Goal: Task Accomplishment & Management: Use online tool/utility

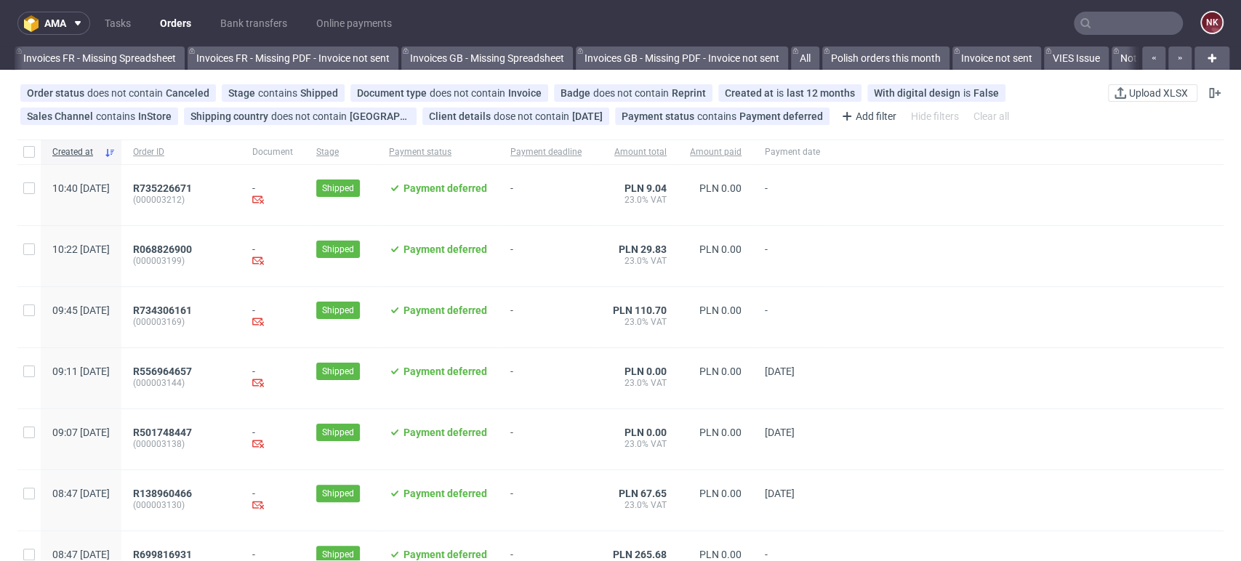
scroll to position [0, 2312]
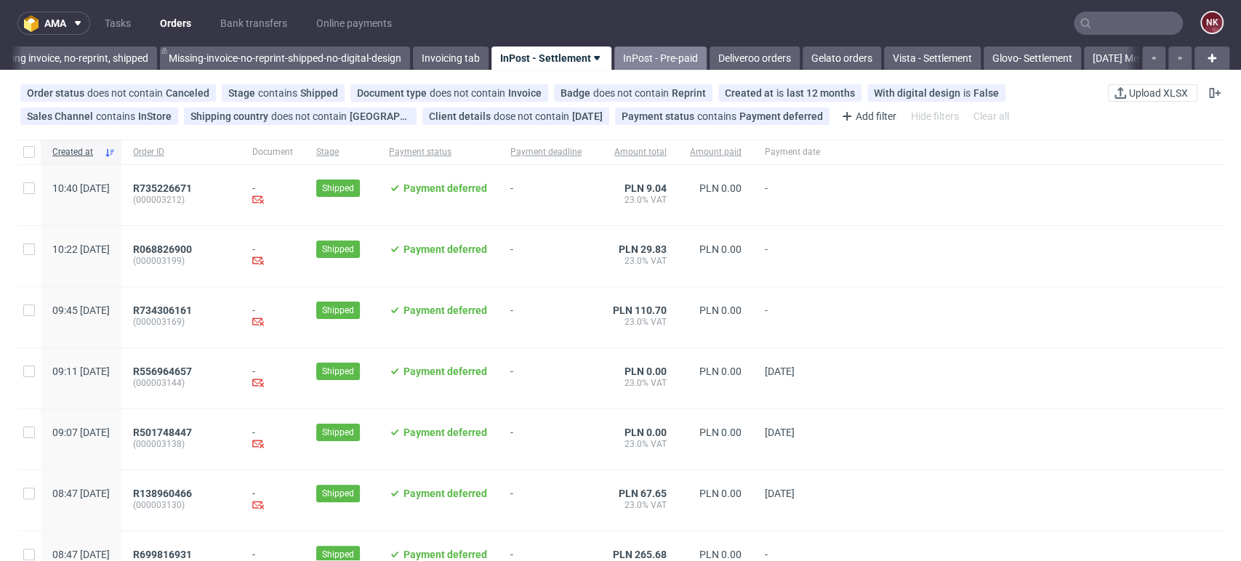
click at [693, 63] on link "InPost - Pre-paid" at bounding box center [660, 58] width 92 height 23
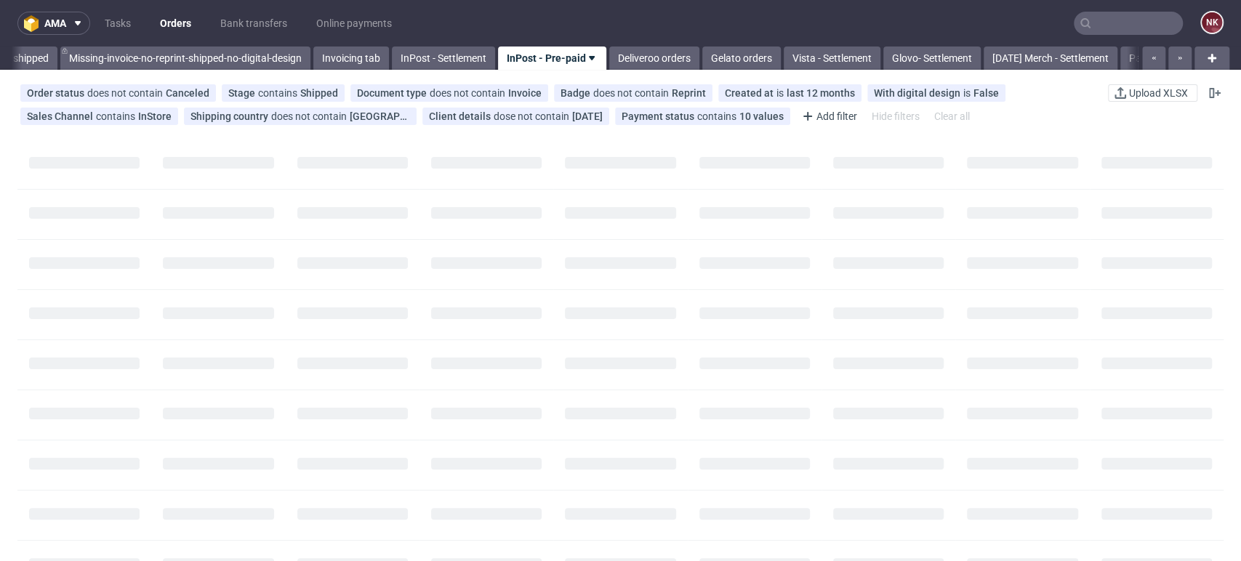
scroll to position [0, 2413]
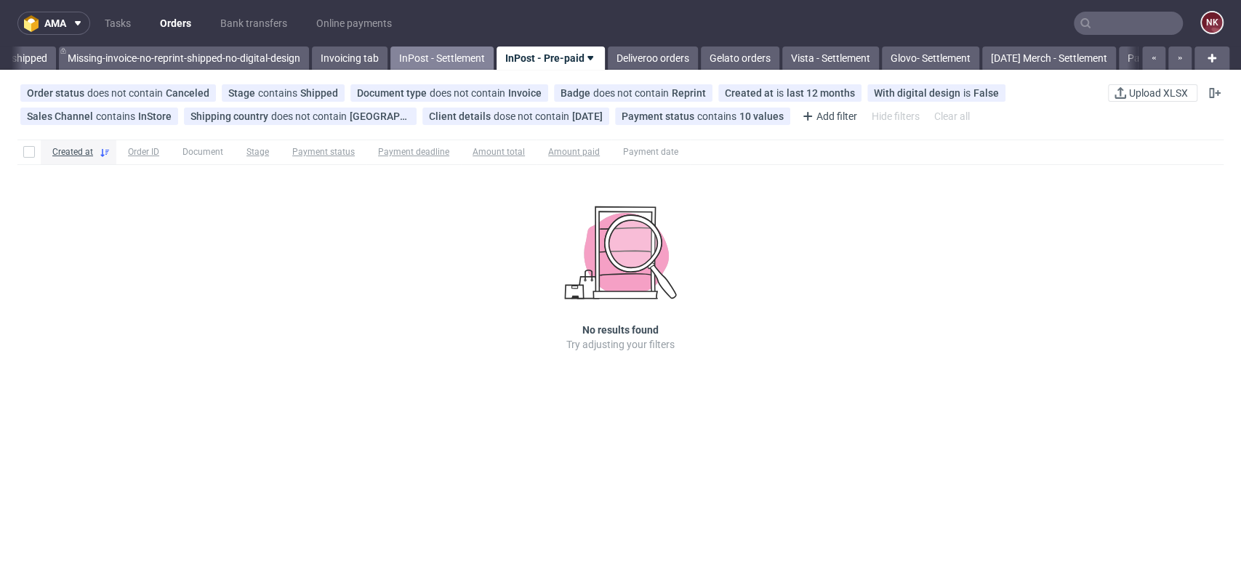
click at [466, 59] on link "InPost - Settlement" at bounding box center [441, 58] width 103 height 23
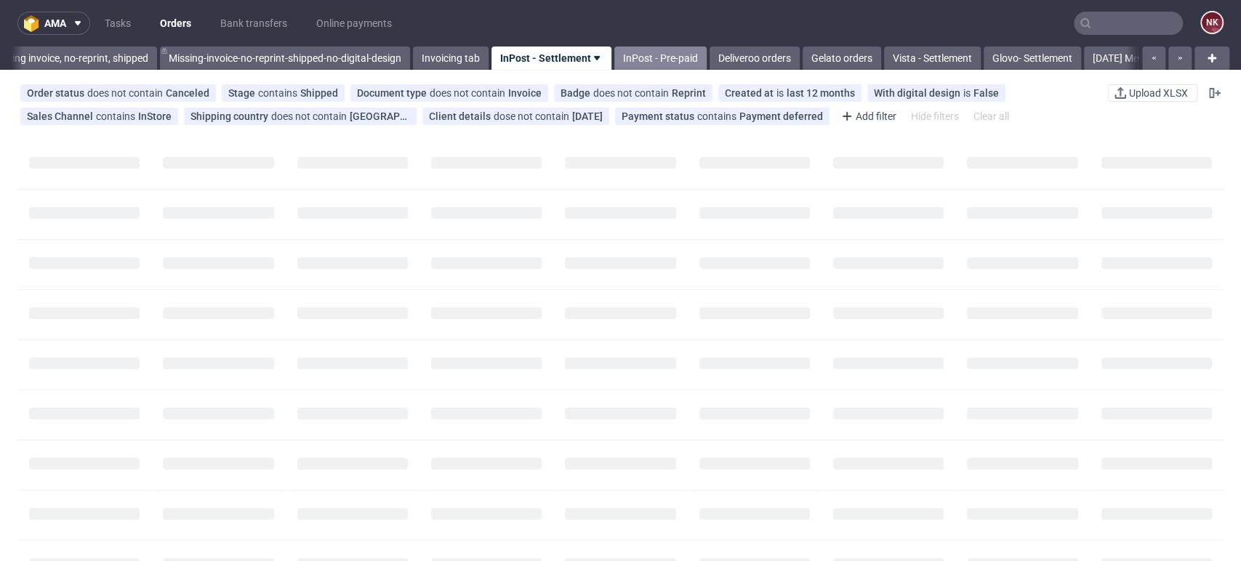
click at [660, 57] on link "InPost - Pre-paid" at bounding box center [660, 58] width 92 height 23
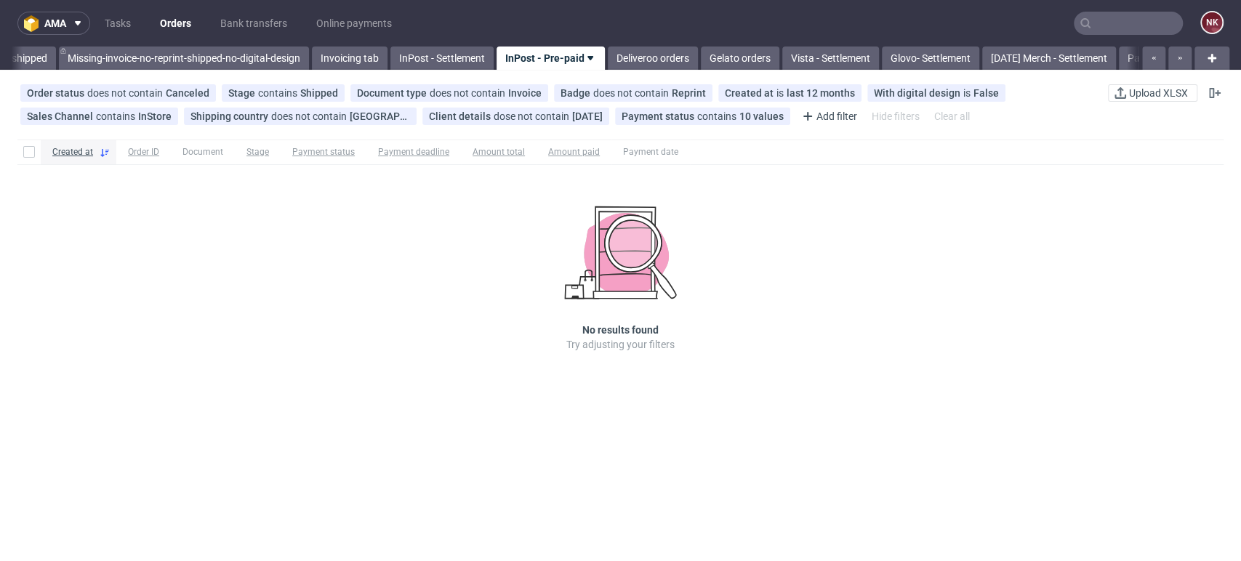
click at [754, 352] on div "Created at Order ID Document Stage Payment status Payment deadline Amount total…" at bounding box center [620, 266] width 1241 height 265
click at [647, 54] on link "Deliveroo orders" at bounding box center [653, 58] width 90 height 23
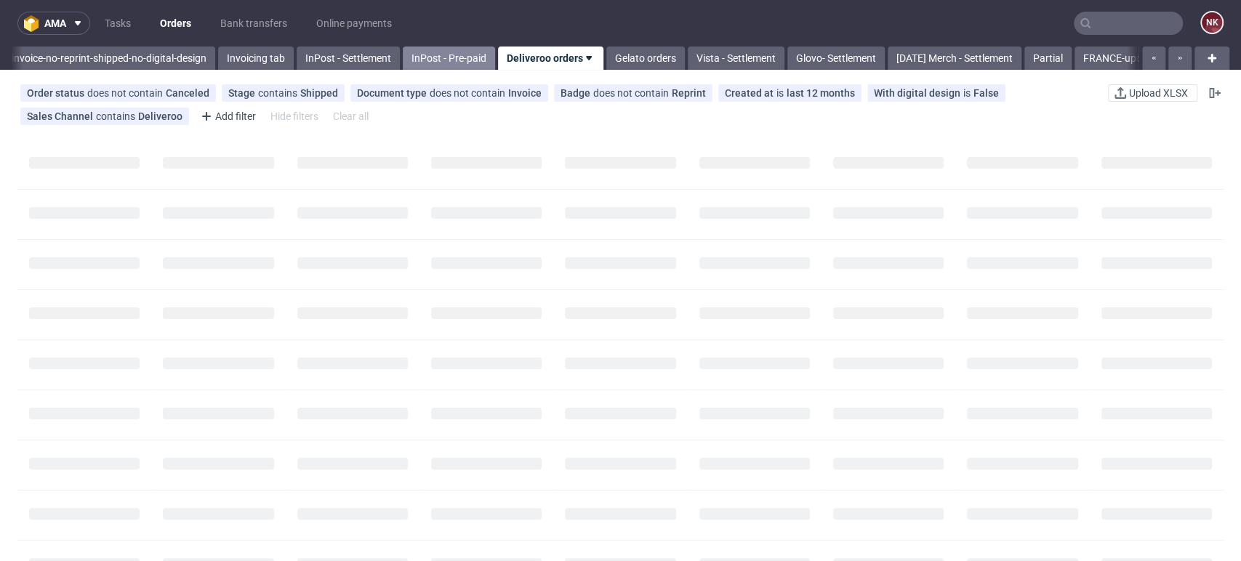
click at [461, 51] on link "InPost - Pre-paid" at bounding box center [449, 58] width 92 height 23
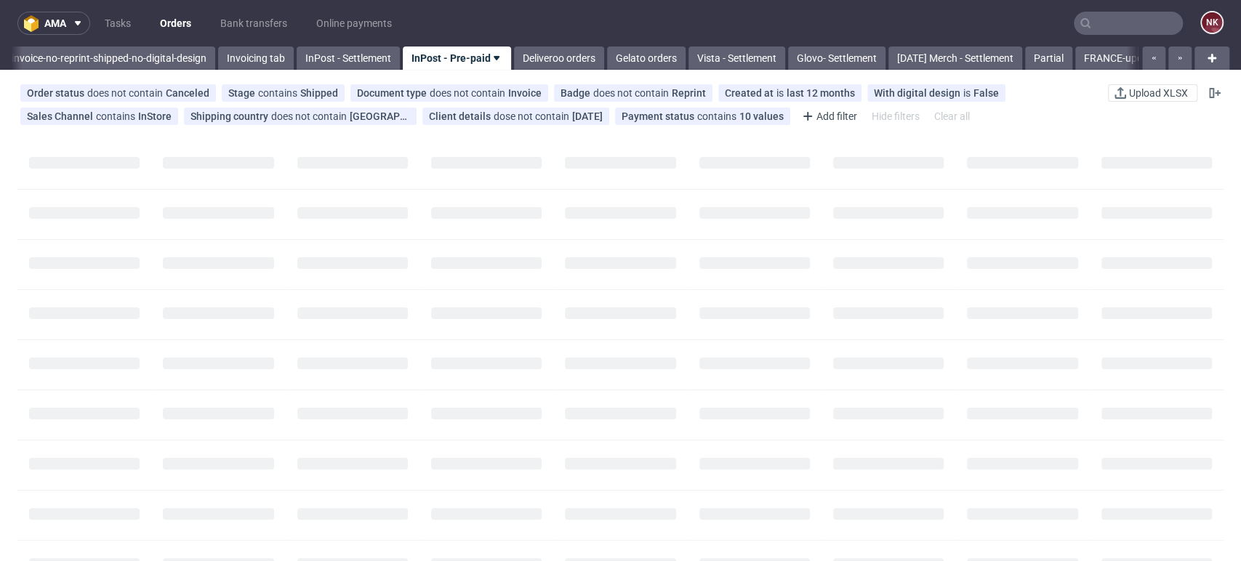
scroll to position [0, 2413]
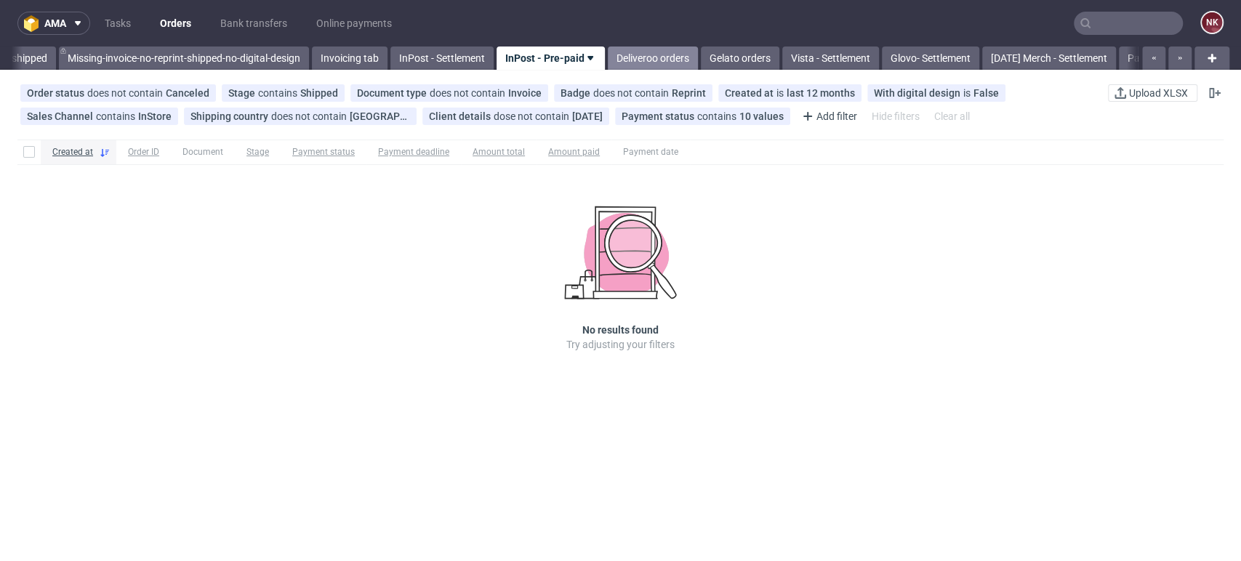
click at [647, 60] on link "Deliveroo orders" at bounding box center [653, 58] width 90 height 23
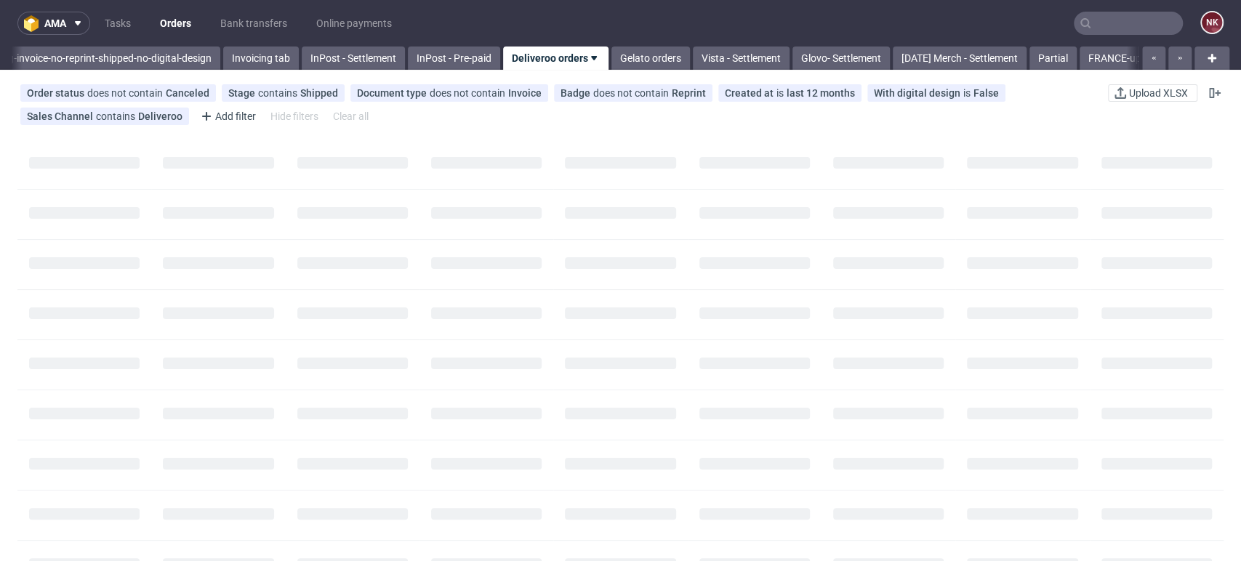
scroll to position [0, 2507]
click at [470, 63] on link "InPost - Pre-paid" at bounding box center [449, 58] width 92 height 23
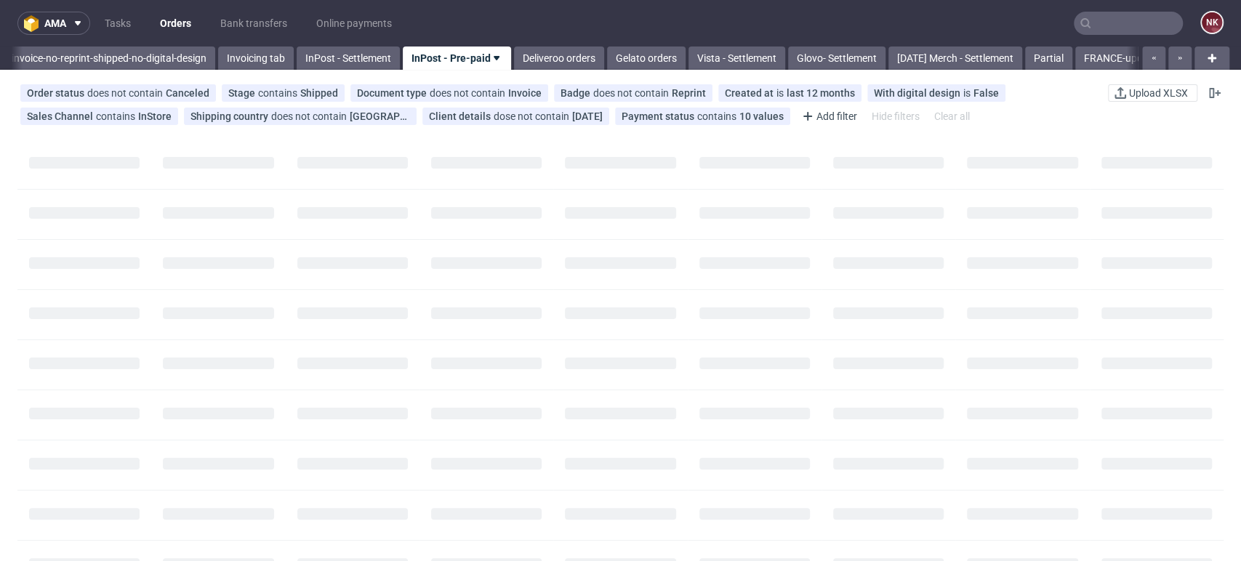
scroll to position [0, 2413]
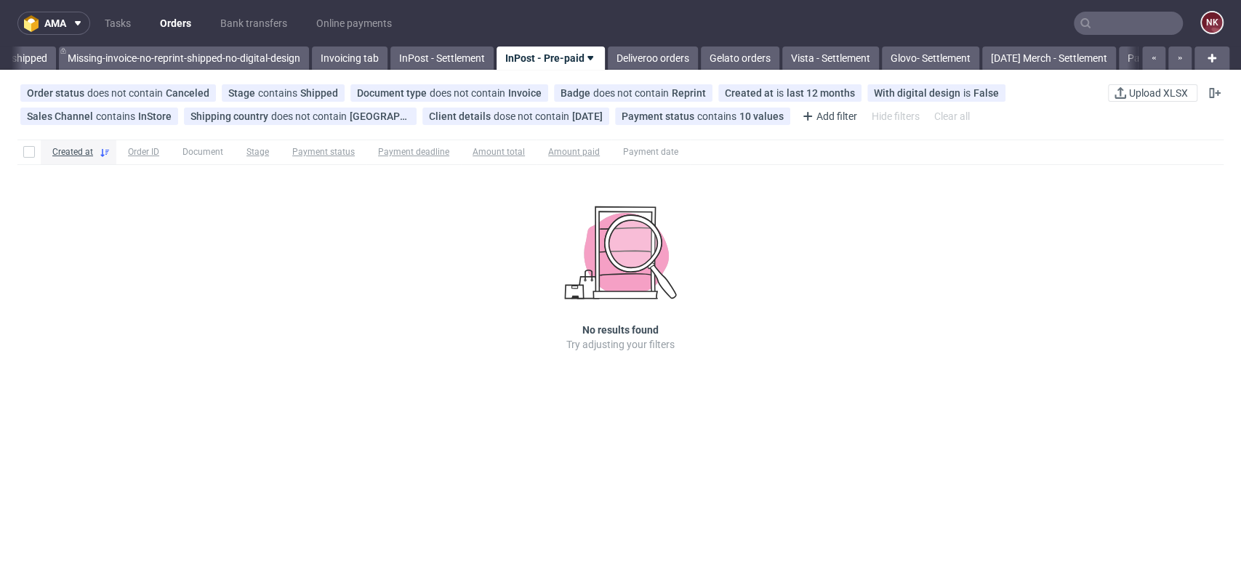
click at [485, 45] on nav "ama Tasks Orders Bank transfers Online payments NK" at bounding box center [620, 23] width 1241 height 47
click at [440, 52] on link "InPost - Settlement" at bounding box center [441, 58] width 103 height 23
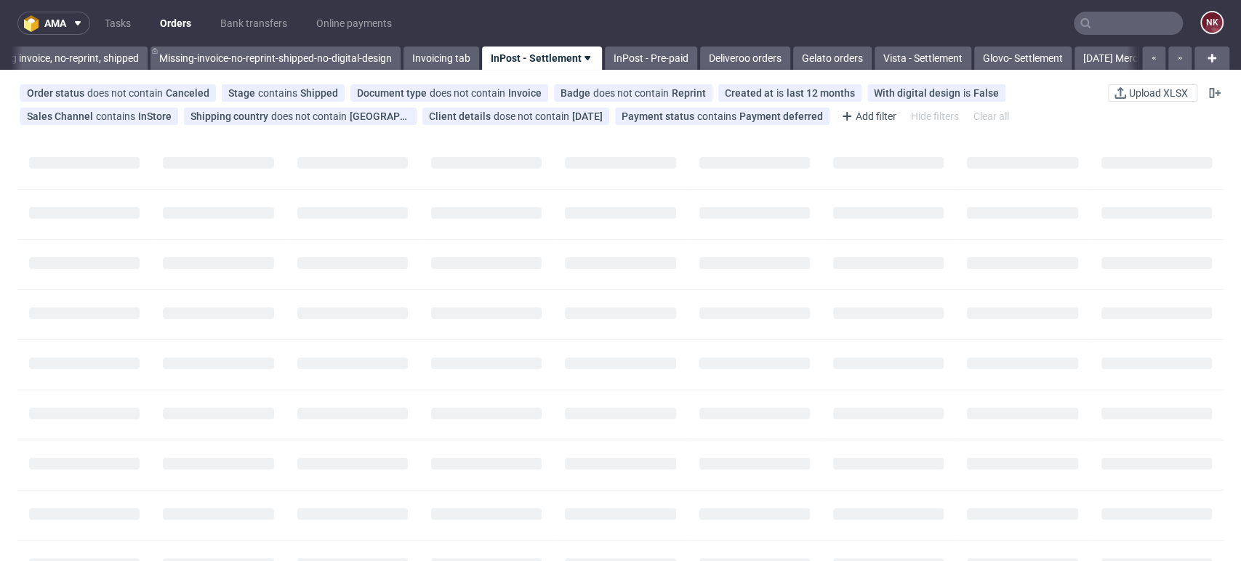
scroll to position [0, 2312]
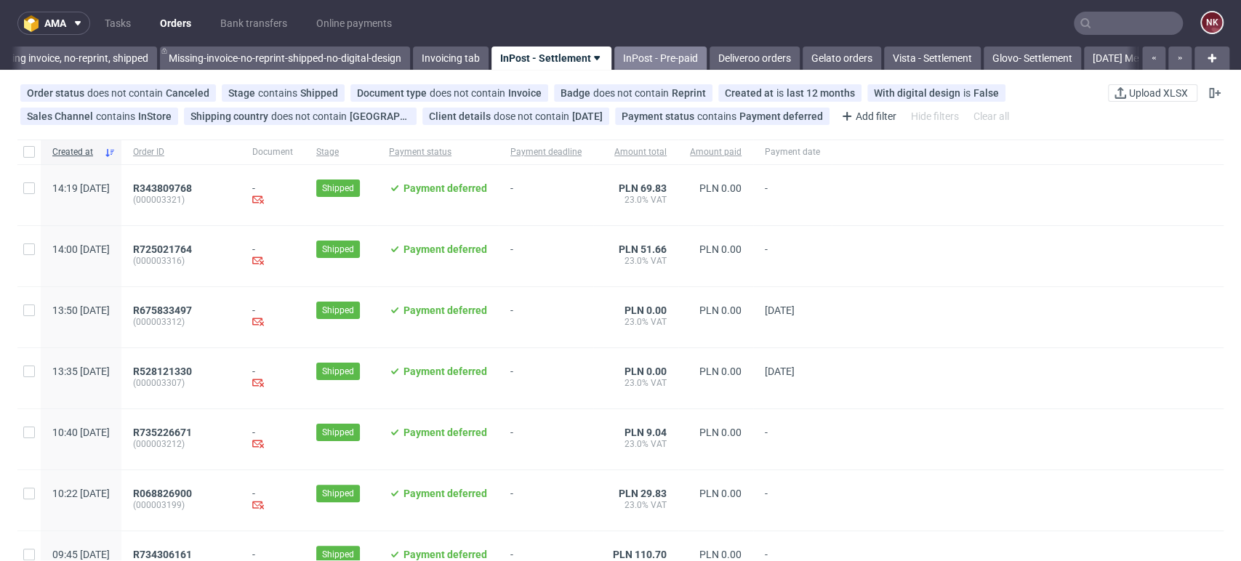
click at [687, 52] on link "InPost - Pre-paid" at bounding box center [660, 58] width 92 height 23
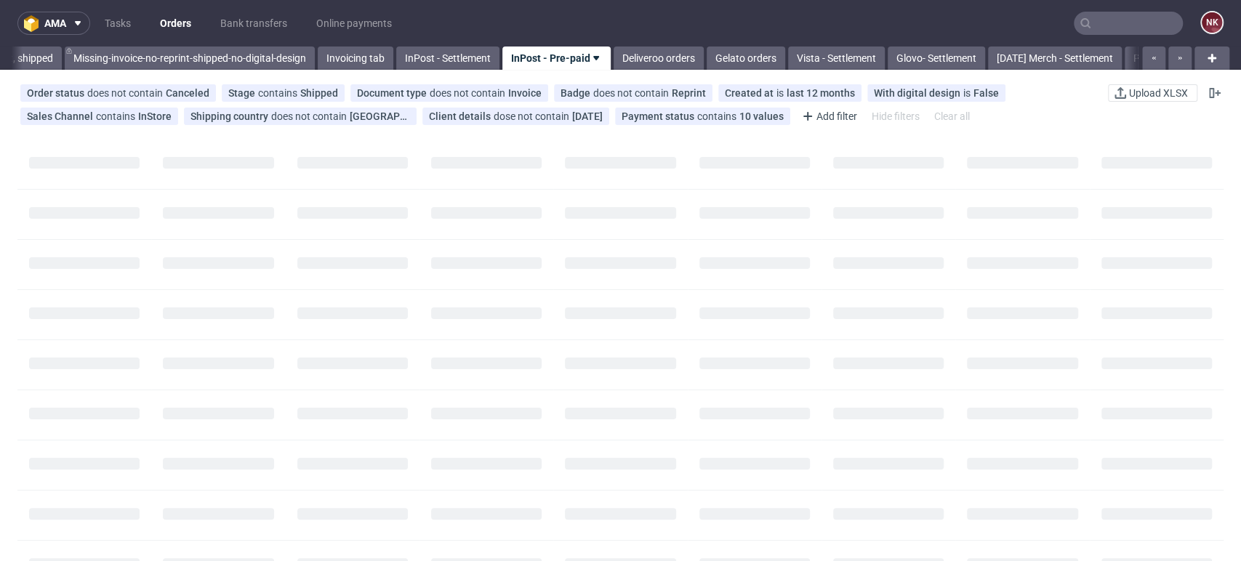
scroll to position [0, 2413]
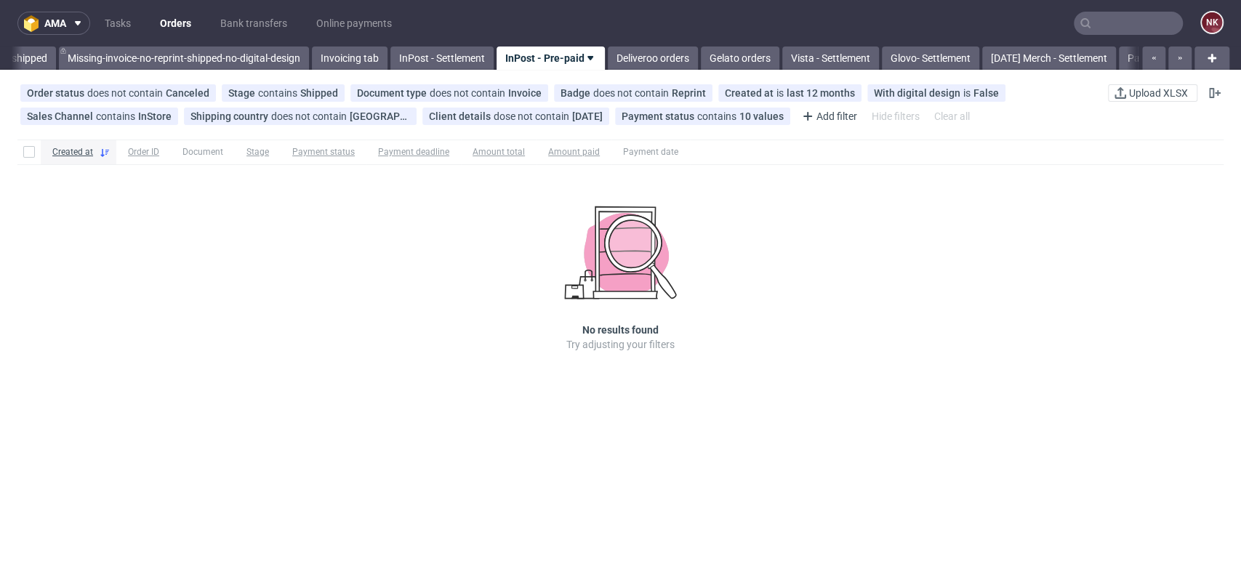
click at [179, 17] on link "Orders" at bounding box center [175, 23] width 49 height 23
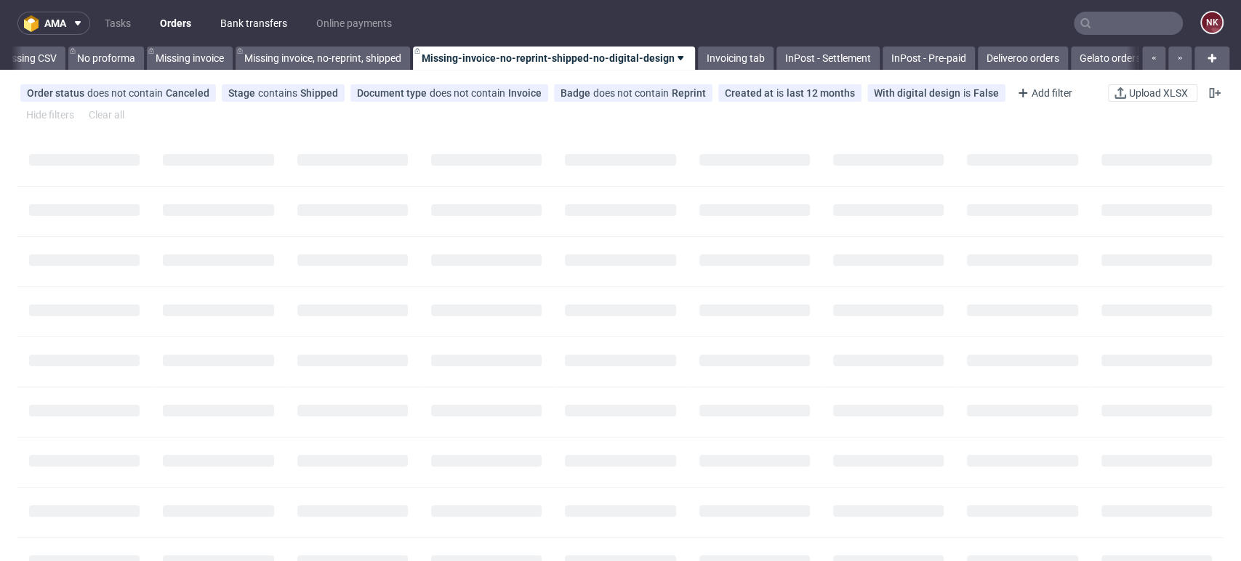
scroll to position [0, 2059]
click at [952, 60] on link "InPost - Pre-paid" at bounding box center [929, 58] width 92 height 23
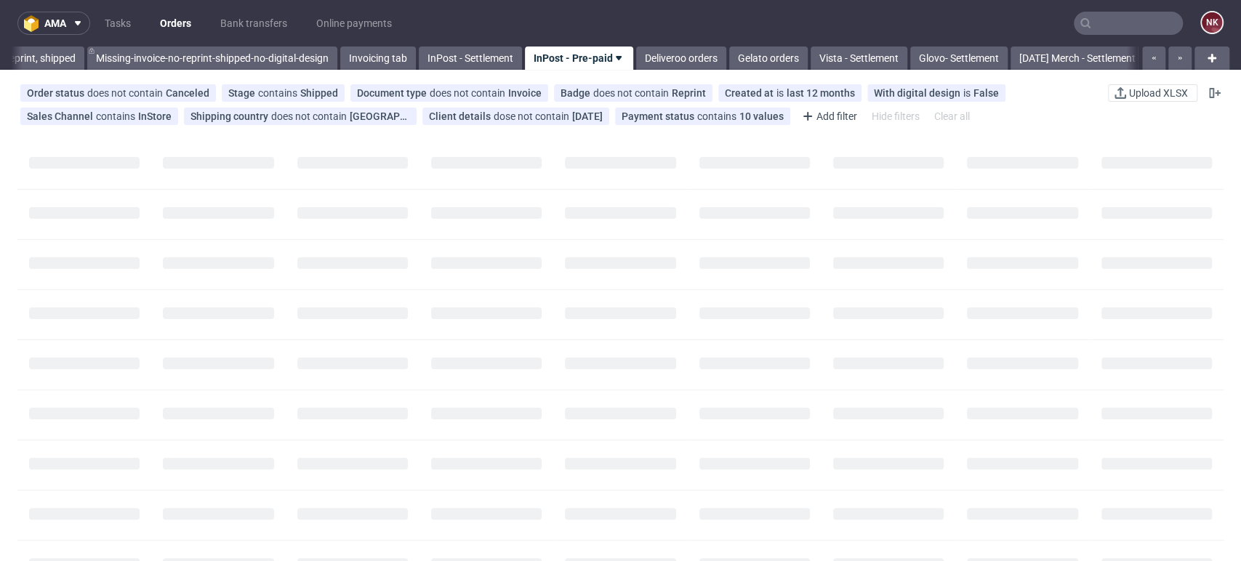
scroll to position [0, 2413]
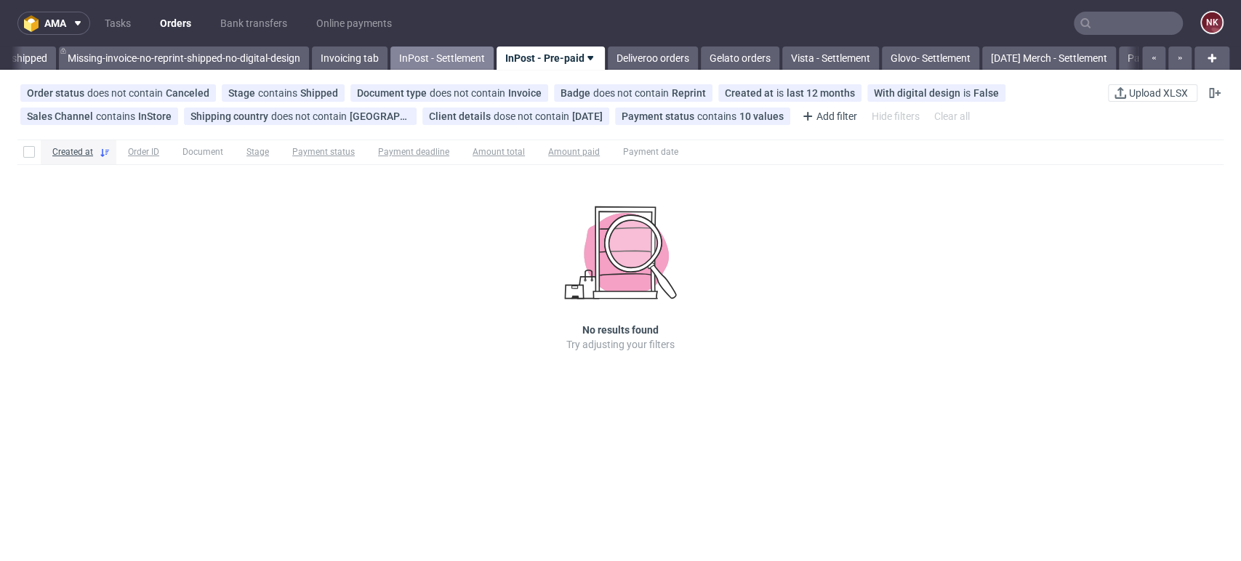
drag, startPoint x: 446, startPoint y: 54, endPoint x: 468, endPoint y: 59, distance: 22.4
click at [446, 54] on link "InPost - Settlement" at bounding box center [441, 58] width 103 height 23
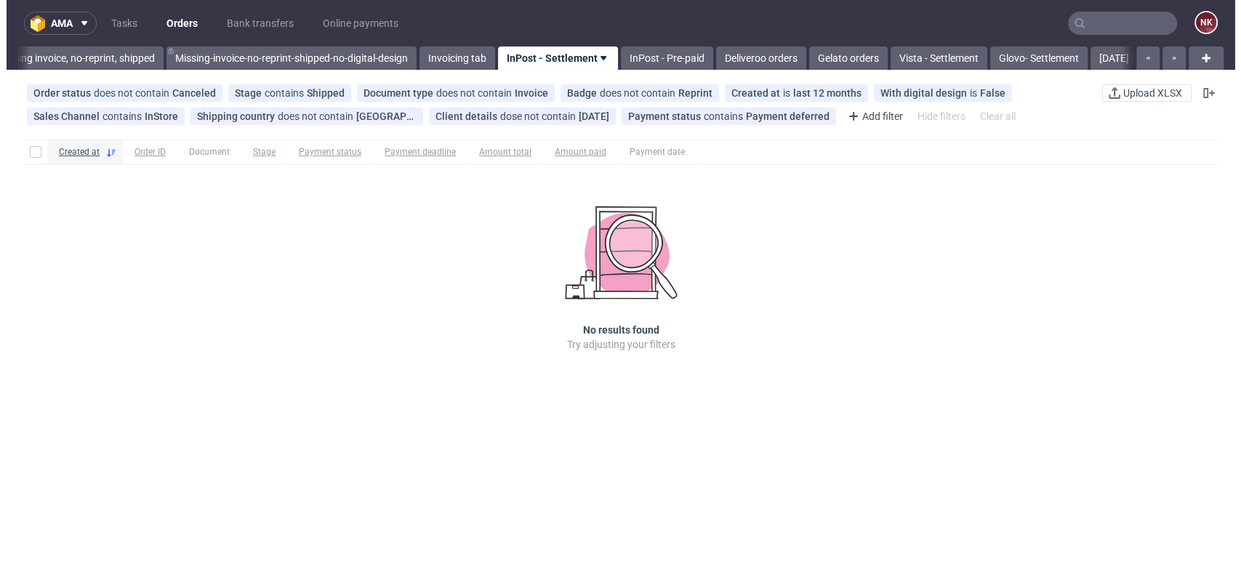
scroll to position [0, 2312]
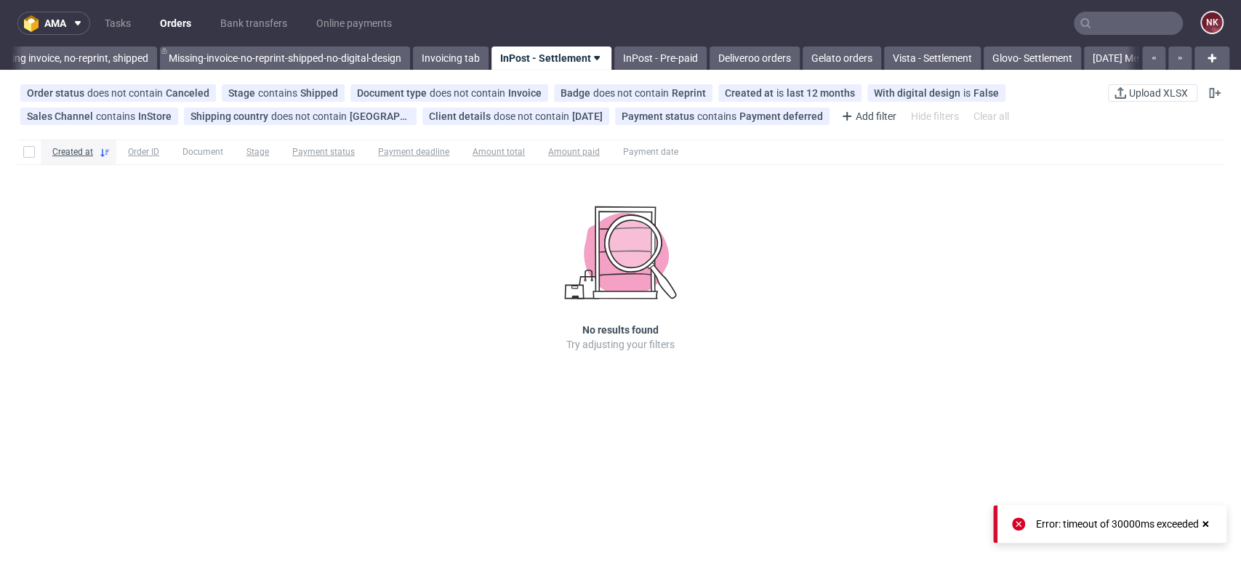
click at [1134, 203] on div "Created at Order ID Document Stage Payment status Payment deadline Amount total…" at bounding box center [620, 266] width 1241 height 265
click at [684, 54] on link "InPost - Pre-paid" at bounding box center [660, 58] width 92 height 23
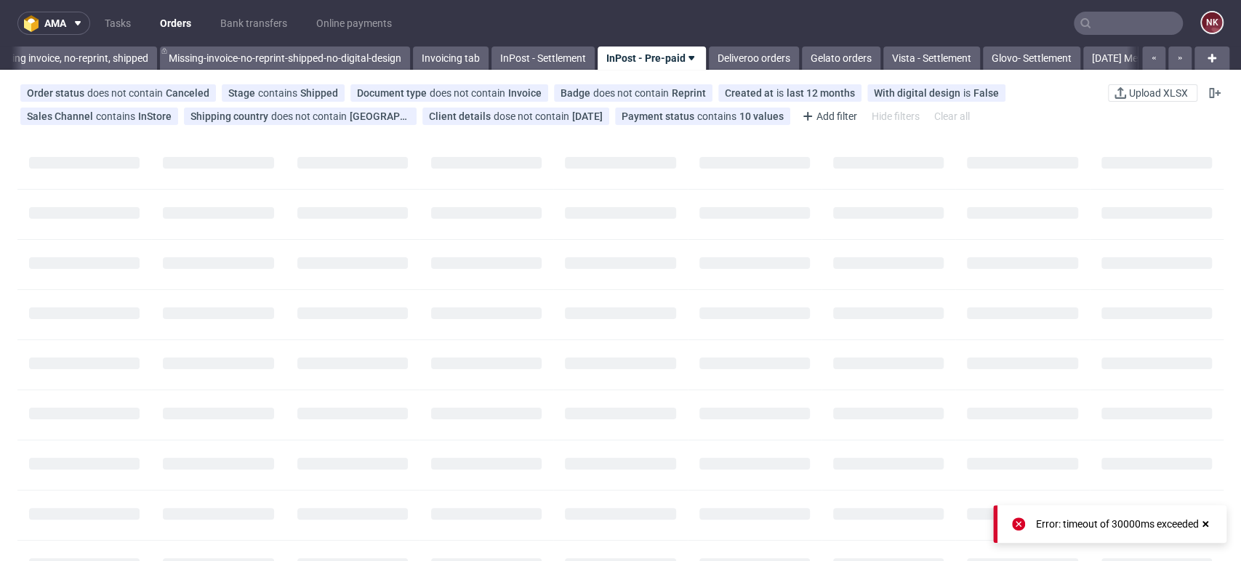
scroll to position [0, 2413]
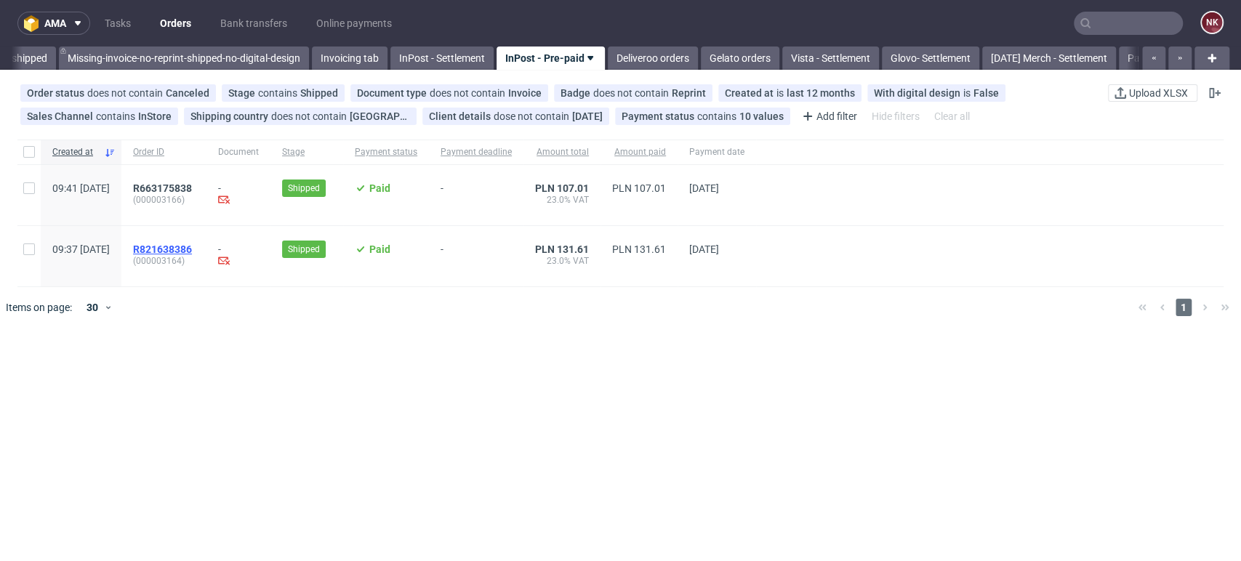
click at [192, 244] on span "R821638386" at bounding box center [162, 250] width 59 height 12
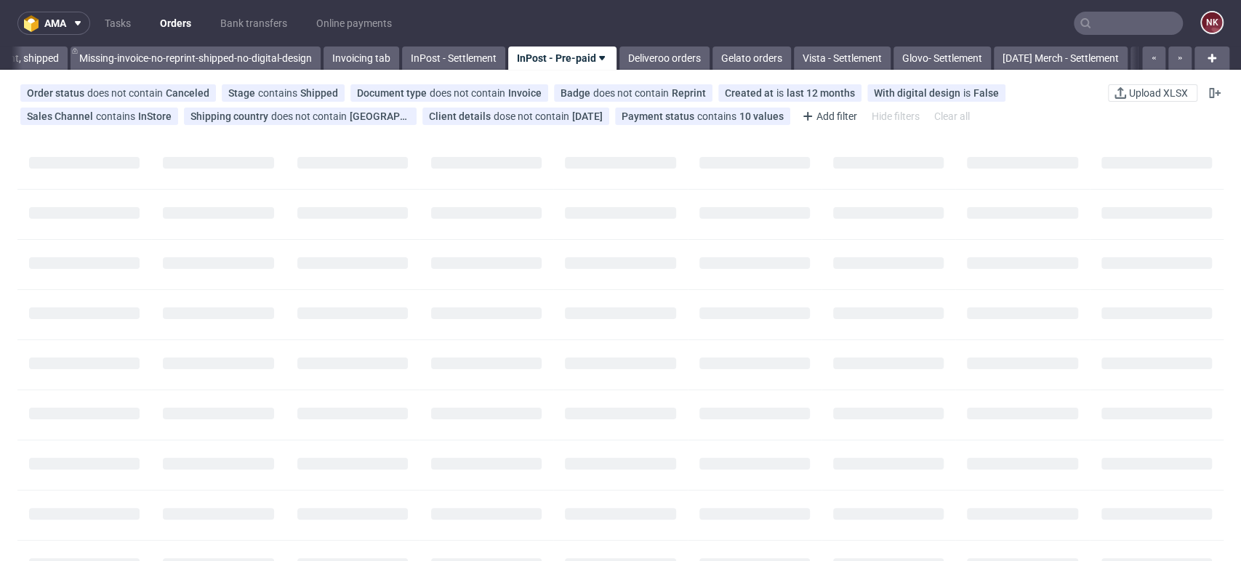
scroll to position [0, 2413]
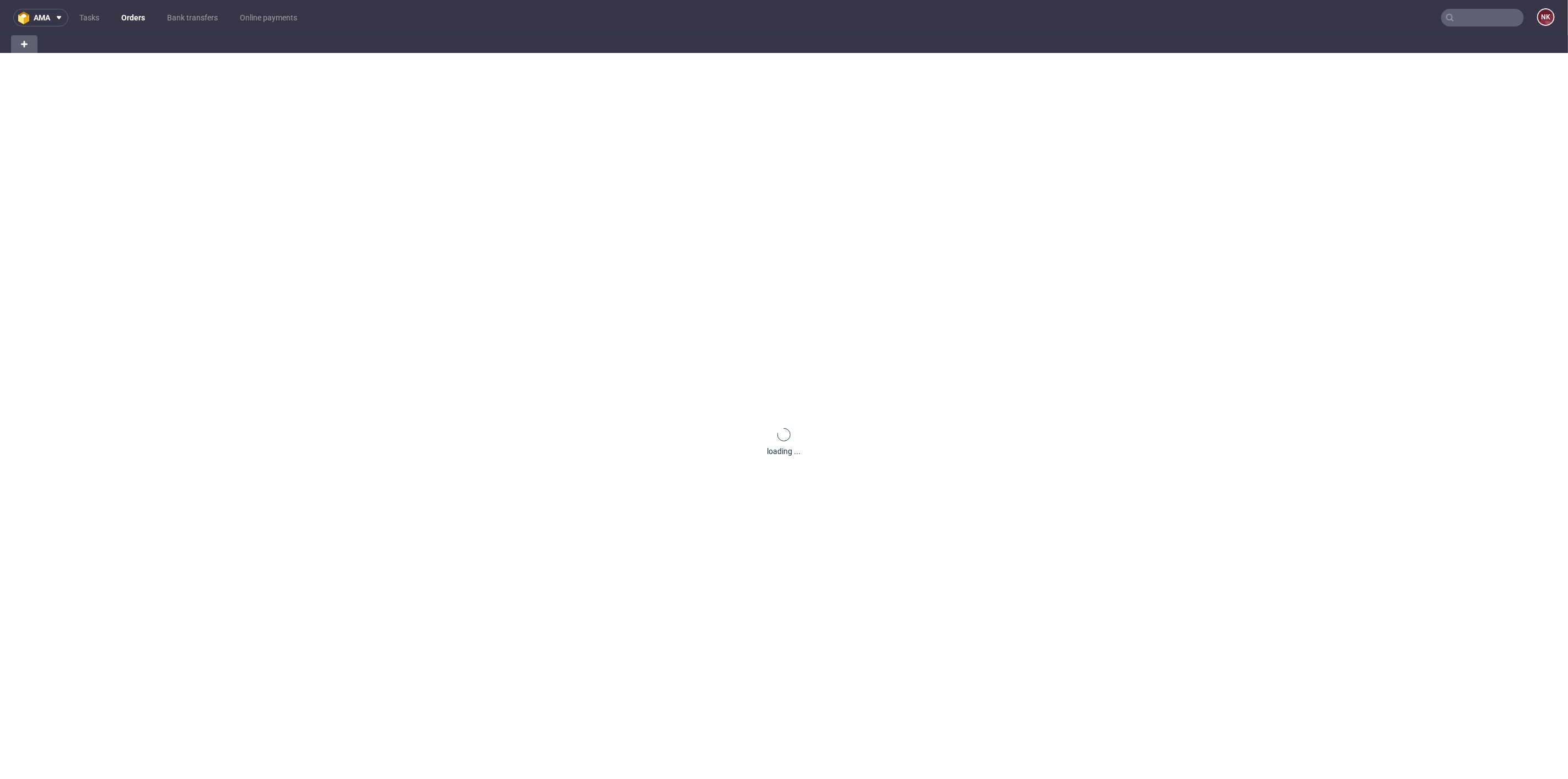
click at [1452, 21] on input "text" at bounding box center [1482, 17] width 83 height 17
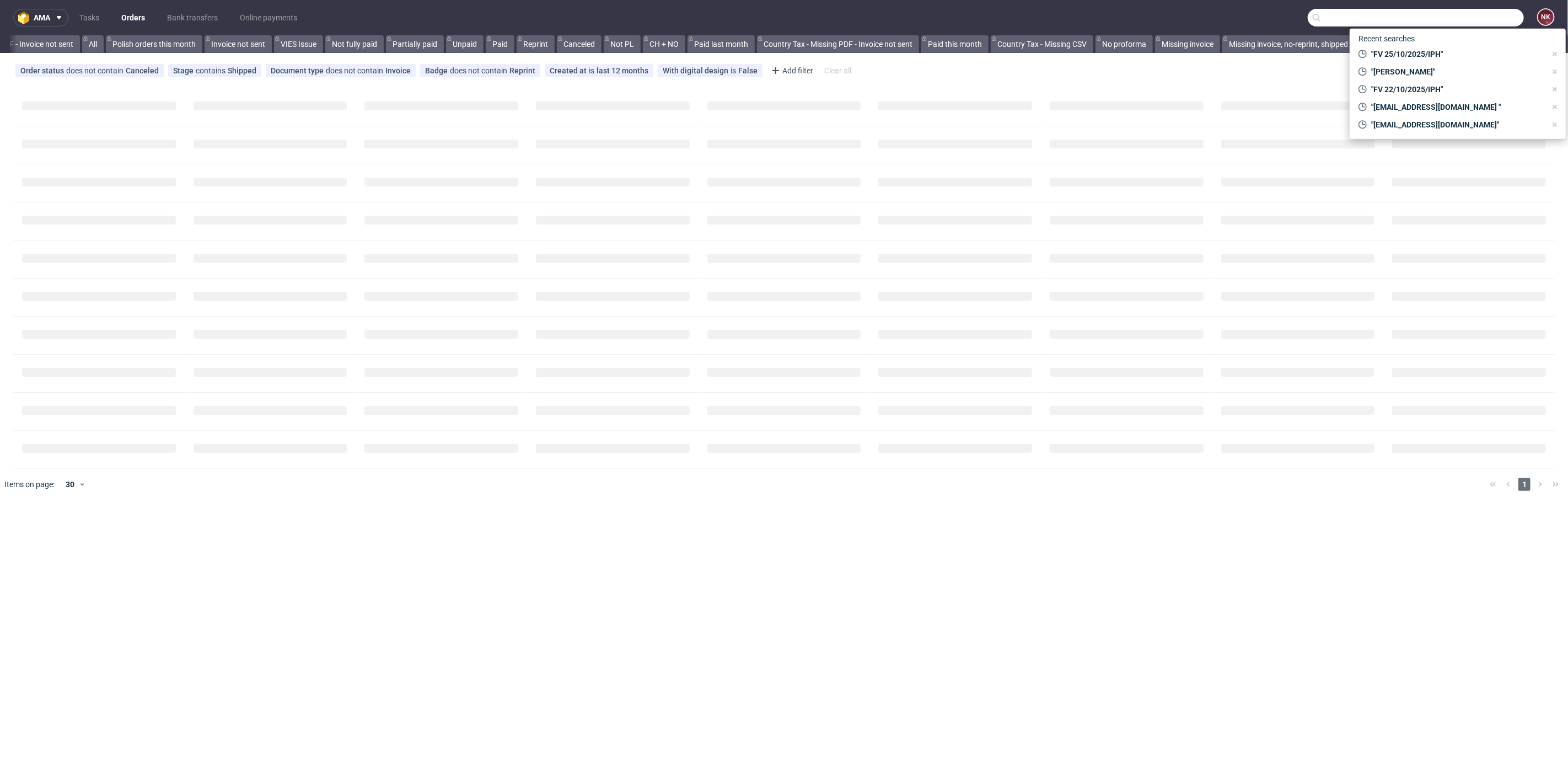
paste input "R721032293"
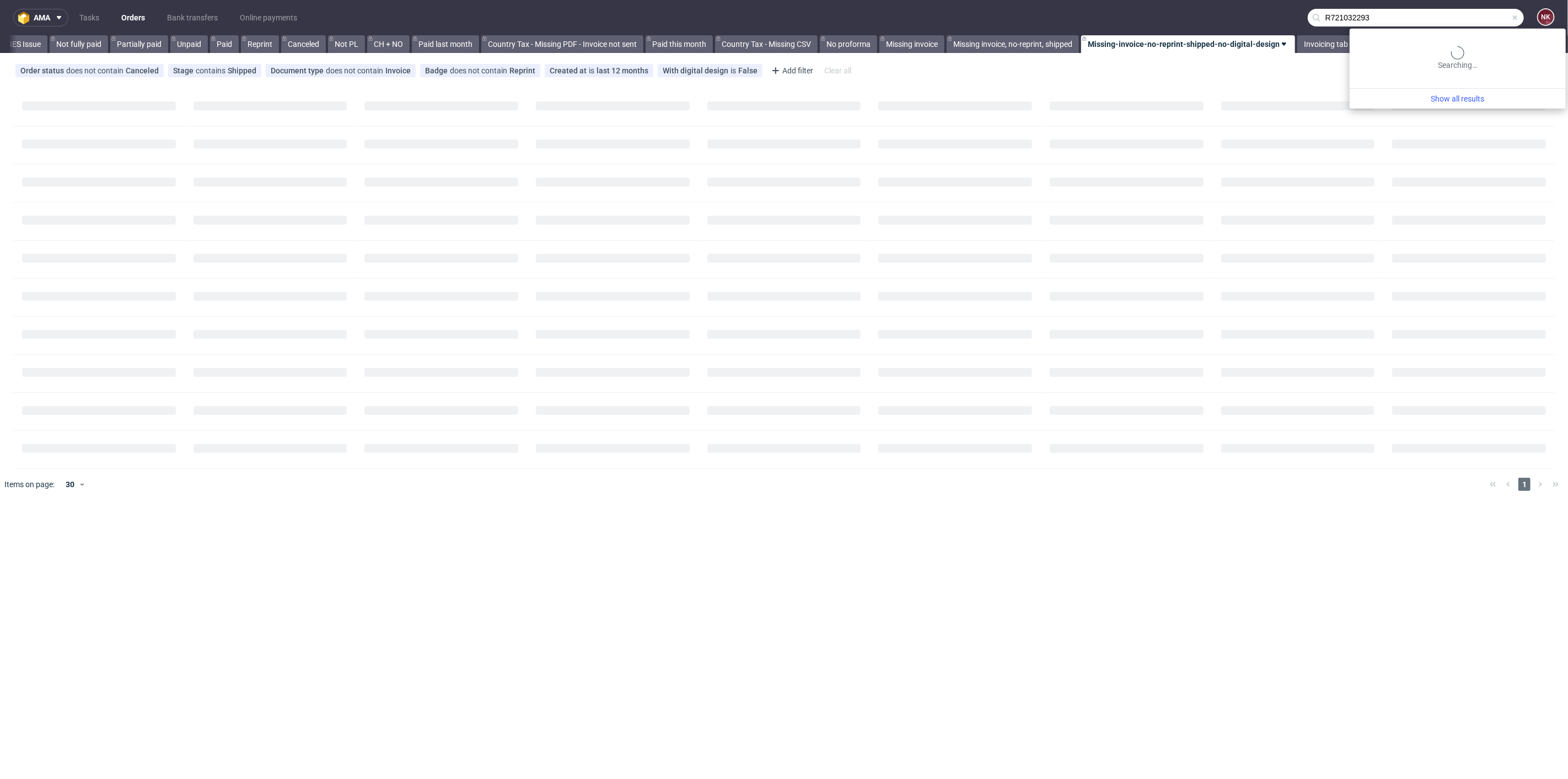
scroll to position [0, 1137]
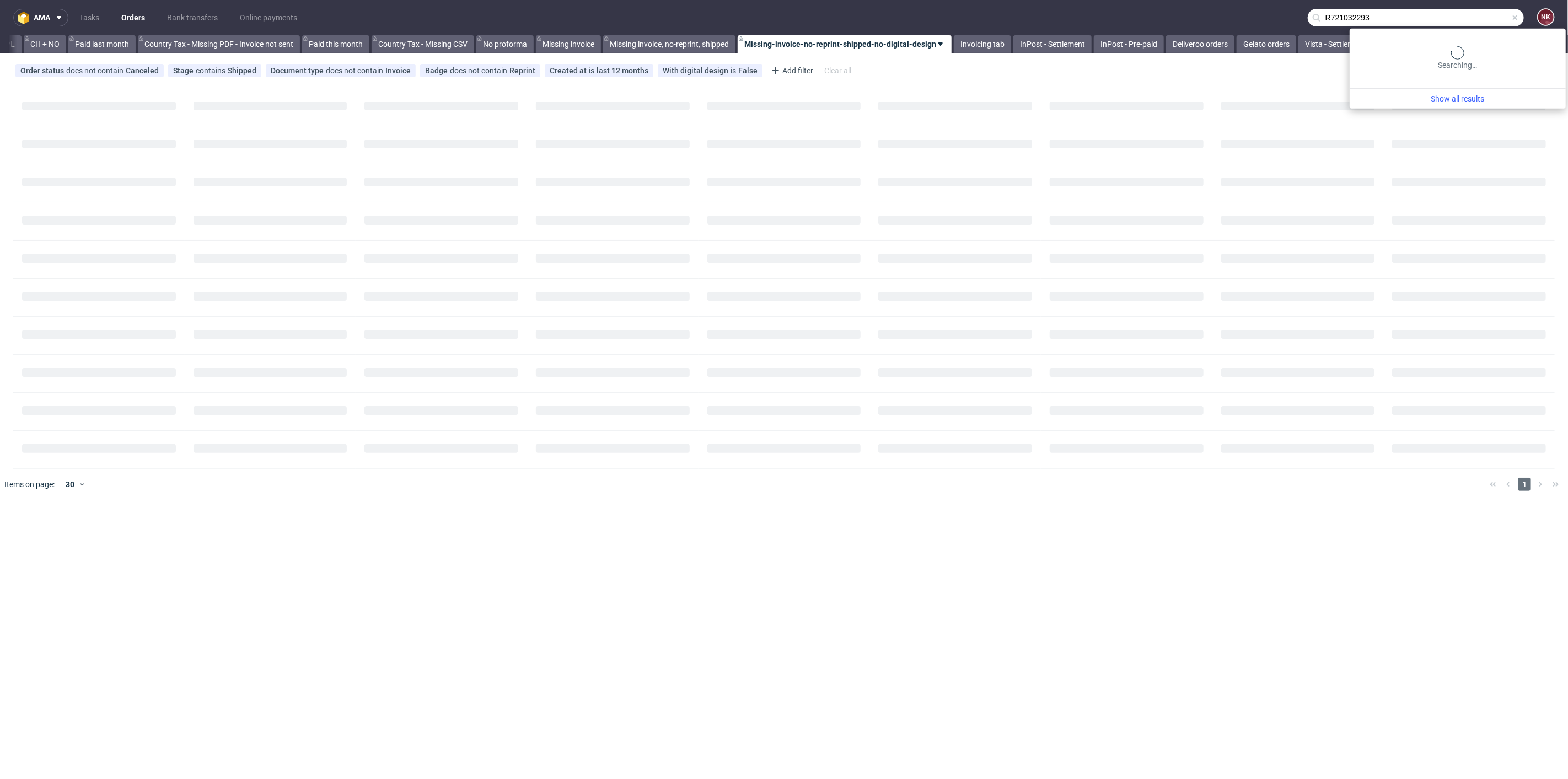
type input "R721032293"
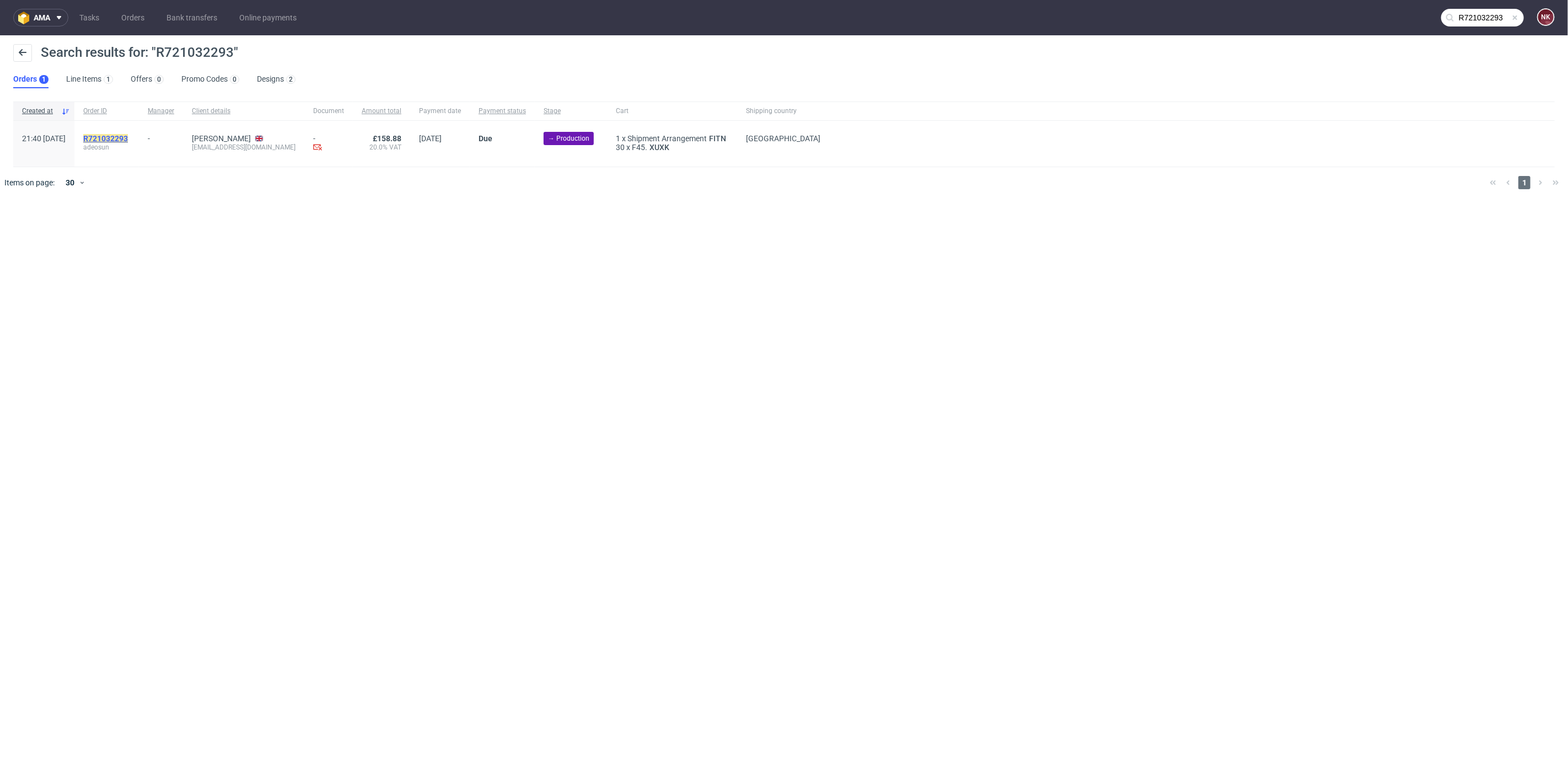
click at [128, 135] on mark "R721032293" at bounding box center [105, 139] width 45 height 9
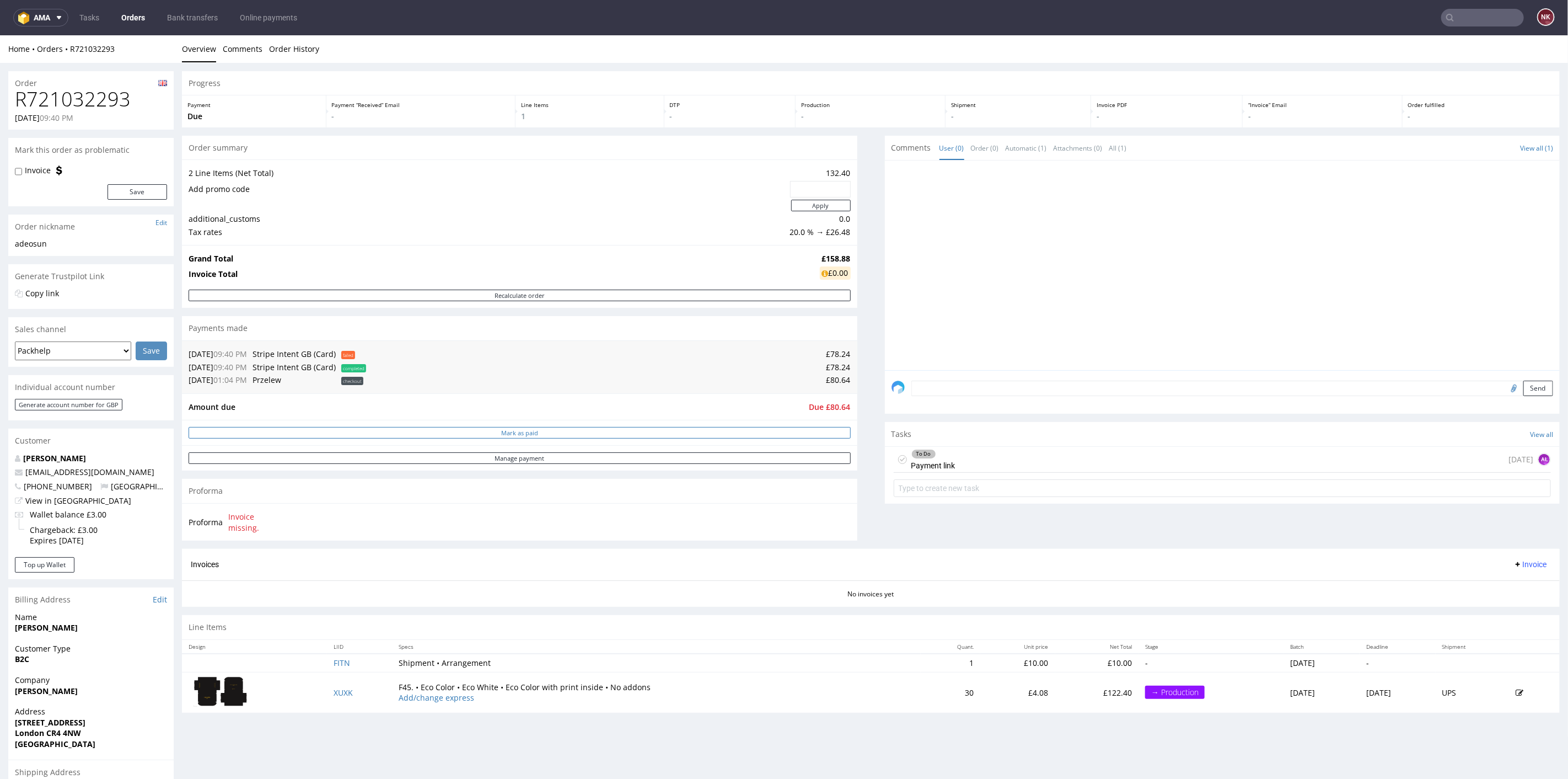
click at [639, 434] on button "Mark as paid" at bounding box center [519, 432] width 662 height 11
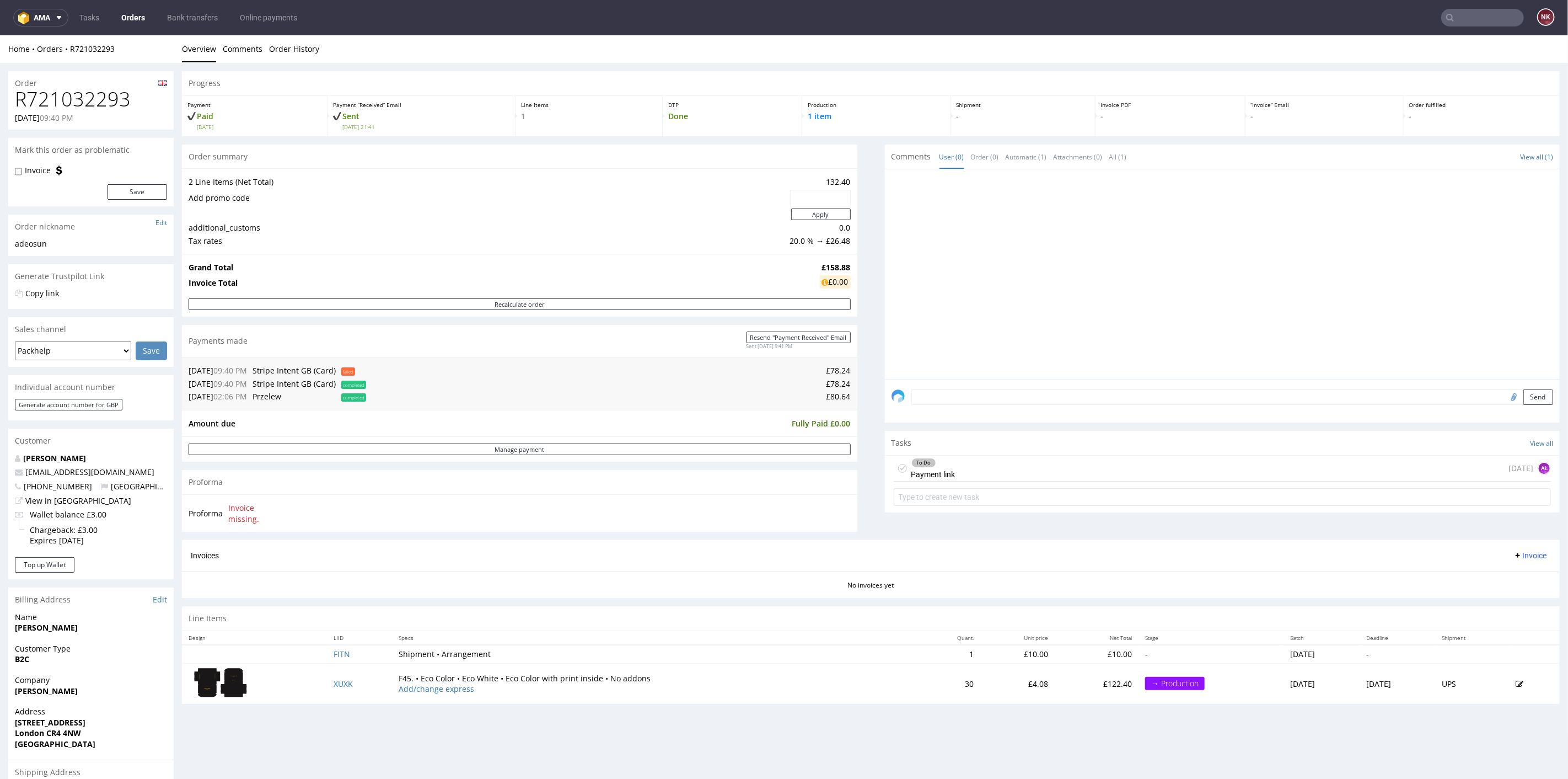
click at [1008, 401] on textarea at bounding box center [1232, 397] width 642 height 15
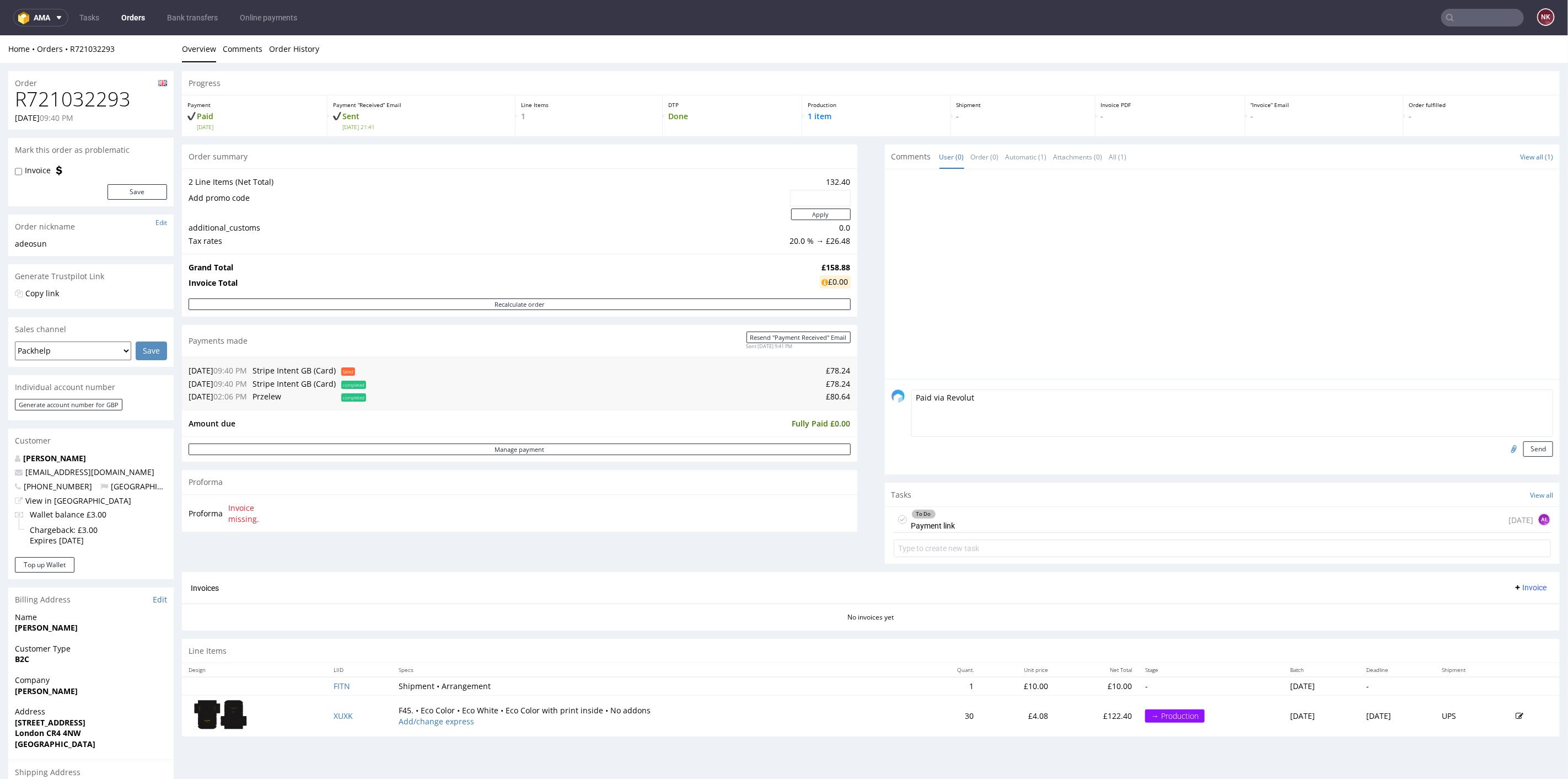
type textarea "Paid via Revolut"
click at [1504, 446] on input "file" at bounding box center [1512, 448] width 15 height 14
type input "C:\fakepath\R721032293_Revolut.pdf"
click at [1523, 448] on button "Send" at bounding box center [1538, 448] width 30 height 15
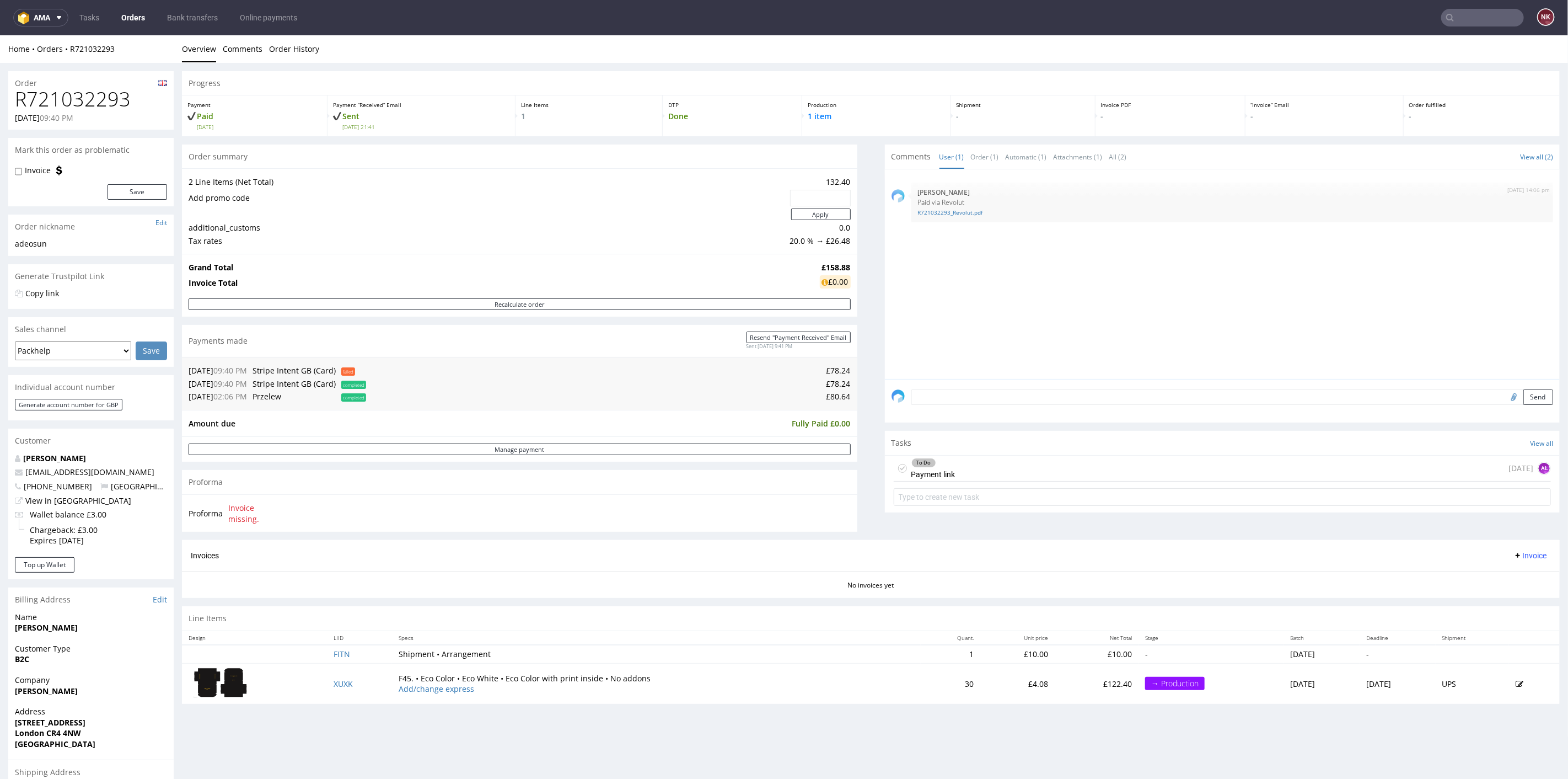
click at [980, 469] on div "To Do Payment link 11 days ago AŁ" at bounding box center [1222, 468] width 657 height 26
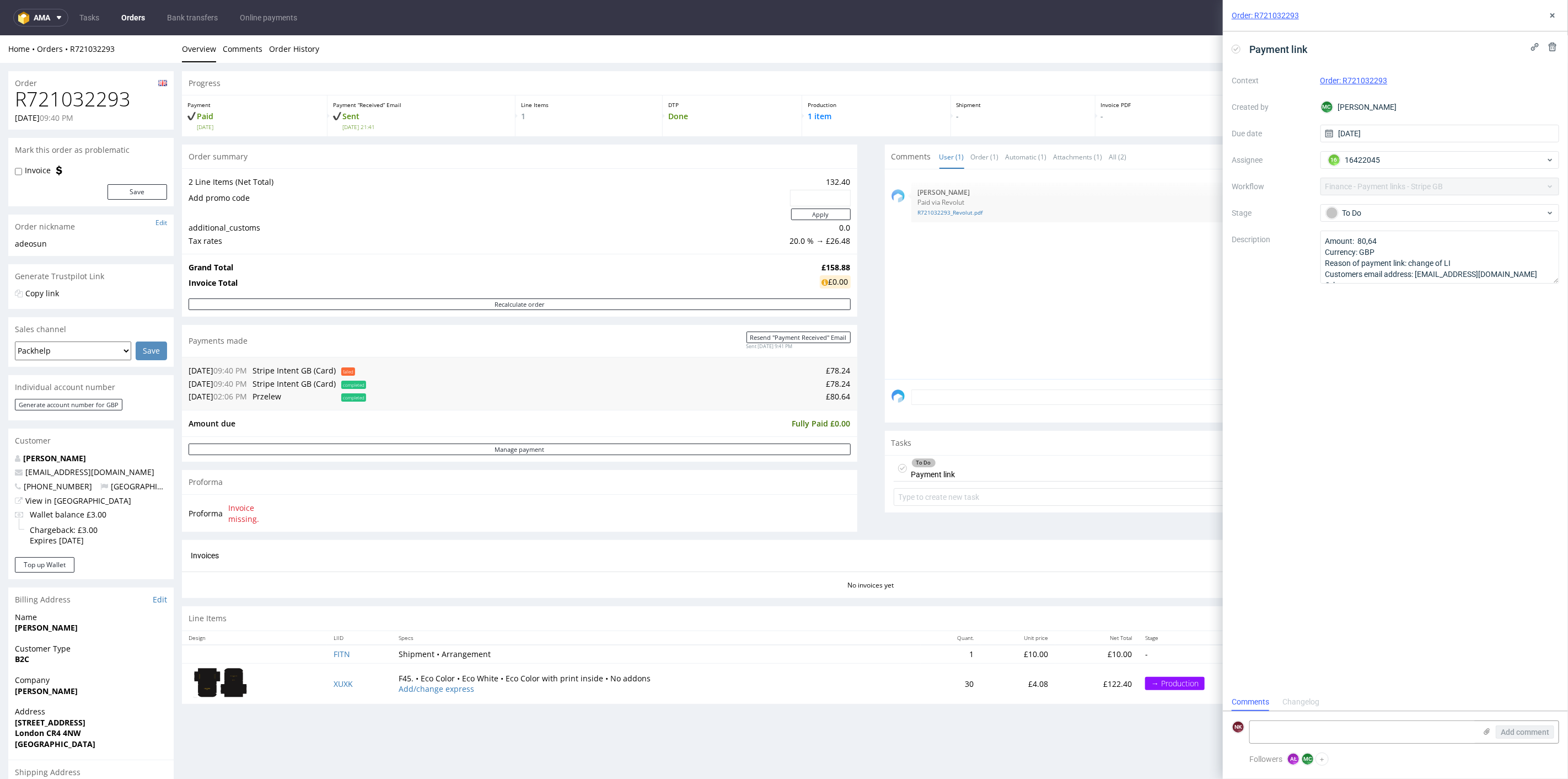
scroll to position [9, 0]
click at [1487, 730] on icon at bounding box center [1487, 731] width 9 height 9
click at [0, 0] on input "file" at bounding box center [0, 0] width 0 height 0
click at [1519, 730] on span "Add comment" at bounding box center [1525, 732] width 49 height 8
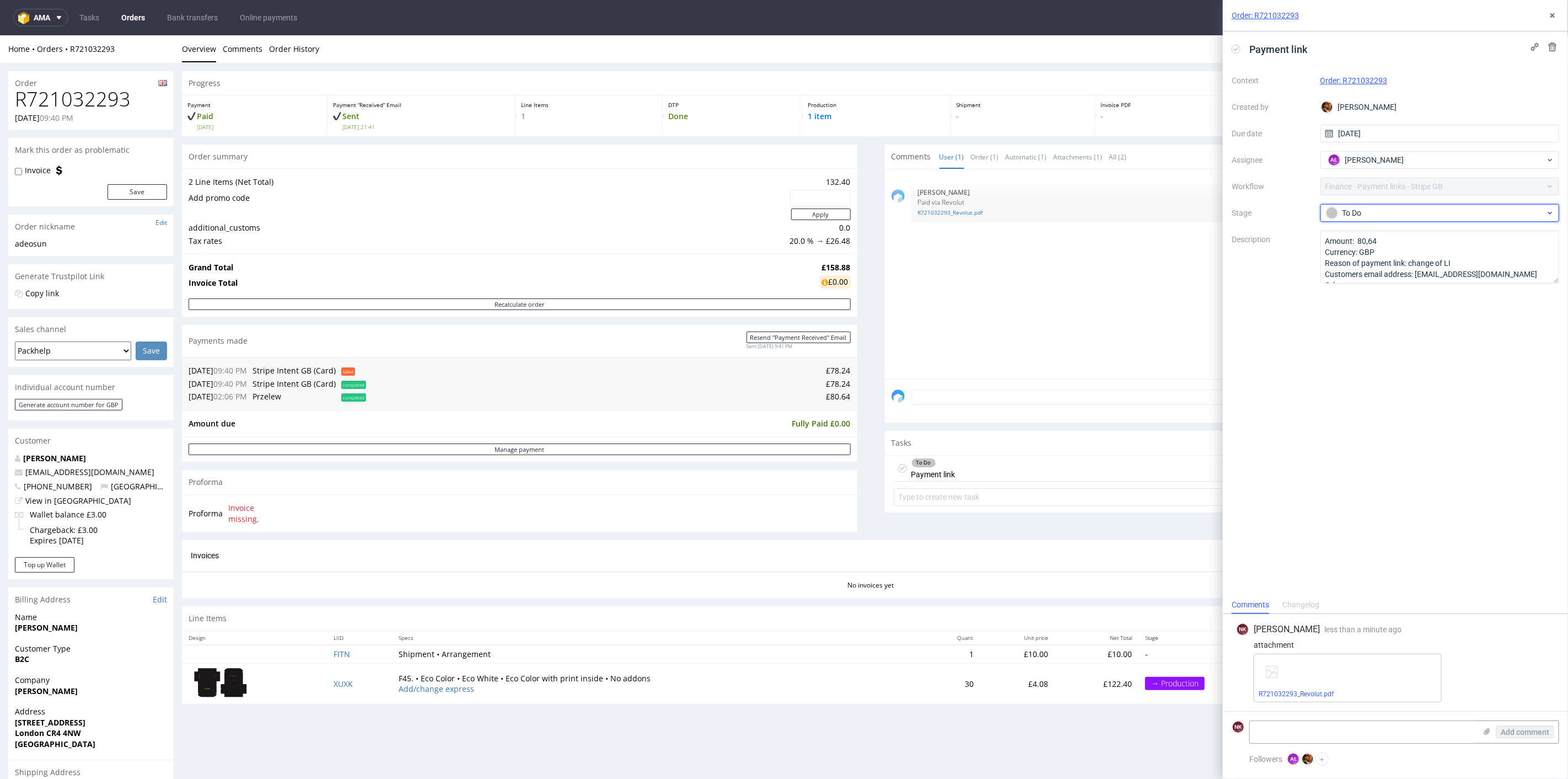
click at [1392, 207] on div "To Do" at bounding box center [1435, 213] width 219 height 12
click at [1379, 270] on div "Completed" at bounding box center [1440, 272] width 221 height 12
click at [1556, 16] on icon at bounding box center [1553, 16] width 9 height 9
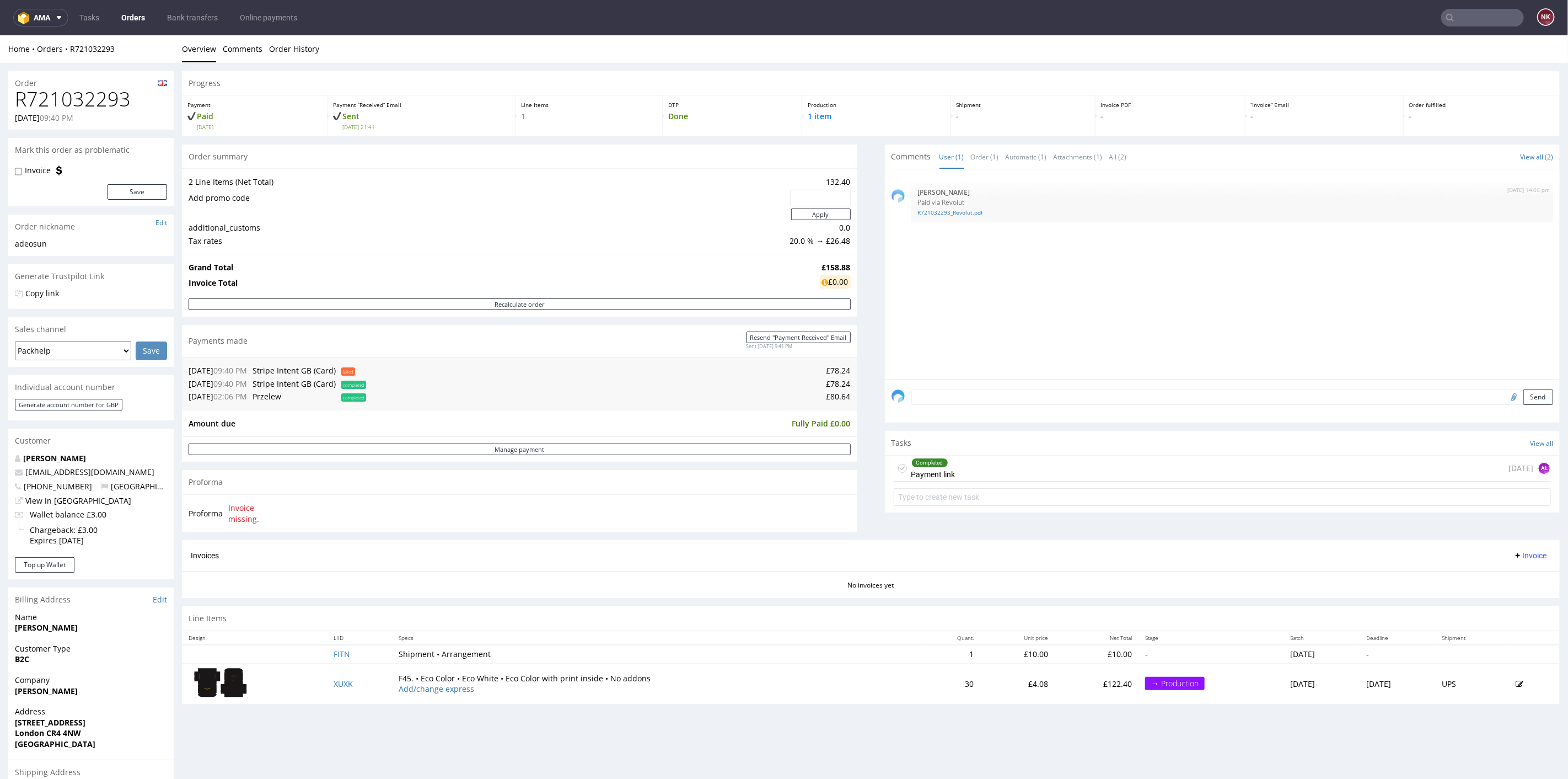
click at [857, 482] on div "Progress Payment Paid Sun 21 Sep Payment “Received” Email Sent Sun 21 Sep 21:41…" at bounding box center [870, 391] width 1378 height 642
click at [1068, 470] on div "Completed Payment link 11 days ago AŁ" at bounding box center [1222, 468] width 657 height 26
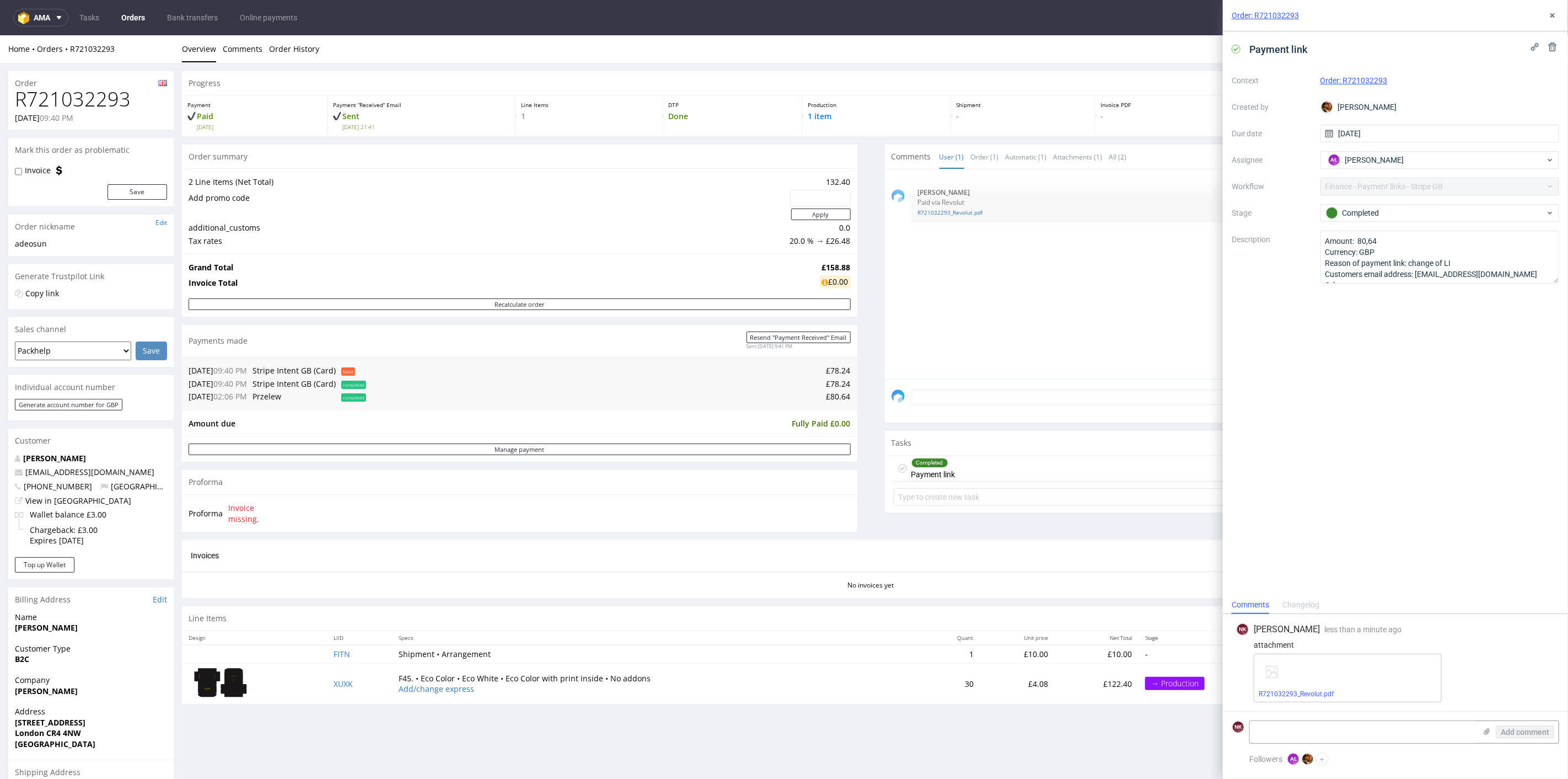
click at [1304, 604] on div "Changelog" at bounding box center [1300, 605] width 37 height 17
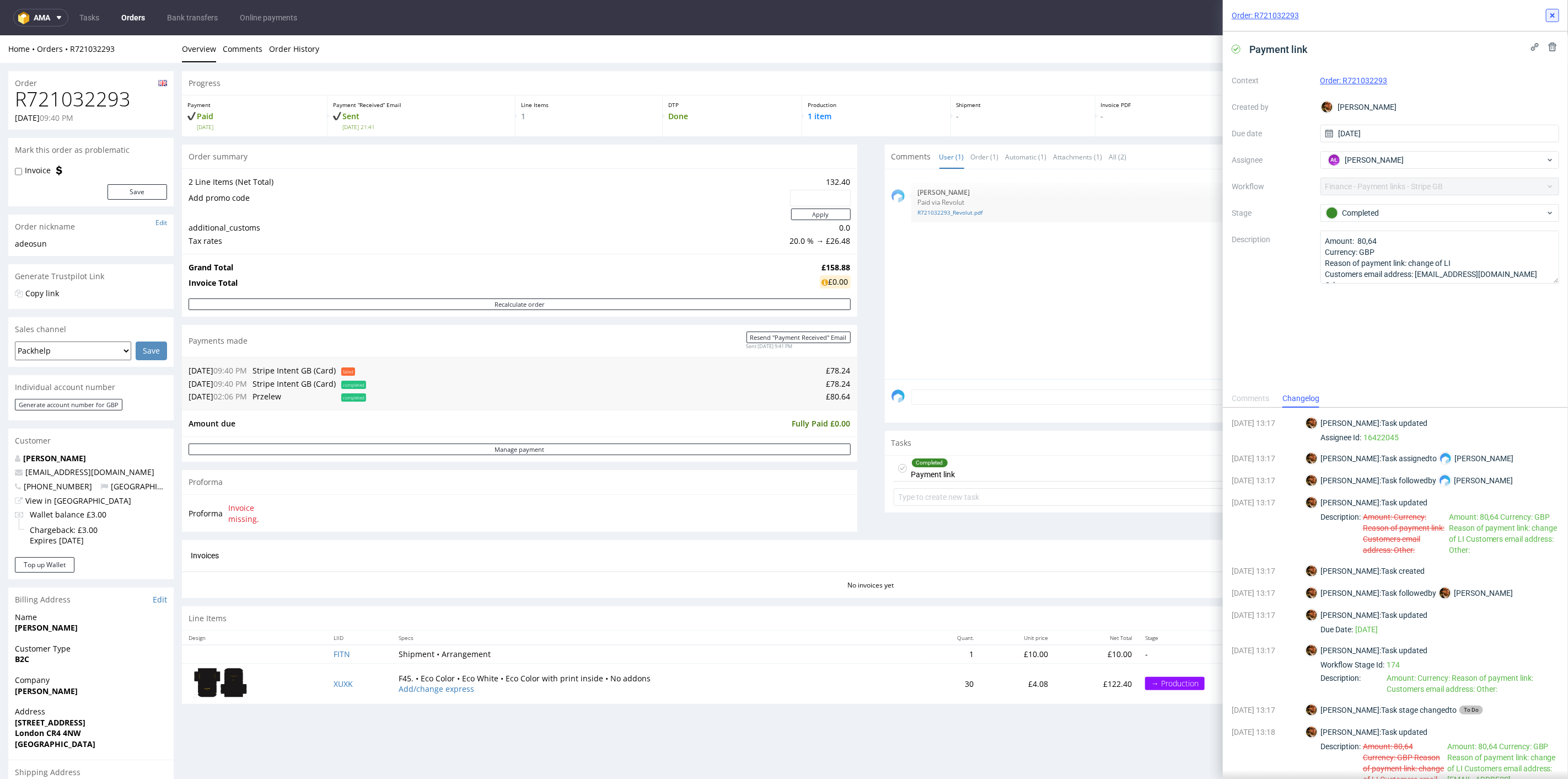
click at [1551, 15] on icon at bounding box center [1553, 16] width 9 height 9
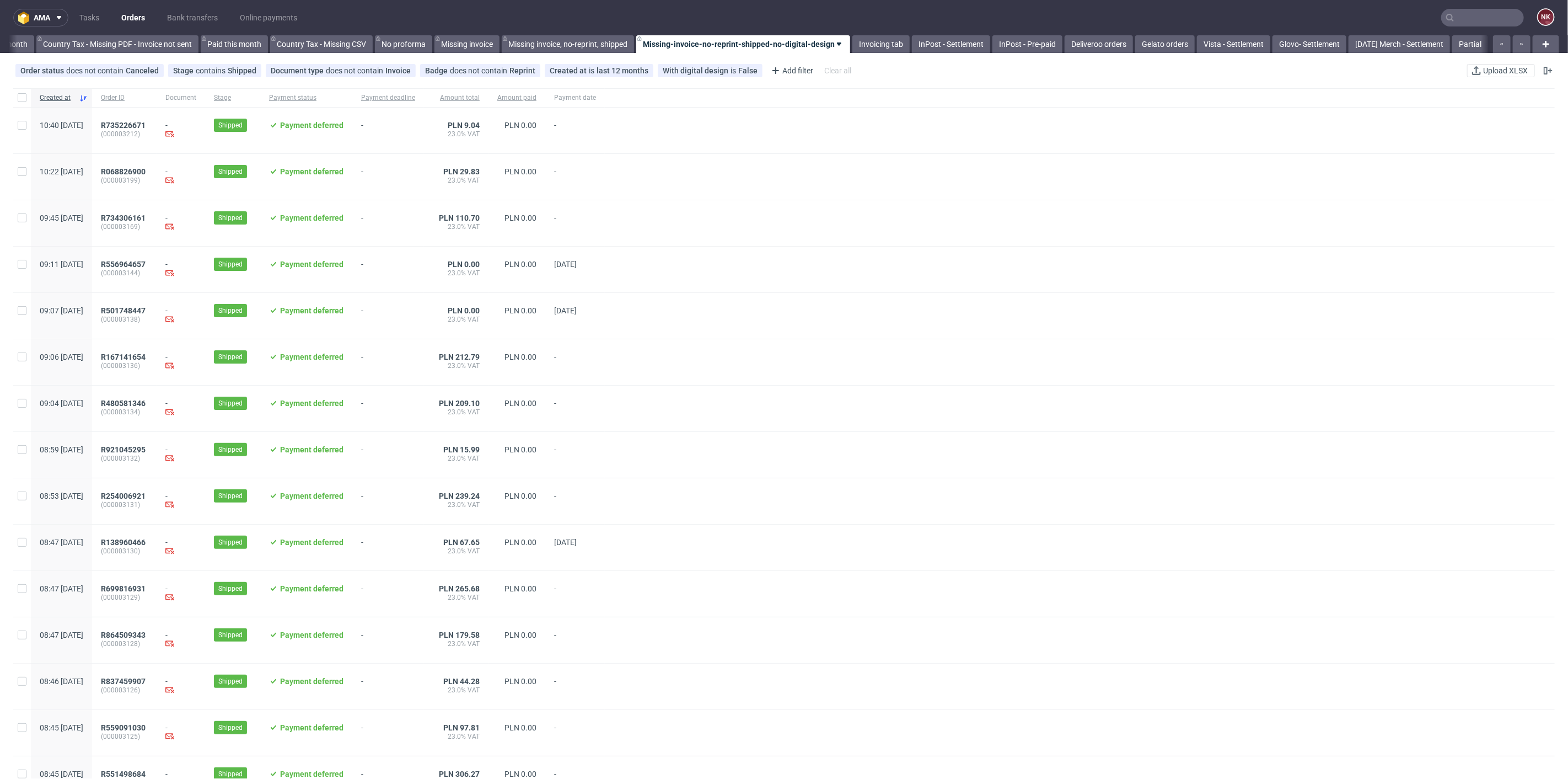
scroll to position [0, 1246]
click at [70, 15] on ul "Tasks Orders Bank transfers Online payments" at bounding box center [188, 17] width 240 height 17
click at [89, 13] on link "Tasks" at bounding box center [89, 17] width 33 height 17
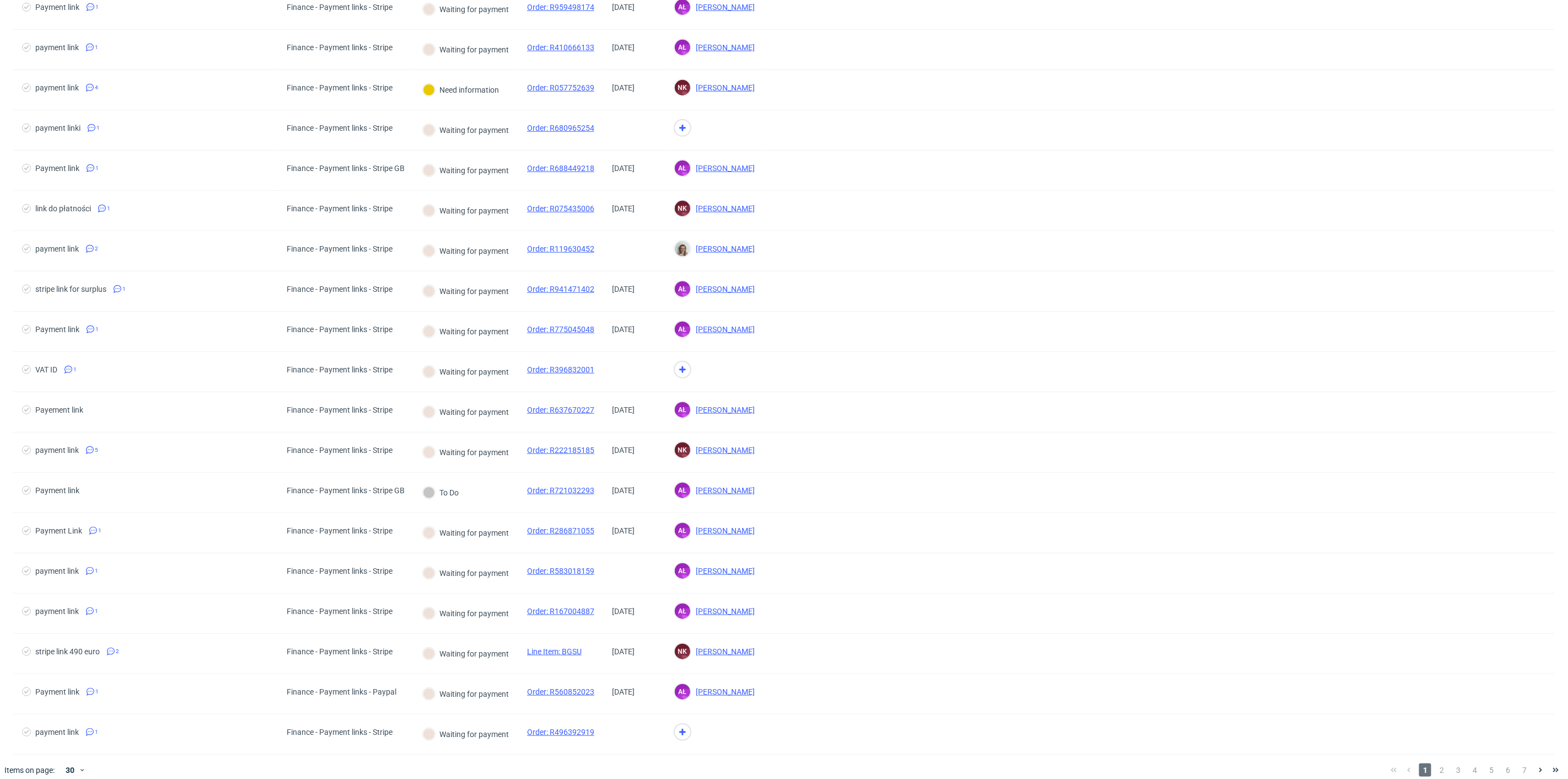
scroll to position [567, 0]
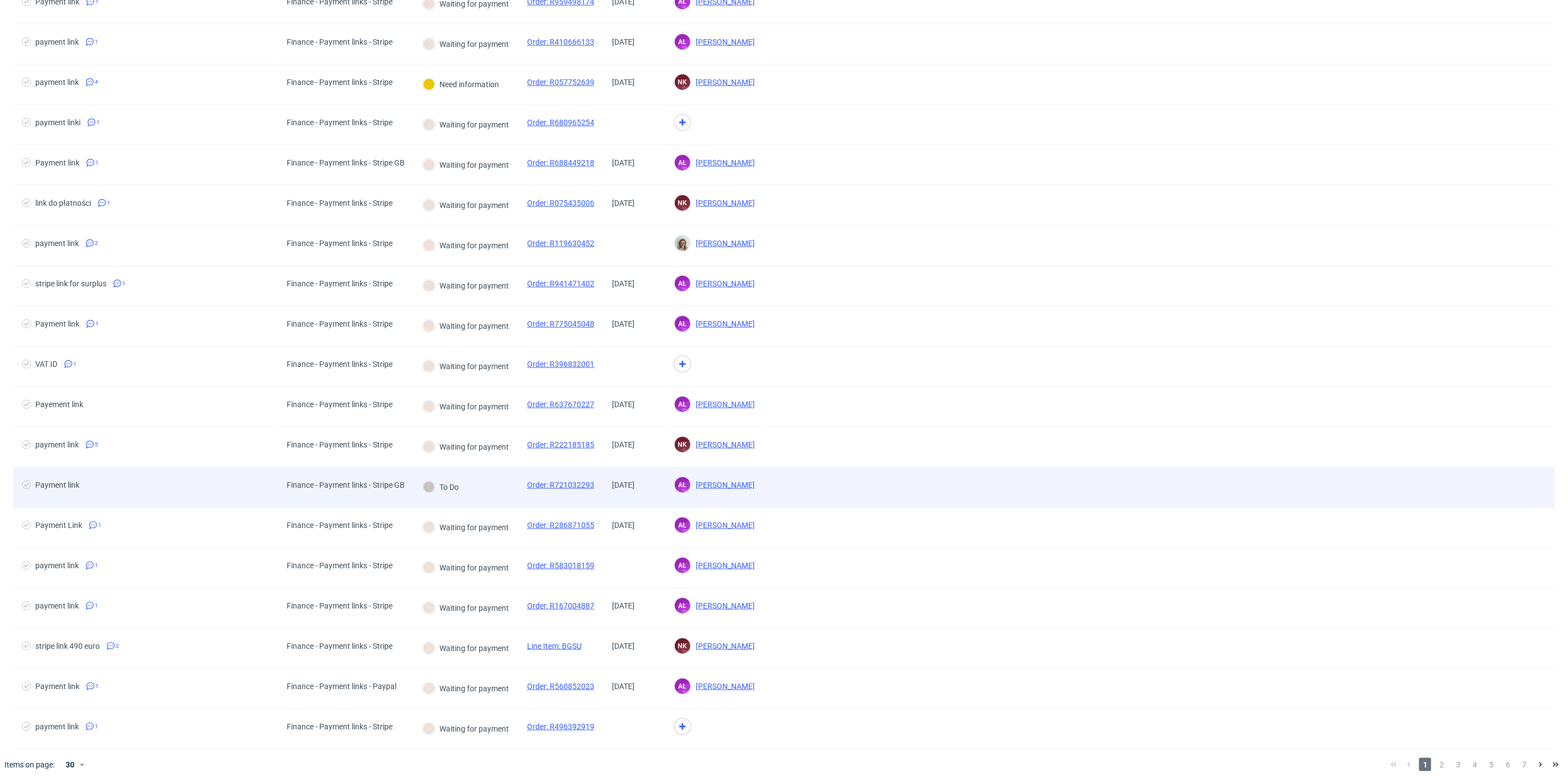
click at [489, 488] on div "To Do" at bounding box center [466, 487] width 105 height 40
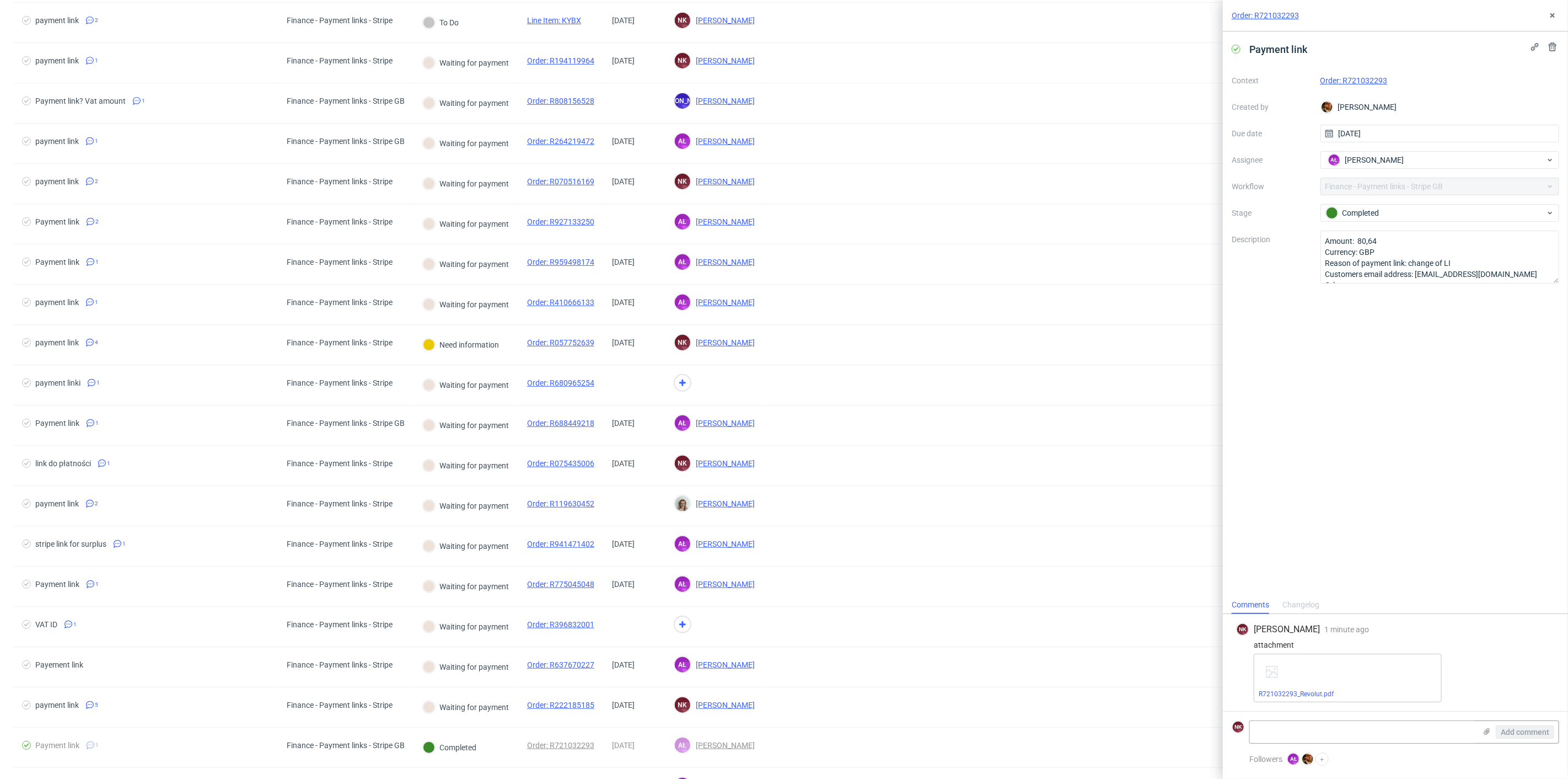
scroll to position [567, 0]
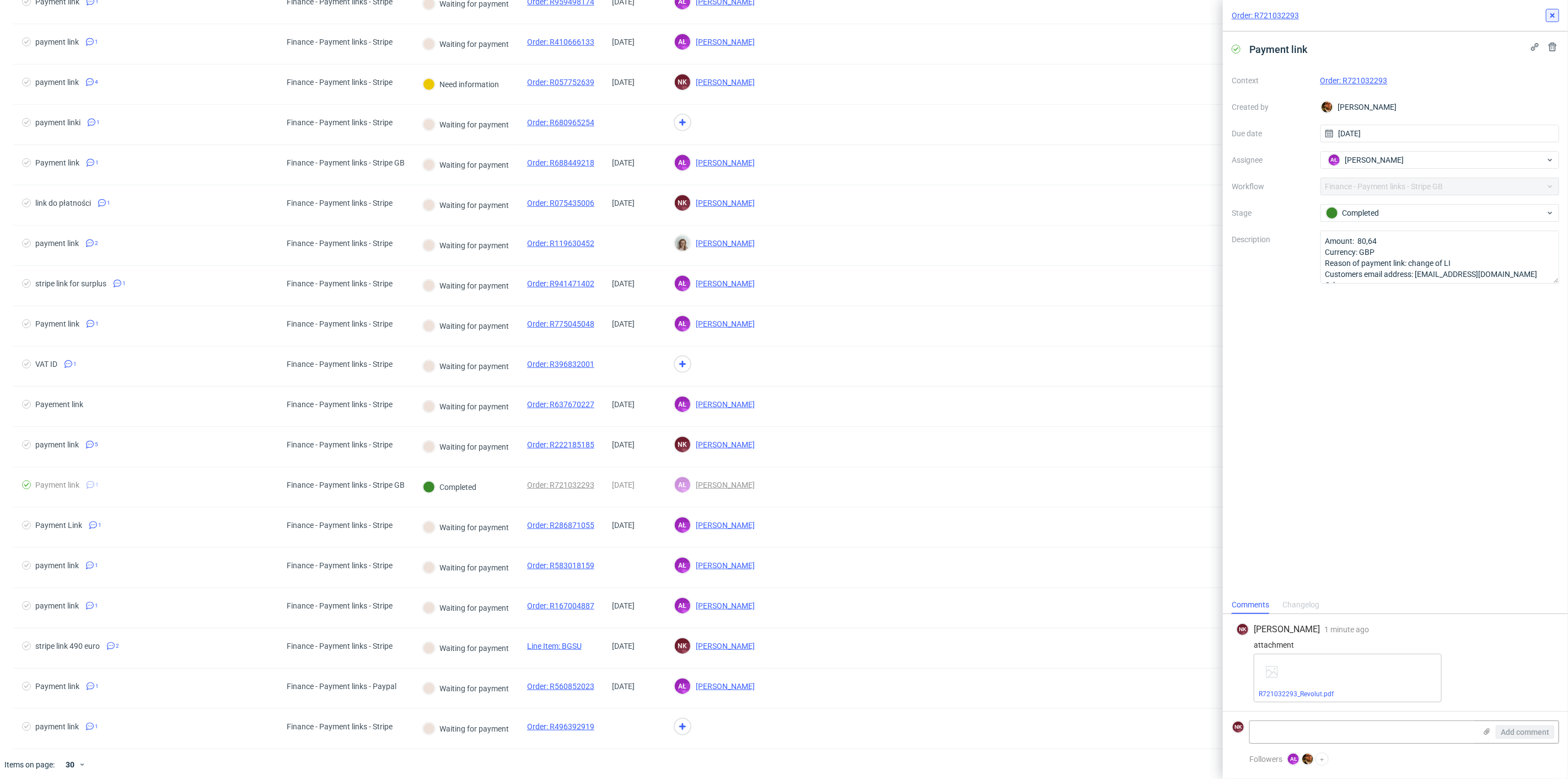
click at [1553, 12] on icon at bounding box center [1553, 16] width 9 height 9
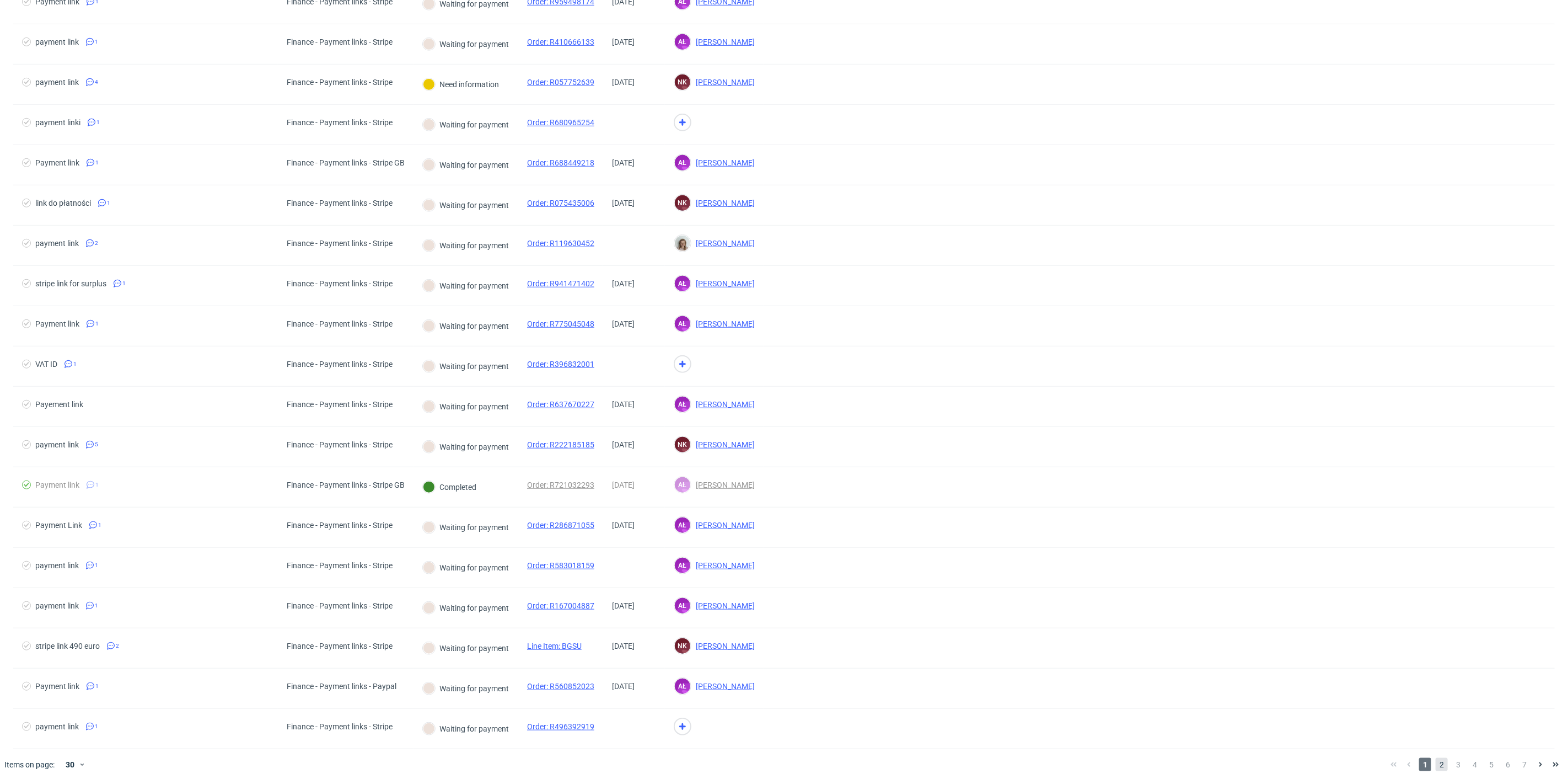
click at [1437, 758] on span "2" at bounding box center [1441, 764] width 12 height 13
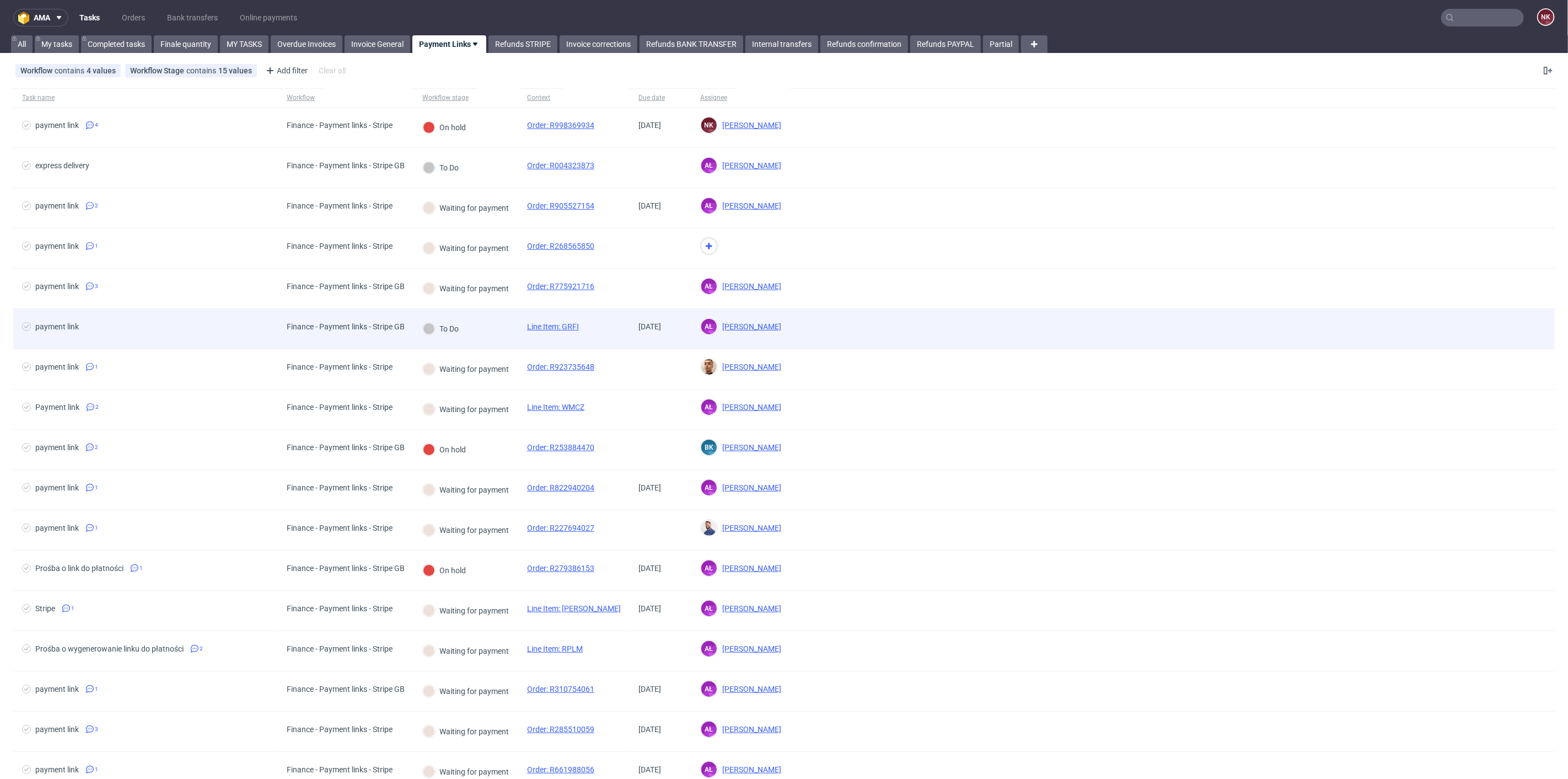
click at [493, 332] on div "To Do" at bounding box center [466, 328] width 105 height 40
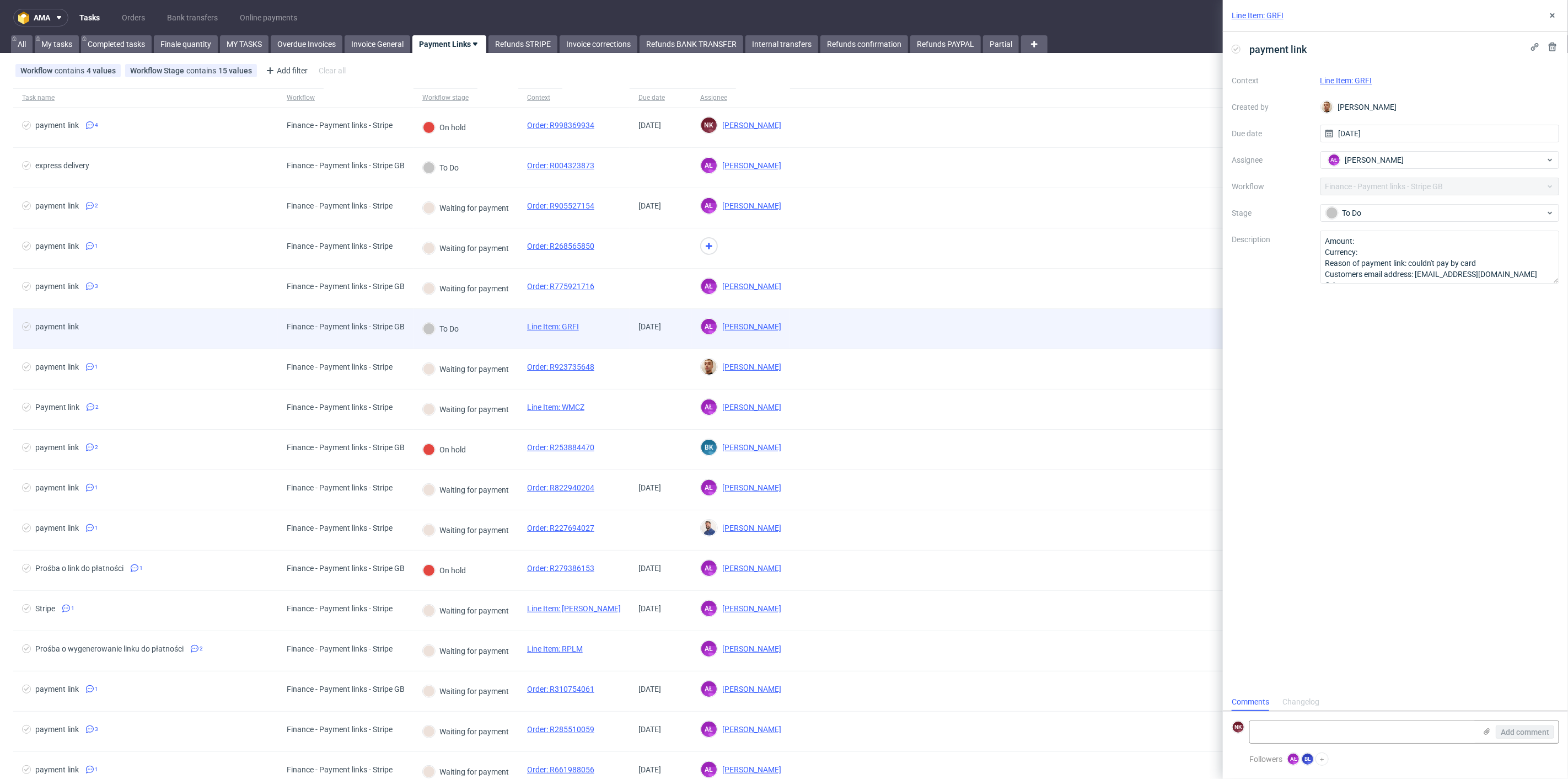
scroll to position [9, 0]
click at [480, 326] on div "To Do" at bounding box center [466, 328] width 105 height 40
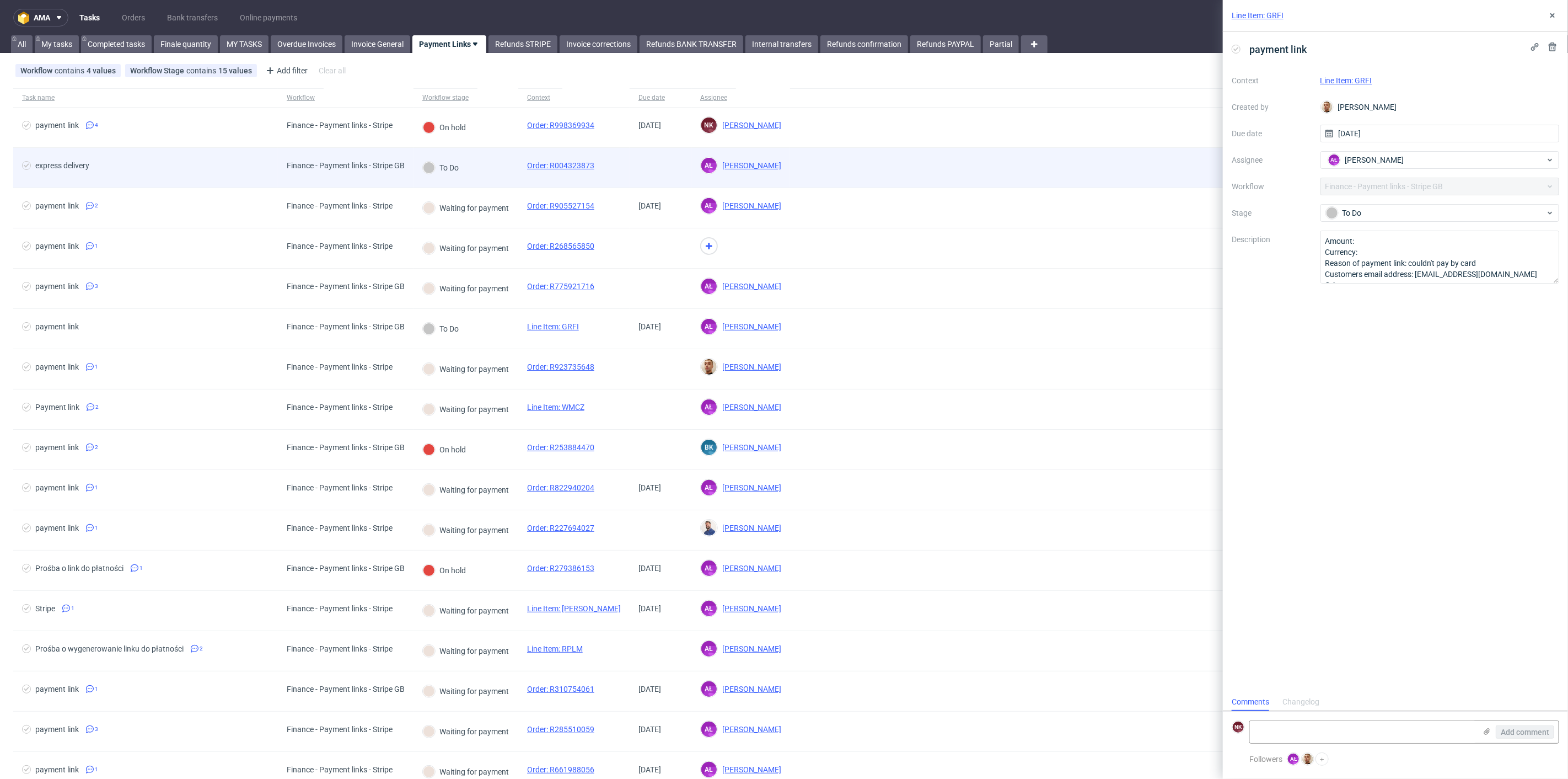
click at [490, 169] on div "To Do" at bounding box center [466, 168] width 105 height 40
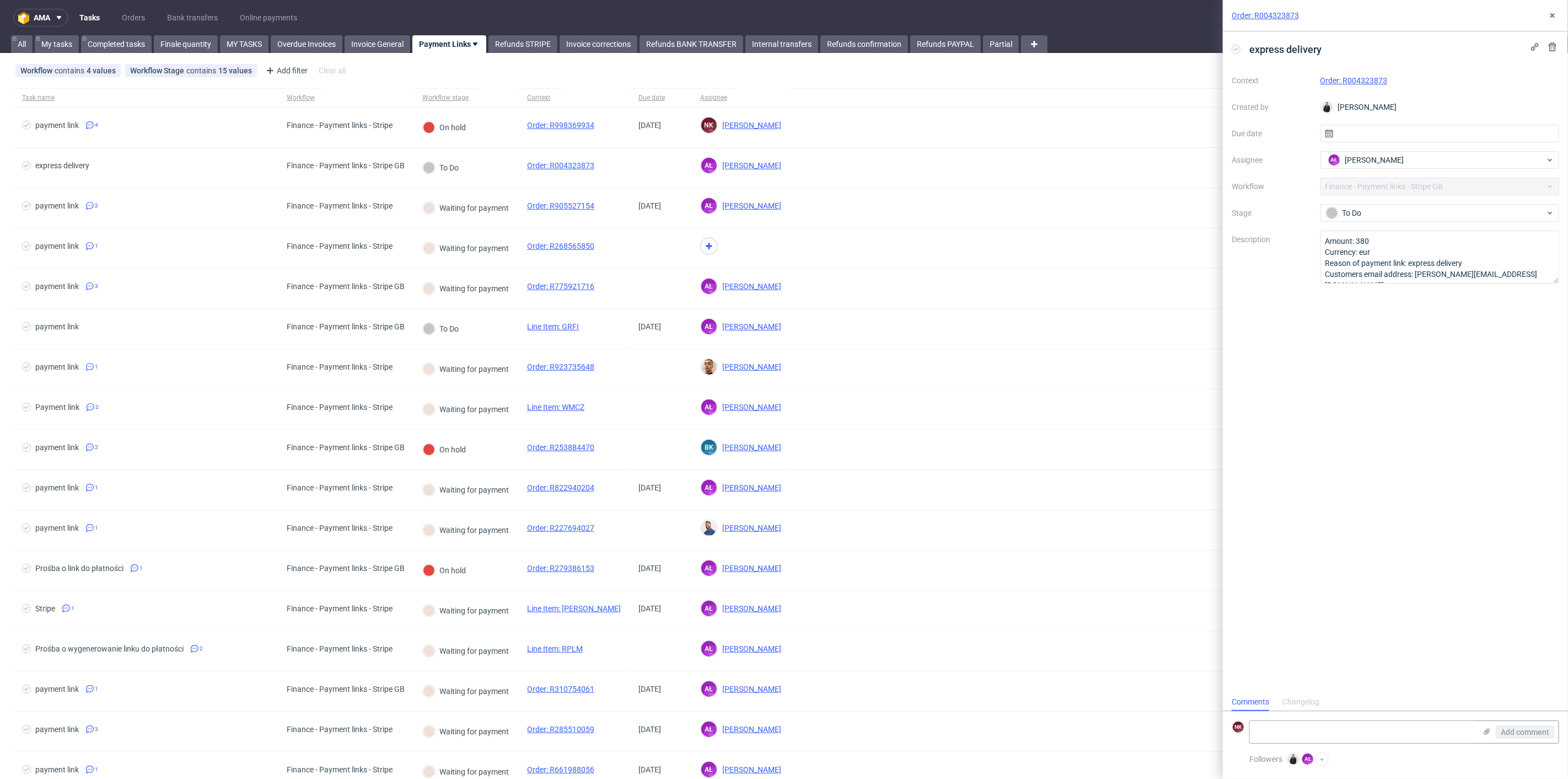
click at [1307, 700] on div "Changelog" at bounding box center [1300, 702] width 37 height 17
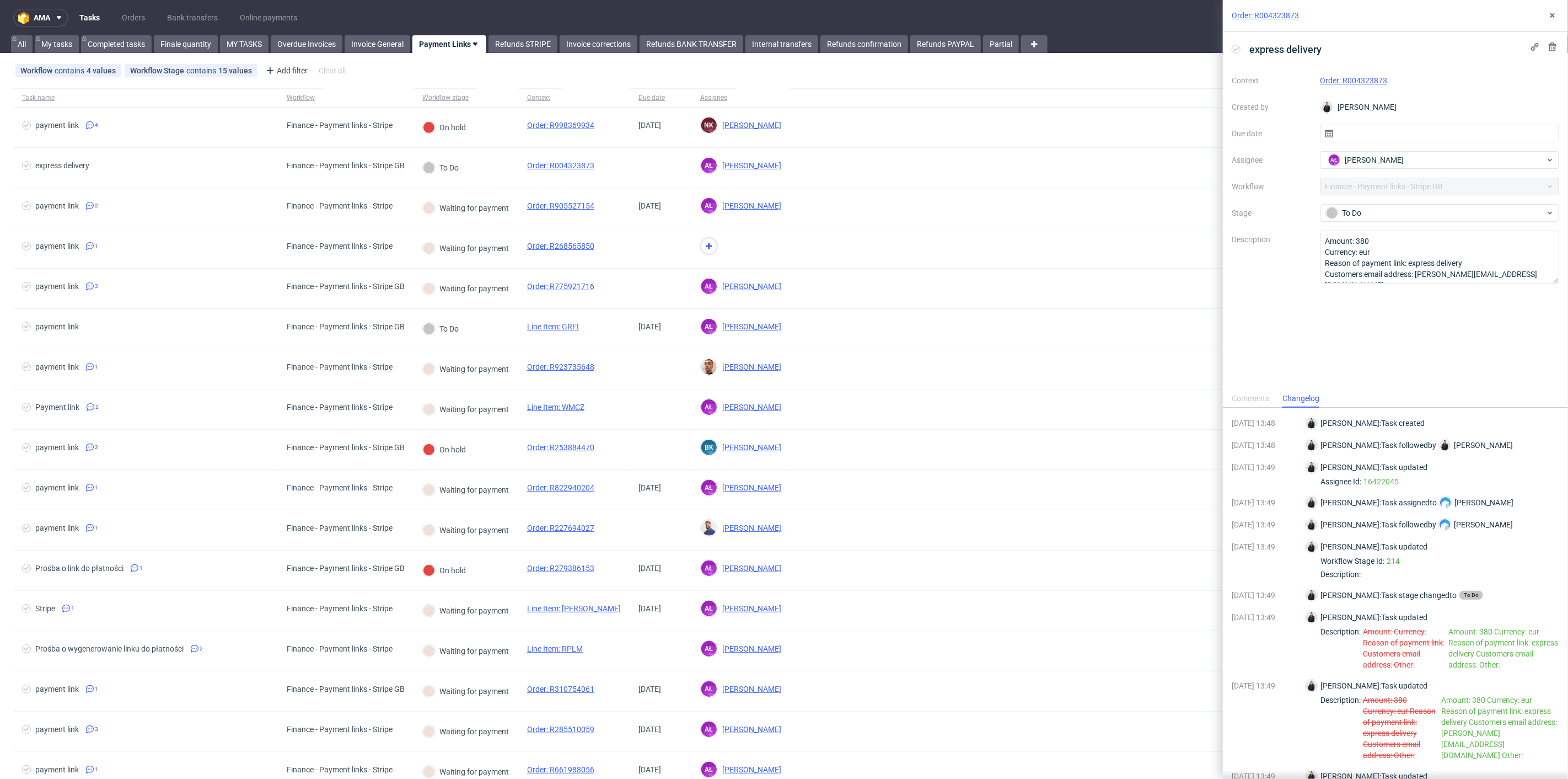
click at [1256, 397] on div "Comments" at bounding box center [1250, 398] width 37 height 17
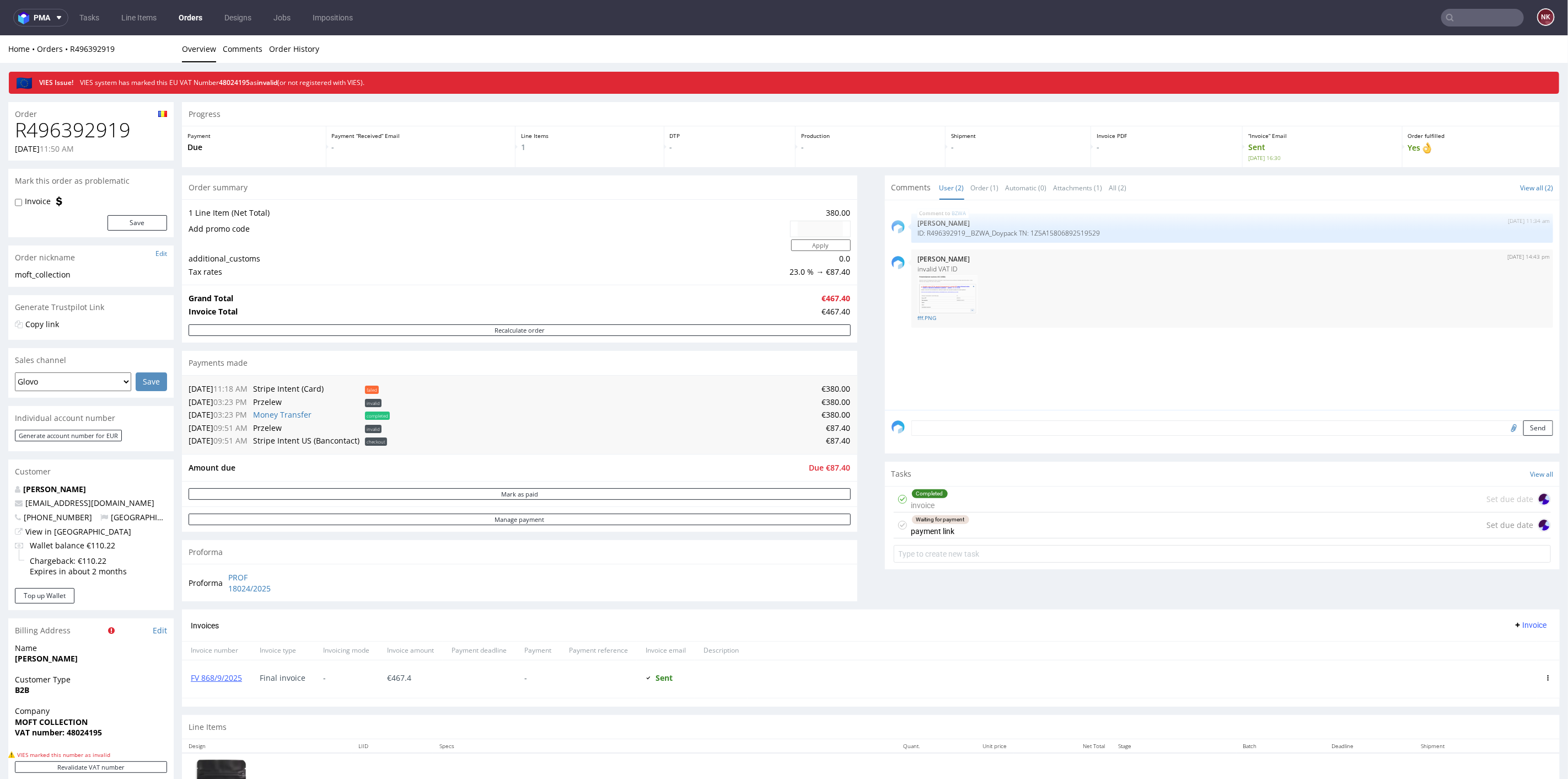
click at [71, 134] on h1 "R496392919" at bounding box center [91, 129] width 152 height 22
copy h1 "R496392919"
click at [1464, 17] on input "text" at bounding box center [1482, 17] width 83 height 17
paste input "R199028555"
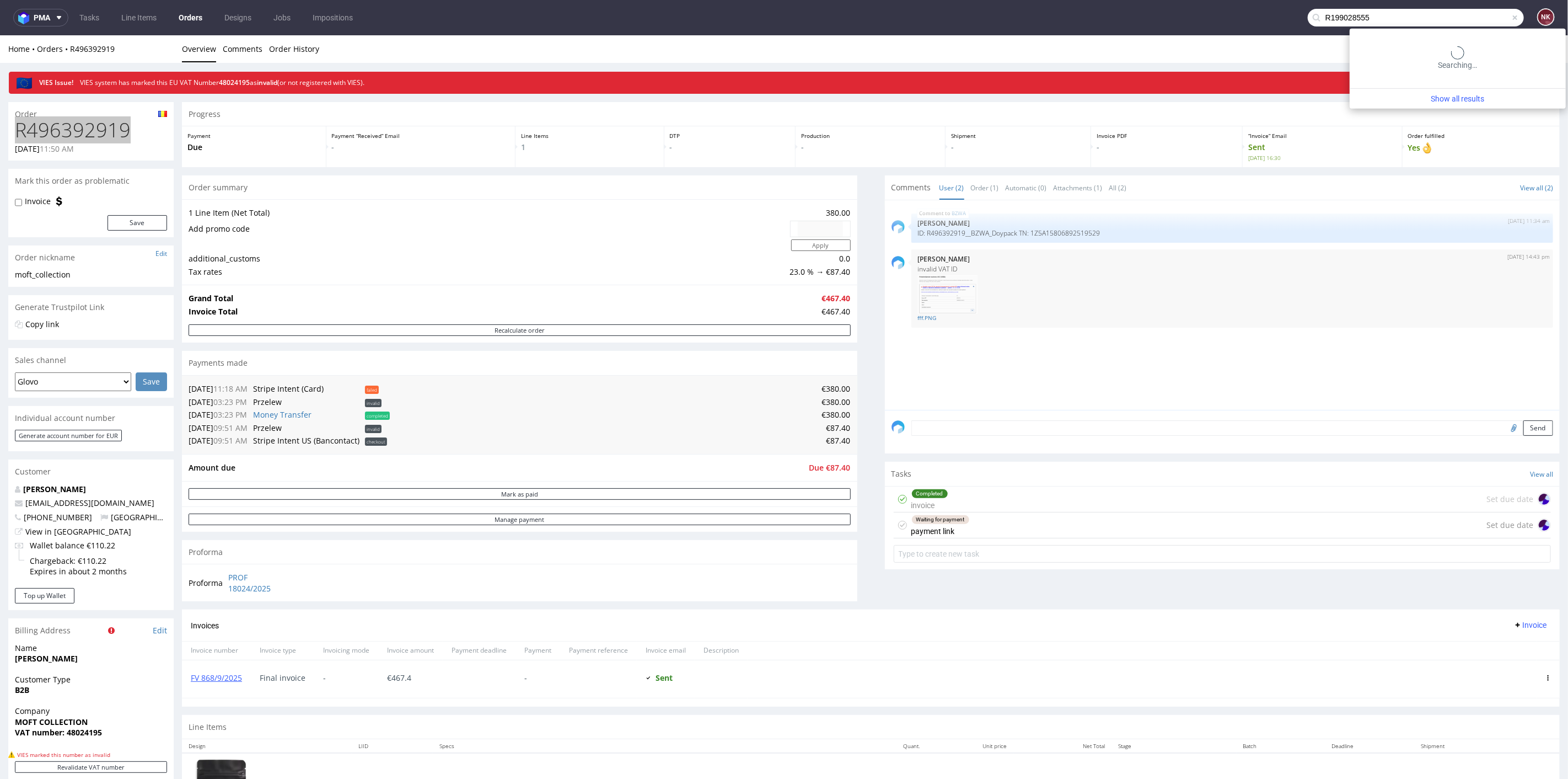
type input "R199028555"
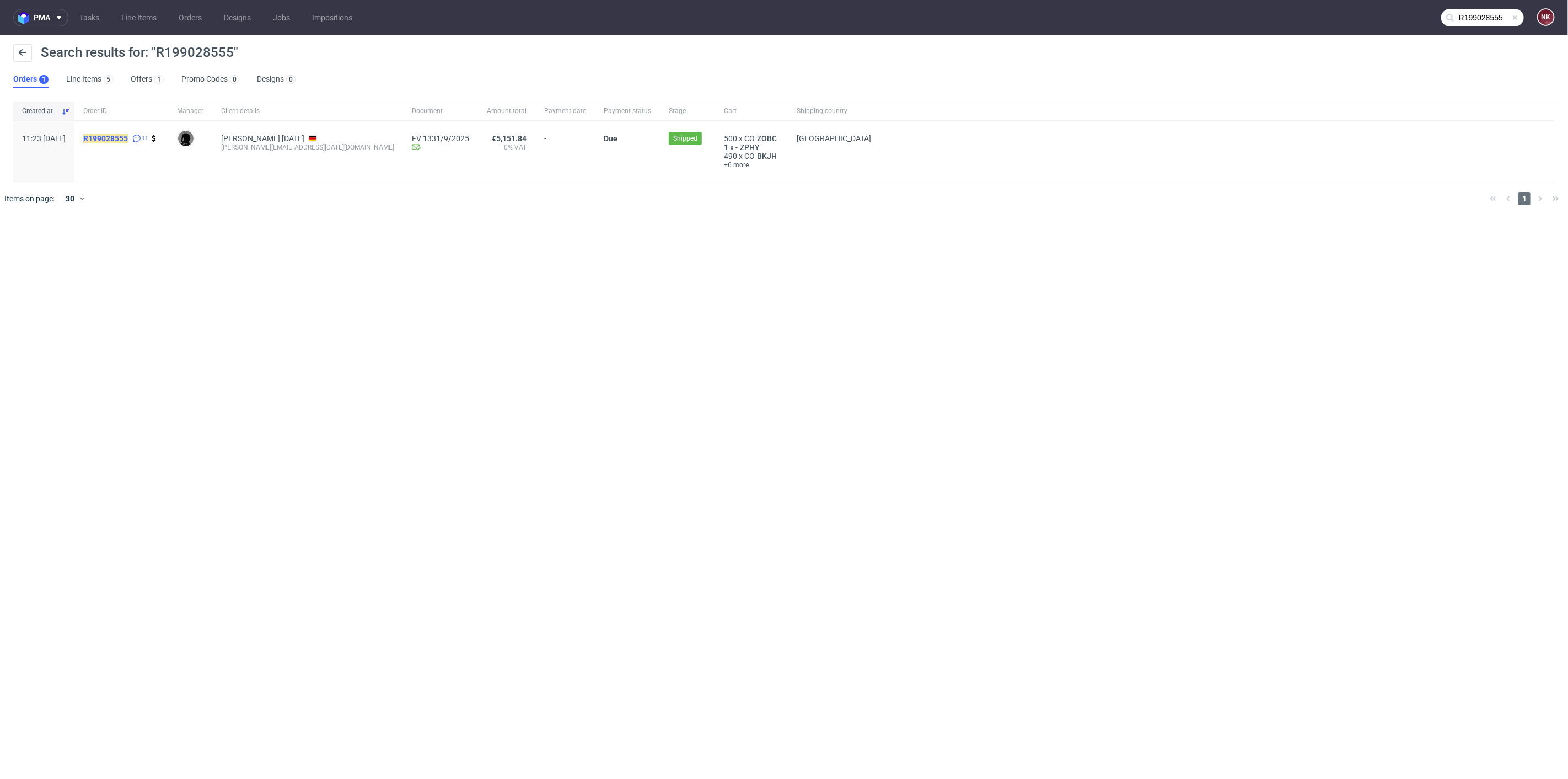
click at [128, 134] on mark "R199028555" at bounding box center [105, 139] width 45 height 9
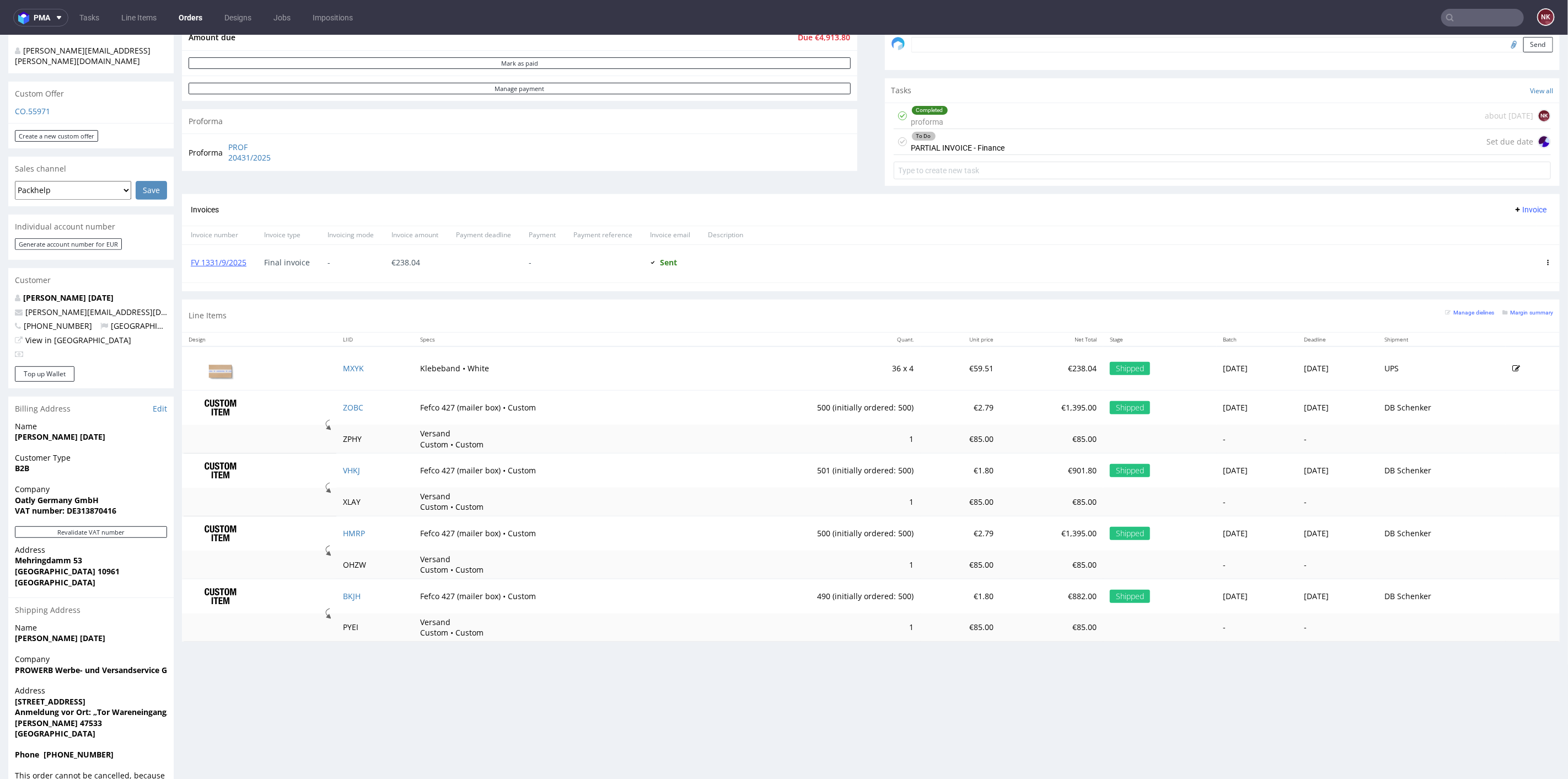
scroll to position [374, 0]
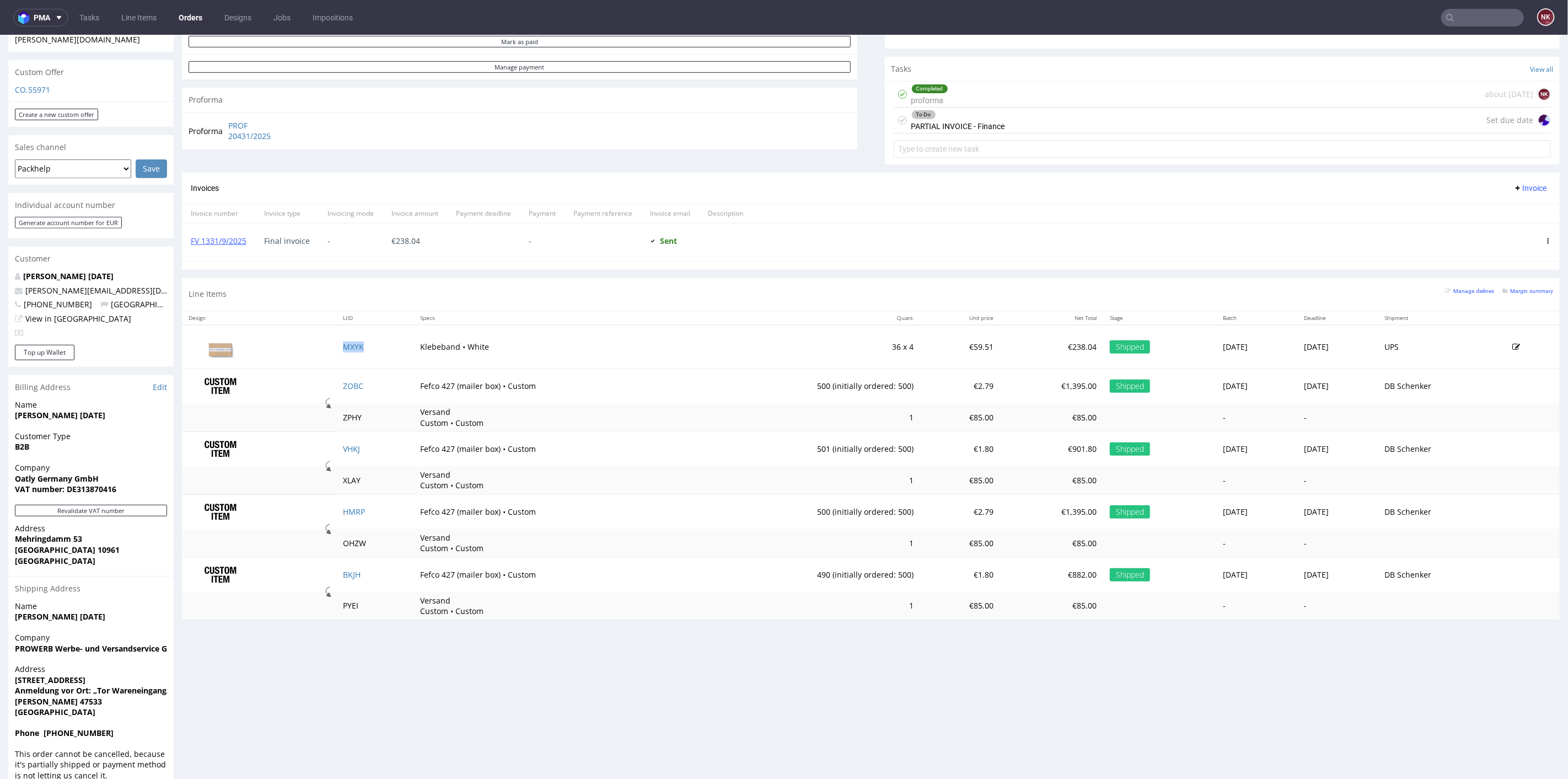
click at [355, 356] on td "MXYK" at bounding box center [375, 347] width 77 height 44
click at [1024, 123] on div "To Do PARTIAL INVOICE - Finance Set due date" at bounding box center [1222, 120] width 657 height 26
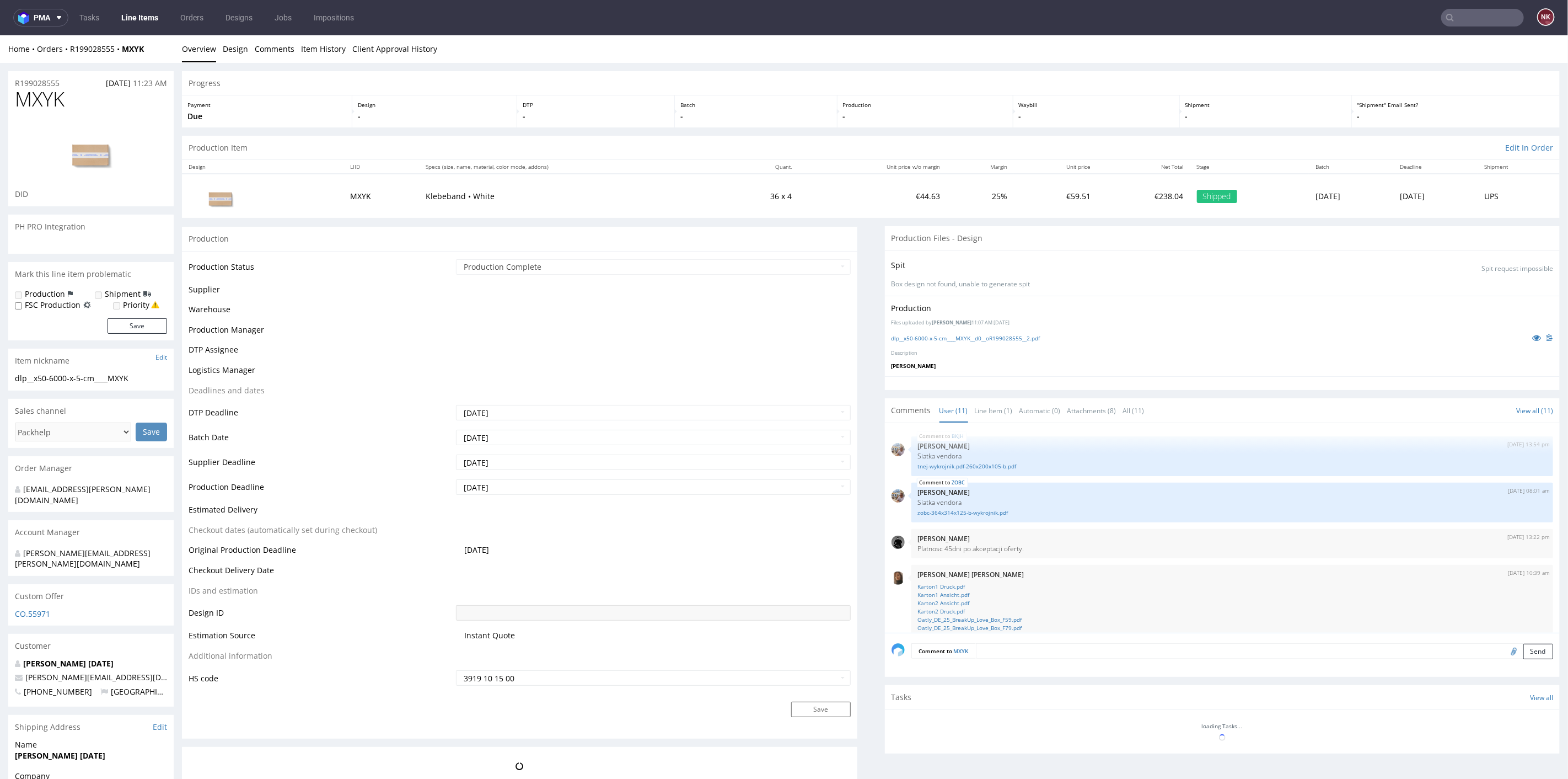
scroll to position [273, 0]
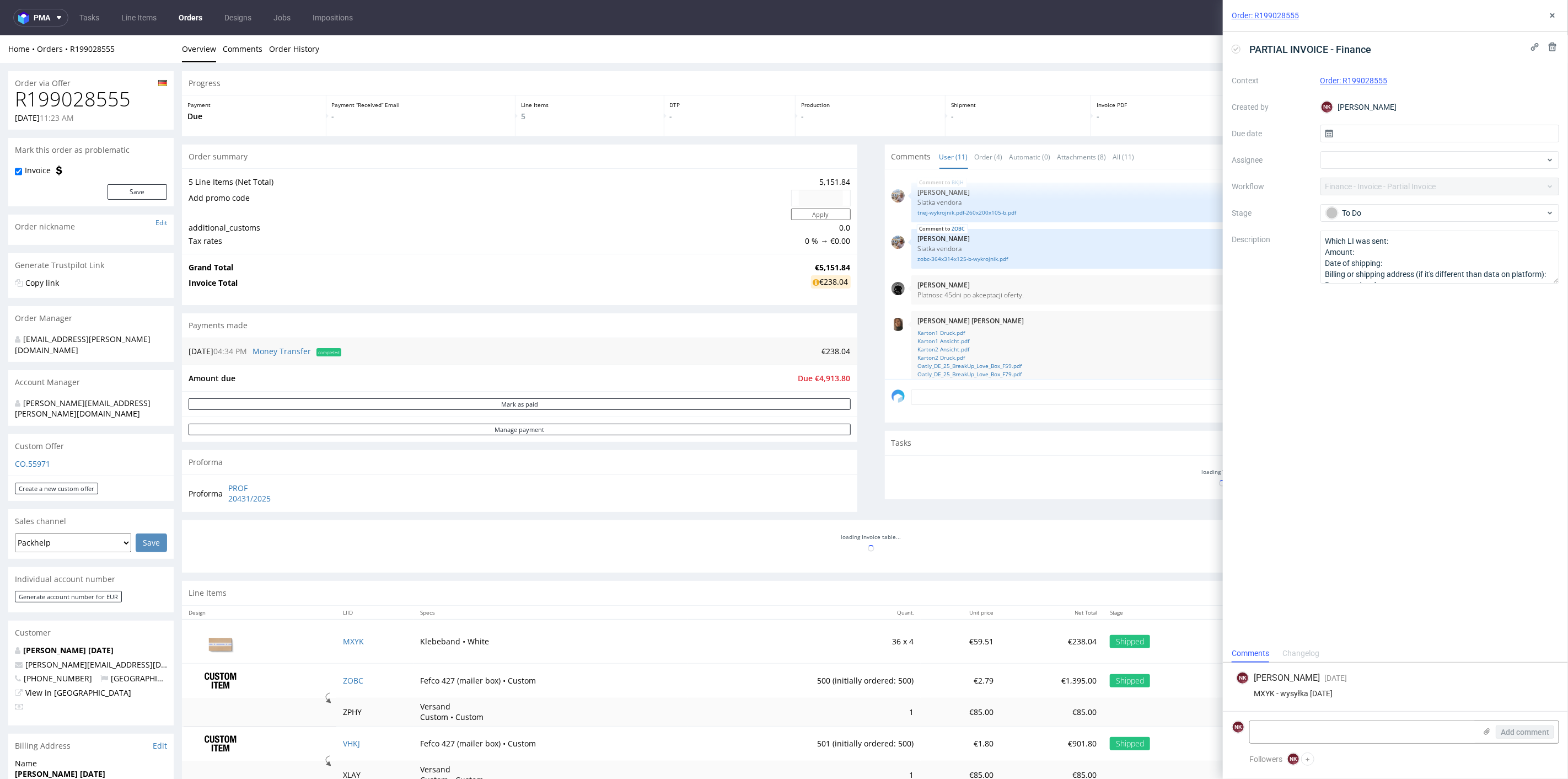
scroll to position [273, 0]
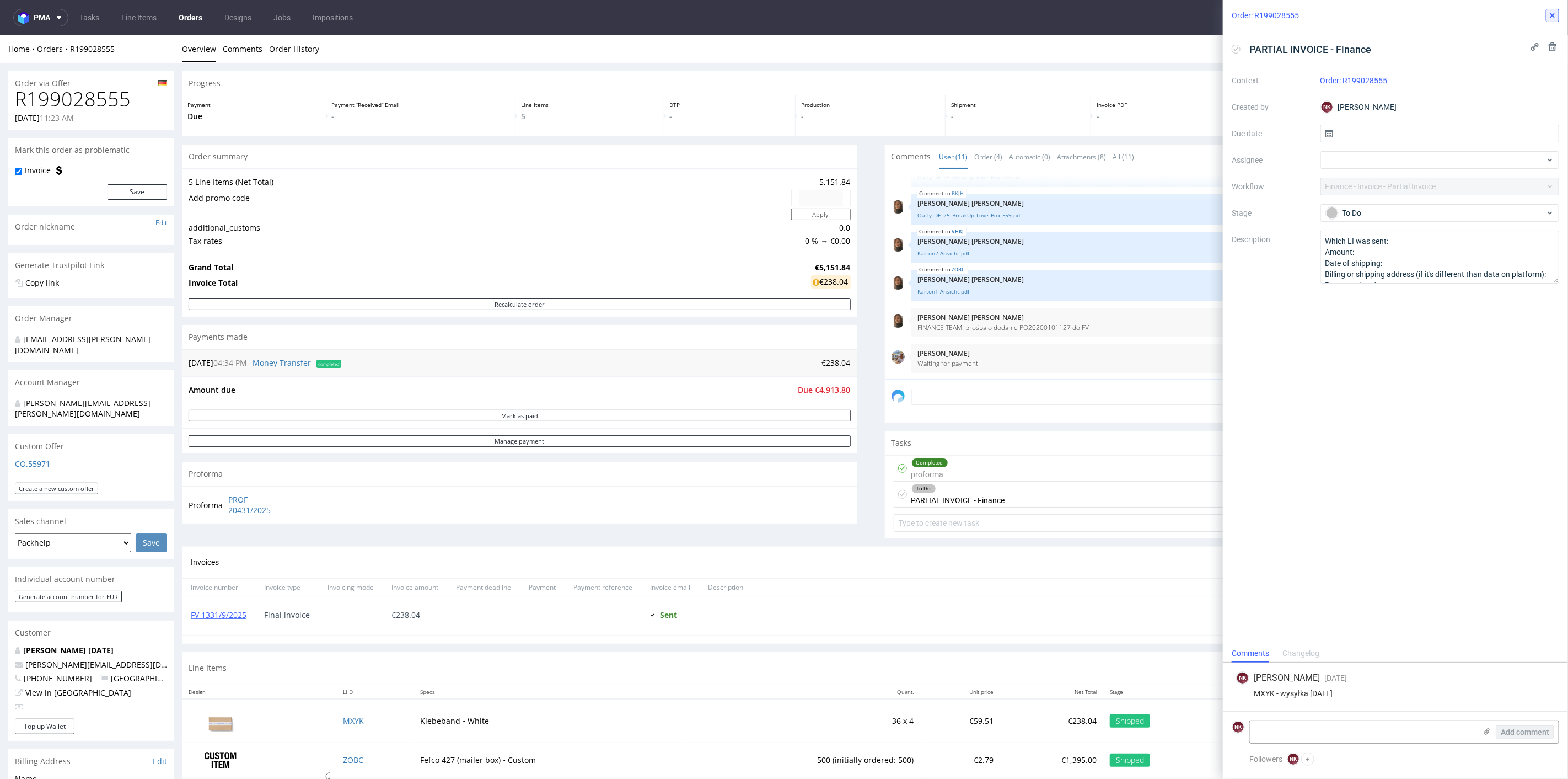
click at [1555, 10] on button at bounding box center [1552, 15] width 13 height 13
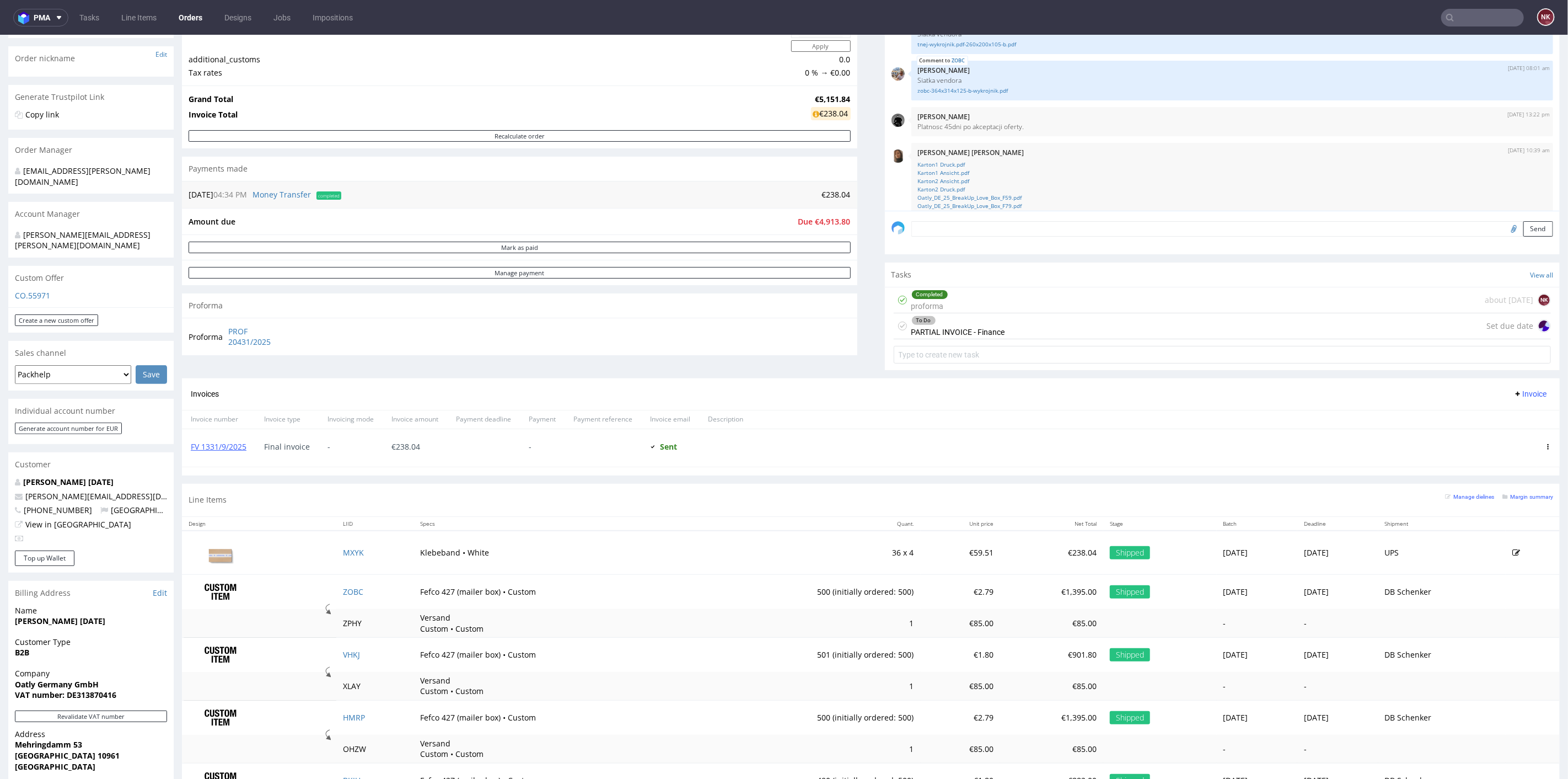
scroll to position [184, 0]
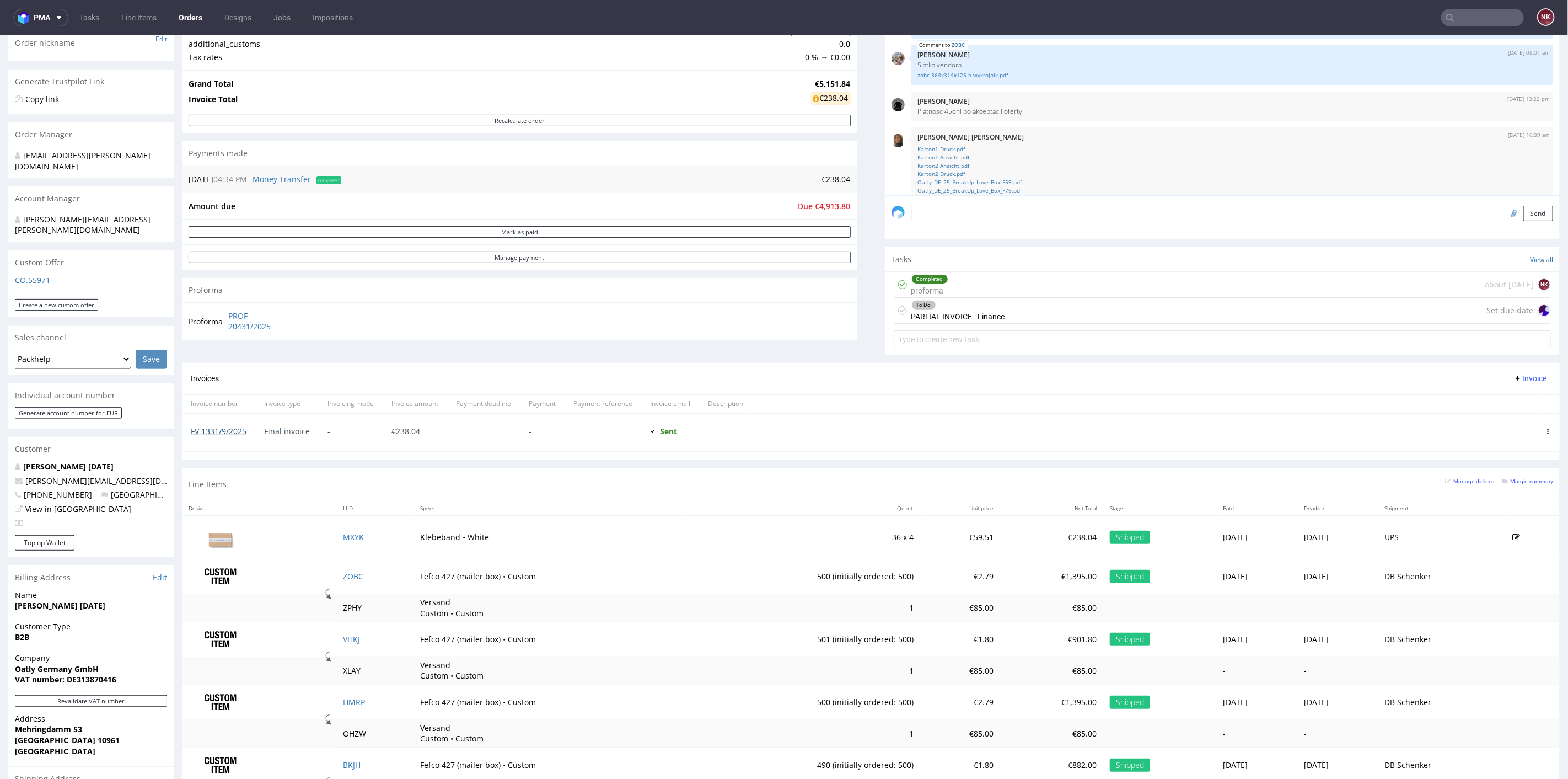
click at [217, 430] on link "FV 1331/9/2025" at bounding box center [218, 431] width 55 height 11
drag, startPoint x: 334, startPoint y: 332, endPoint x: 228, endPoint y: 314, distance: 107.5
click at [228, 314] on div "Proforma PROF 20431/2025" at bounding box center [519, 320] width 676 height 37
copy tbody "Proforma"
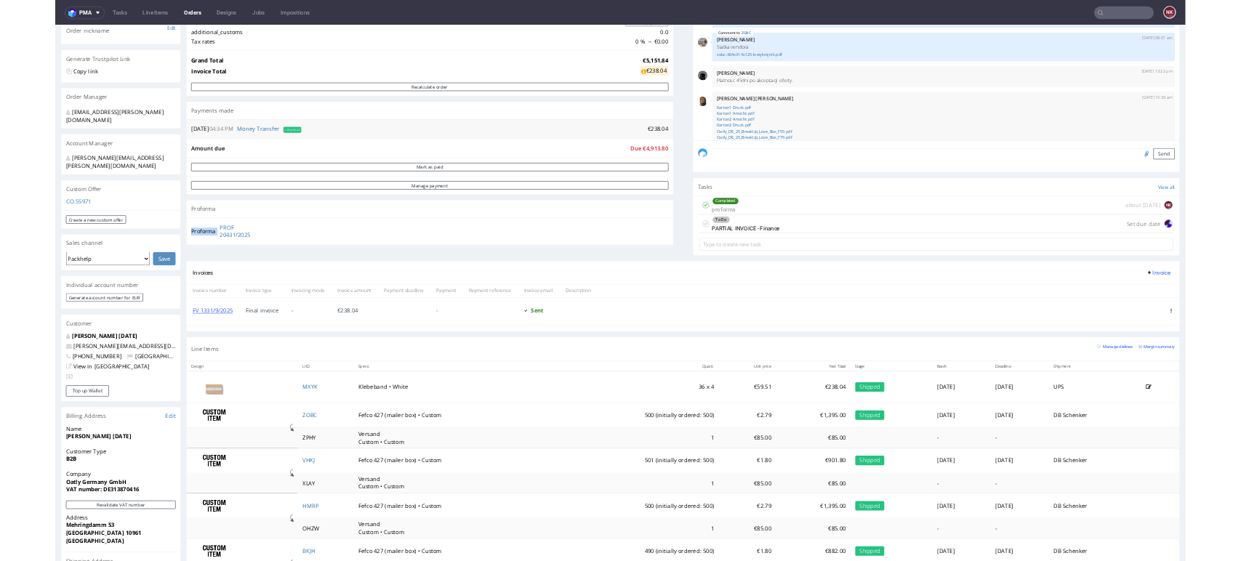
scroll to position [484, 0]
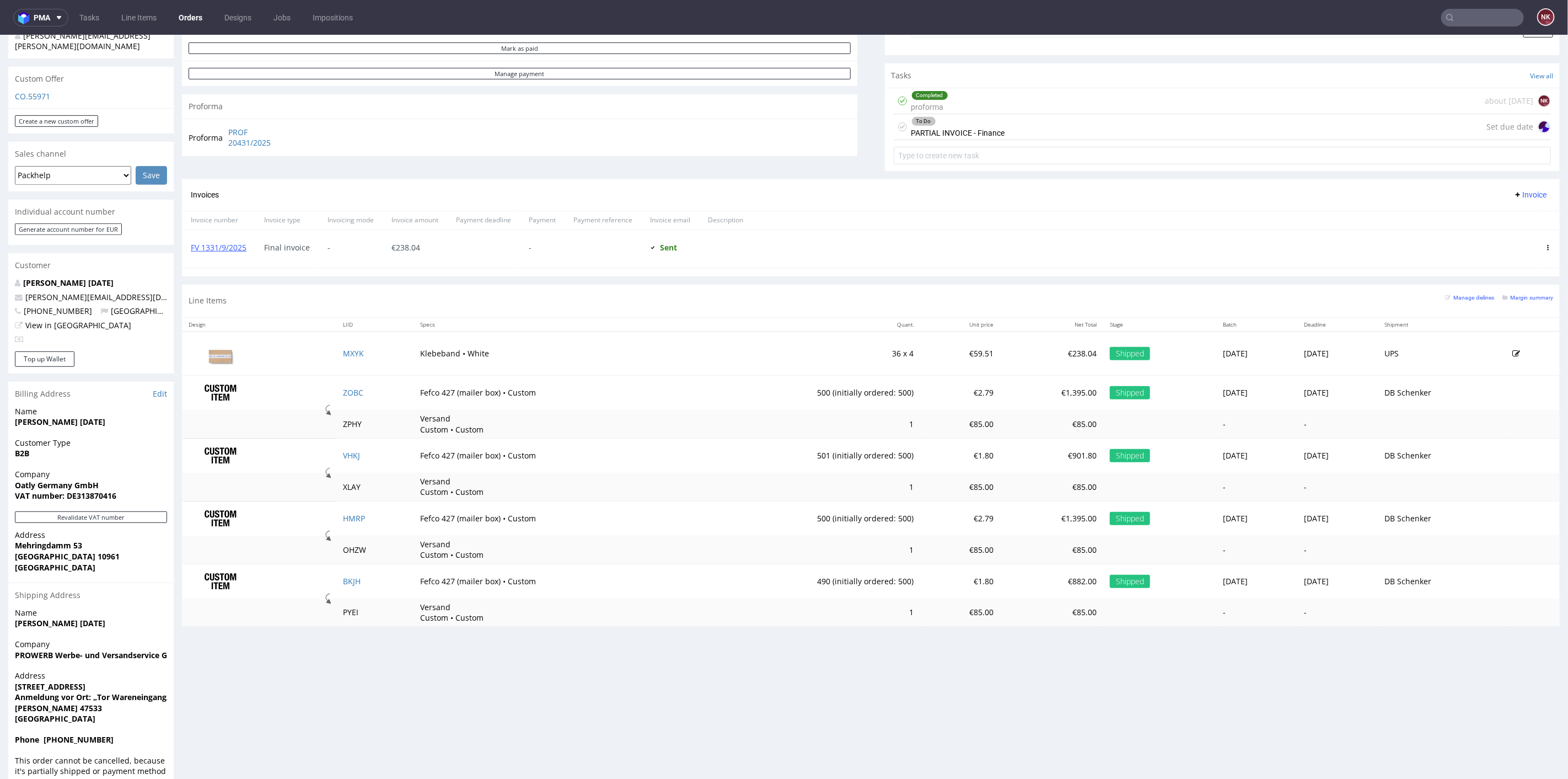
click at [895, 662] on div "Progress Payment Due Payment “Received” Email - Line Items 5 DTP - Production -…" at bounding box center [870, 249] width 1378 height 1091
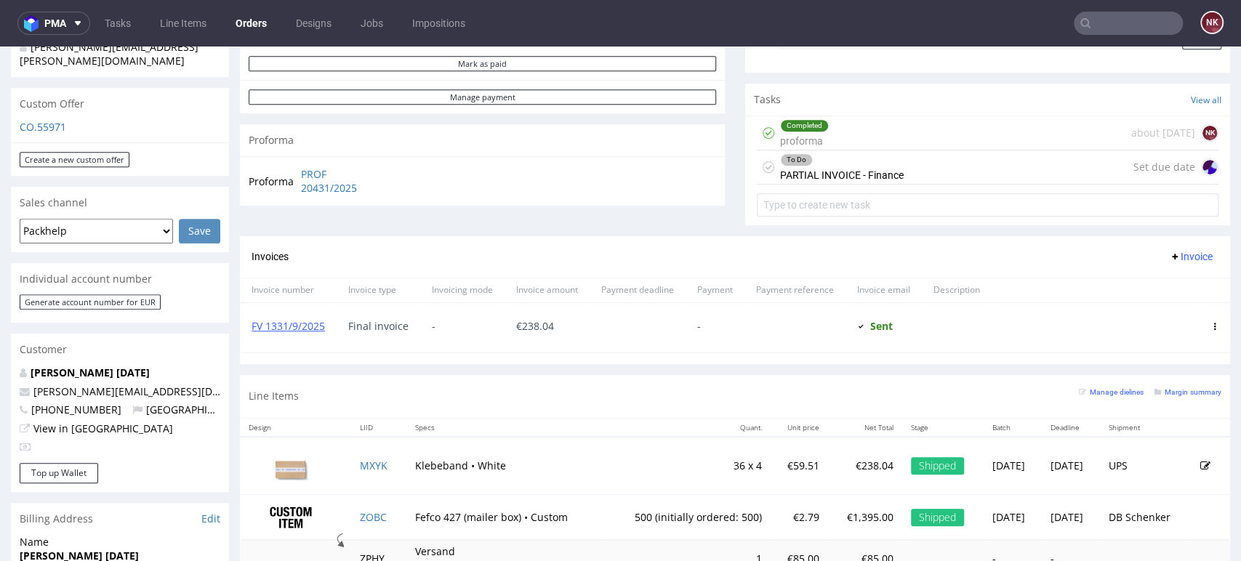
click at [748, 364] on div "Progress Payment Due Payment “Received” Email - Line Items 5 DTP - Production -…" at bounding box center [735, 223] width 990 height 1227
click at [303, 322] on link "FV 1331/9/2025" at bounding box center [288, 326] width 73 height 14
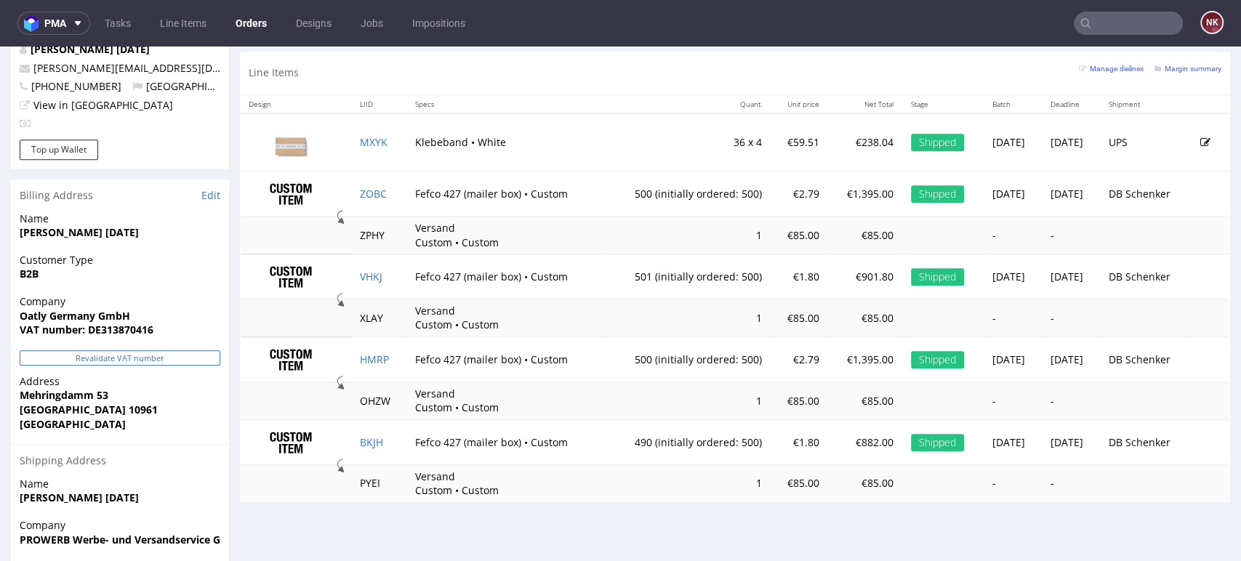
click at [142, 350] on button "Revalidate VAT number" at bounding box center [120, 357] width 201 height 15
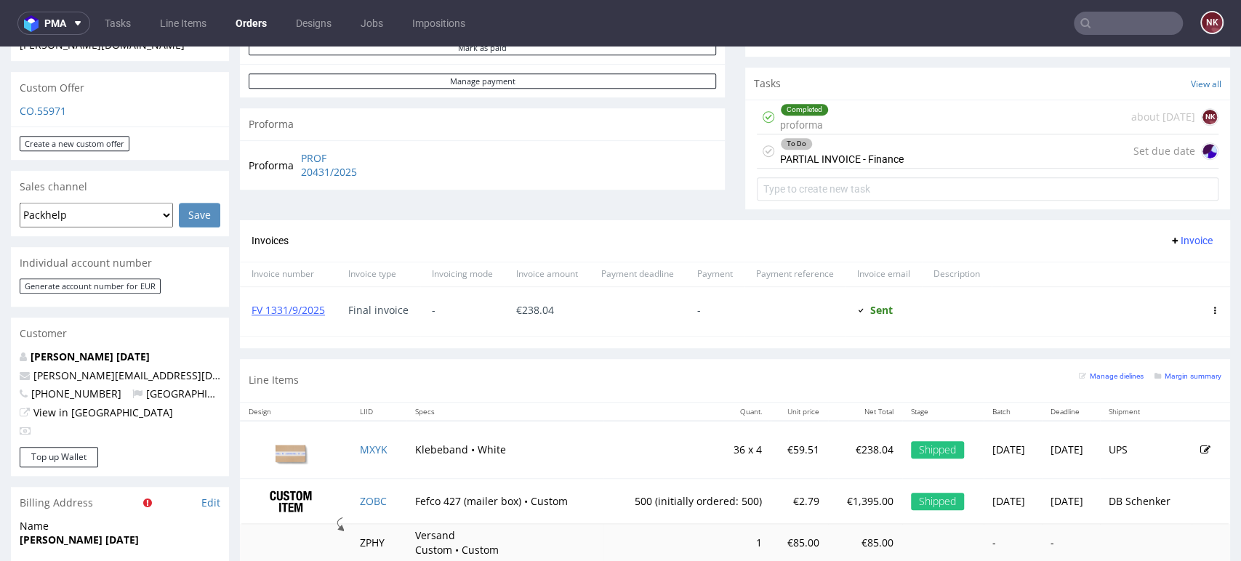
scroll to position [499, 0]
click at [1170, 238] on span "Invoice" at bounding box center [1191, 242] width 44 height 12
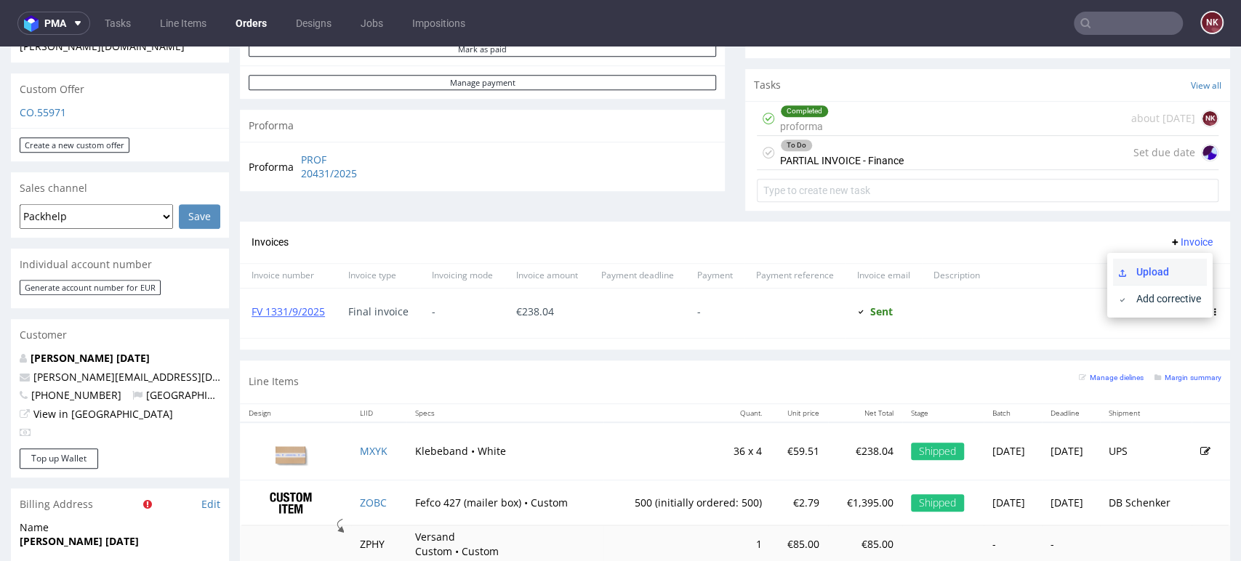
click at [1155, 278] on li "Upload" at bounding box center [1160, 272] width 94 height 26
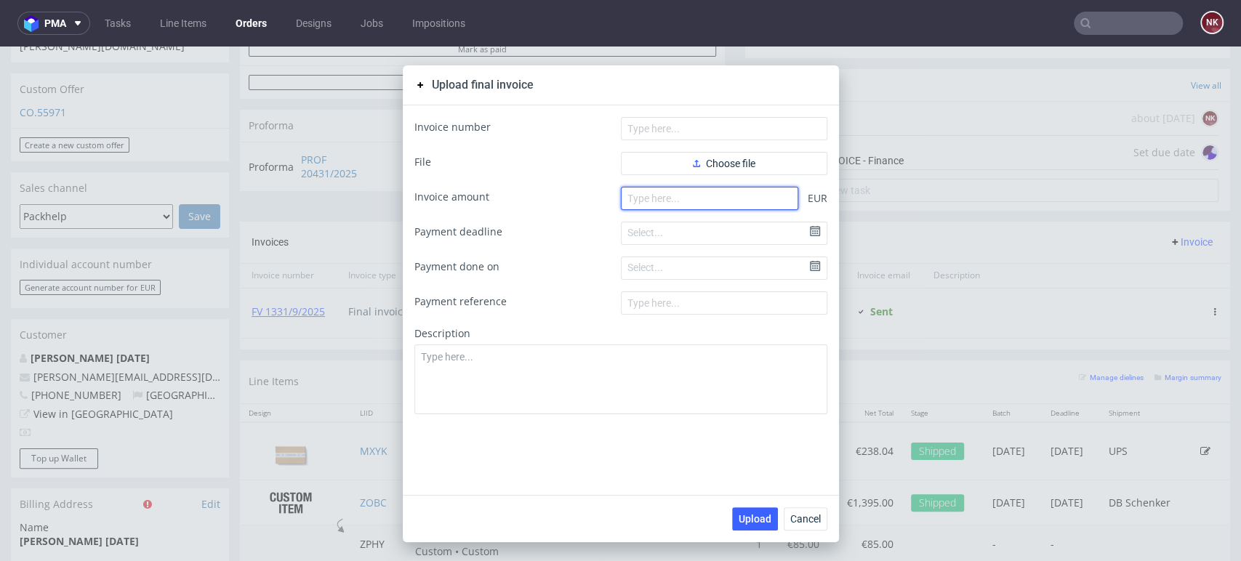
click at [759, 204] on input "number" at bounding box center [709, 198] width 177 height 23
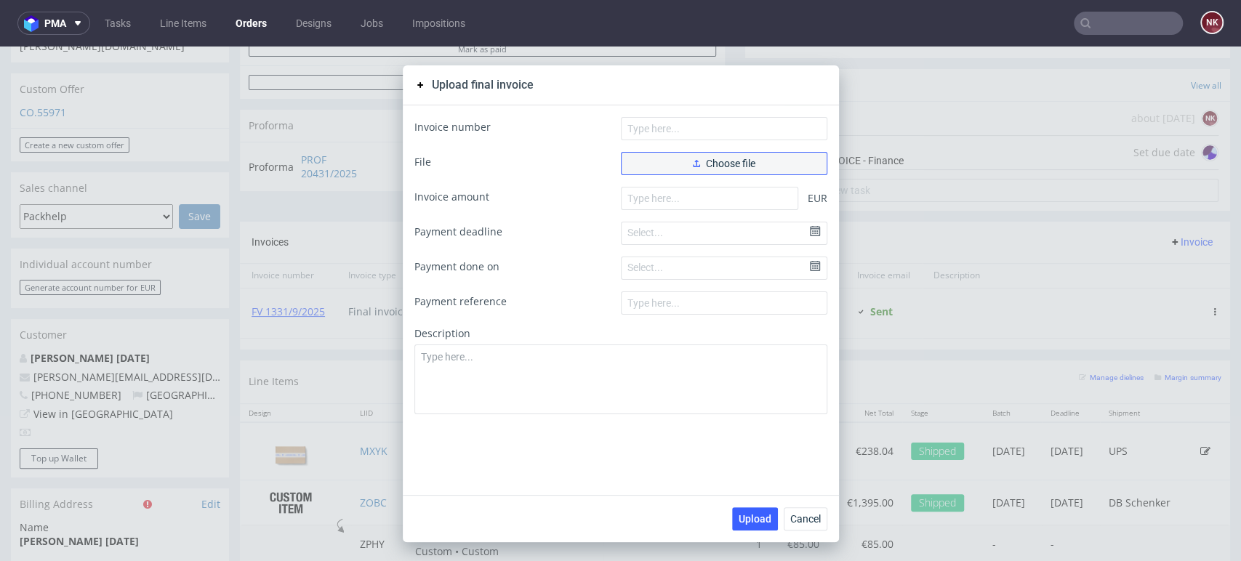
click at [693, 164] on use "button" at bounding box center [696, 163] width 7 height 7
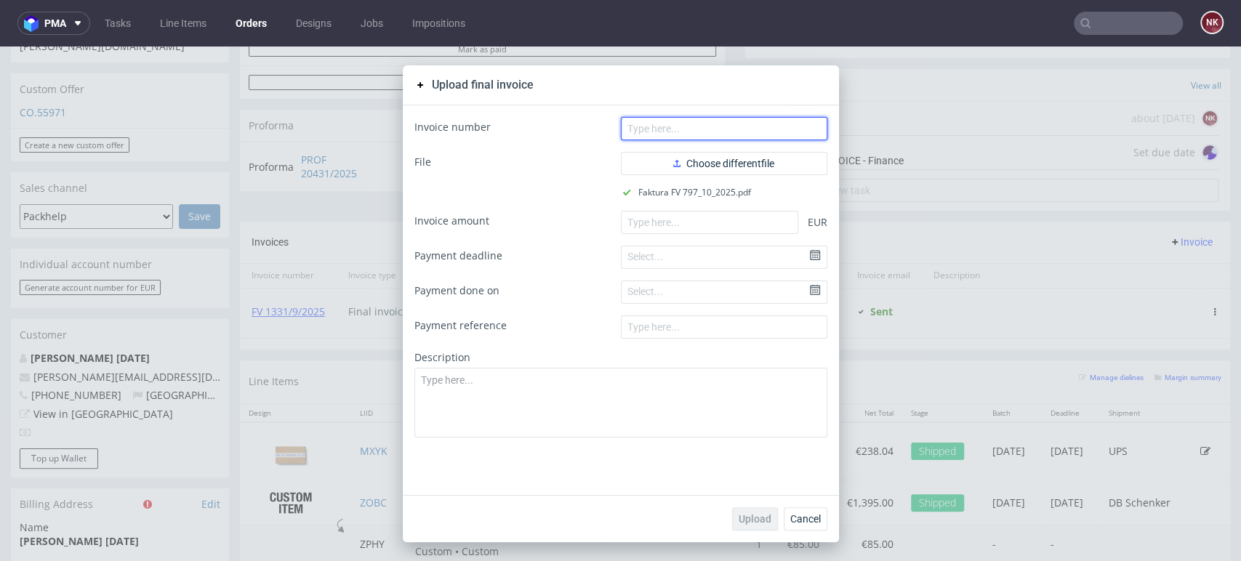
click at [646, 135] on input "text" at bounding box center [724, 128] width 207 height 23
type input "FV 797/10/2025"
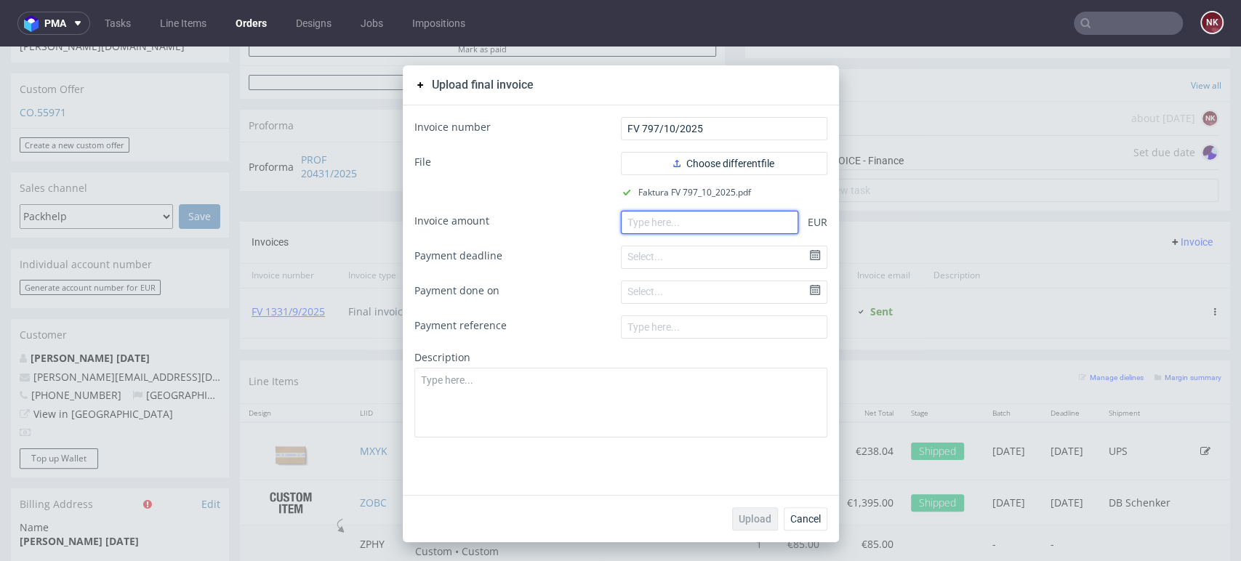
click at [690, 224] on input "number" at bounding box center [709, 222] width 177 height 23
paste input "4913.80"
type input "4913.80"
click at [759, 526] on button "Upload" at bounding box center [755, 519] width 46 height 23
click at [795, 526] on button "Cancel" at bounding box center [806, 519] width 44 height 23
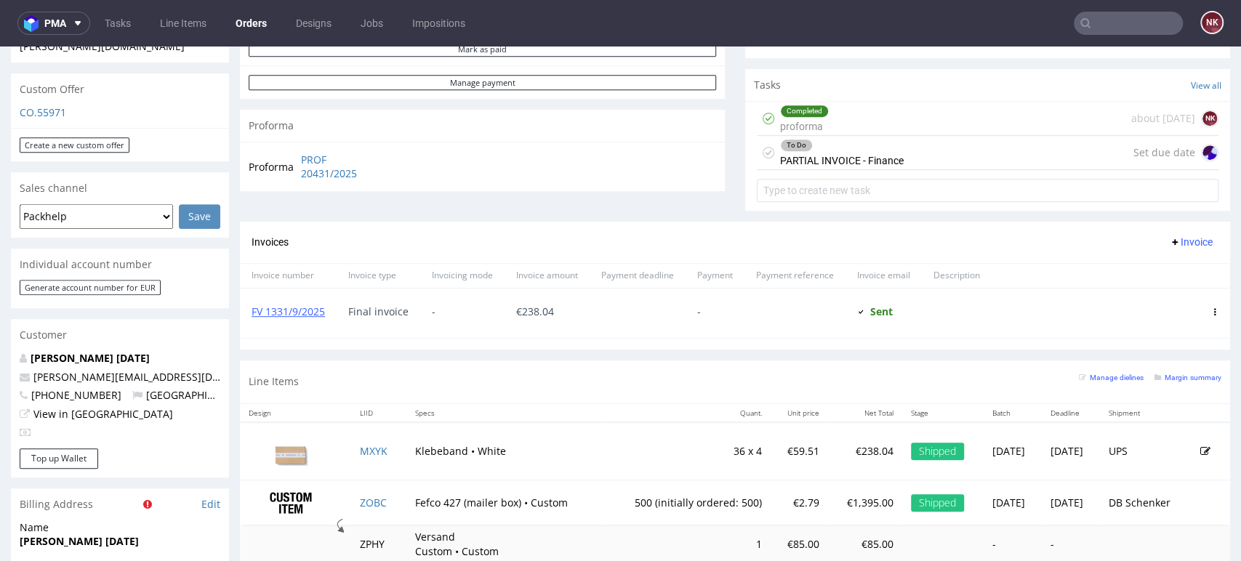
click at [868, 153] on div "To Do PARTIAL INVOICE - Finance" at bounding box center [842, 152] width 124 height 33
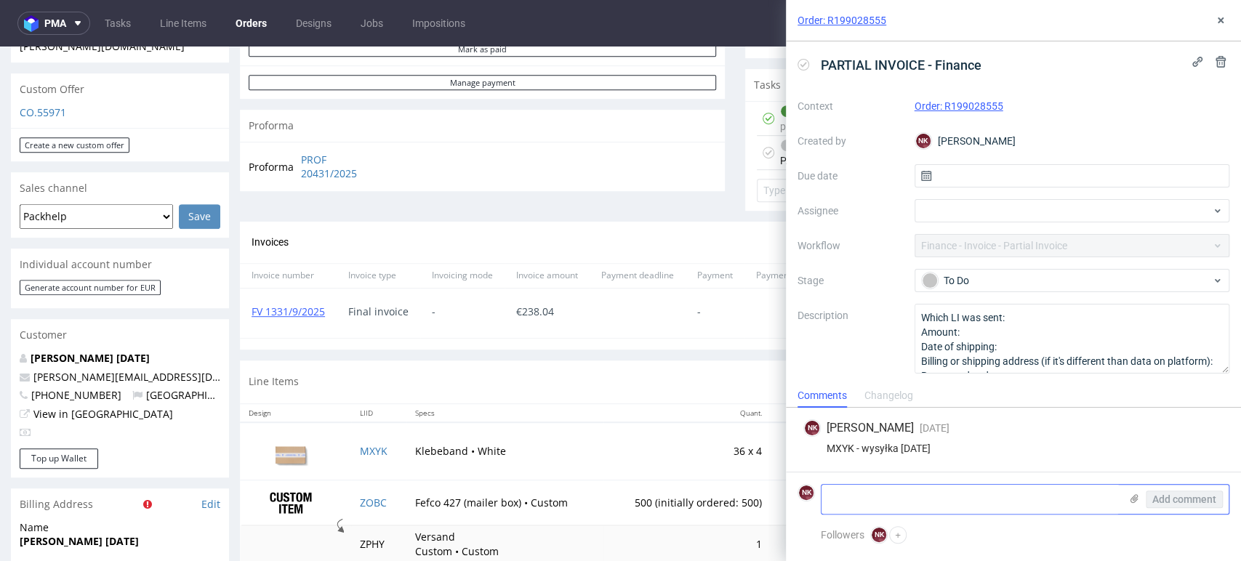
click at [926, 498] on textarea at bounding box center [971, 499] width 298 height 29
type textarea "07/10/2025 - reszta"
click at [1184, 498] on span "Add comment" at bounding box center [1185, 499] width 64 height 10
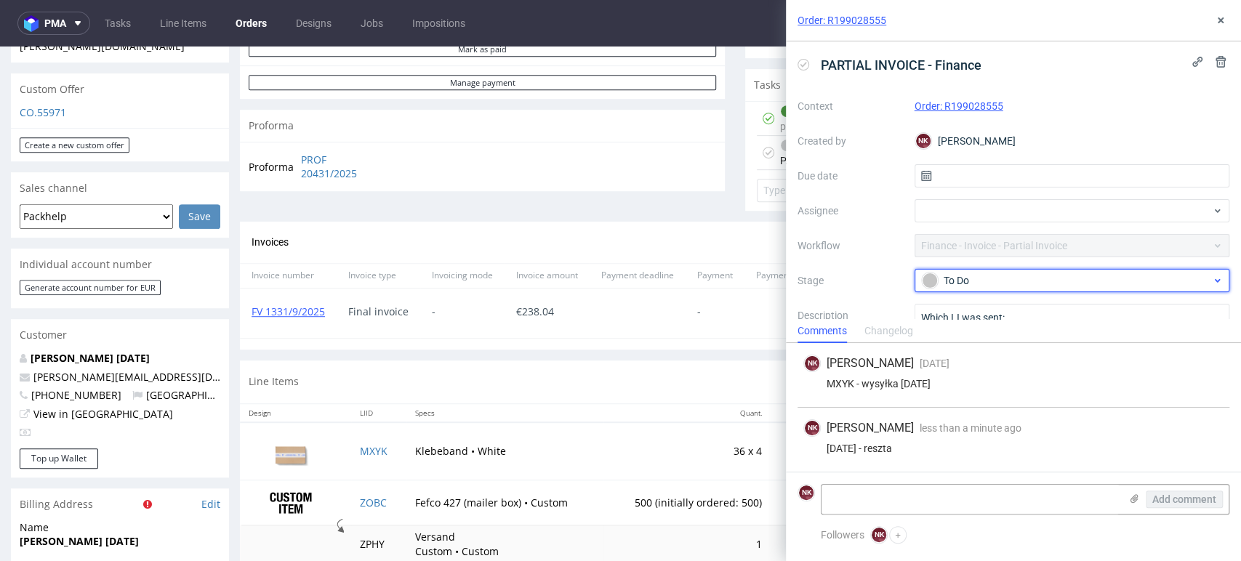
click at [1044, 280] on div "To Do" at bounding box center [1066, 281] width 289 height 16
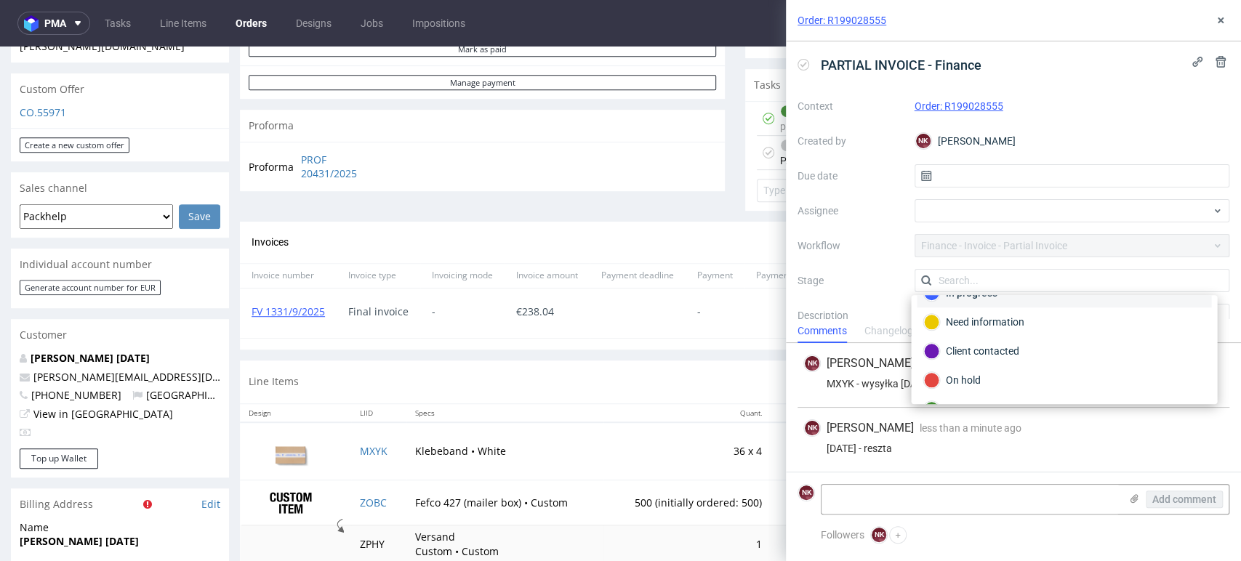
scroll to position [105, 0]
click at [1025, 359] on div "Completed" at bounding box center [1063, 356] width 281 height 16
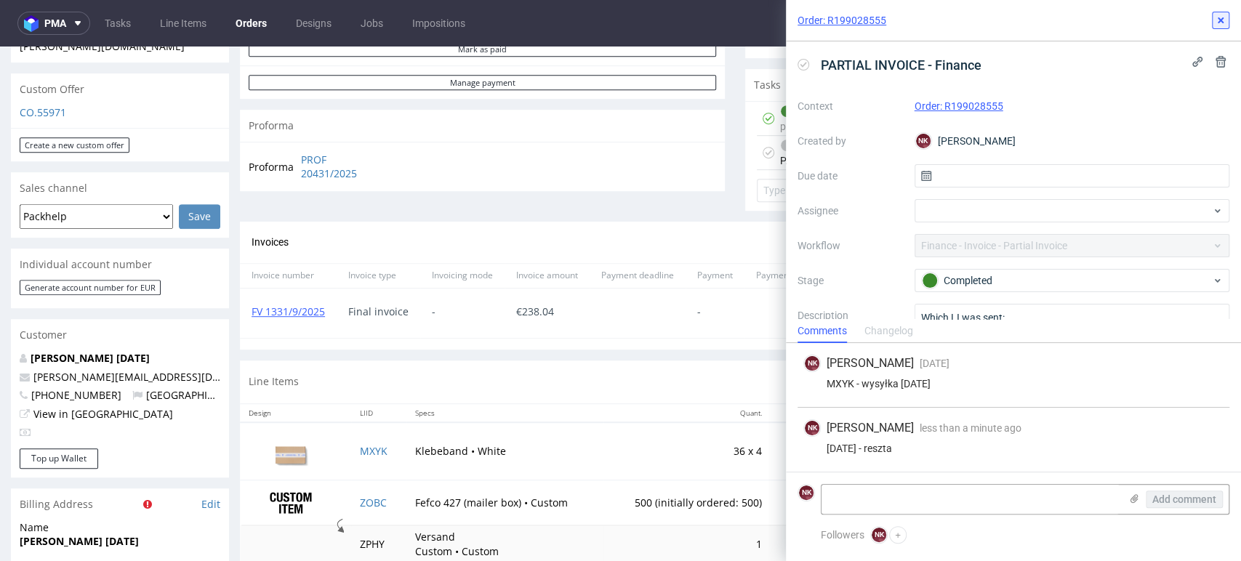
click at [1215, 16] on icon at bounding box center [1221, 21] width 12 height 12
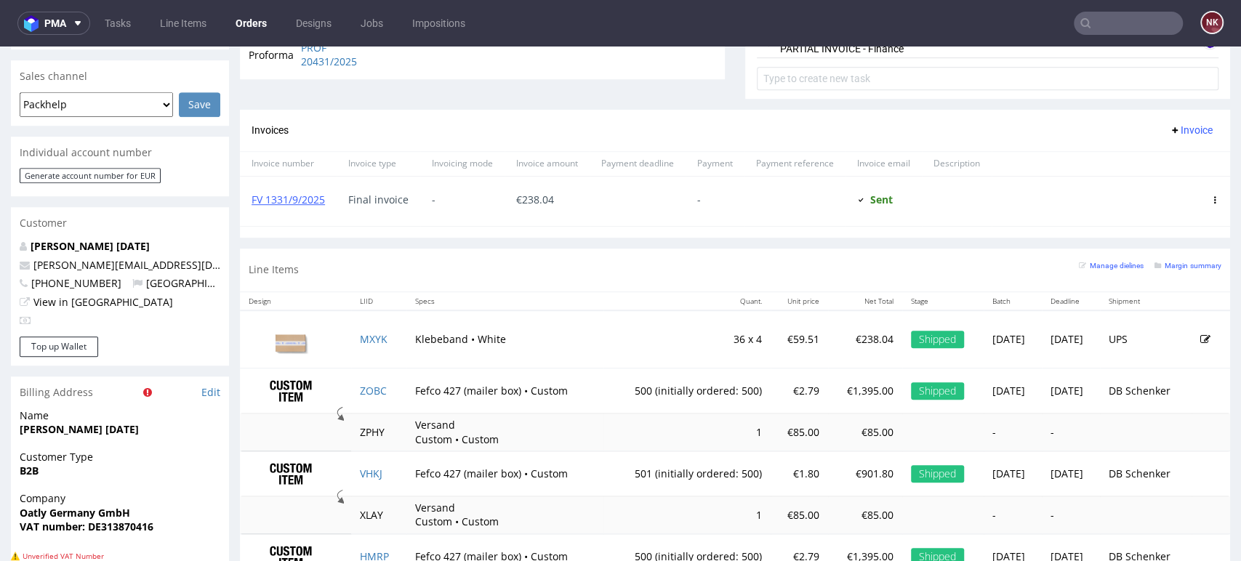
scroll to position [741, 0]
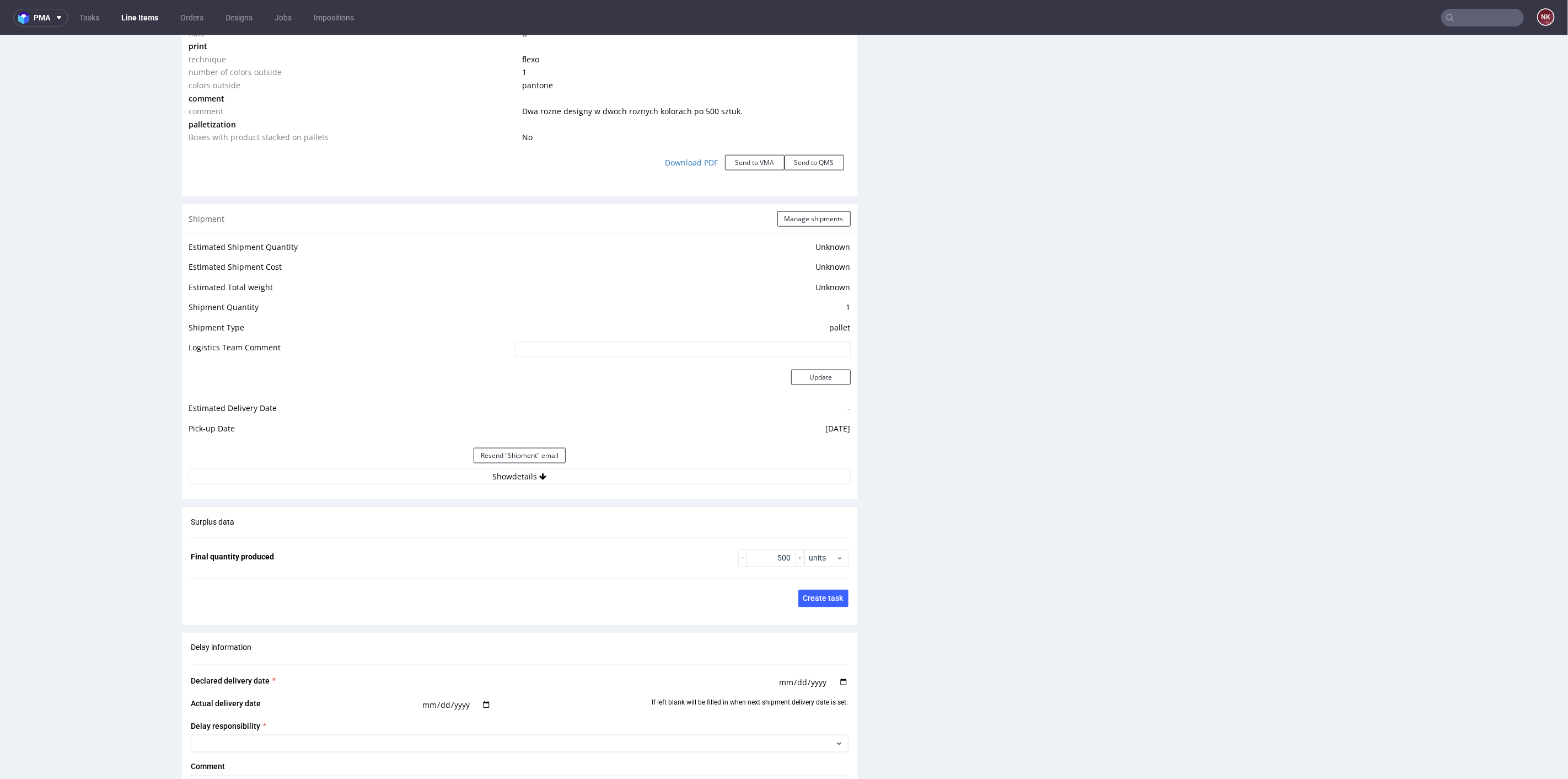
scroll to position [1286, 0]
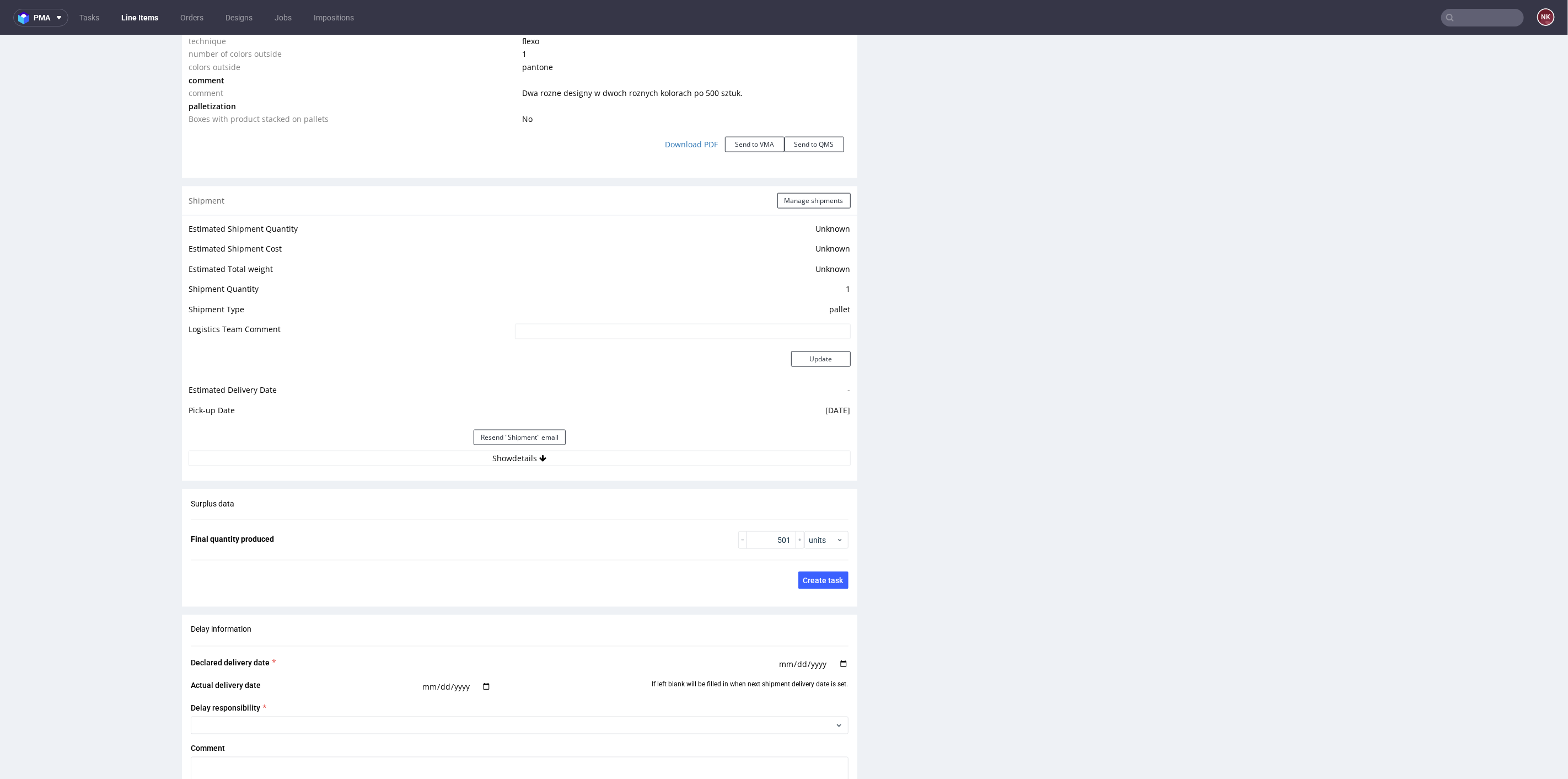
scroll to position [1286, 0]
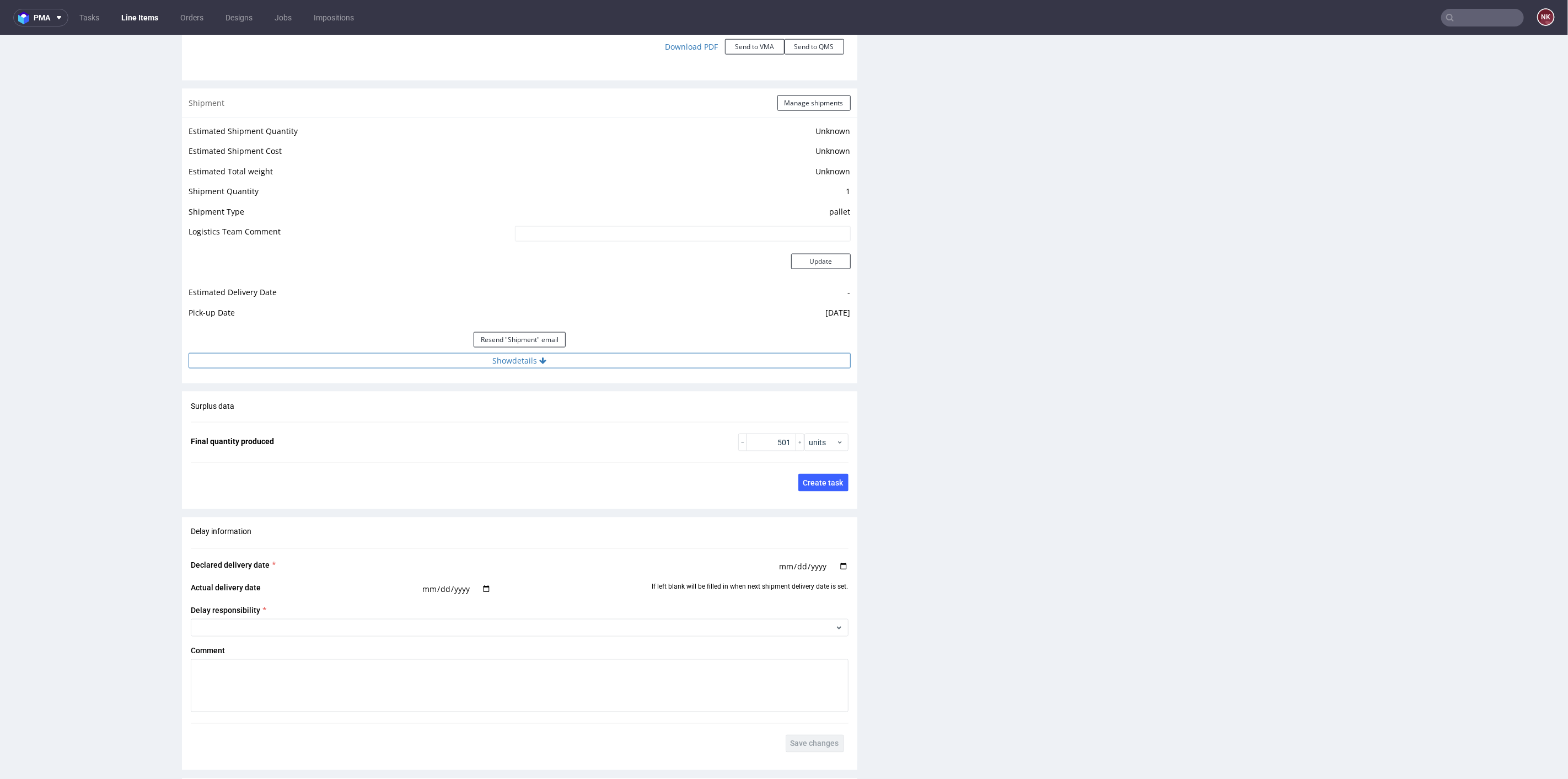
click at [554, 361] on button "Show details" at bounding box center [519, 360] width 662 height 15
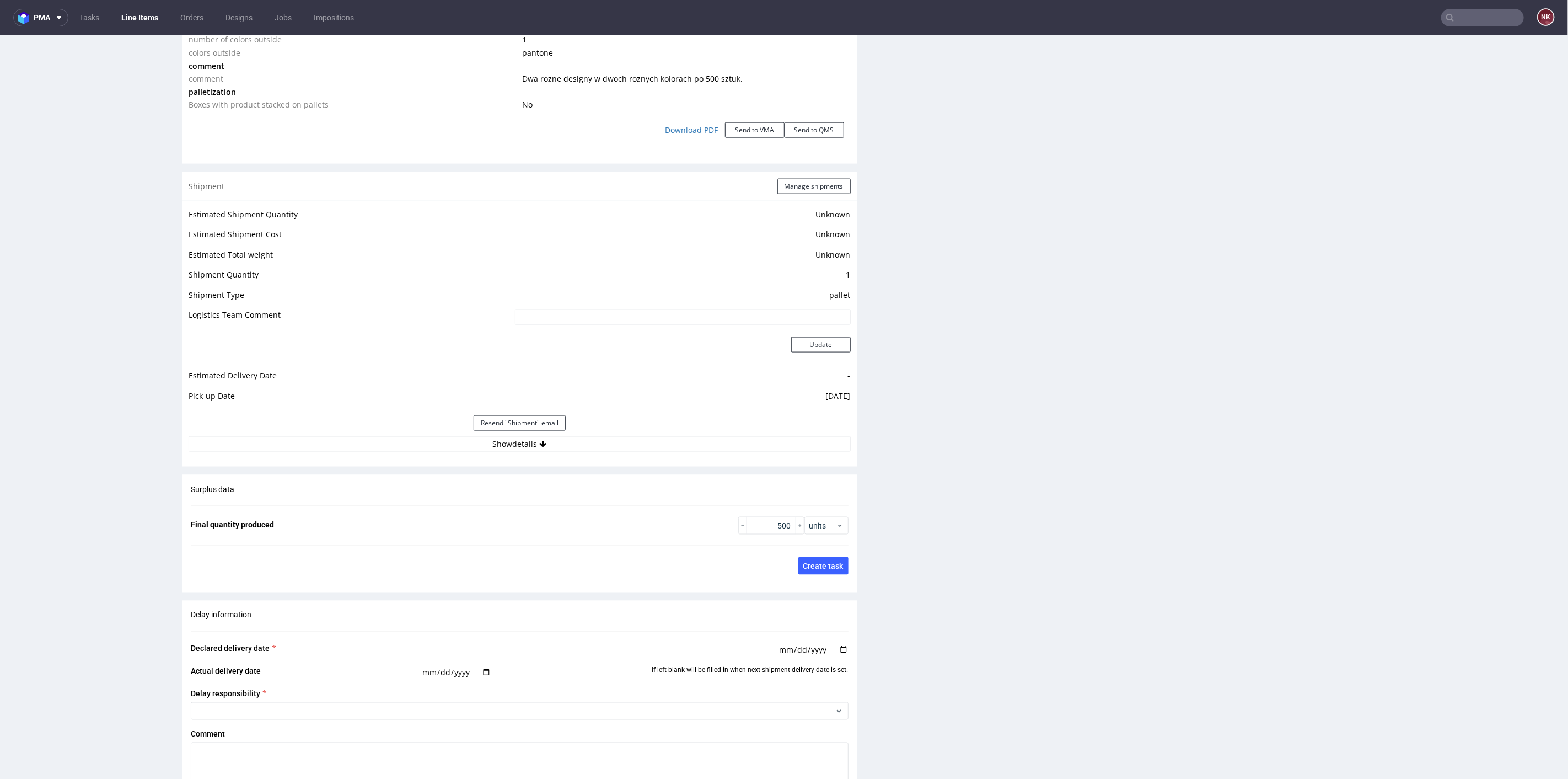
scroll to position [1286, 0]
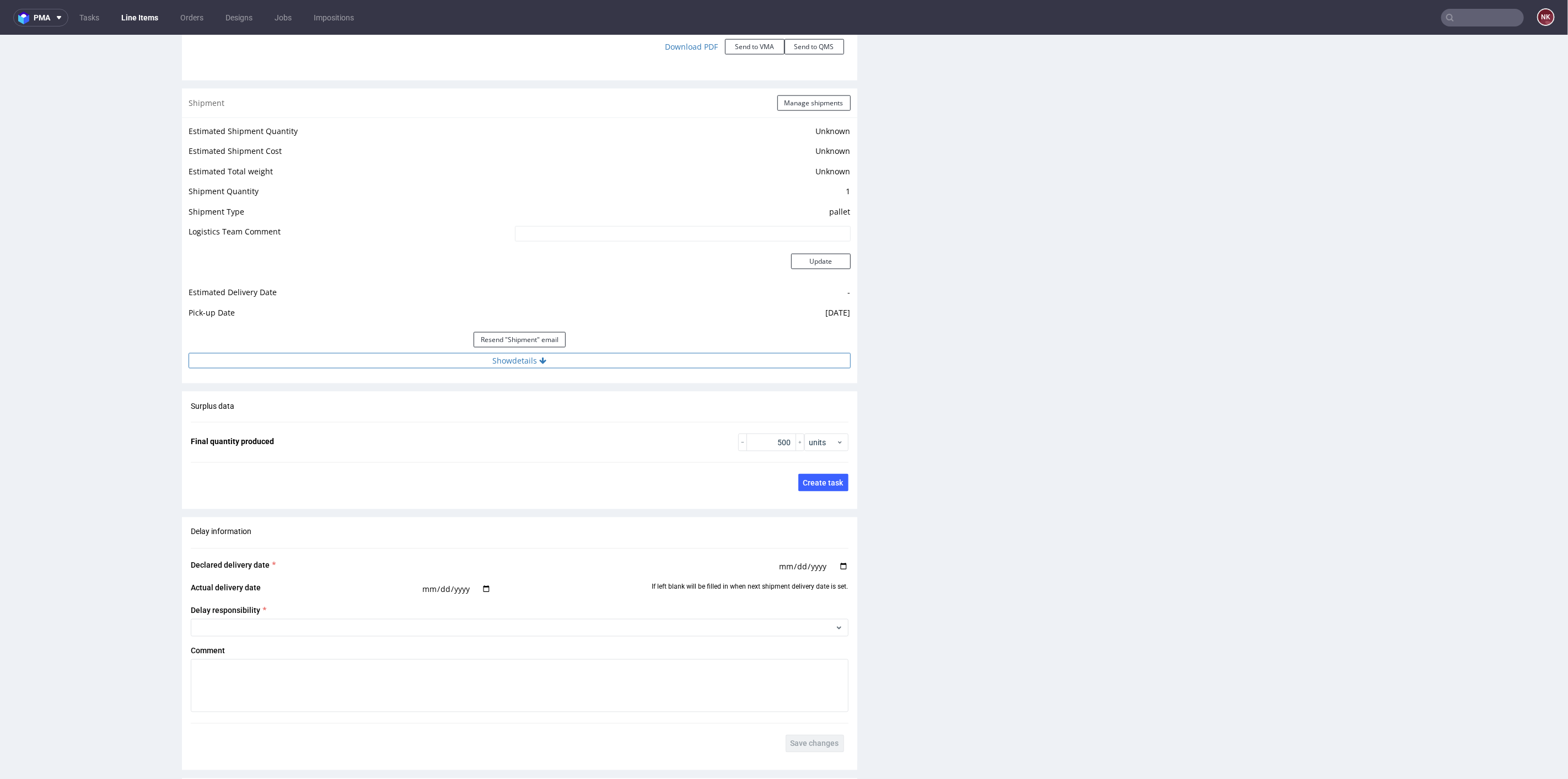
click at [585, 365] on button "Show details" at bounding box center [519, 360] width 662 height 15
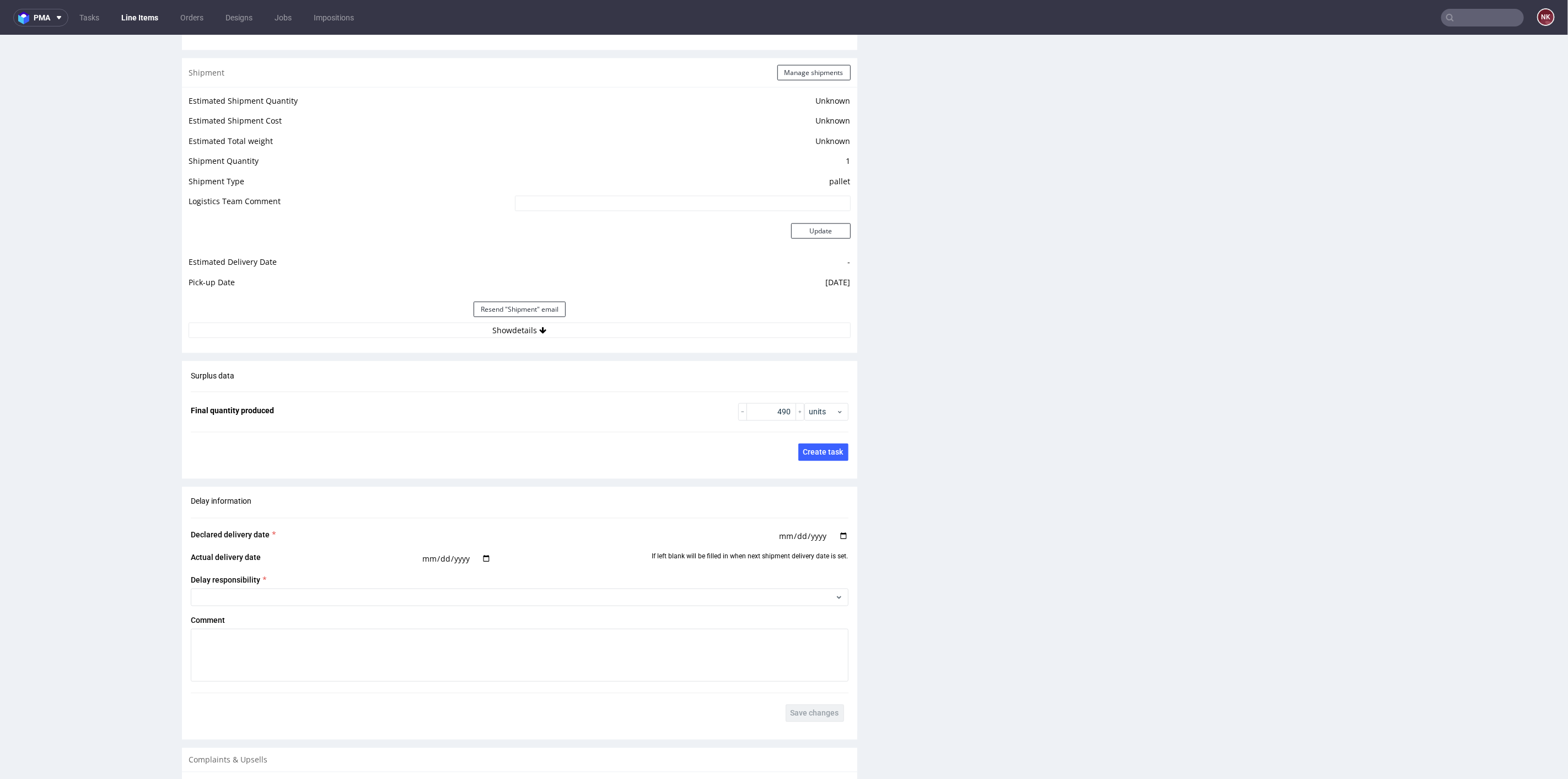
scroll to position [1471, 0]
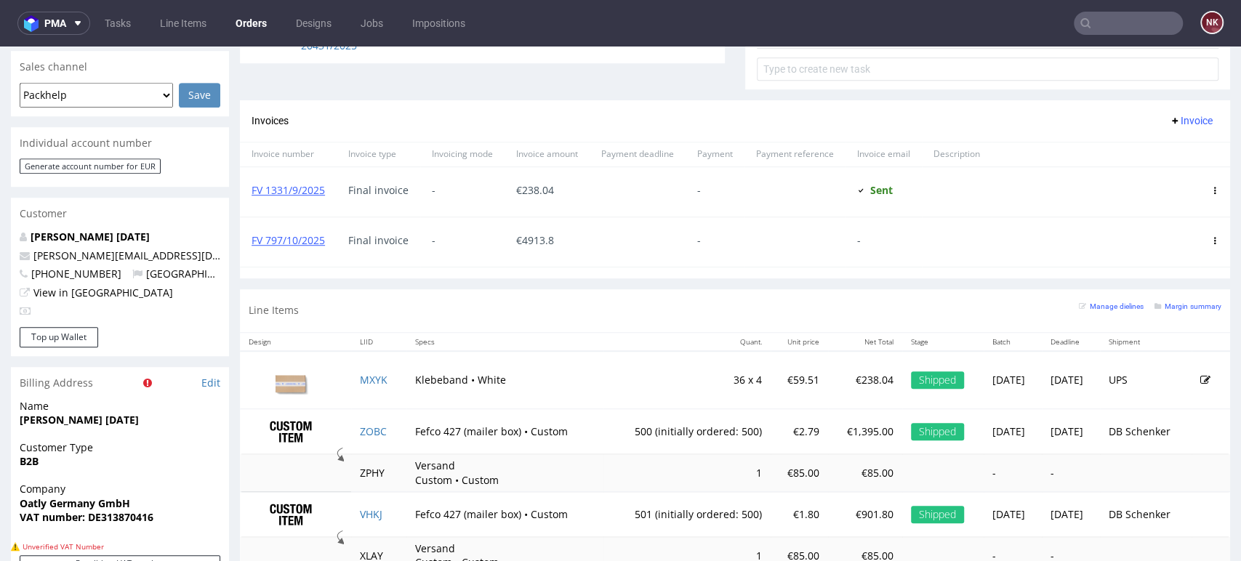
scroll to position [727, 0]
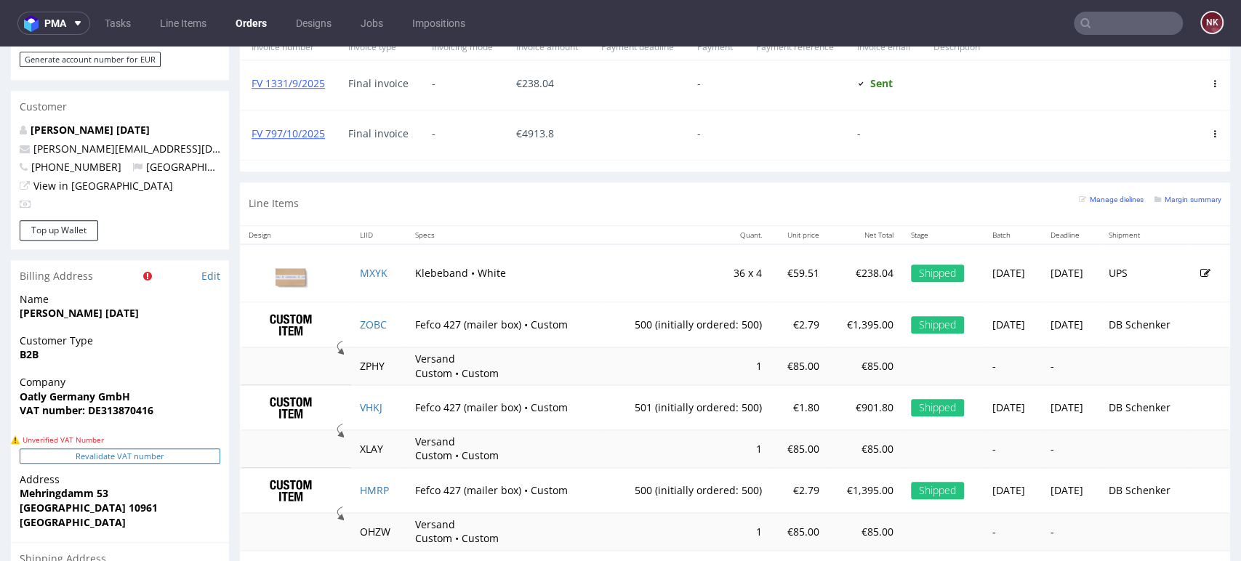
click at [165, 449] on button "Revalidate VAT number" at bounding box center [120, 456] width 201 height 15
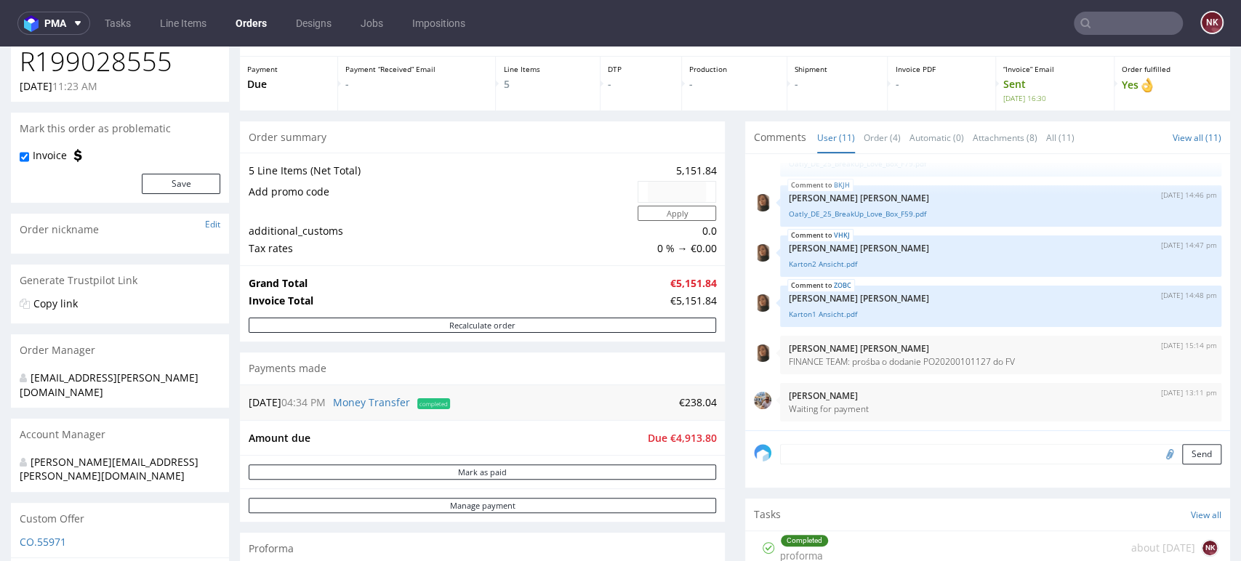
scroll to position [0, 0]
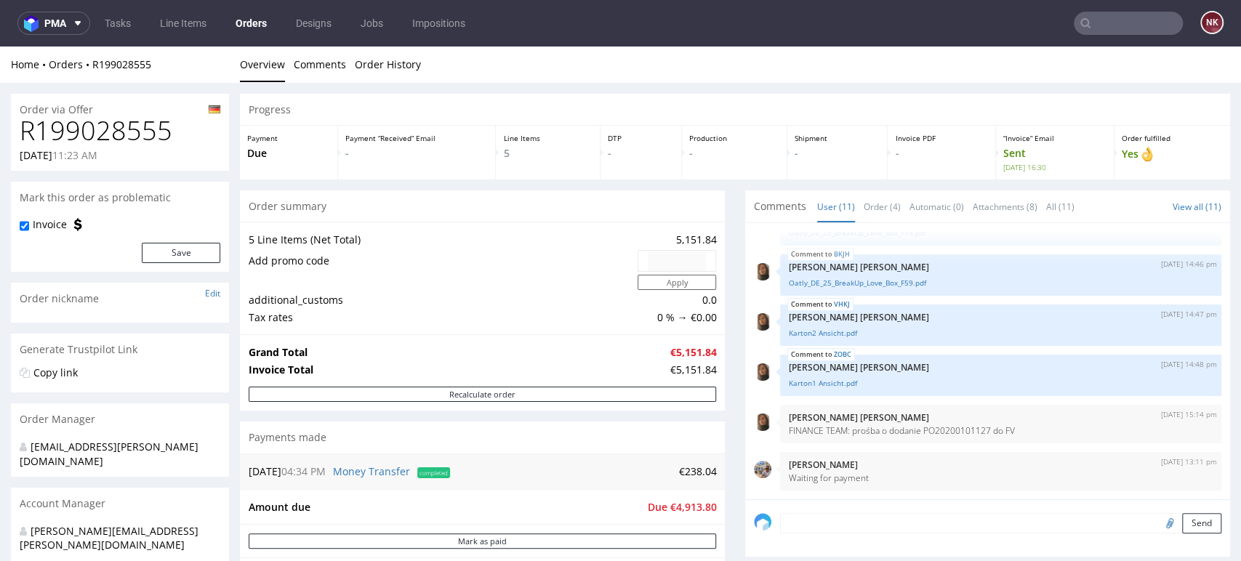
click at [1175, 109] on div "Progress" at bounding box center [735, 110] width 990 height 32
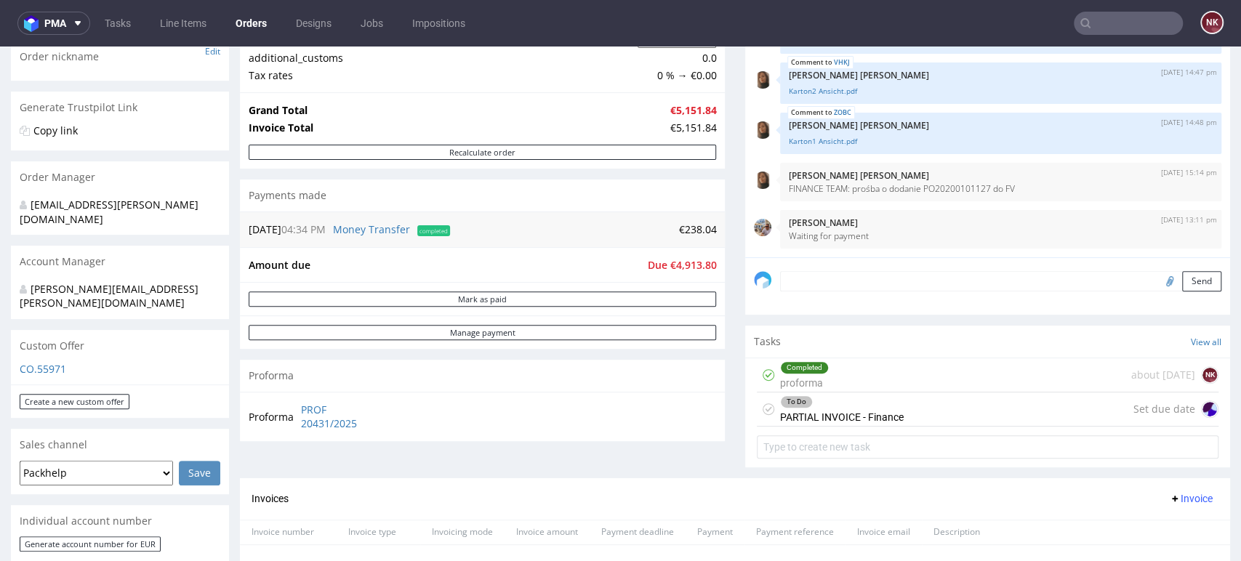
click at [724, 429] on div "Progress Payment Due Payment “Received” Email - Line Items 5 DTP - Production -…" at bounding box center [735, 491] width 990 height 1278
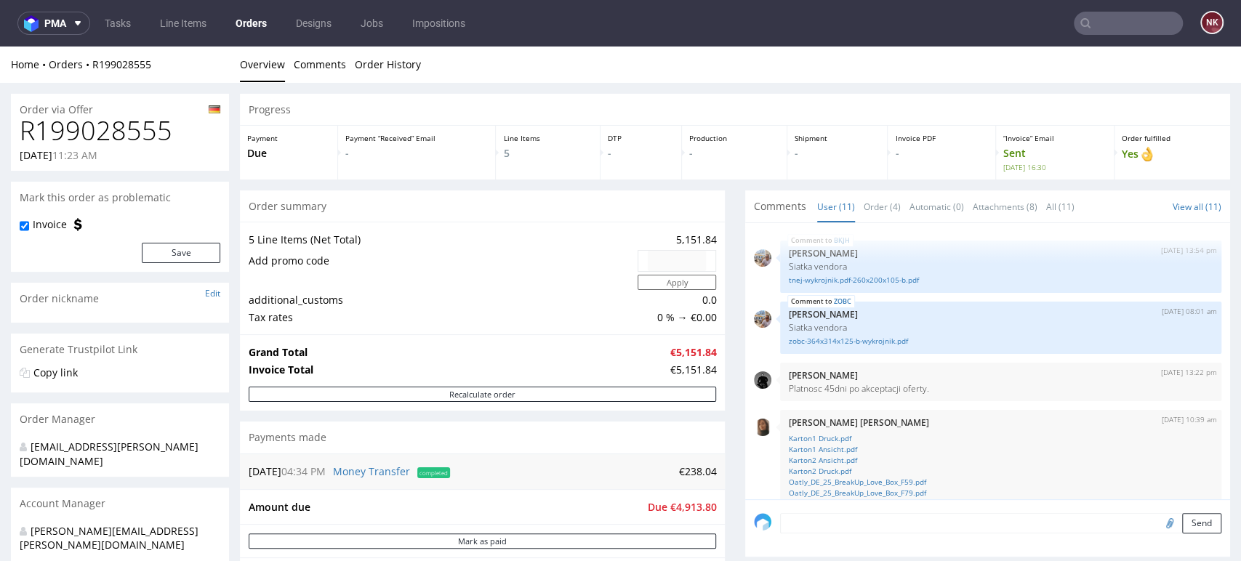
scroll to position [361, 0]
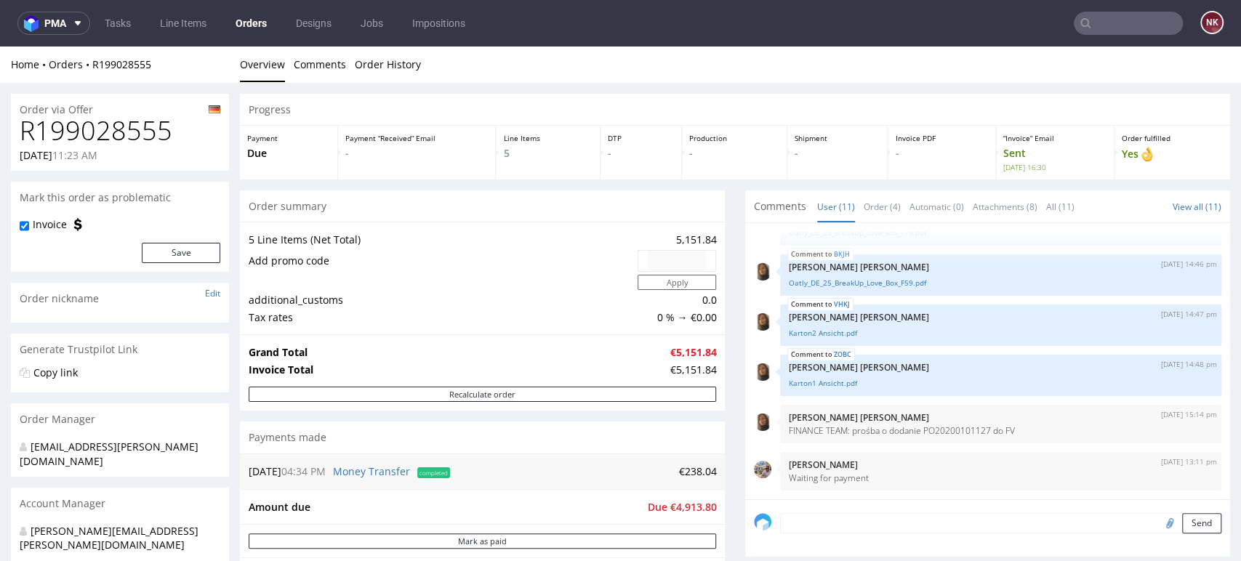
click at [1127, 22] on input "text" at bounding box center [1128, 23] width 109 height 23
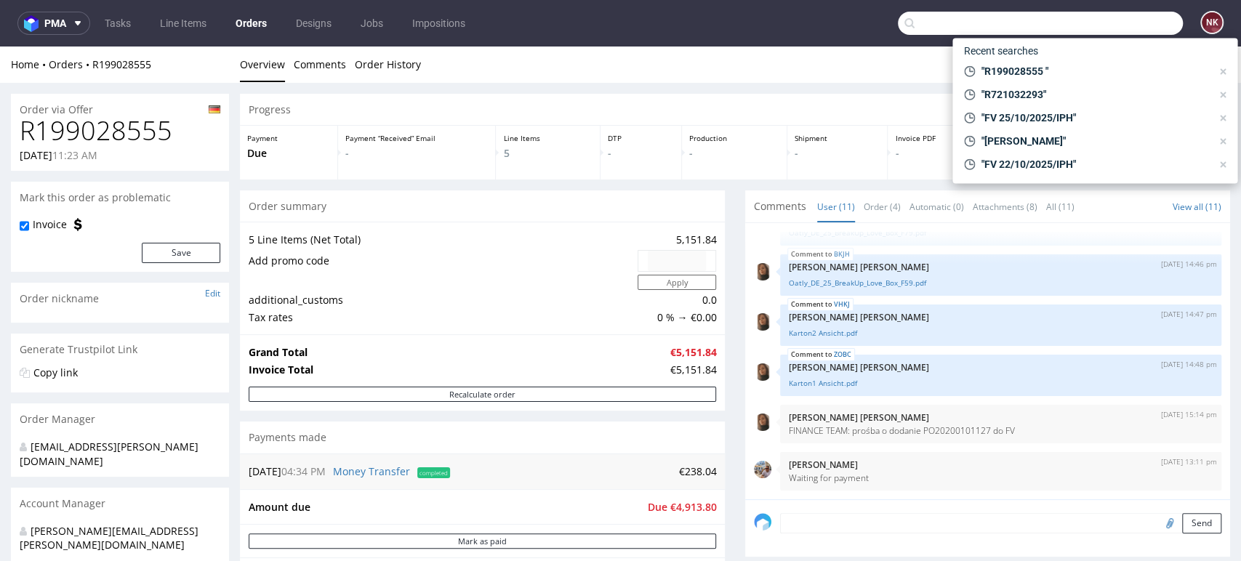
paste input "R305993833"
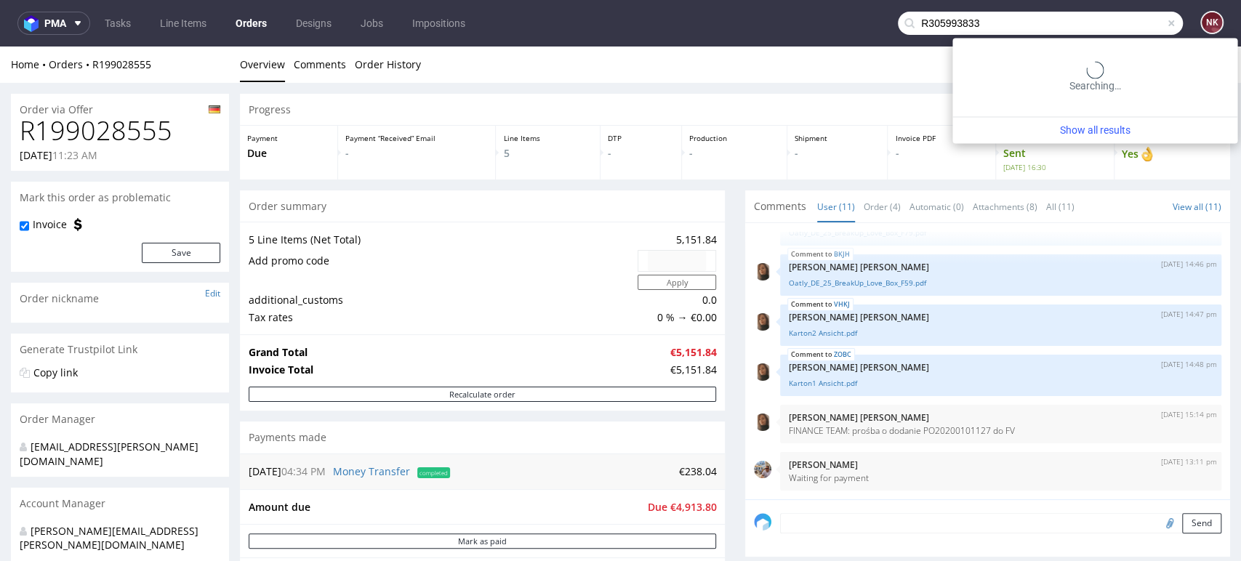
type input "R305993833"
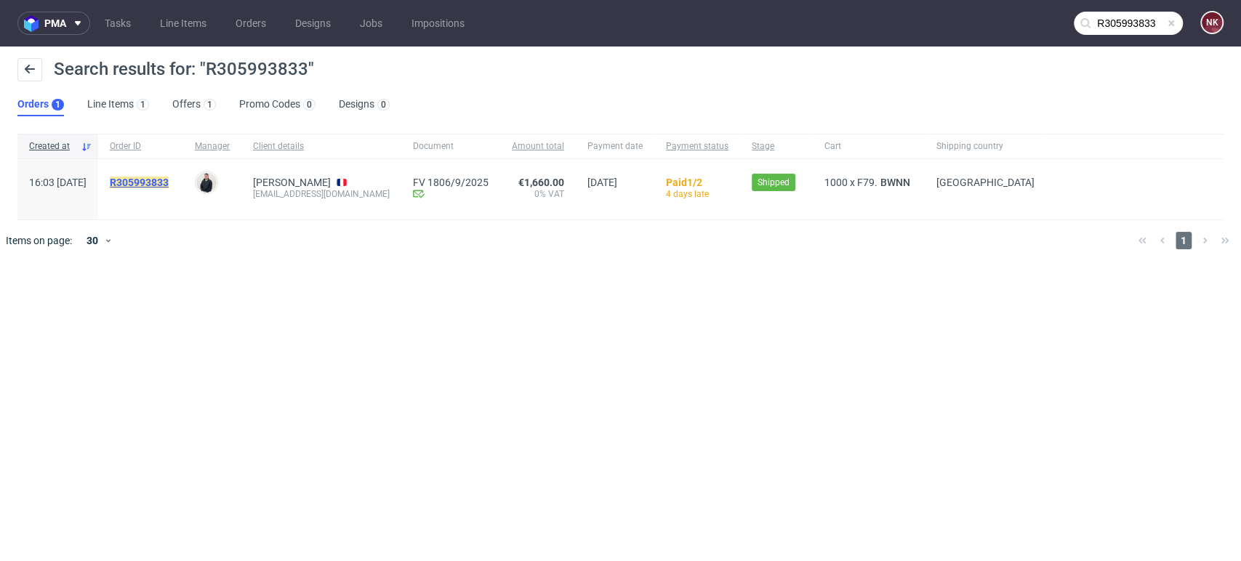
click at [169, 185] on mark "R305993833" at bounding box center [139, 183] width 59 height 12
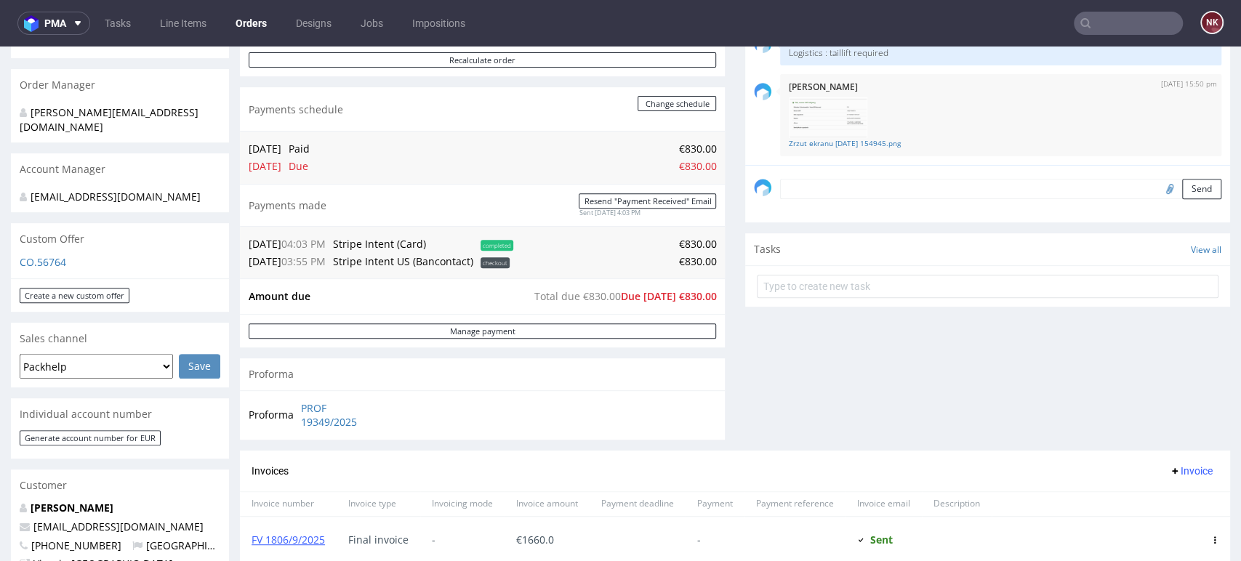
scroll to position [161, 0]
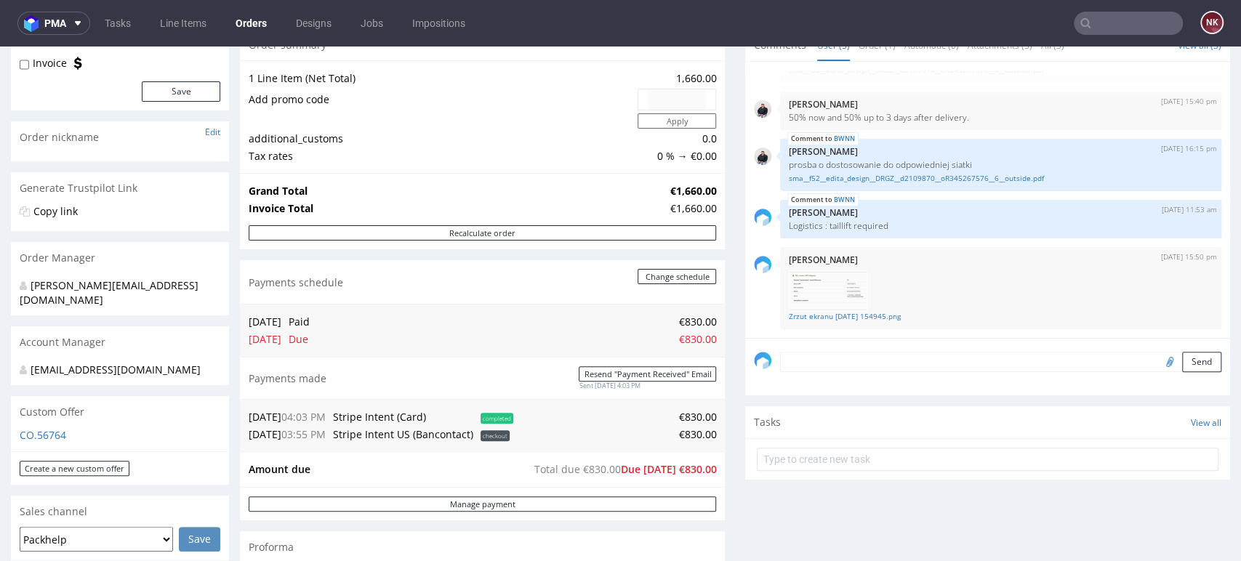
click at [1134, 7] on nav "pma Tasks Line Items Orders Designs Jobs Impositions NK" at bounding box center [620, 23] width 1241 height 47
click at [1121, 38] on nav "pma Tasks Line Items Orders Designs Jobs Impositions NK" at bounding box center [620, 23] width 1241 height 47
click at [1117, 36] on nav "pma Tasks Line Items Orders Designs Jobs Impositions NK" at bounding box center [620, 23] width 1241 height 47
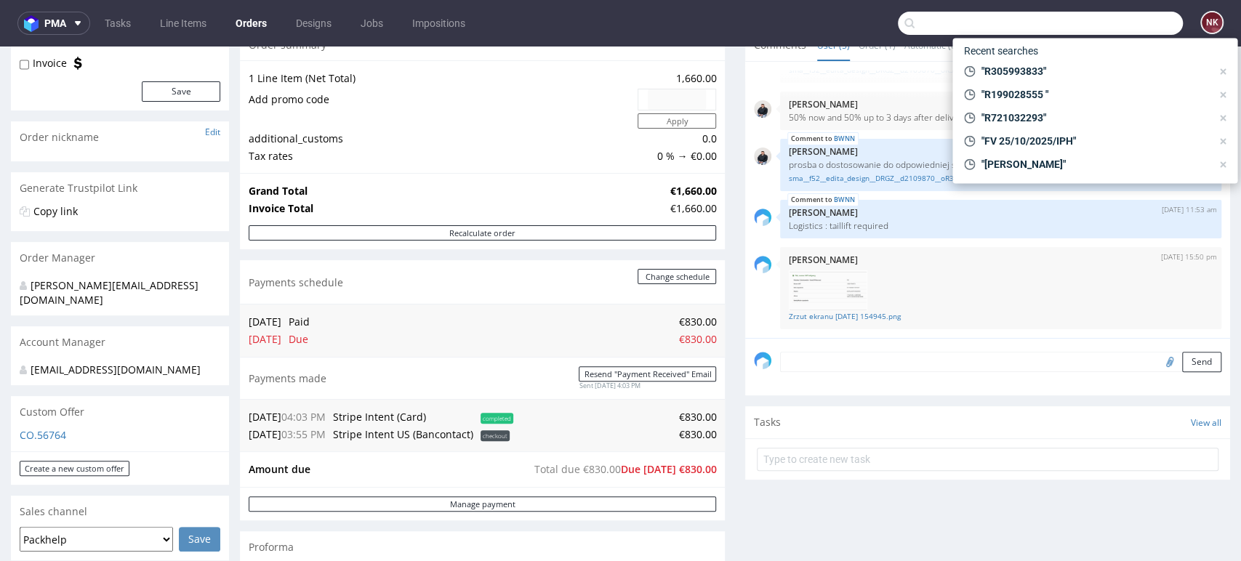
click at [1116, 27] on input "text" at bounding box center [1040, 23] width 285 height 23
paste input "R087107245"
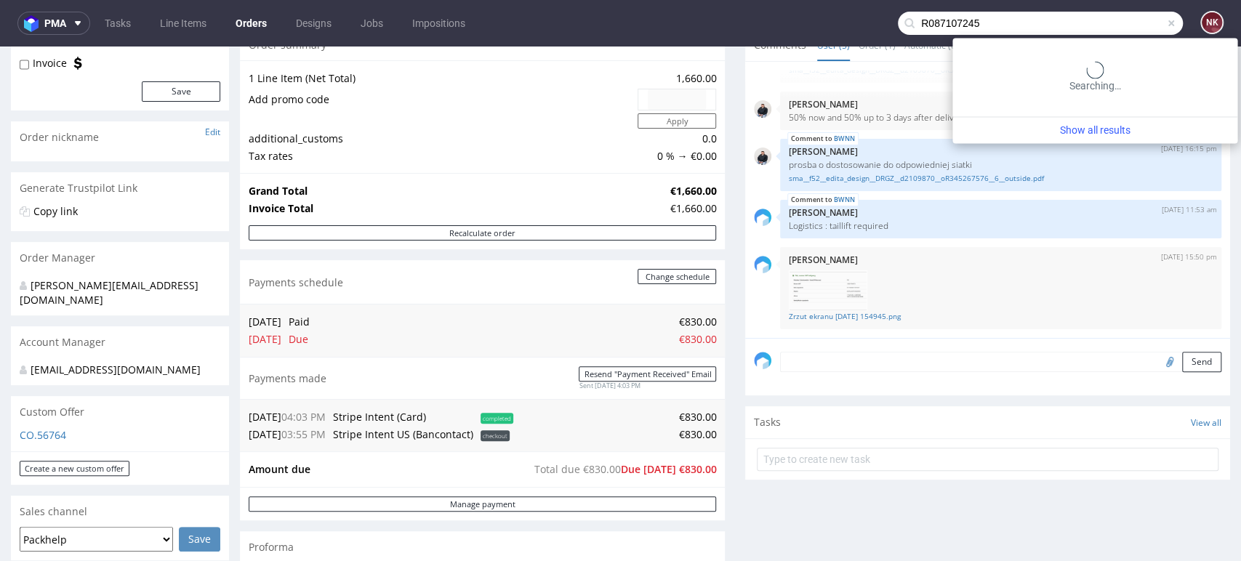
type input "R087107245"
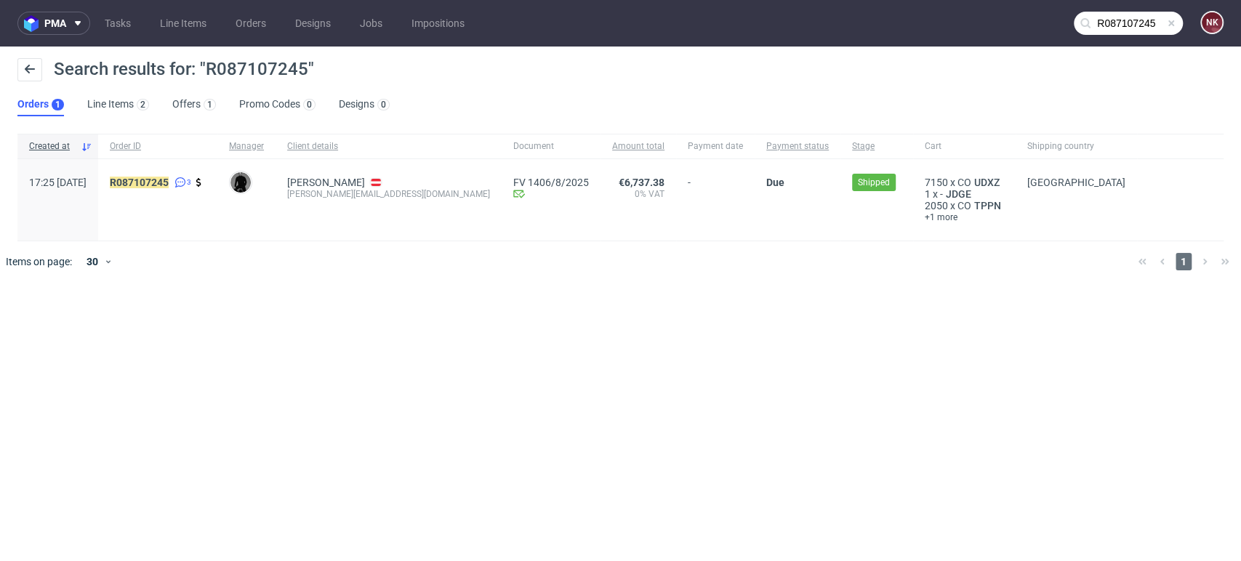
click at [170, 190] on span "R087107245 3" at bounding box center [158, 200] width 96 height 47
click at [169, 180] on mark "R087107245" at bounding box center [139, 183] width 59 height 12
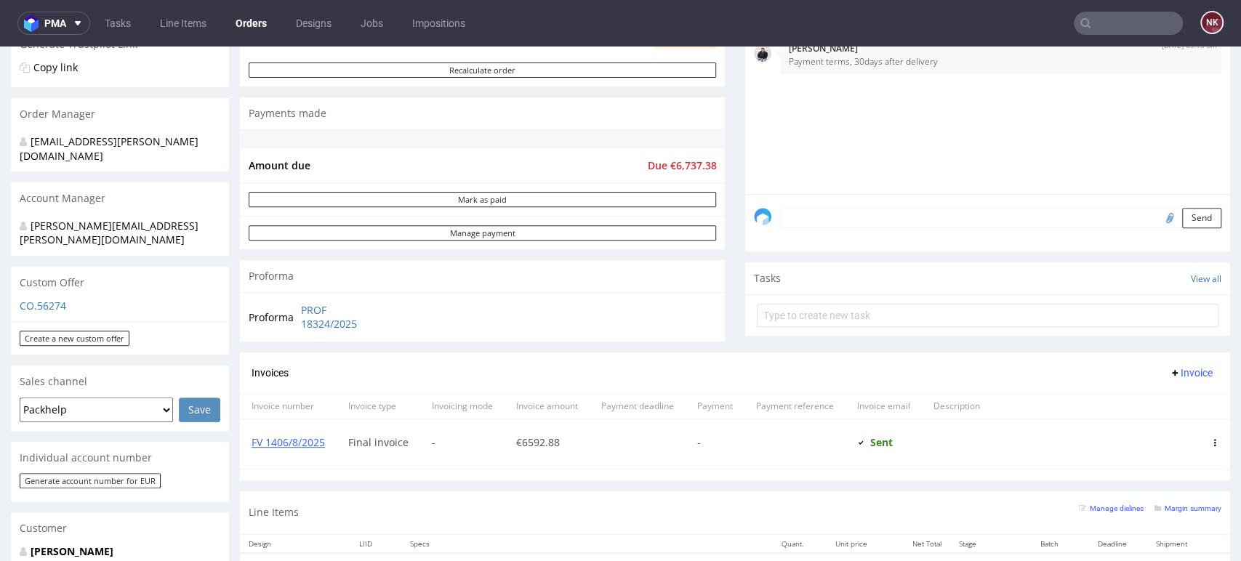
scroll to position [404, 0]
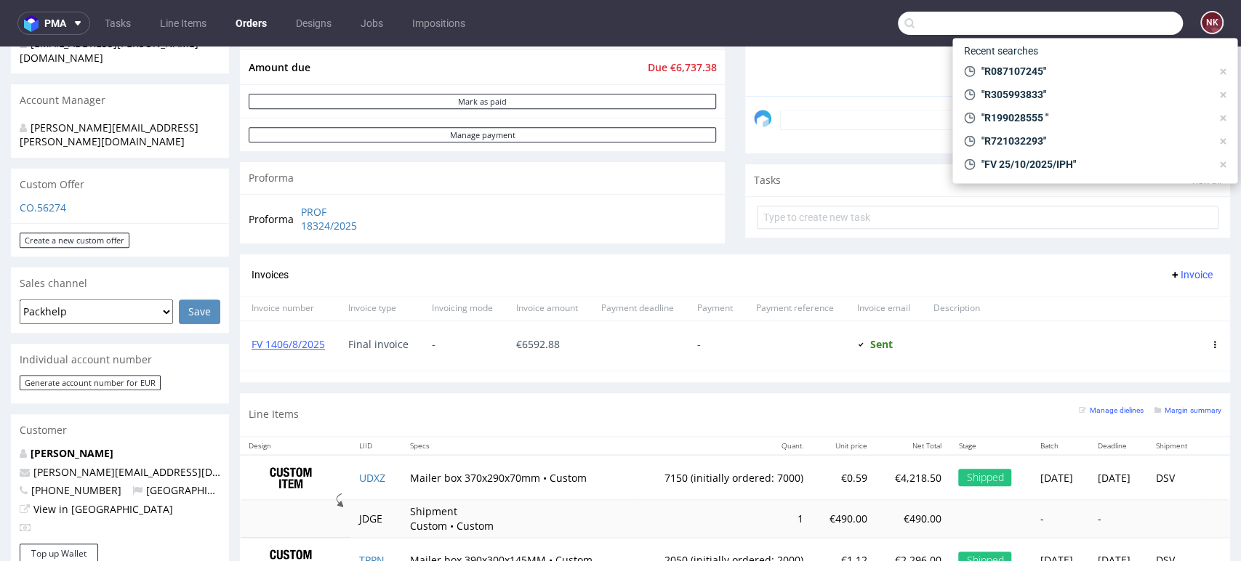
click at [1110, 20] on input "text" at bounding box center [1040, 23] width 285 height 23
paste input "R858063325"
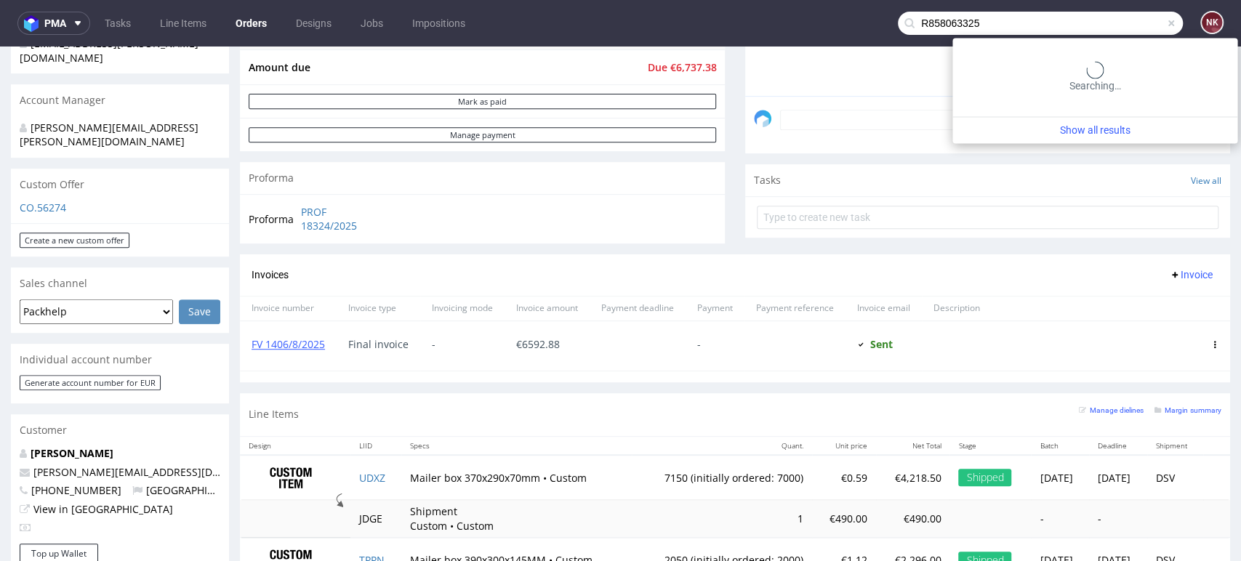
type input "R858063325"
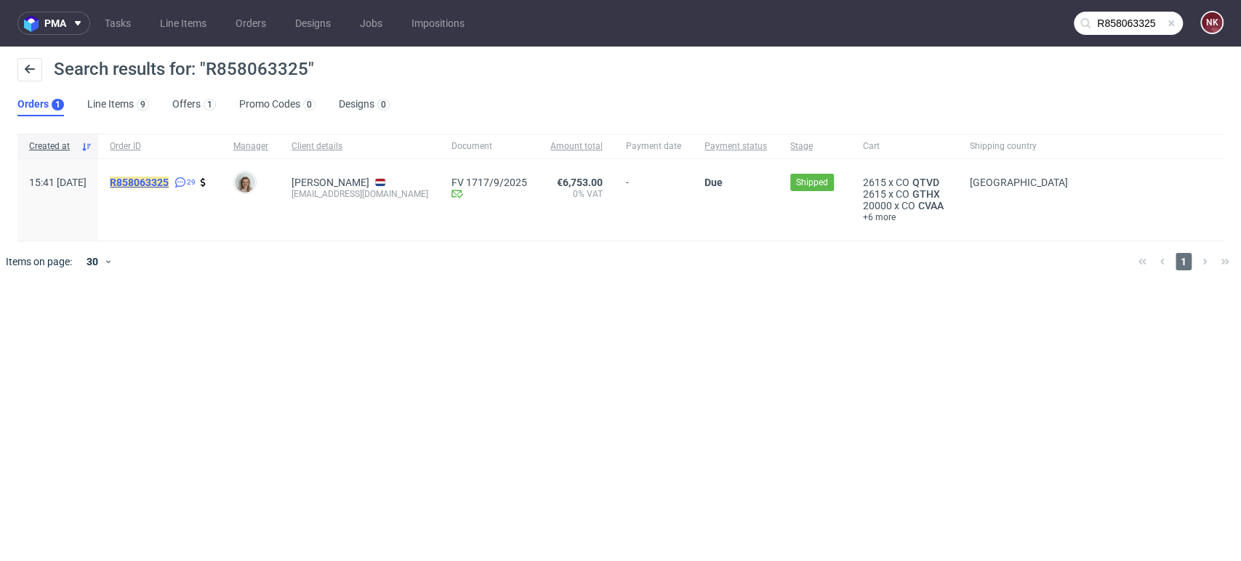
click at [159, 175] on div "R858063325 29" at bounding box center [160, 199] width 124 height 81
click at [159, 177] on mark "R858063325" at bounding box center [139, 183] width 59 height 12
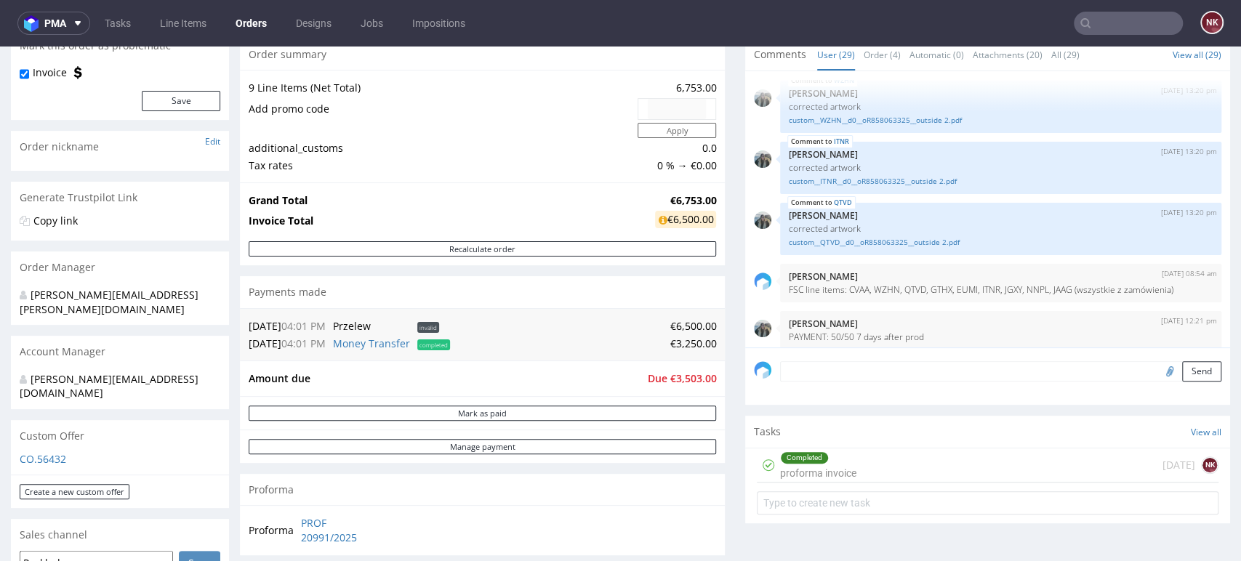
scroll to position [161, 0]
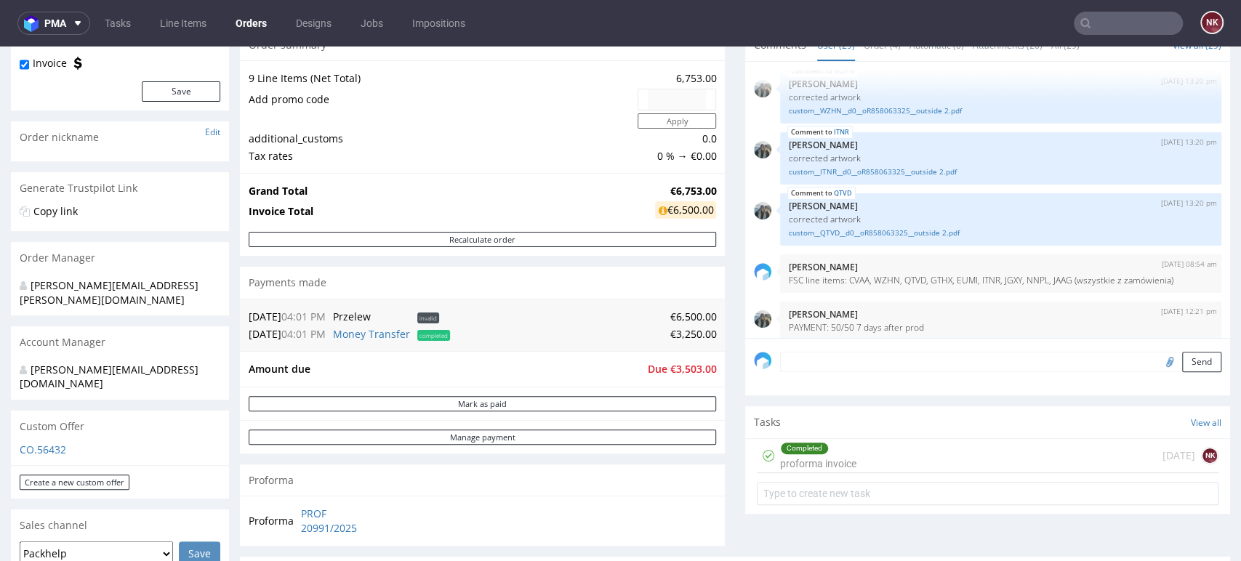
click at [1105, 20] on input "text" at bounding box center [1128, 23] width 109 height 23
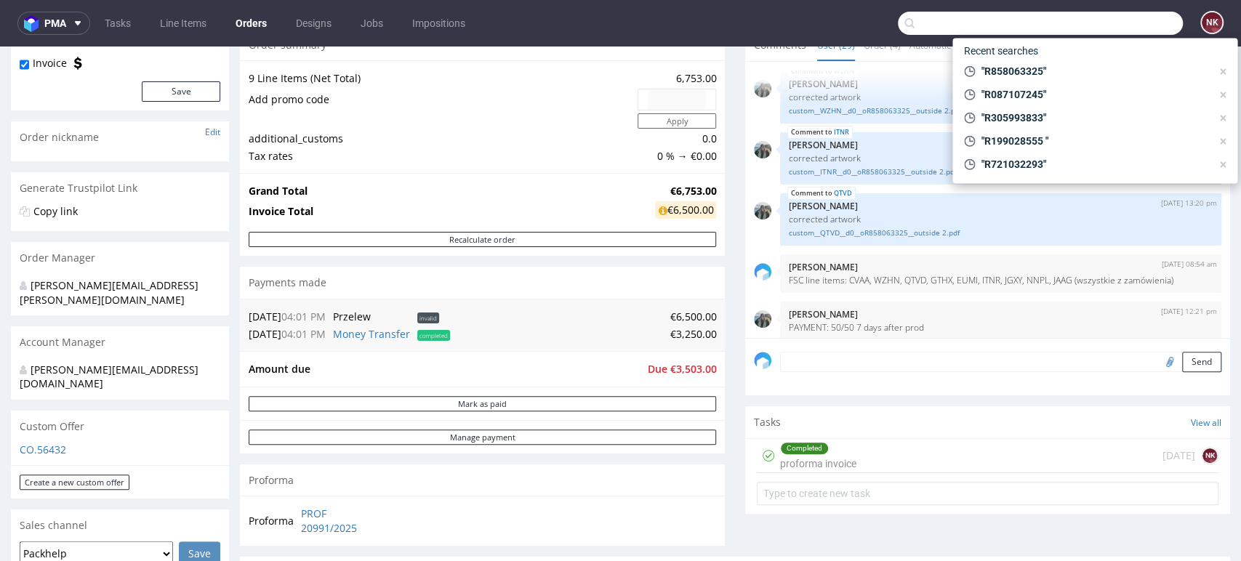
paste input "R207209029"
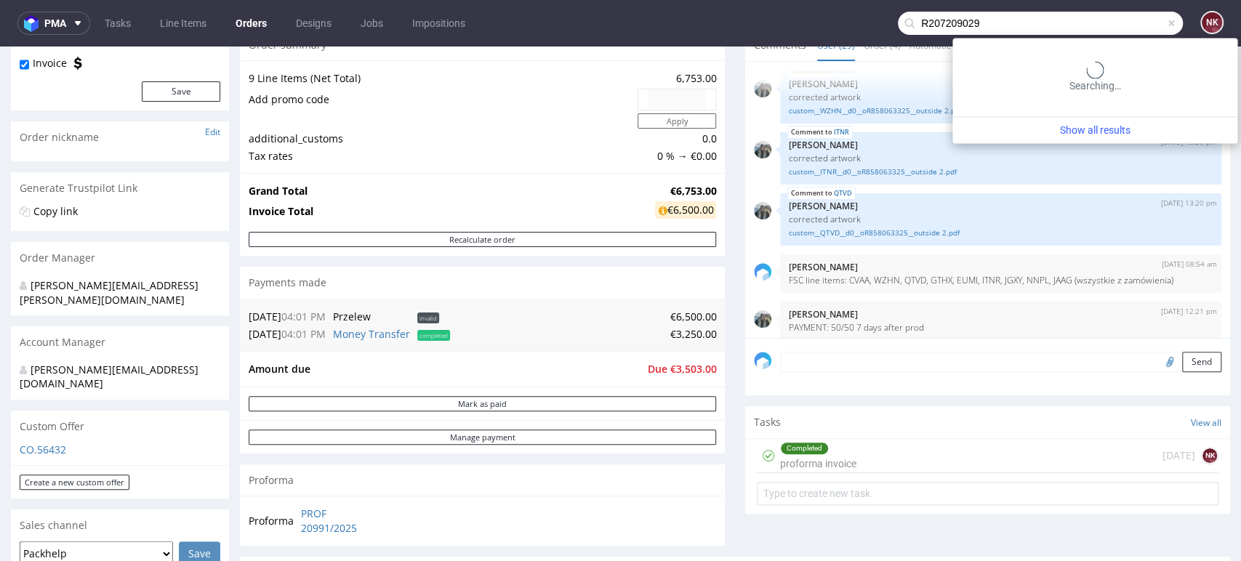
type input "R207209029"
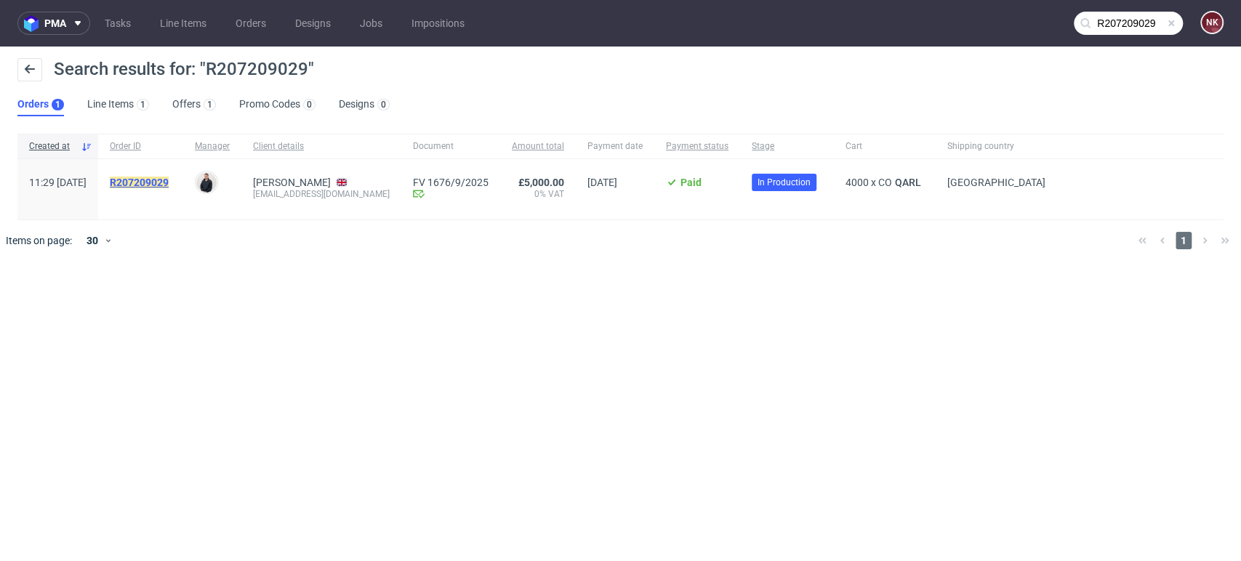
click at [169, 185] on mark "R207209029" at bounding box center [139, 183] width 59 height 12
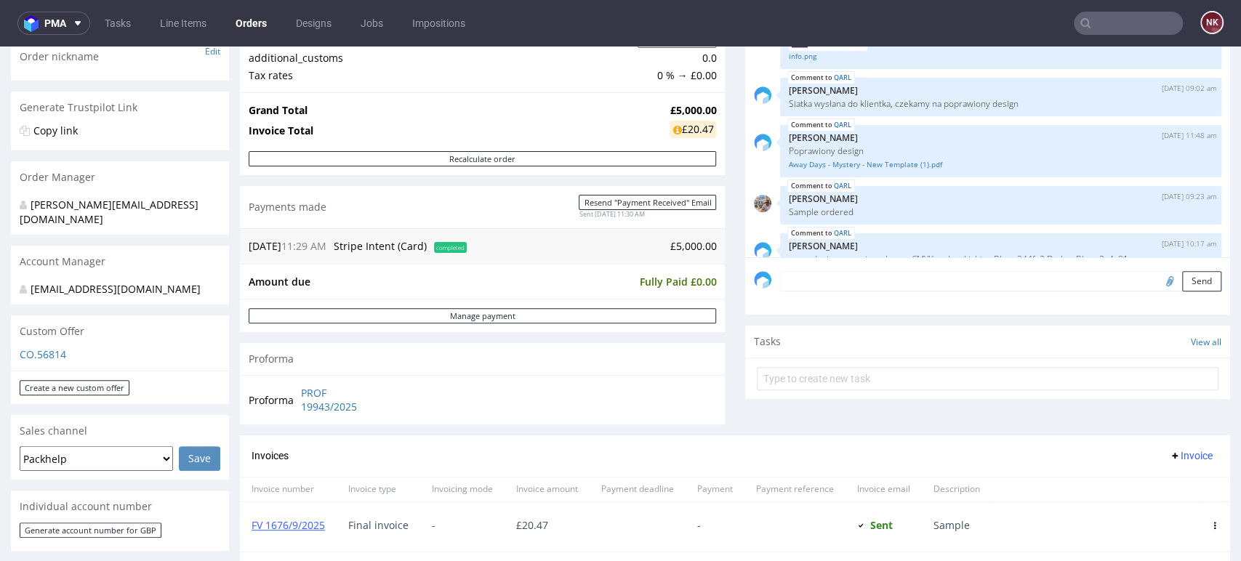
scroll to position [323, 0]
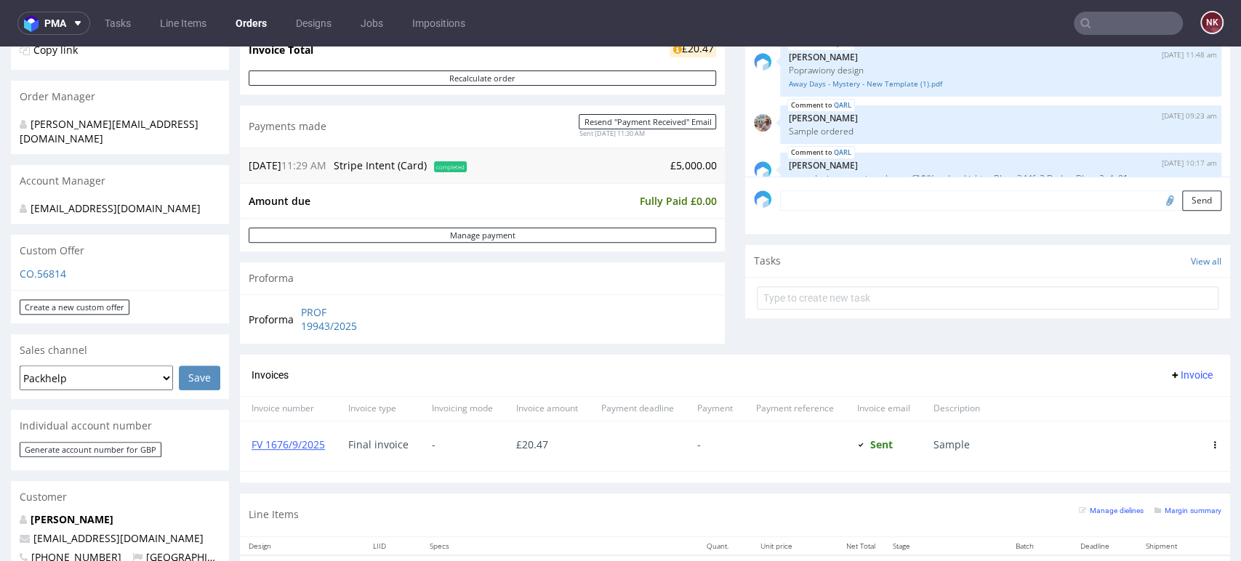
click at [1141, 24] on input "text" at bounding box center [1128, 23] width 109 height 23
paste input "R430729912"
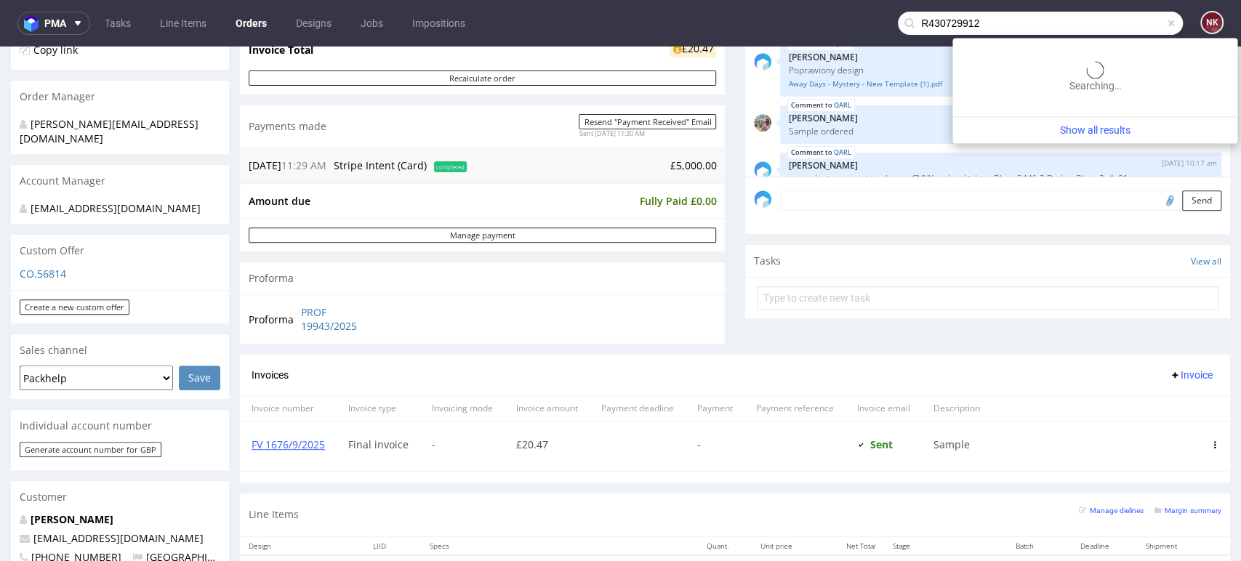
type input "R430729912"
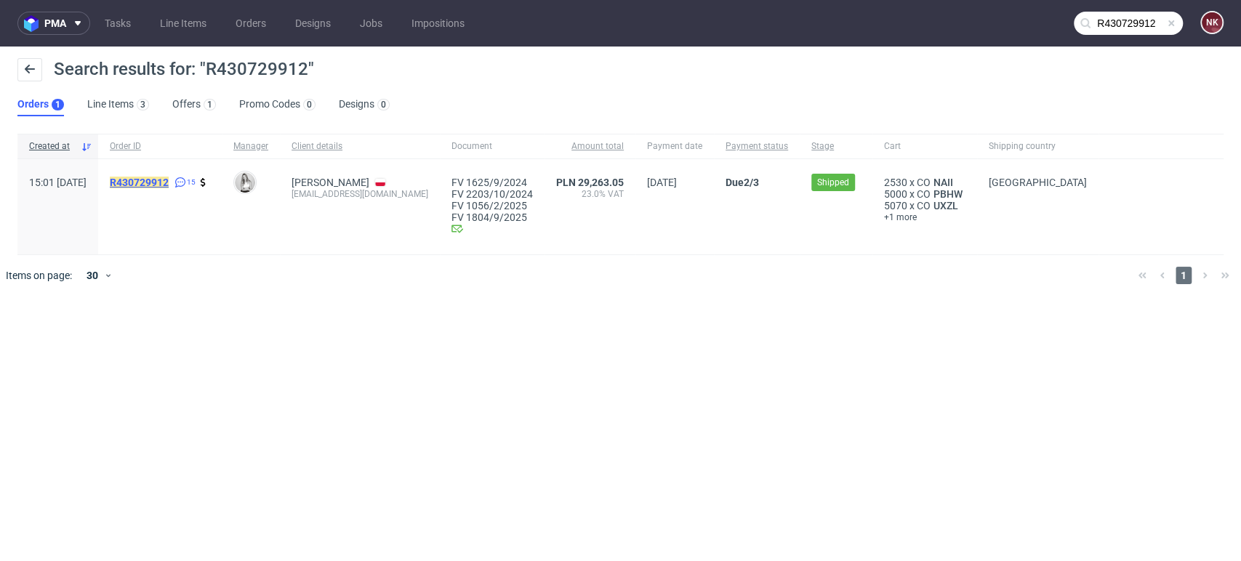
click at [169, 179] on mark "R430729912" at bounding box center [139, 183] width 59 height 12
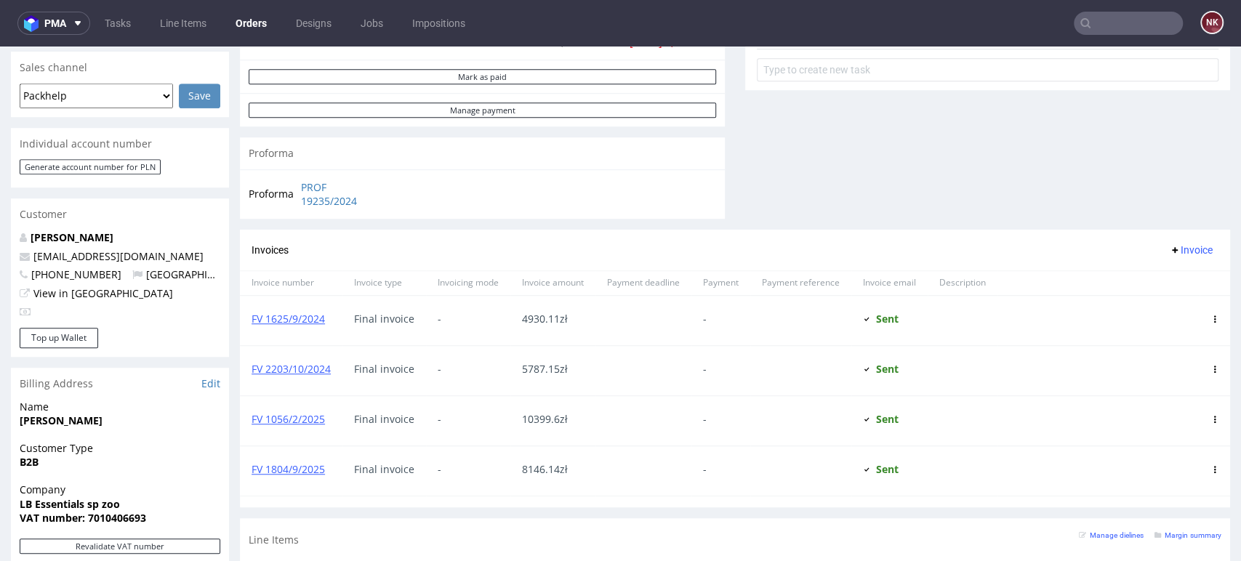
scroll to position [727, 0]
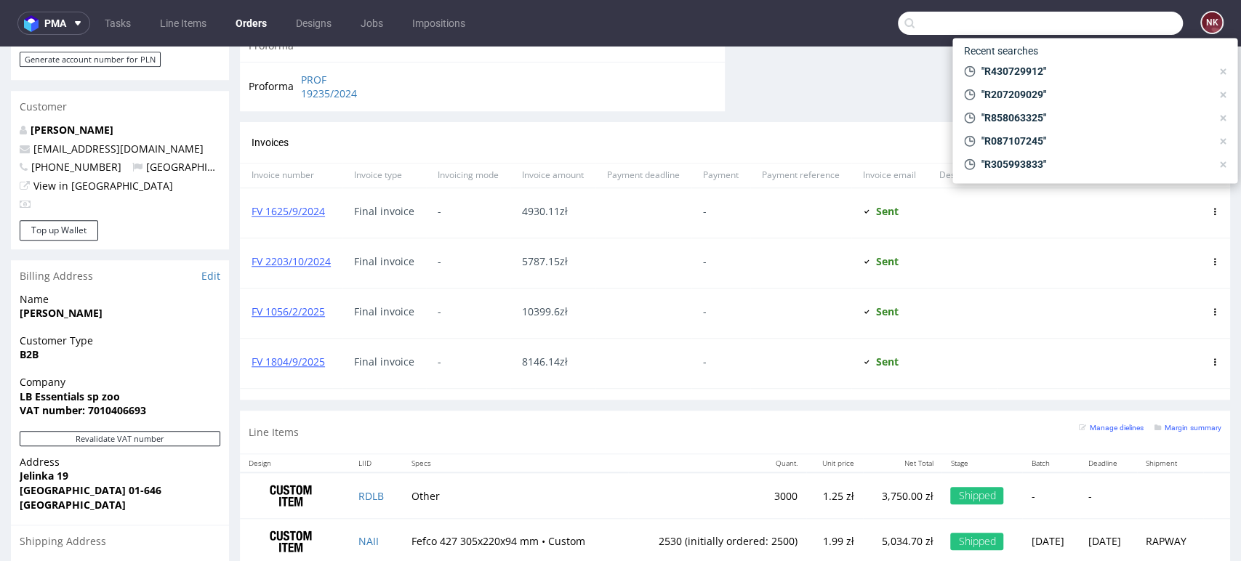
click at [1132, 22] on input "text" at bounding box center [1040, 23] width 285 height 23
paste input "R945610518"
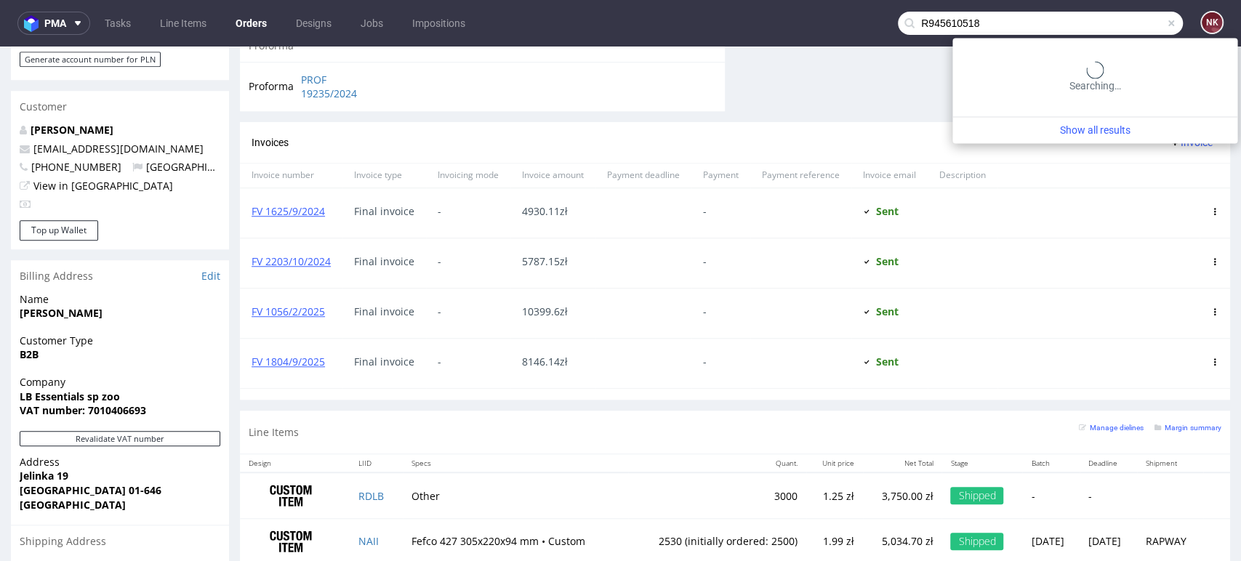
type input "R945610518"
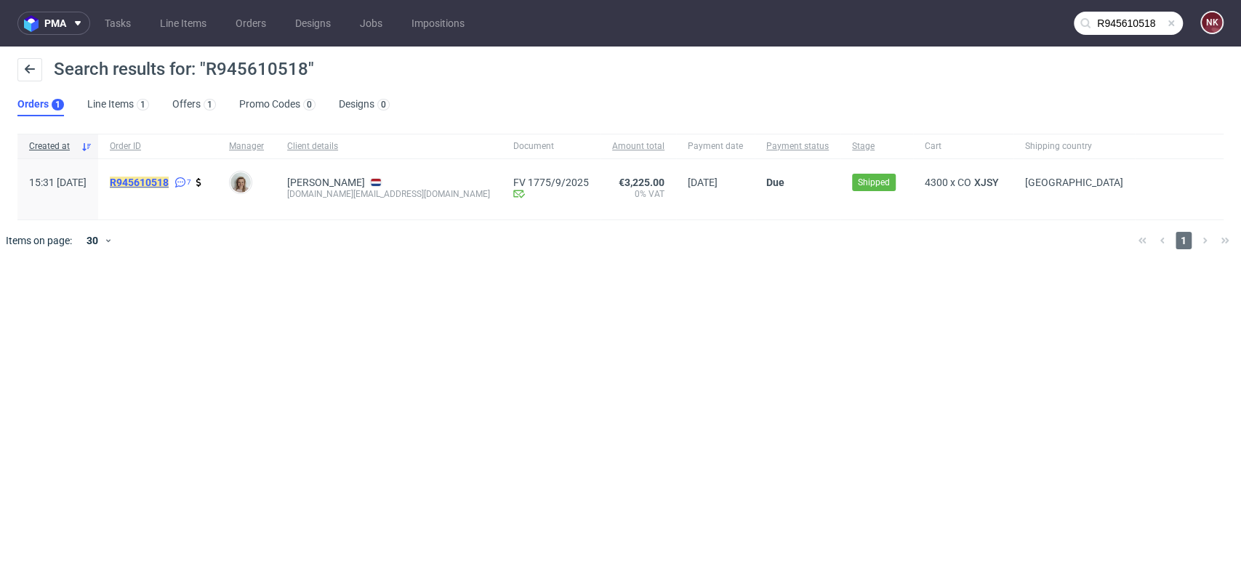
click at [164, 187] on mark "R945610518" at bounding box center [139, 183] width 59 height 12
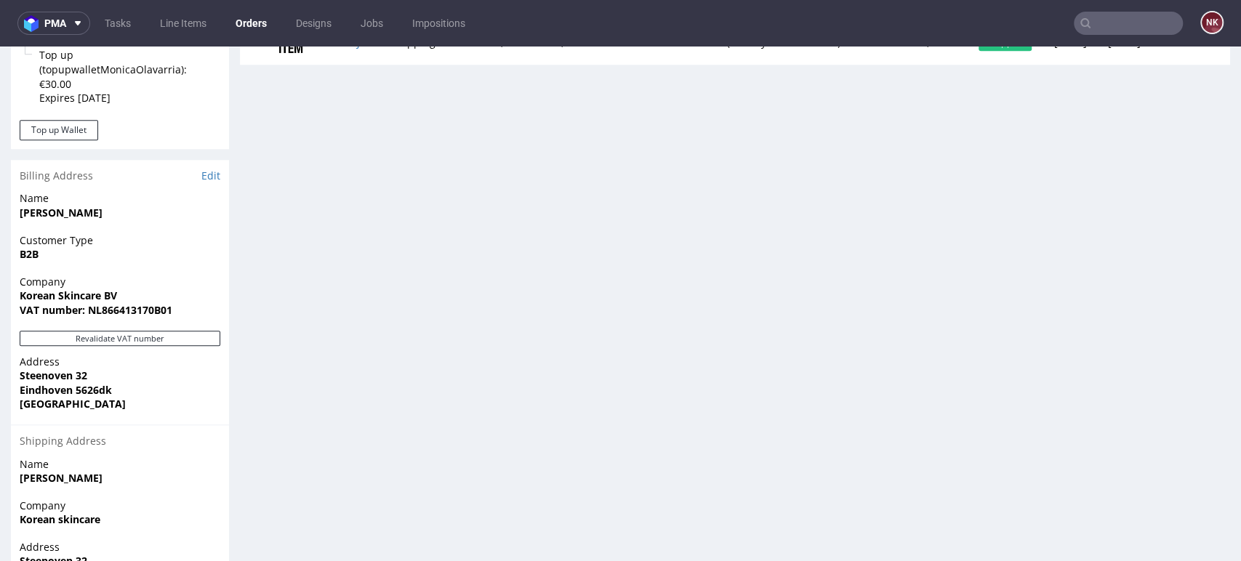
scroll to position [889, 0]
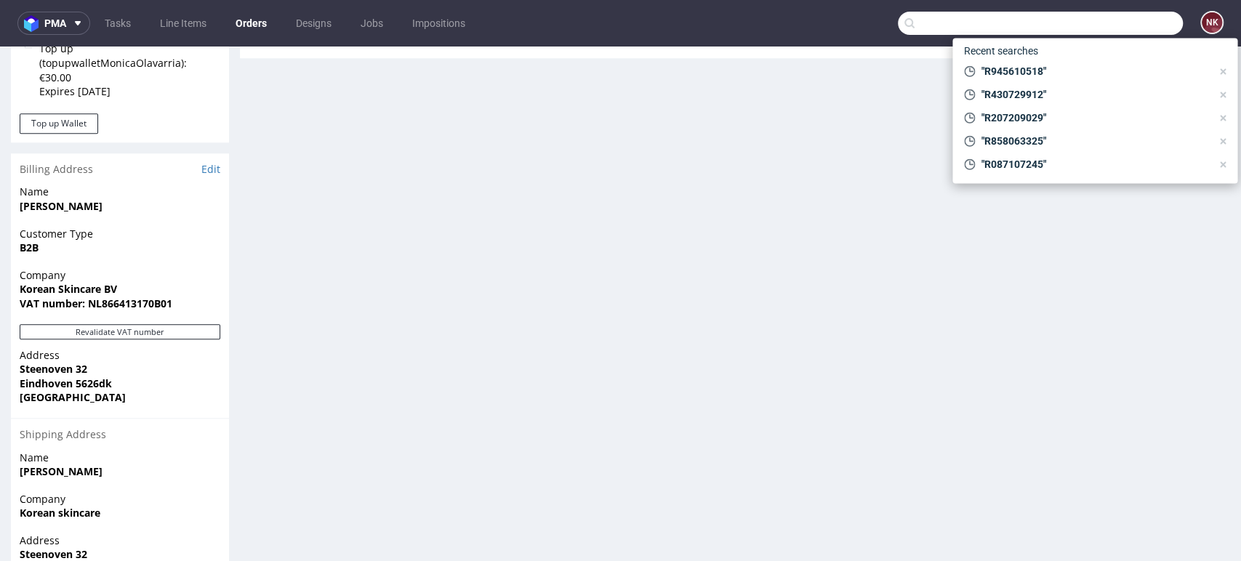
click at [1140, 25] on input "text" at bounding box center [1040, 23] width 285 height 23
paste input "R205994467"
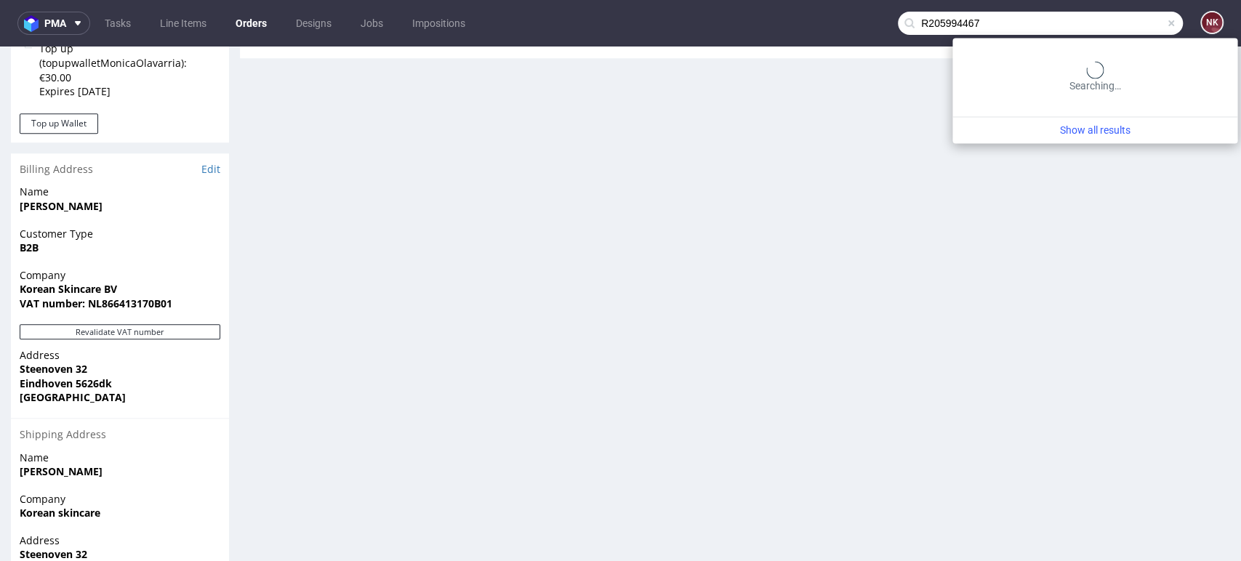
type input "R205994467"
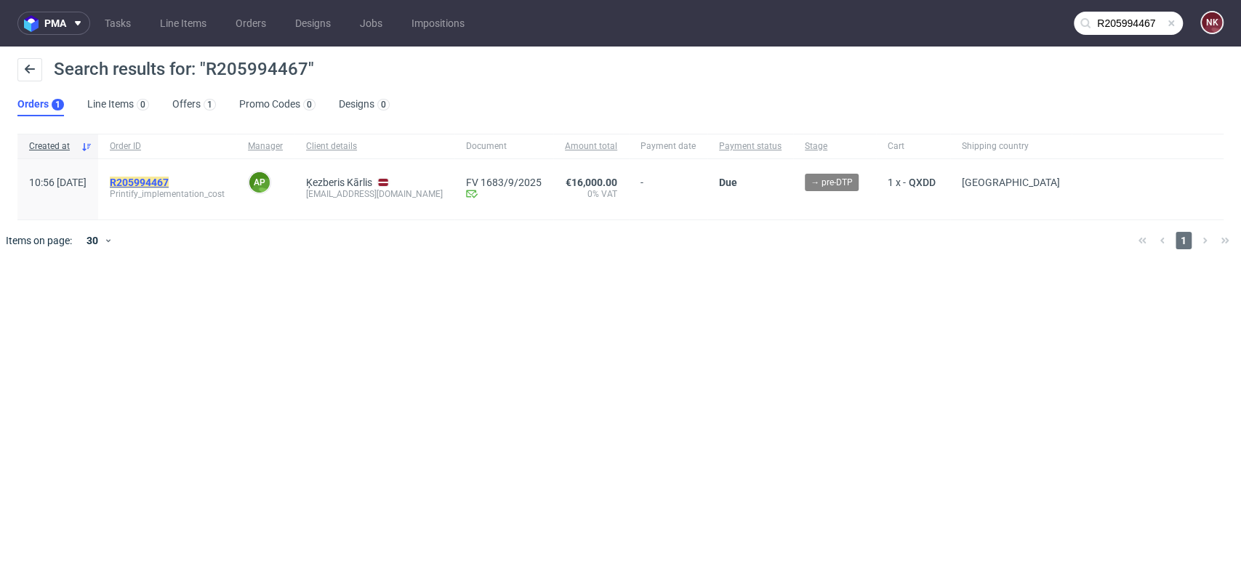
click at [169, 179] on mark "R205994467" at bounding box center [139, 183] width 59 height 12
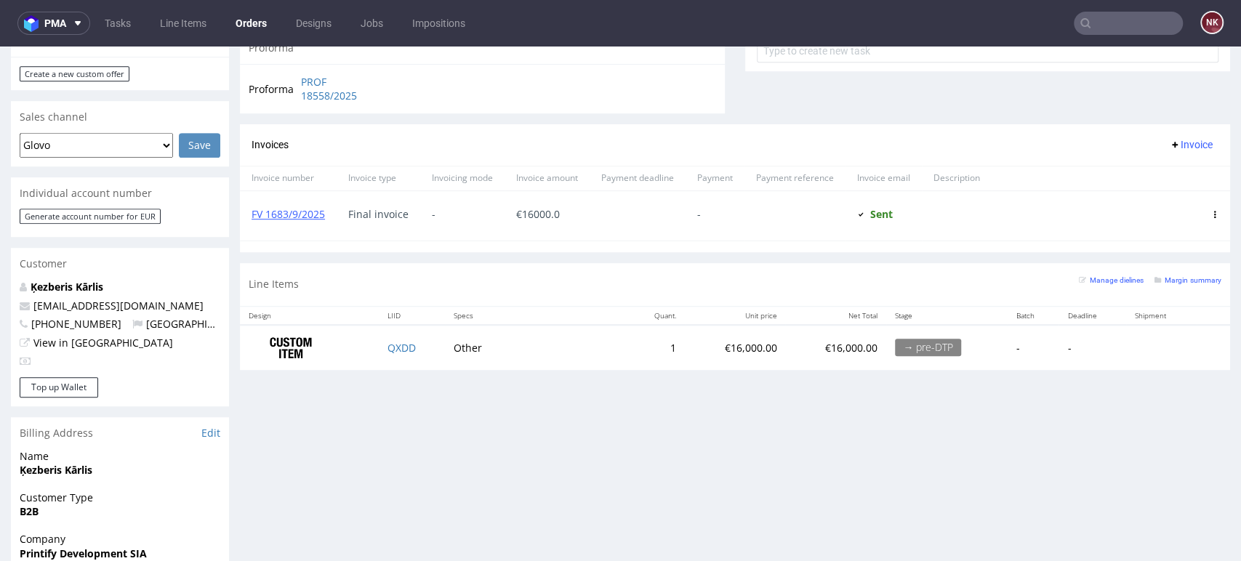
scroll to position [727, 0]
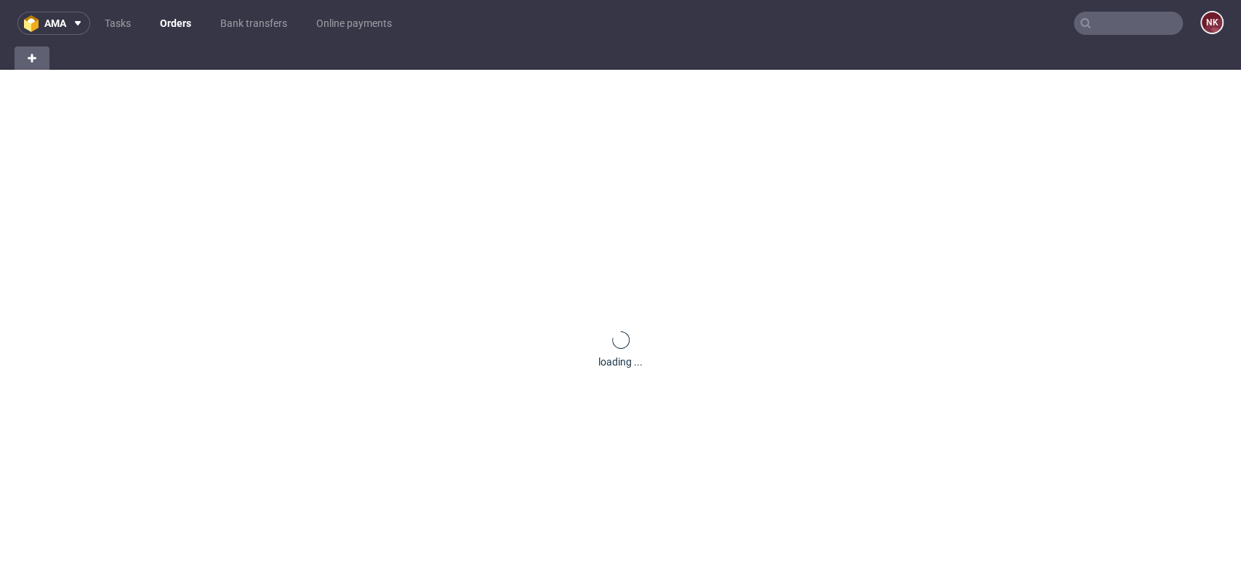
click at [1106, 31] on input "text" at bounding box center [1128, 23] width 109 height 23
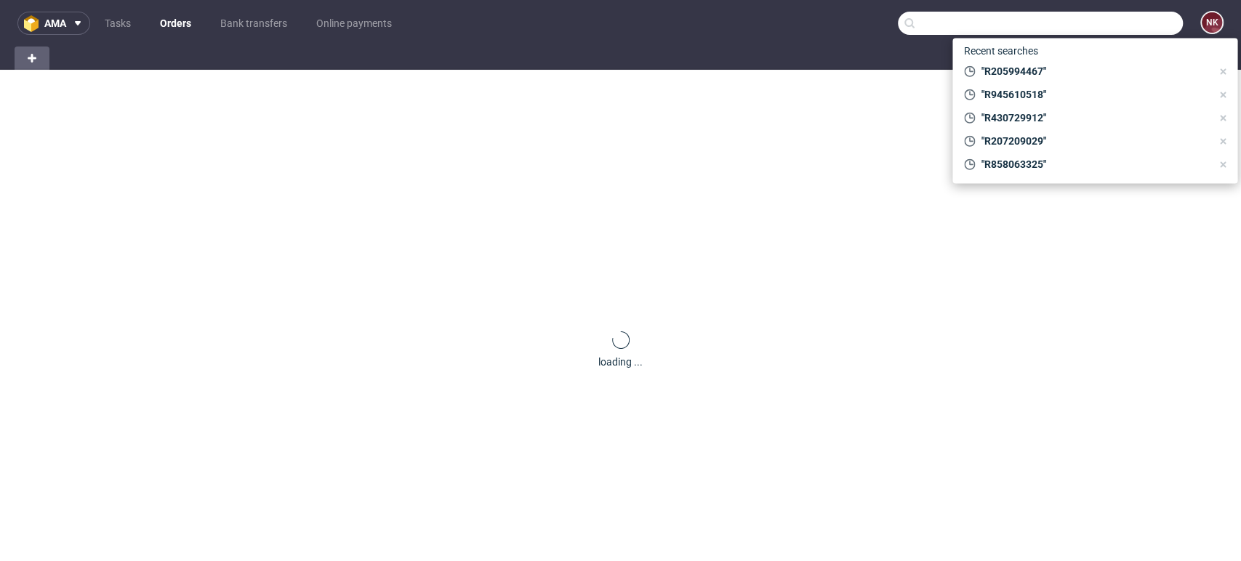
paste input "R860851082"
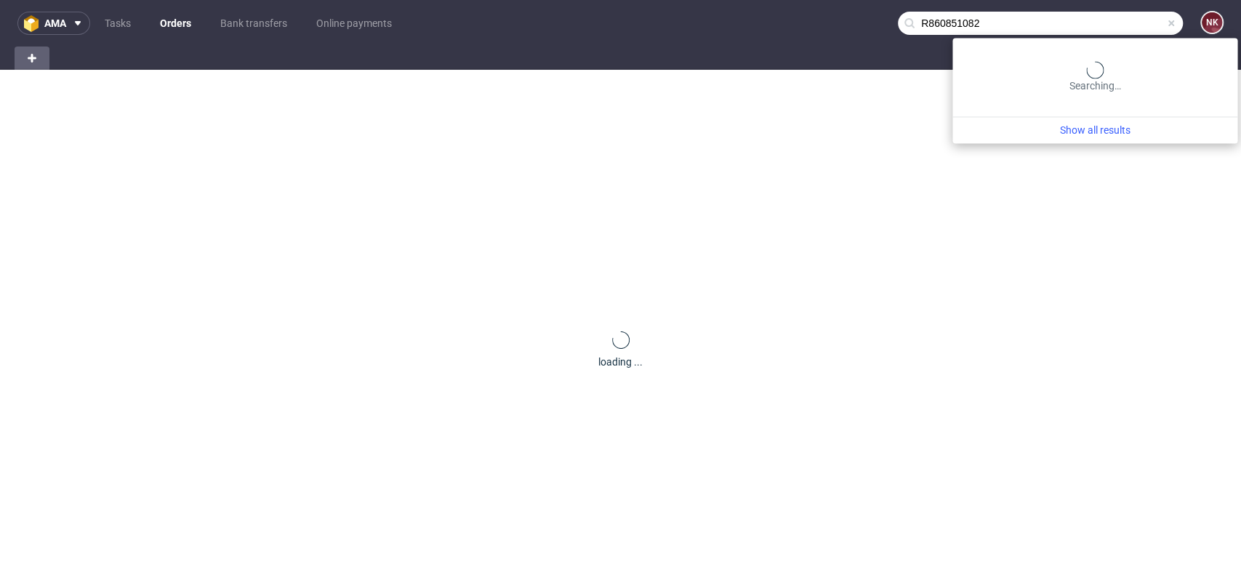
type input "R860851082"
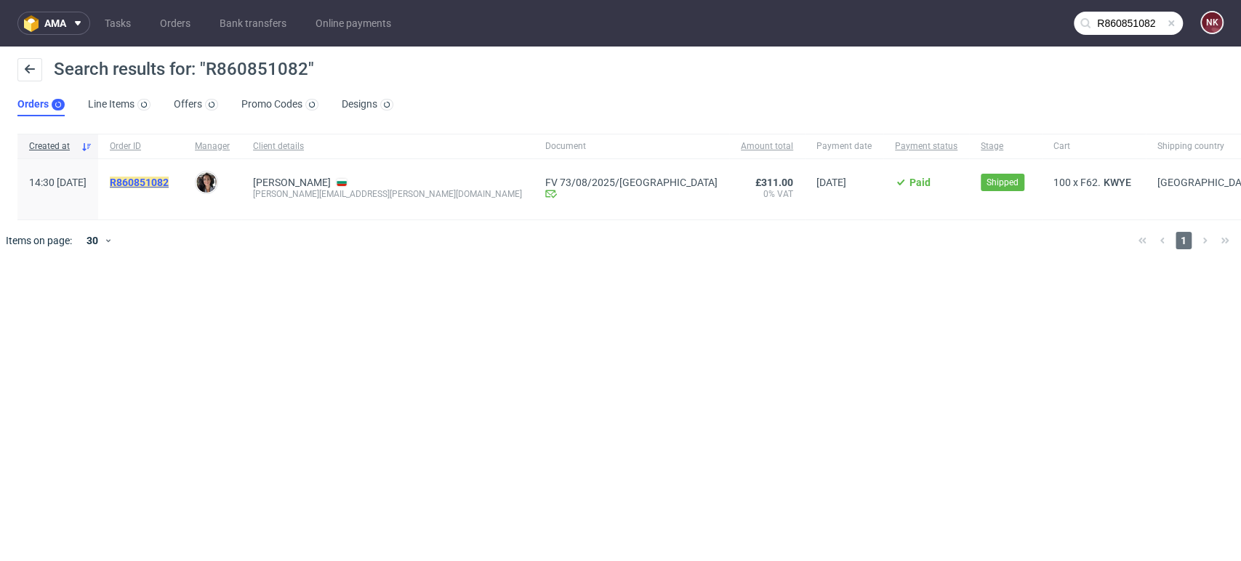
click at [169, 179] on mark "R860851082" at bounding box center [139, 183] width 59 height 12
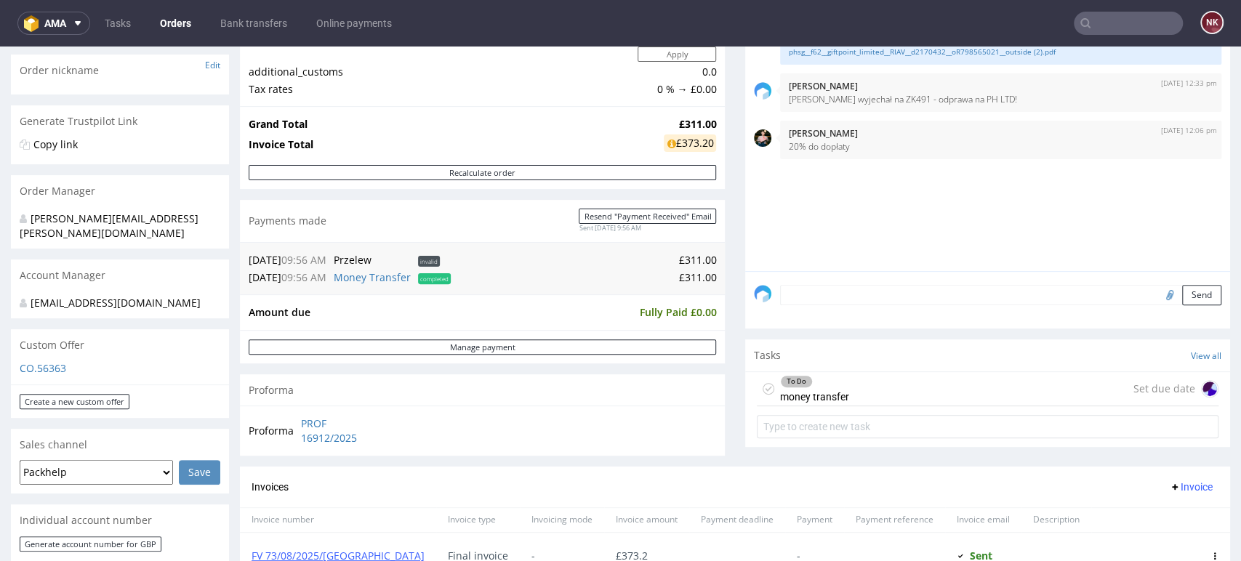
scroll to position [229, 0]
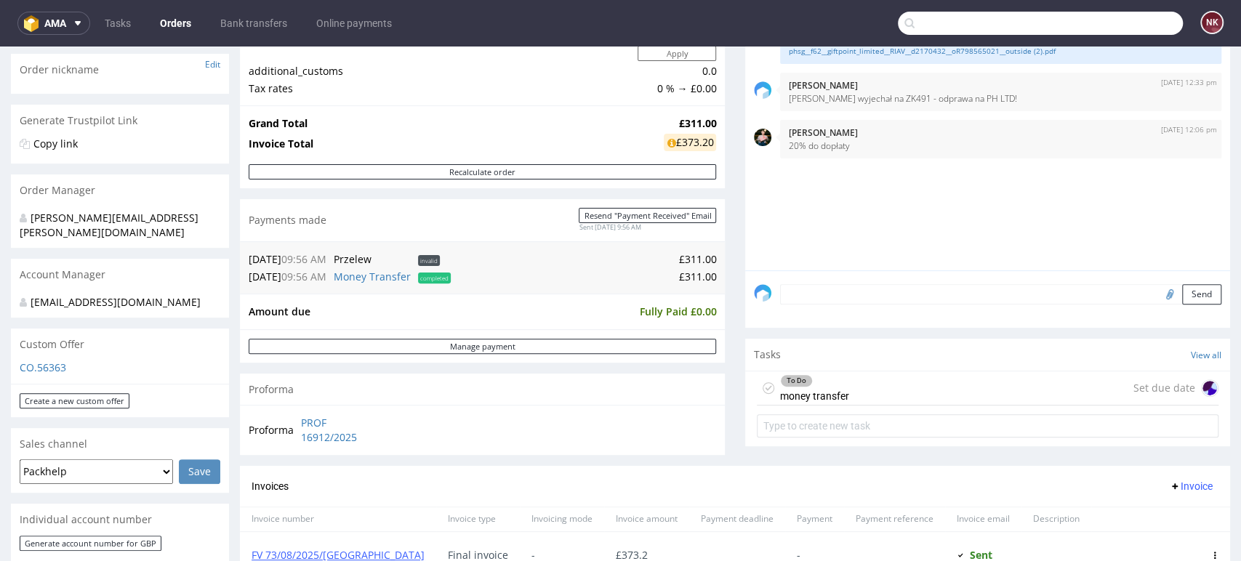
click at [1129, 18] on input "text" at bounding box center [1040, 23] width 285 height 23
paste input "R430729912"
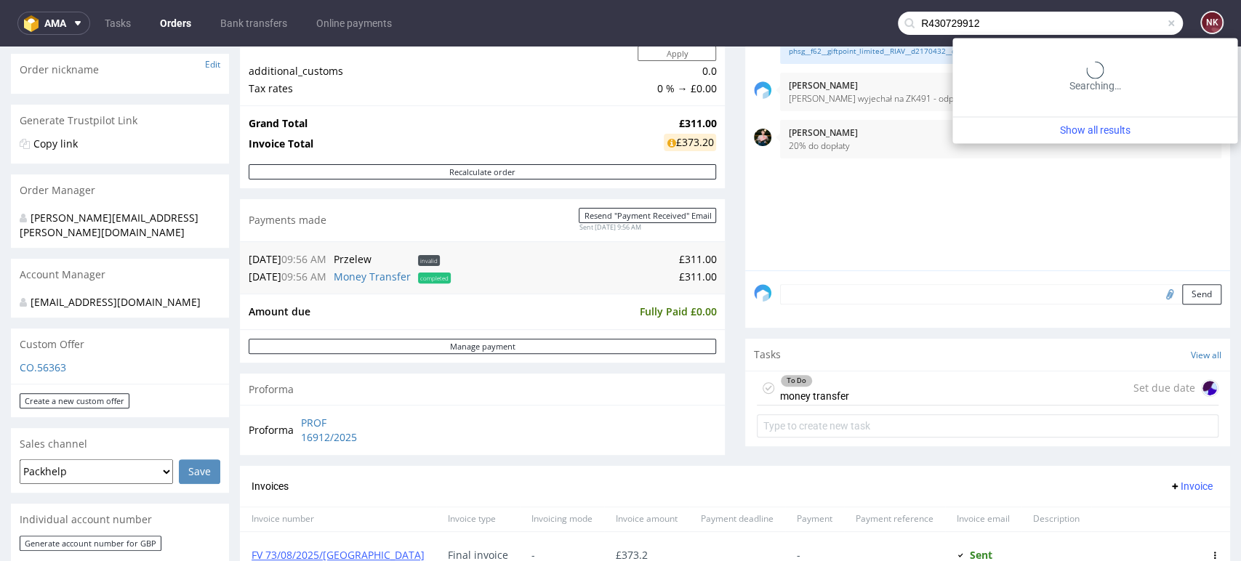
type input "R430729912"
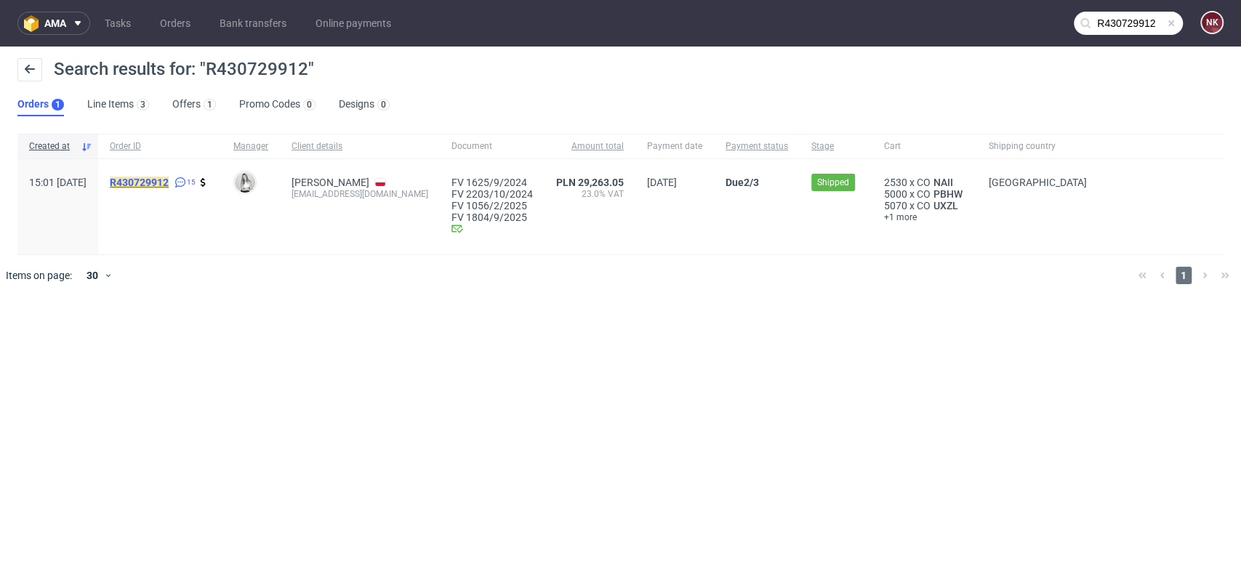
click at [169, 177] on mark "R430729912" at bounding box center [139, 183] width 59 height 12
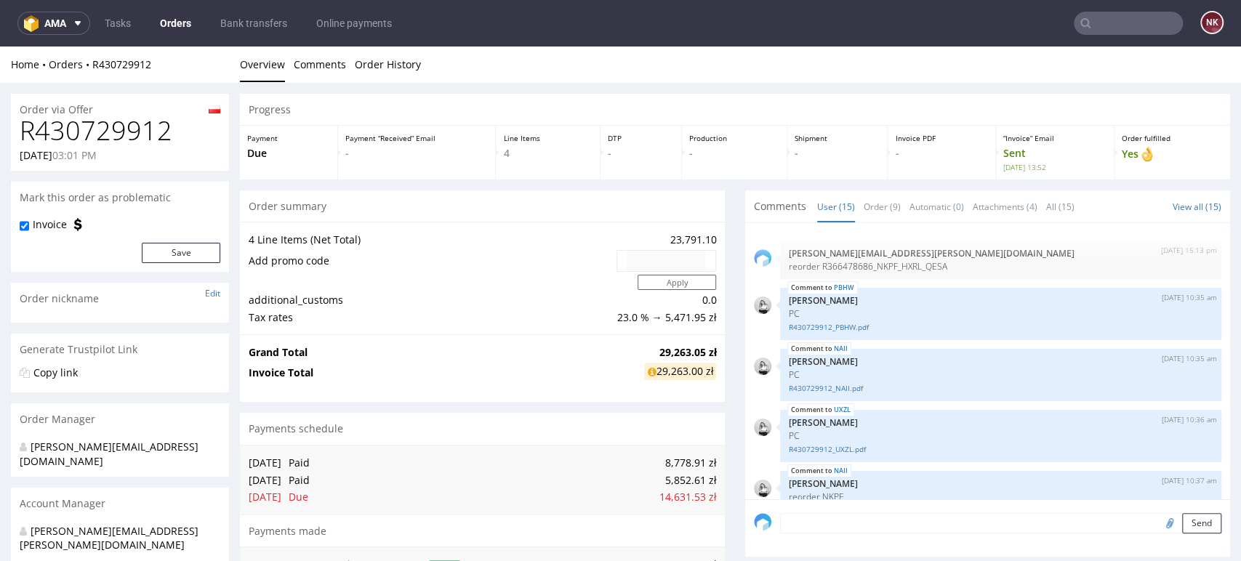
scroll to position [548, 0]
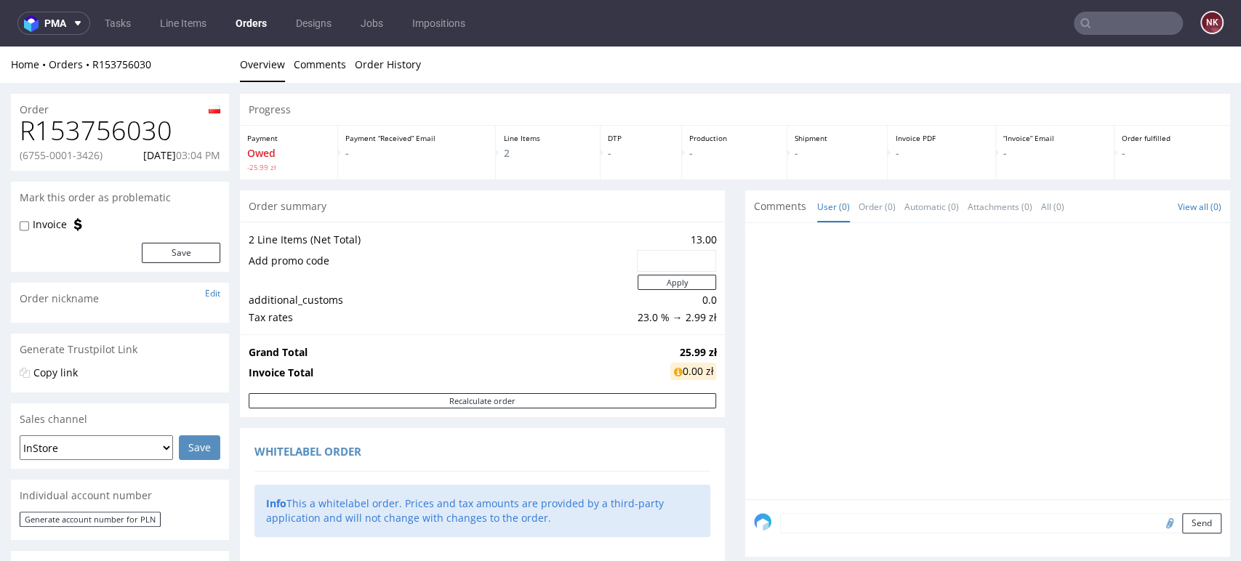
click at [60, 159] on p "(6755-0001-3426)" at bounding box center [61, 155] width 83 height 15
drag, startPoint x: 99, startPoint y: 156, endPoint x: 23, endPoint y: 156, distance: 75.6
click at [23, 156] on p "(6755-0001-3426)" at bounding box center [61, 155] width 83 height 15
copy p "6755-0001-3426"
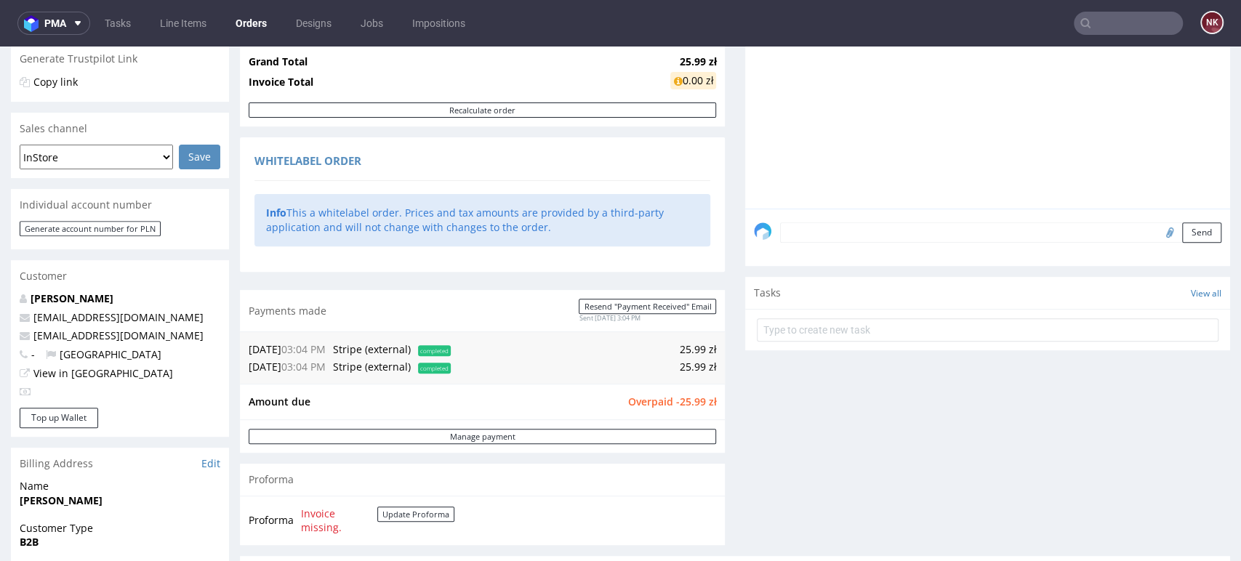
scroll to position [383, 0]
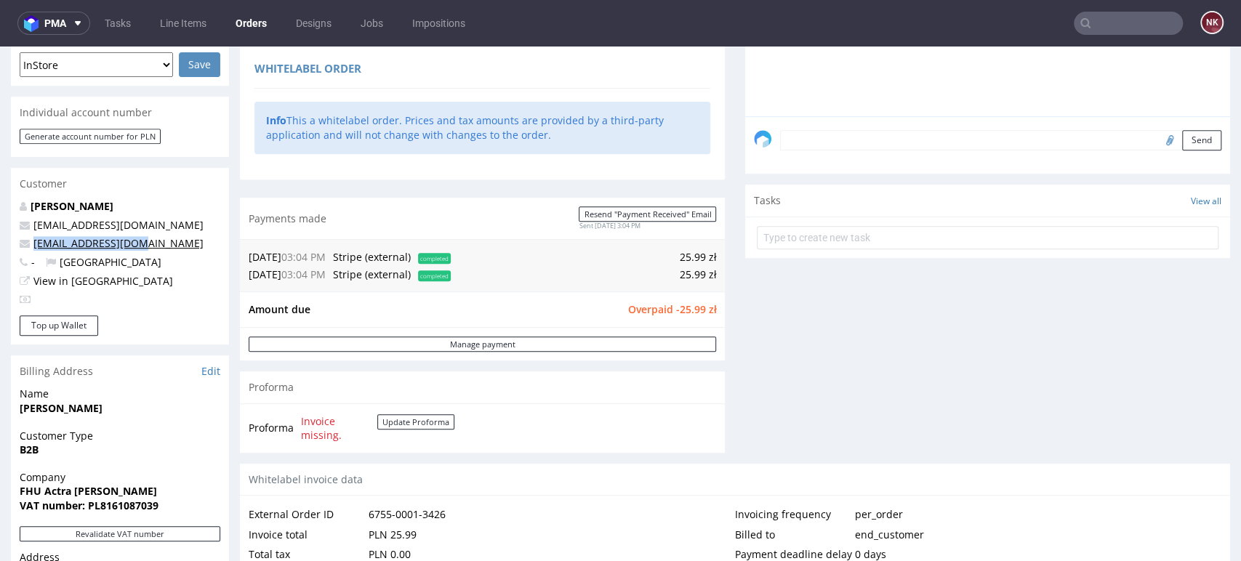
drag, startPoint x: 156, startPoint y: 246, endPoint x: 36, endPoint y: 244, distance: 119.3
click at [36, 244] on p "[EMAIL_ADDRESS][DOMAIN_NAME]" at bounding box center [120, 243] width 201 height 15
copy link "[EMAIL_ADDRESS][DOMAIN_NAME]"
click at [183, 247] on p "[EMAIL_ADDRESS][DOMAIN_NAME]" at bounding box center [120, 243] width 201 height 15
drag, startPoint x: 151, startPoint y: 249, endPoint x: 35, endPoint y: 246, distance: 115.6
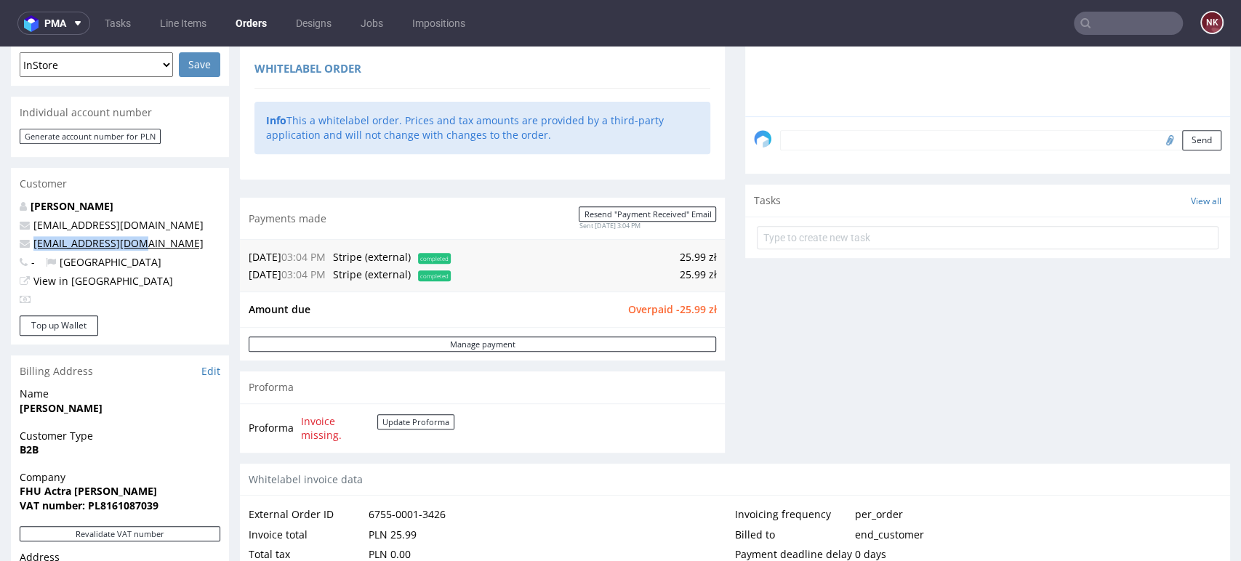
click at [35, 246] on p "[EMAIL_ADDRESS][DOMAIN_NAME]" at bounding box center [120, 243] width 201 height 15
copy link "[EMAIL_ADDRESS][DOMAIN_NAME]"
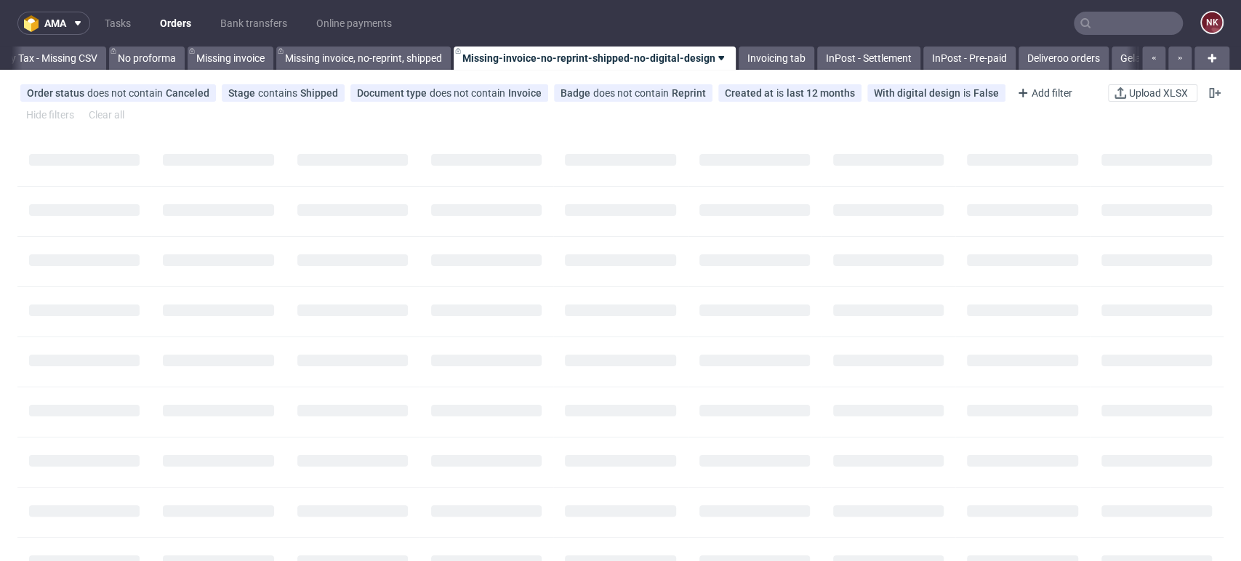
scroll to position [0, 2059]
click at [1121, 28] on input "text" at bounding box center [1128, 23] width 109 height 23
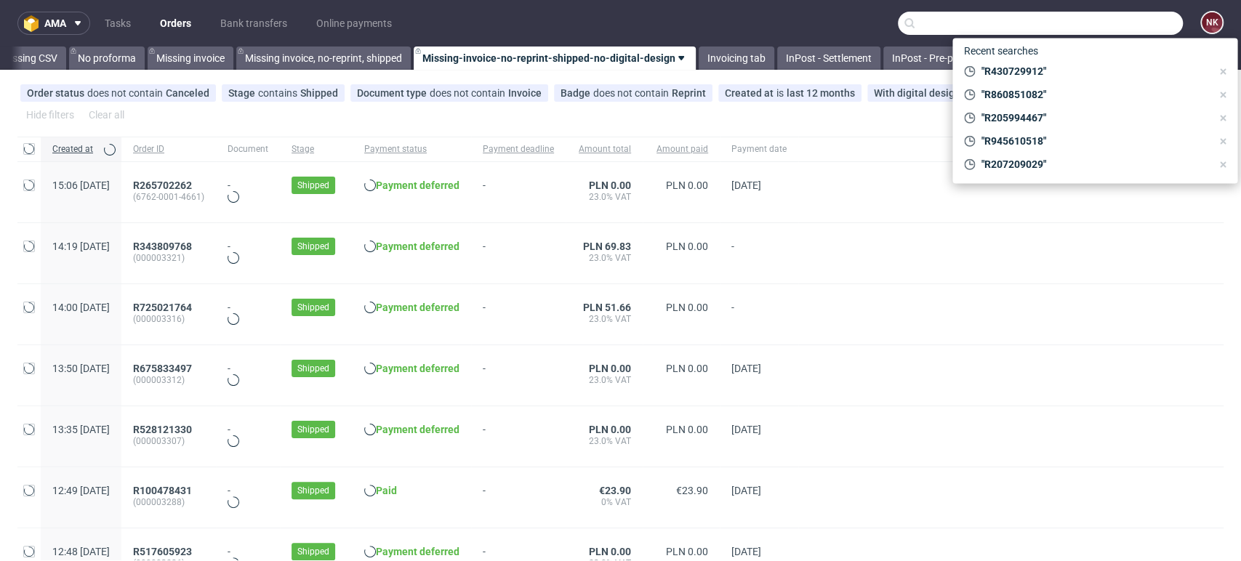
paste input "alexmuskus@gmail.com"
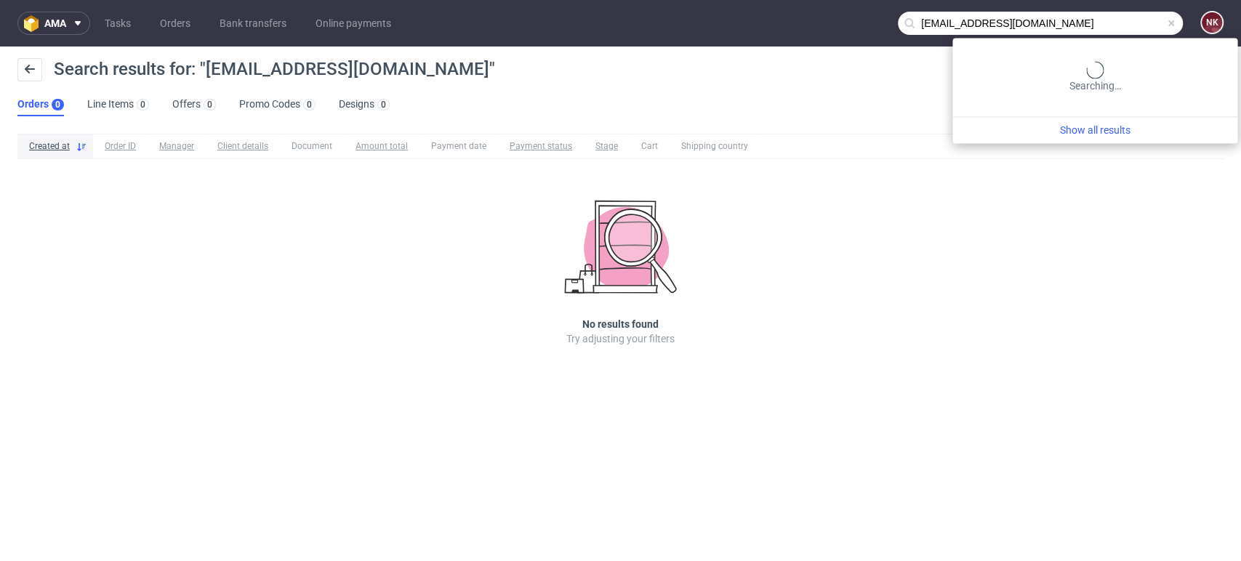
click at [1119, 31] on input "alexmuskus@gmail.com" at bounding box center [1040, 23] width 285 height 23
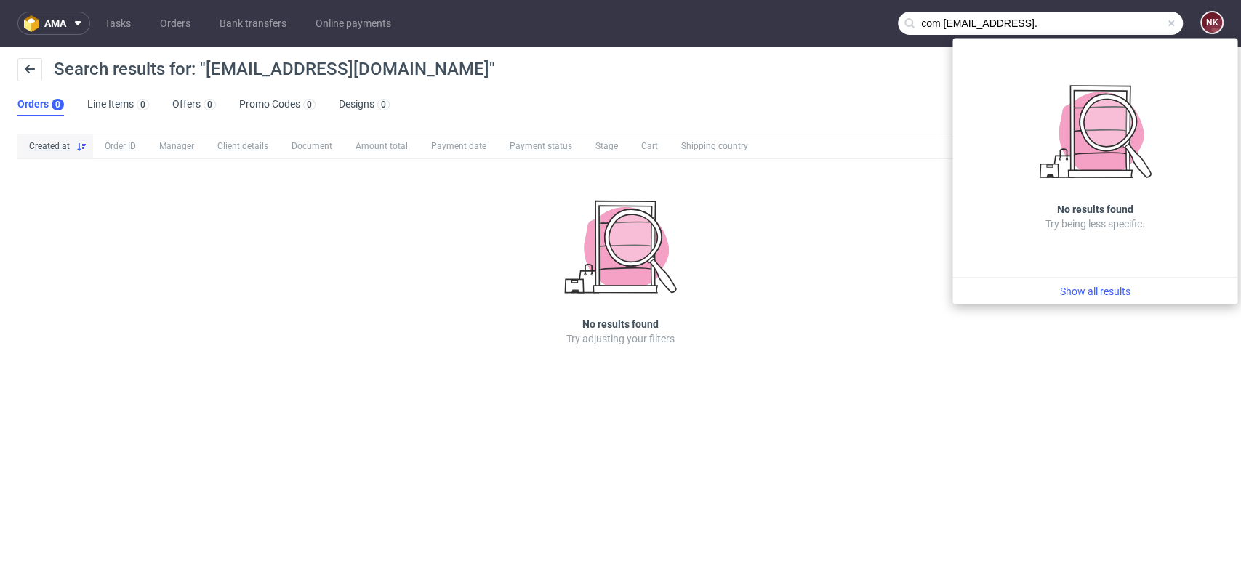
click at [1053, 15] on input "com alexmuskus@gmail." at bounding box center [1040, 23] width 285 height 23
drag, startPoint x: 1051, startPoint y: 25, endPoint x: 894, endPoint y: 22, distance: 157.1
click at [894, 22] on nav "ama Tasks Orders Bank transfers Online payments com alexmuskus@gmail. NK" at bounding box center [620, 23] width 1241 height 47
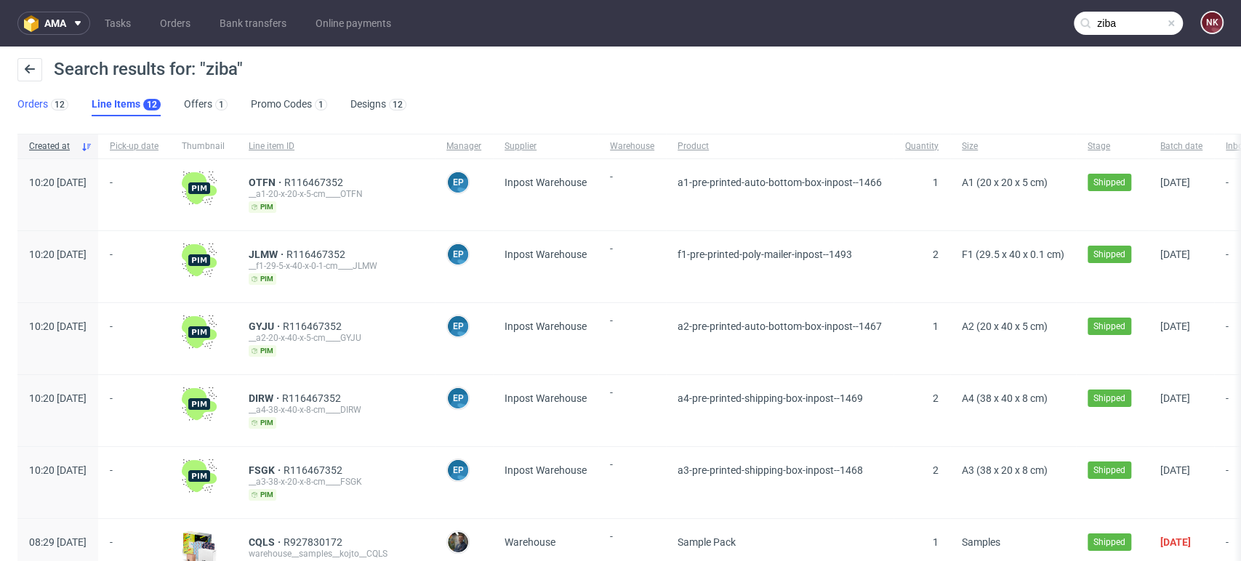
click at [47, 96] on link "Orders 12" at bounding box center [42, 104] width 51 height 23
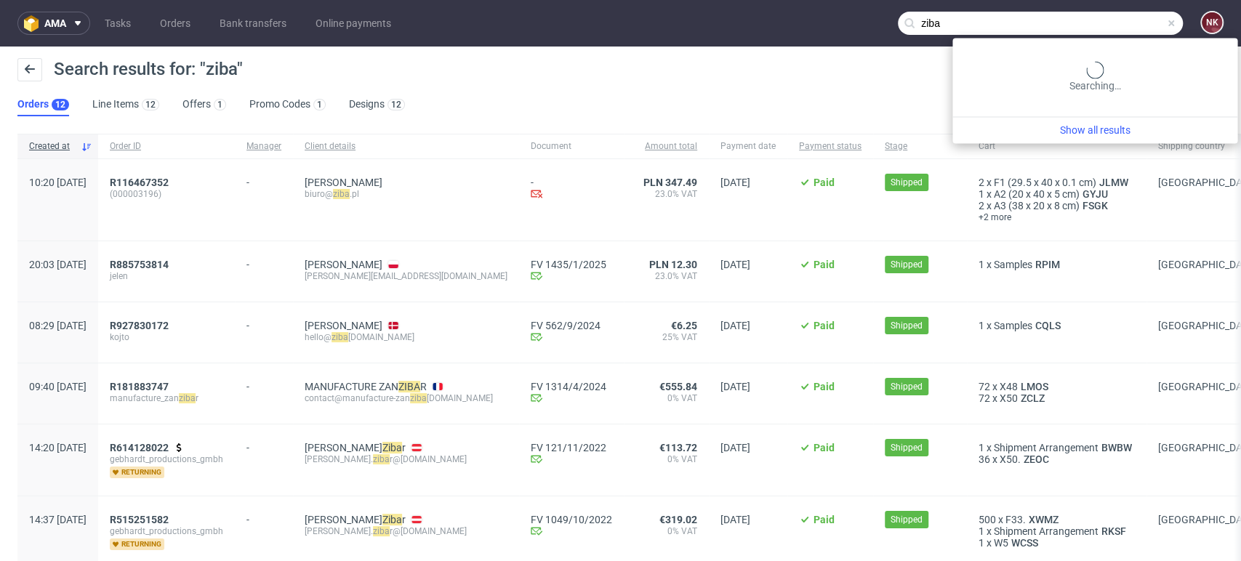
click at [1113, 31] on input "ziba" at bounding box center [1040, 23] width 285 height 23
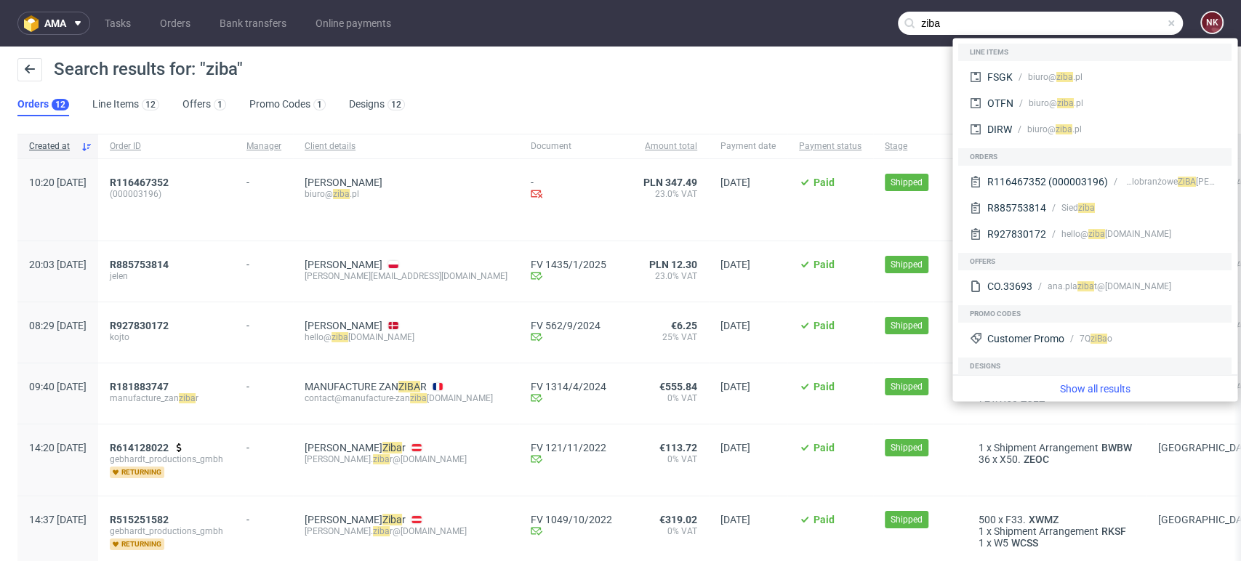
drag, startPoint x: 986, startPoint y: 22, endPoint x: 838, endPoint y: 23, distance: 147.6
click at [838, 23] on nav "ama Tasks Orders Bank transfers Online payments ziba NK" at bounding box center [620, 23] width 1241 height 47
paste input "biuro@ziba.pl"
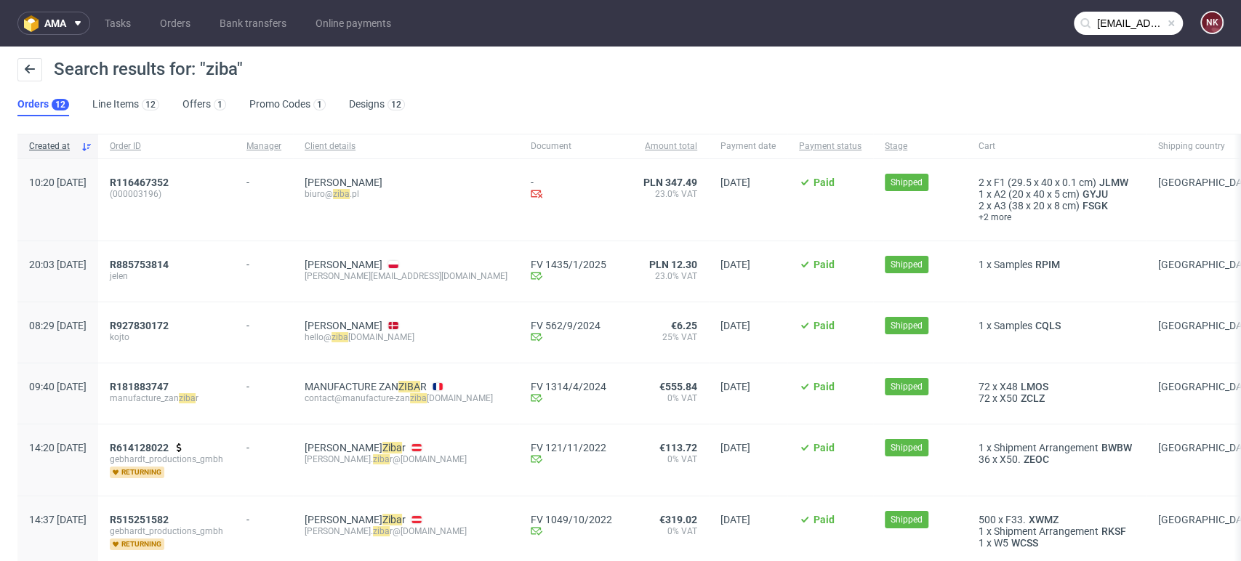
type input "biuro@ziba.pl"
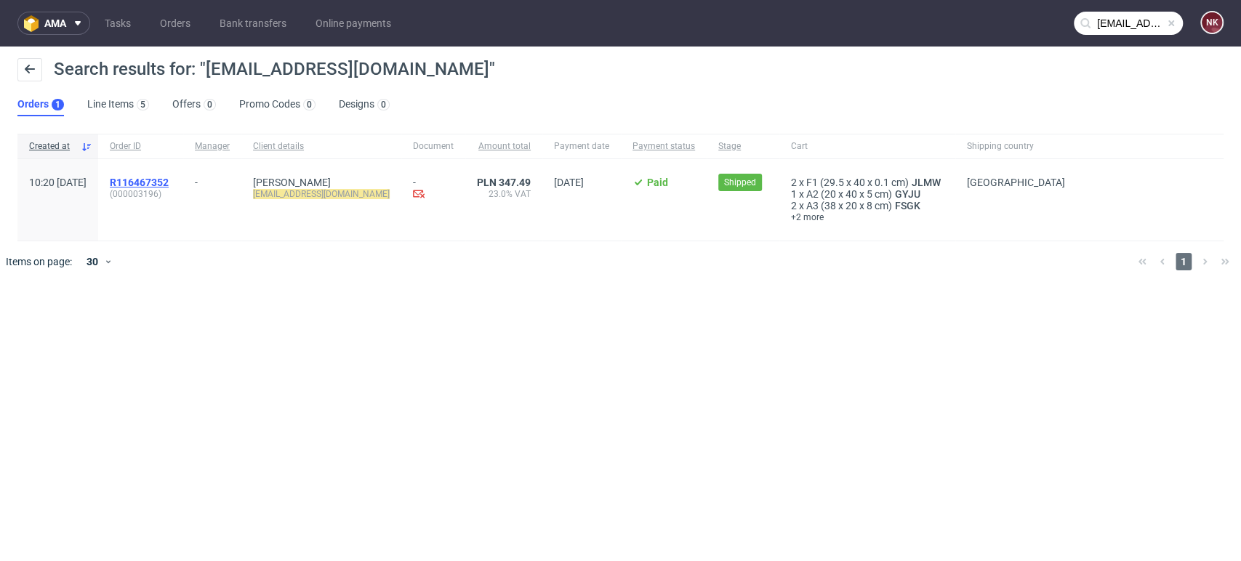
click at [169, 177] on span "R116467352" at bounding box center [139, 183] width 59 height 12
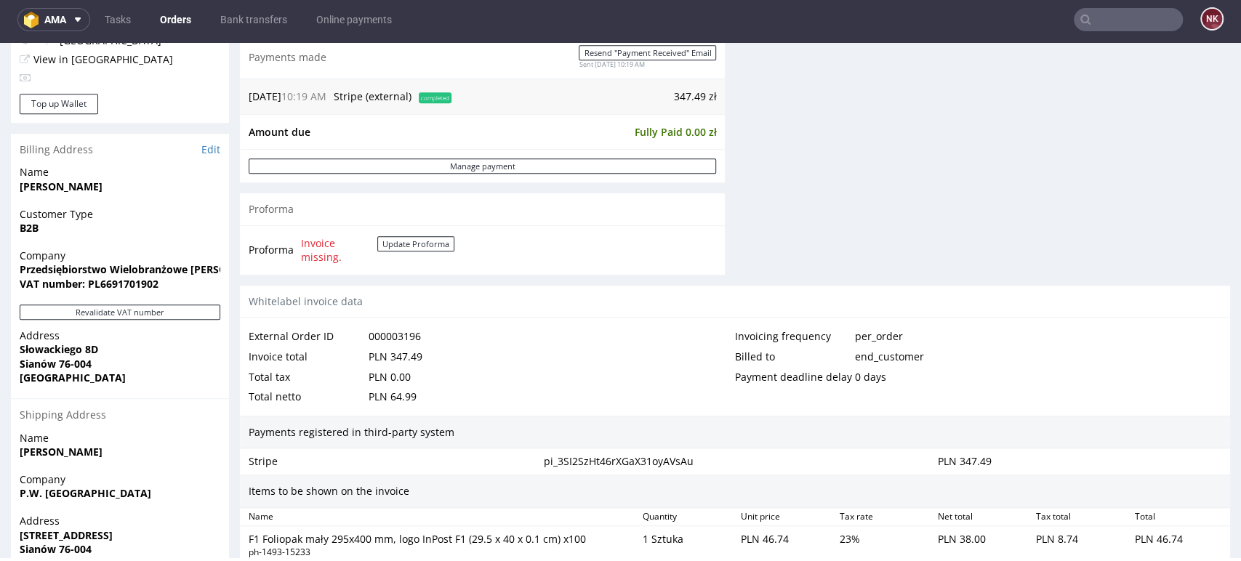
scroll to position [598, 0]
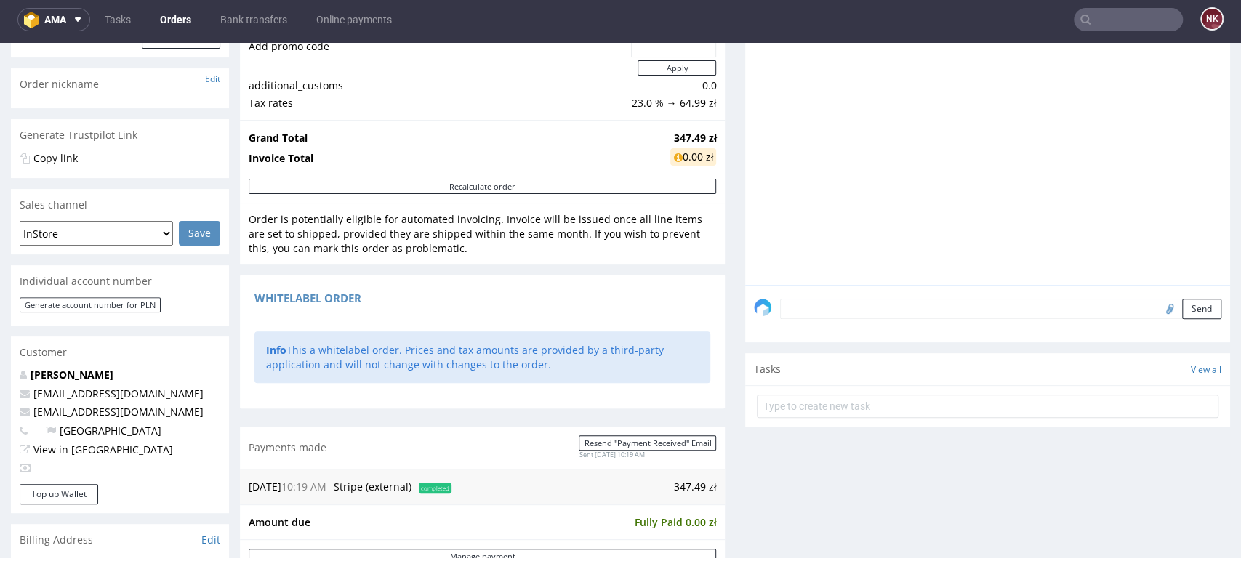
scroll to position [44, 0]
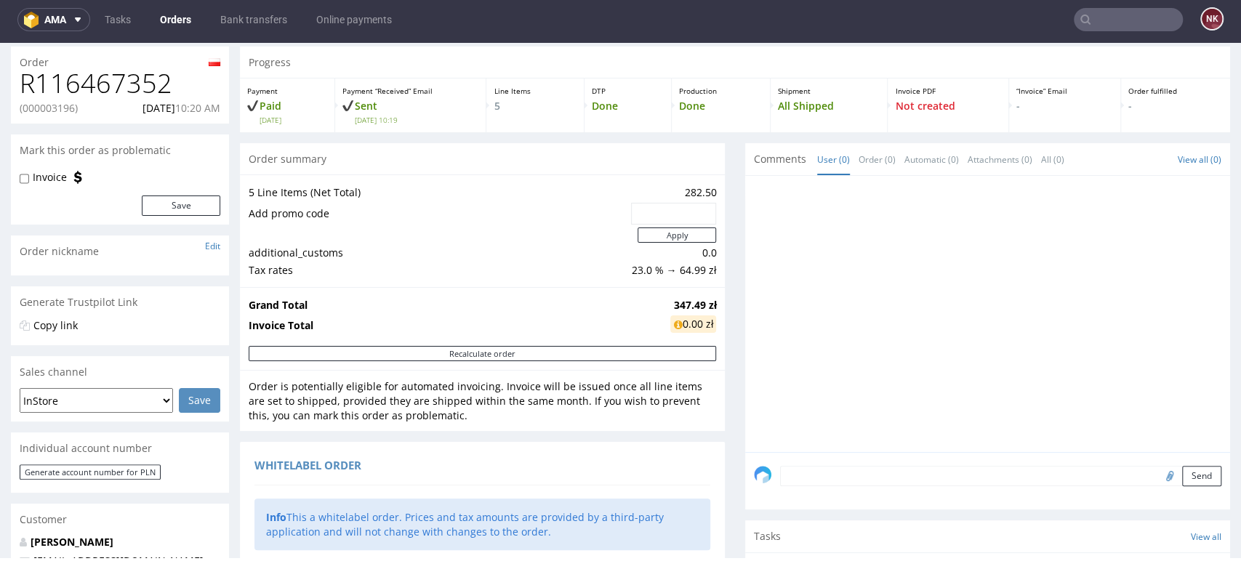
click at [42, 178] on label "Invoice" at bounding box center [50, 177] width 34 height 15
click at [29, 178] on input "Invoice" at bounding box center [24, 179] width 9 height 12
checkbox input "true"
click at [191, 214] on button "Save" at bounding box center [181, 206] width 79 height 20
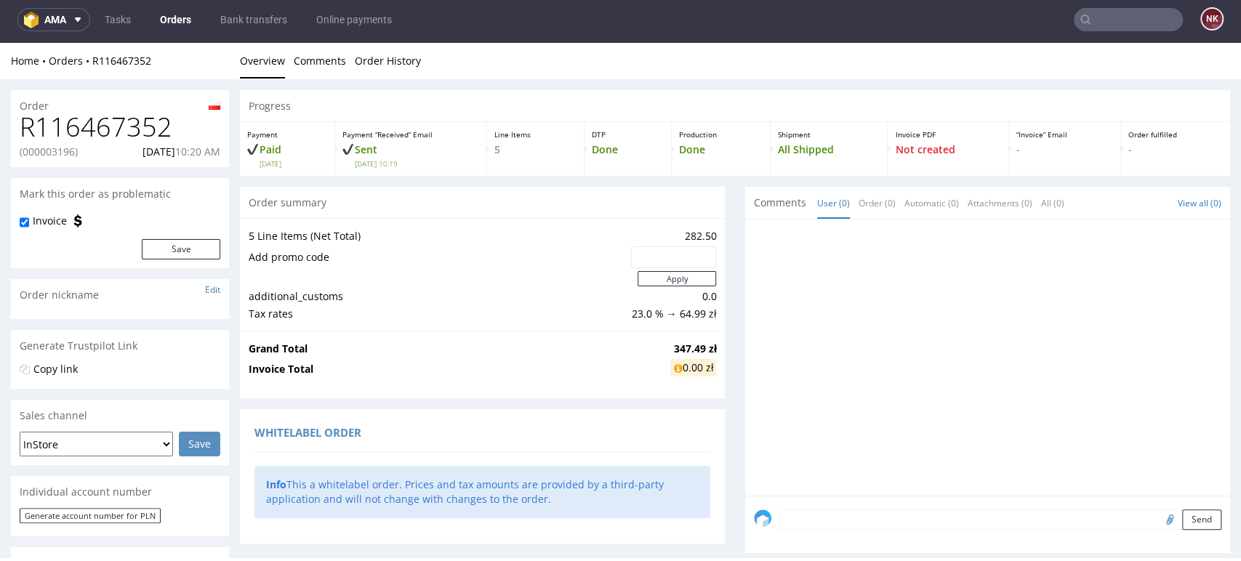
scroll to position [145, 0]
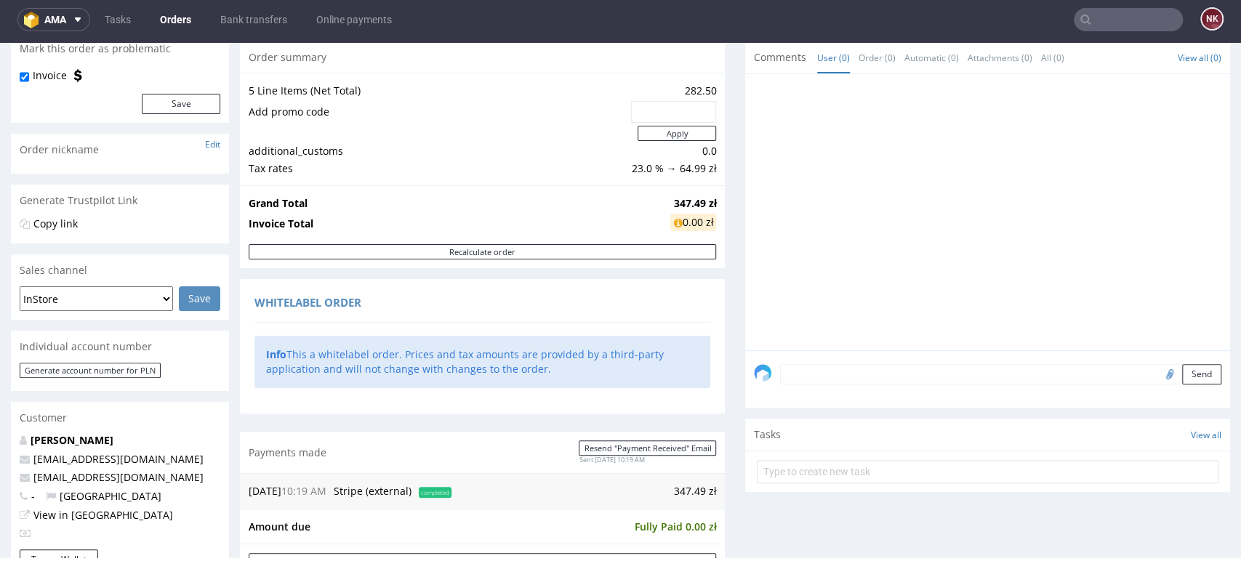
click at [822, 375] on textarea at bounding box center [1000, 374] width 441 height 20
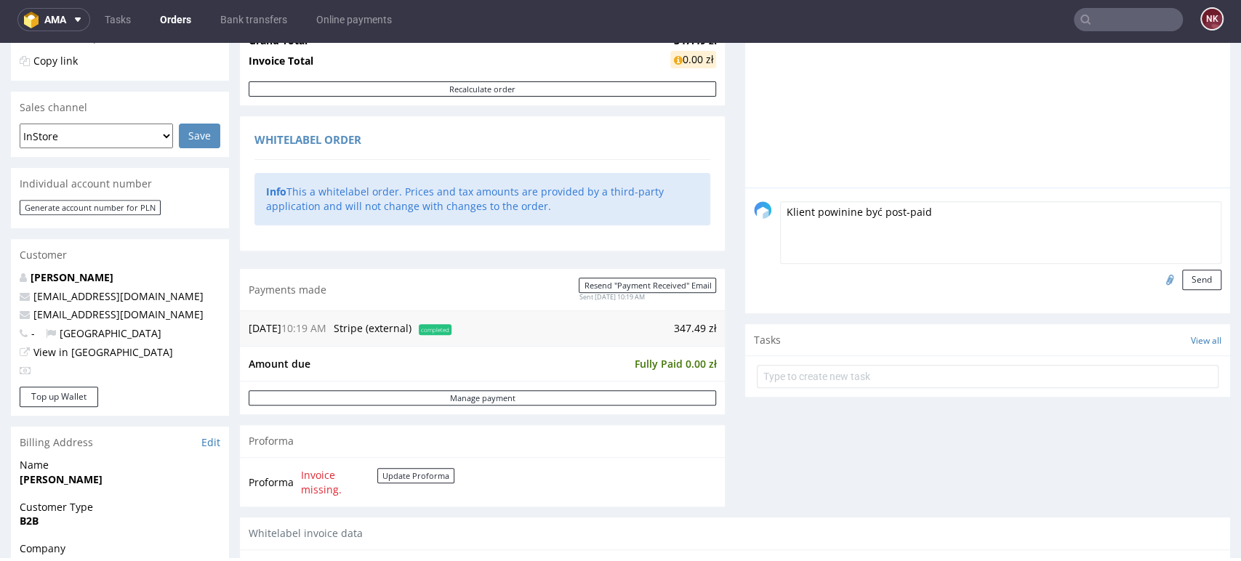
scroll to position [308, 0]
drag, startPoint x: 937, startPoint y: 233, endPoint x: 1087, endPoint y: 212, distance: 152.0
click at [1087, 212] on textarea "Klient powinine być post-paid - kontakt z klientem przez CS Team i klient sprób…" at bounding box center [1000, 233] width 441 height 63
click at [1087, 211] on textarea "Klient powinine być post-paid - kontakt z klientem przez CS Team i klient sprób…" at bounding box center [1000, 233] width 441 height 63
drag, startPoint x: 1083, startPoint y: 210, endPoint x: 1105, endPoint y: 247, distance: 42.7
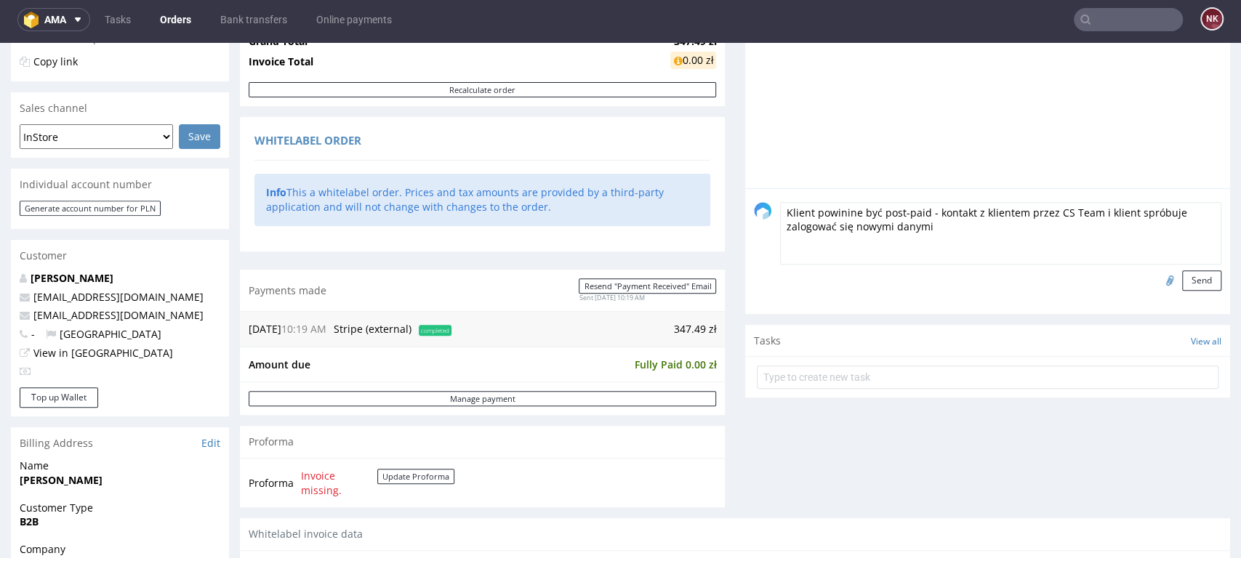
click at [1105, 247] on textarea "Klient powinine być post-paid - kontakt z klientem przez CS Team i klient sprób…" at bounding box center [1000, 233] width 441 height 63
type textarea "Klient powinine być post-paid - kontakt z klientem przez CS Team"
click at [1182, 280] on button "Send" at bounding box center [1201, 280] width 39 height 20
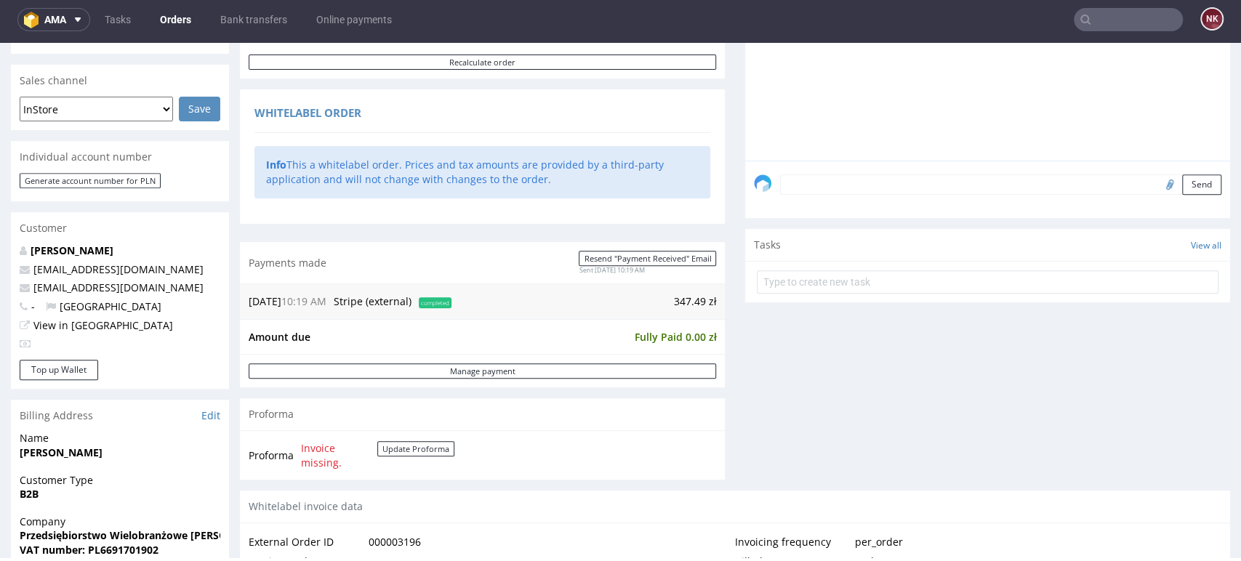
scroll to position [336, 0]
click at [753, 356] on div "Comments User (1) Order (1) Automatic (0) Attachments (0) All (1) View all (1) …" at bounding box center [987, 170] width 485 height 639
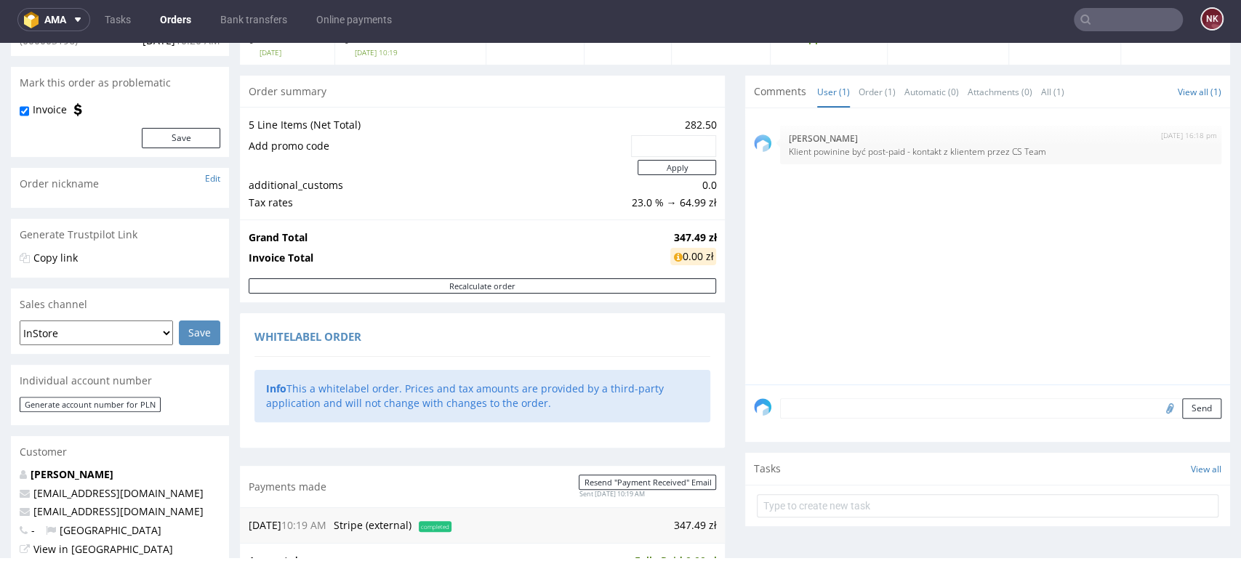
scroll to position [106, 0]
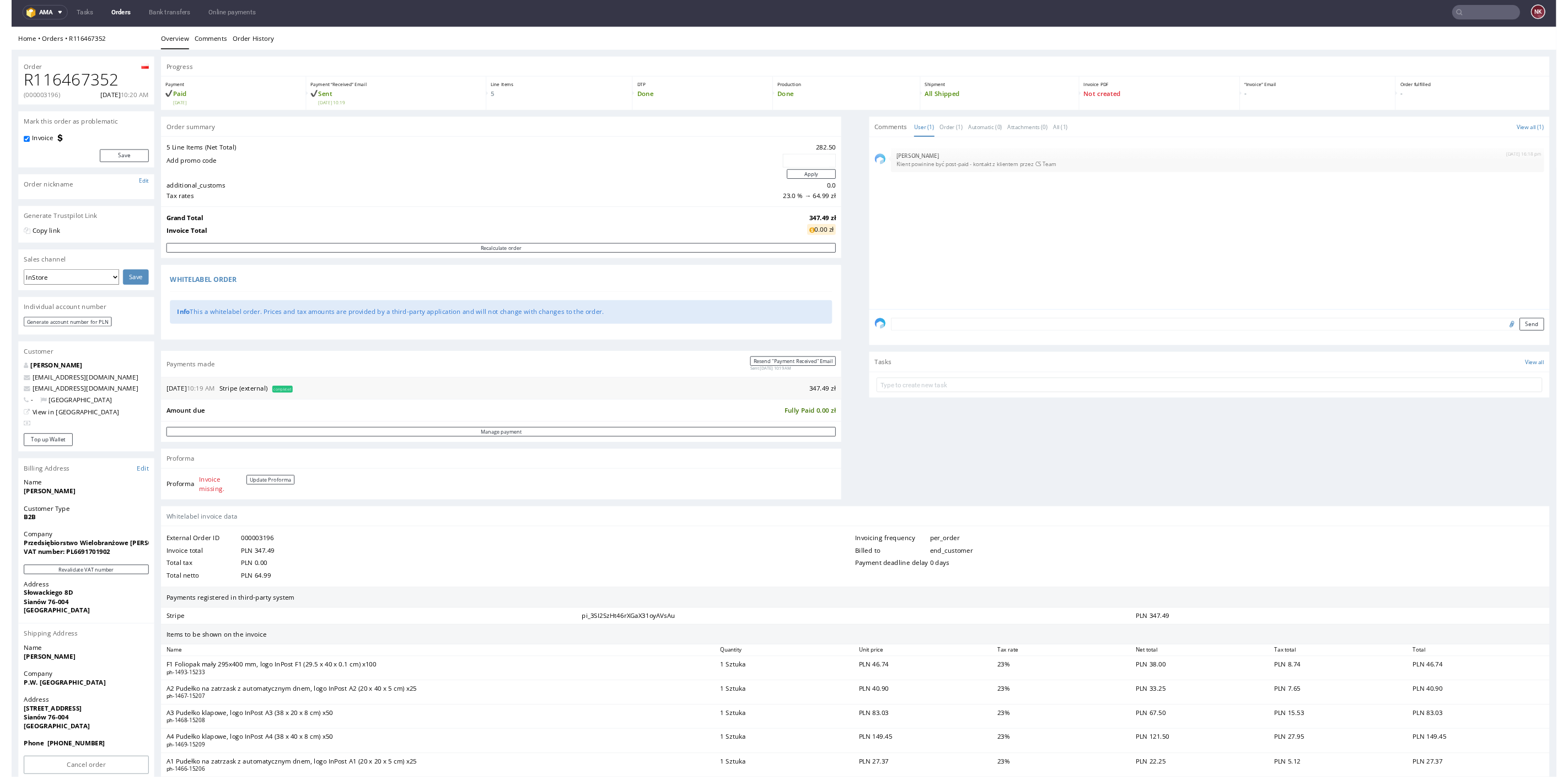
scroll to position [3, 0]
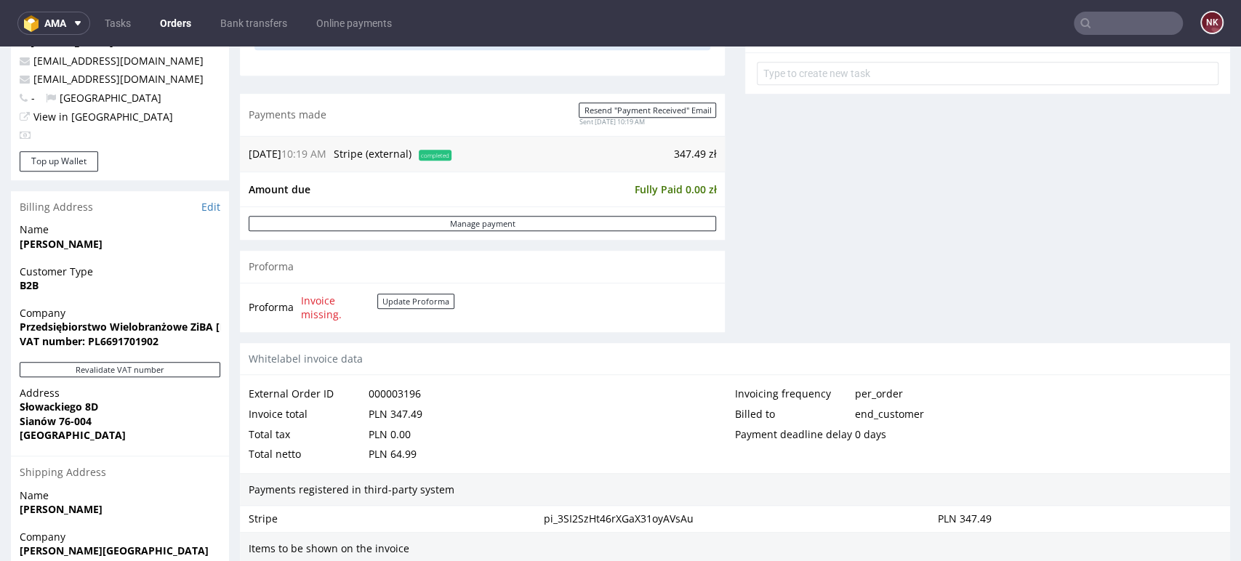
scroll to position [430, 0]
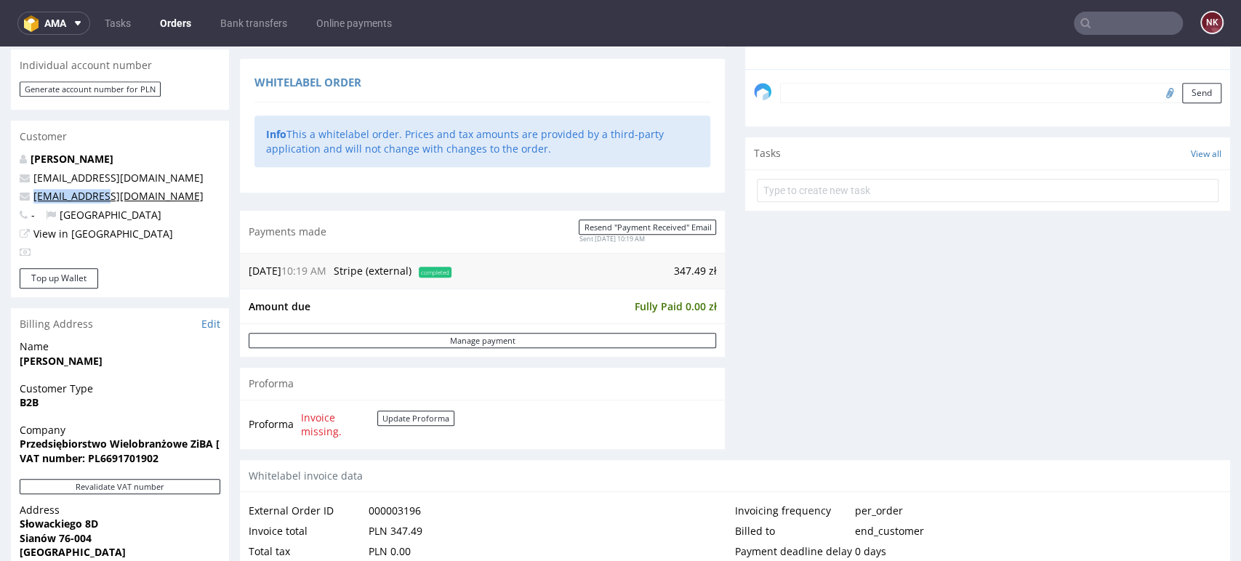
drag, startPoint x: 109, startPoint y: 199, endPoint x: 35, endPoint y: 193, distance: 74.3
click at [35, 193] on p "[EMAIL_ADDRESS][DOMAIN_NAME]" at bounding box center [120, 196] width 201 height 15
copy link "[EMAIL_ADDRESS][DOMAIN_NAME]"
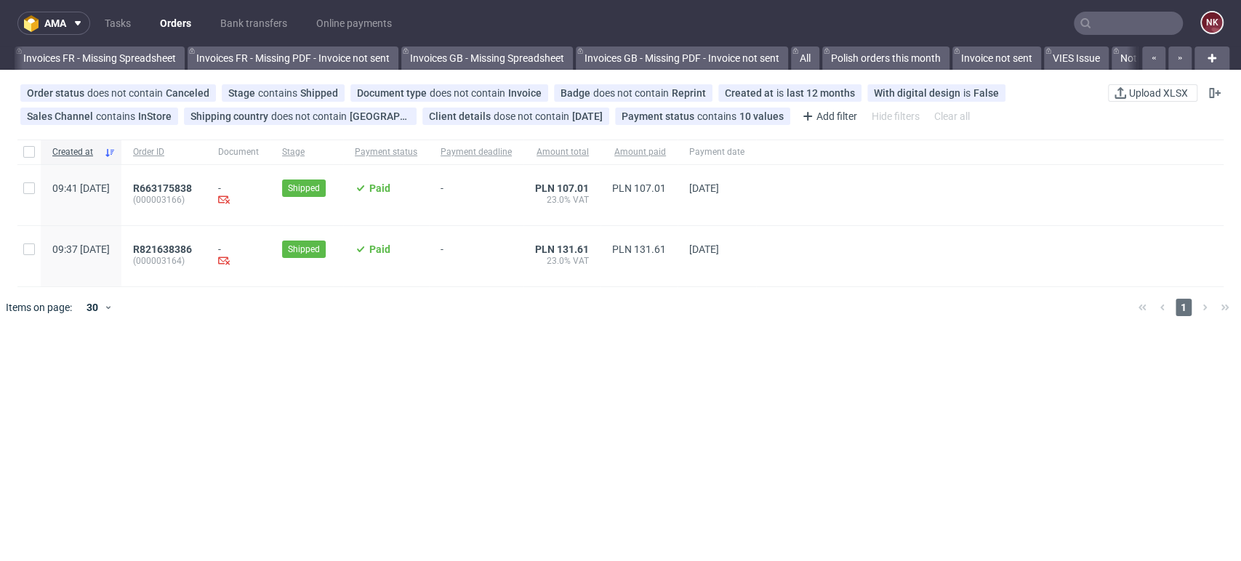
scroll to position [0, 2413]
click at [817, 431] on div "Created at Order ID Document Stage Payment status Payment deadline Amount total…" at bounding box center [620, 414] width 1241 height 561
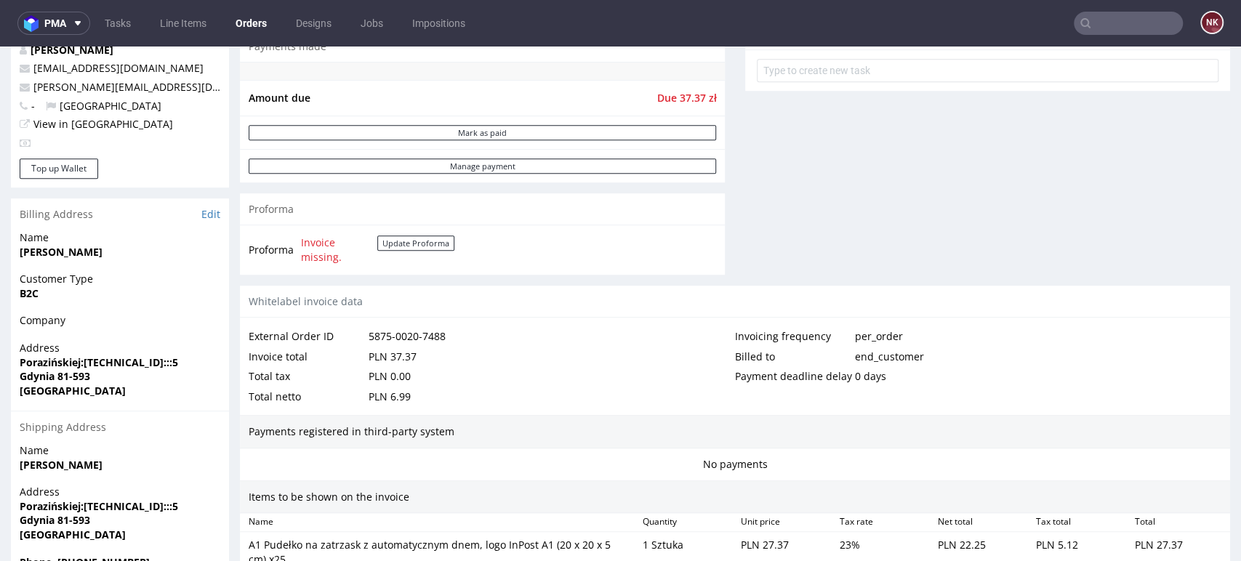
scroll to position [553, 0]
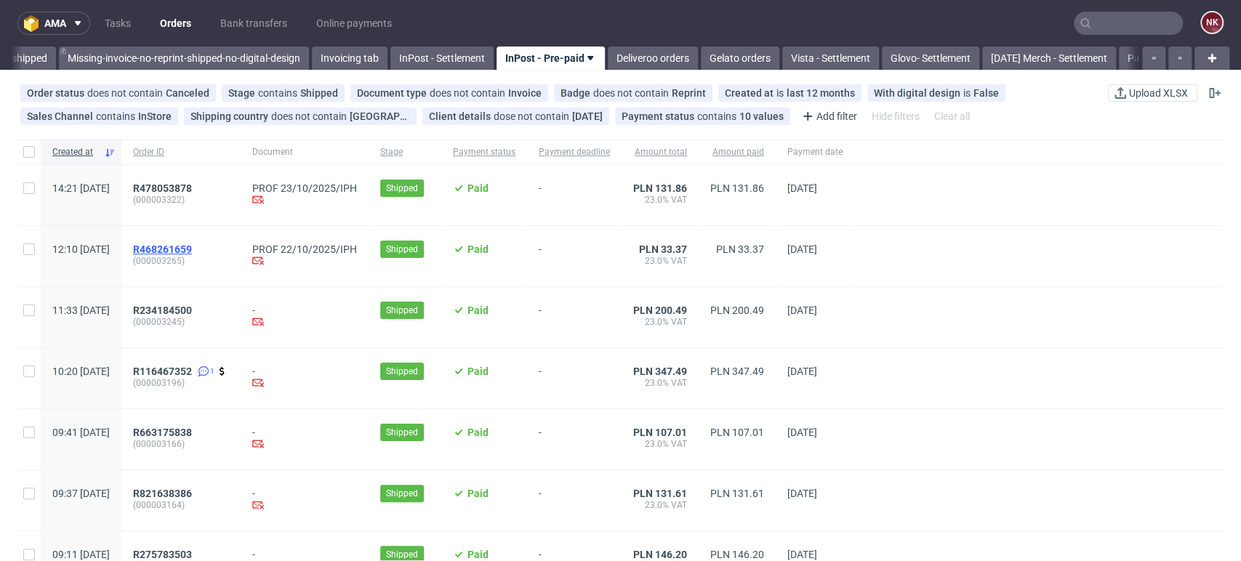
click at [192, 246] on span "R468261659" at bounding box center [162, 250] width 59 height 12
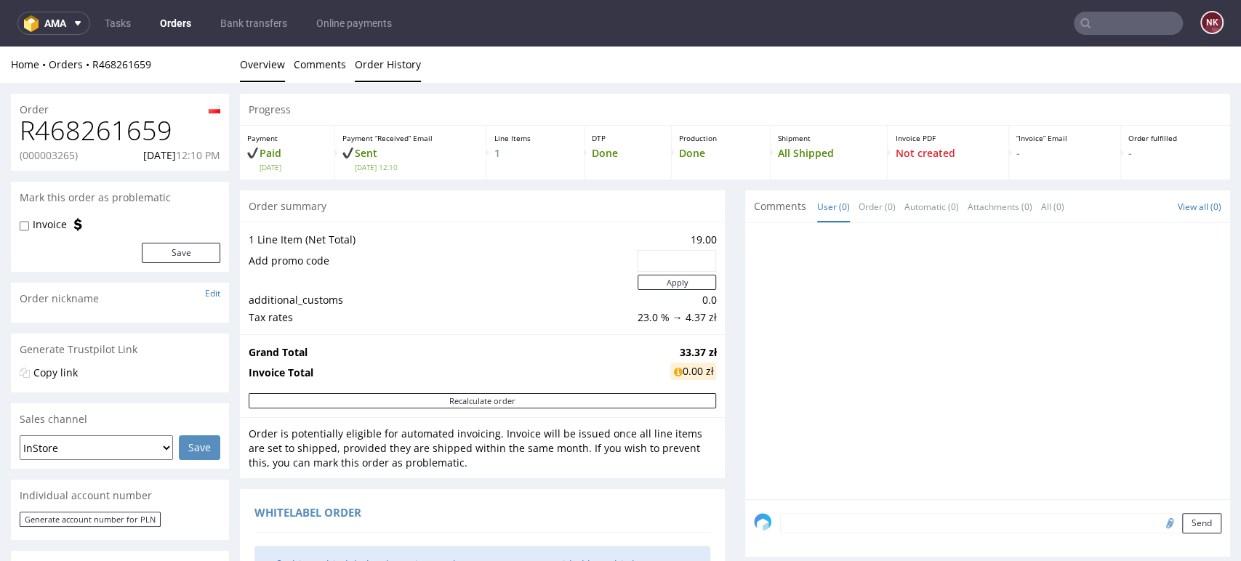
click at [413, 78] on link "Order History" at bounding box center [388, 65] width 66 height 36
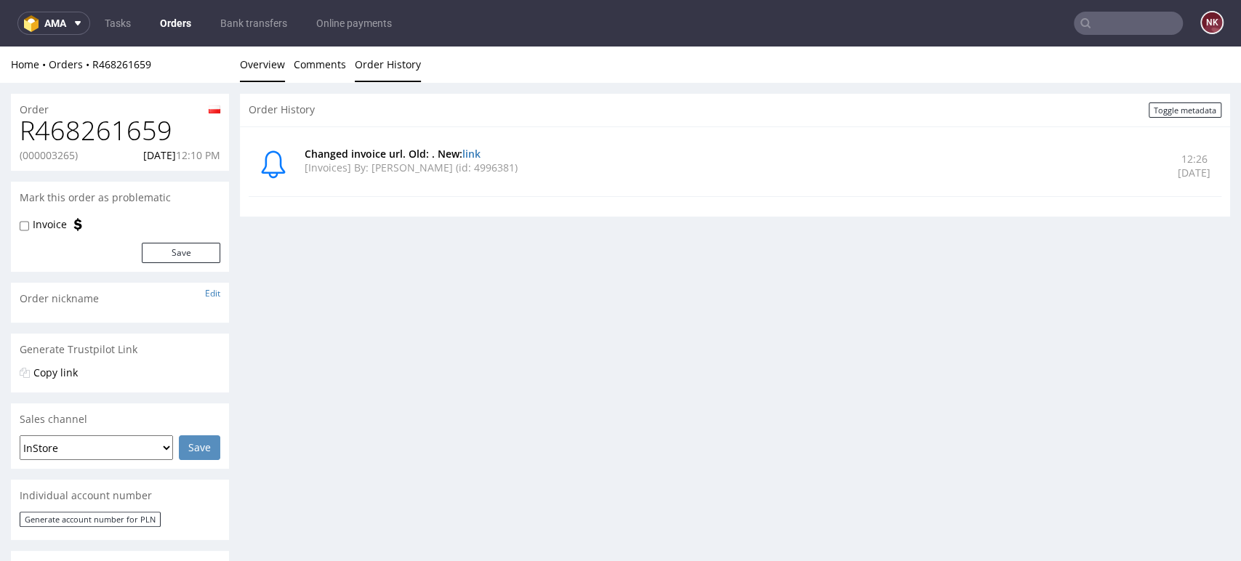
click at [254, 69] on link "Overview" at bounding box center [262, 65] width 45 height 36
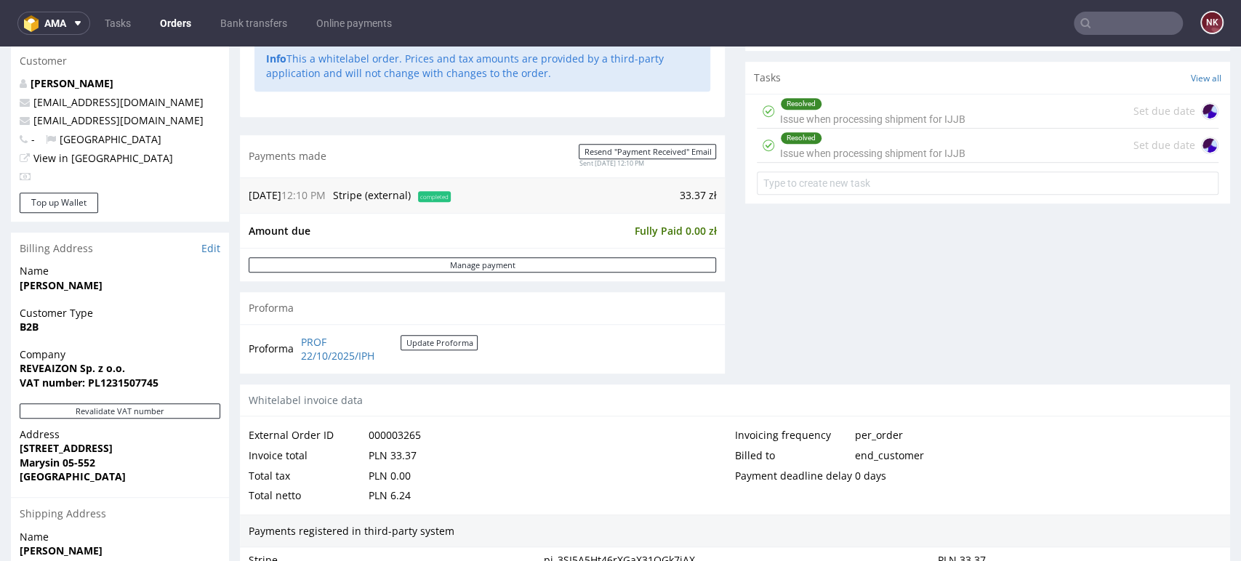
scroll to position [727, 0]
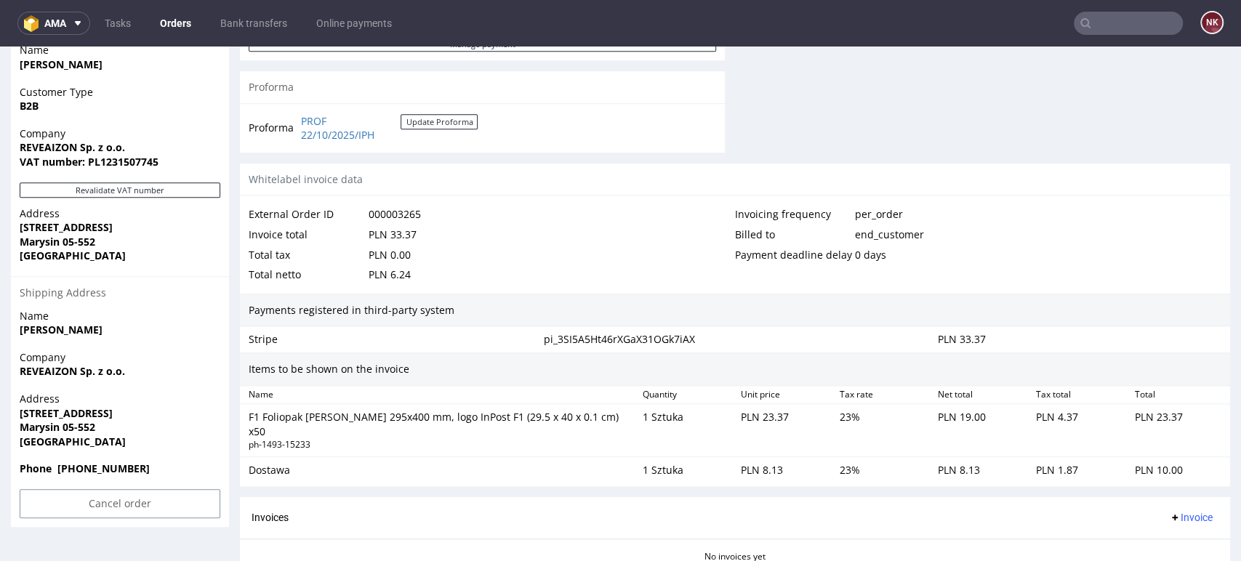
click at [1204, 175] on div "Whitelabel invoice data" at bounding box center [735, 180] width 990 height 33
click at [175, 22] on link "Orders" at bounding box center [175, 23] width 49 height 23
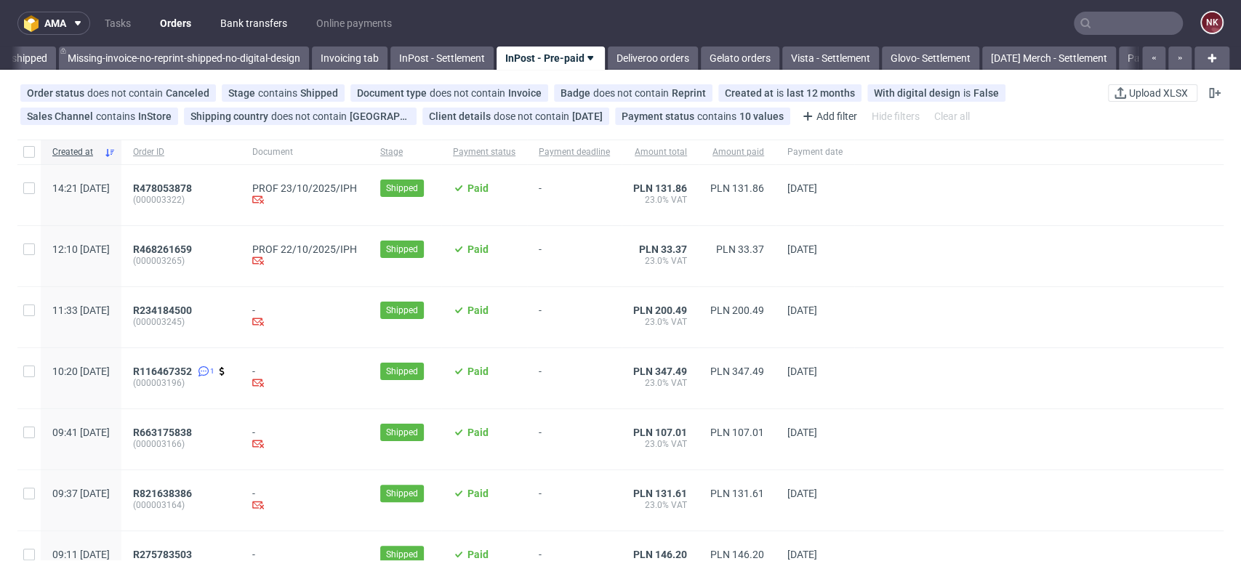
click at [265, 17] on link "Bank transfers" at bounding box center [254, 23] width 84 height 23
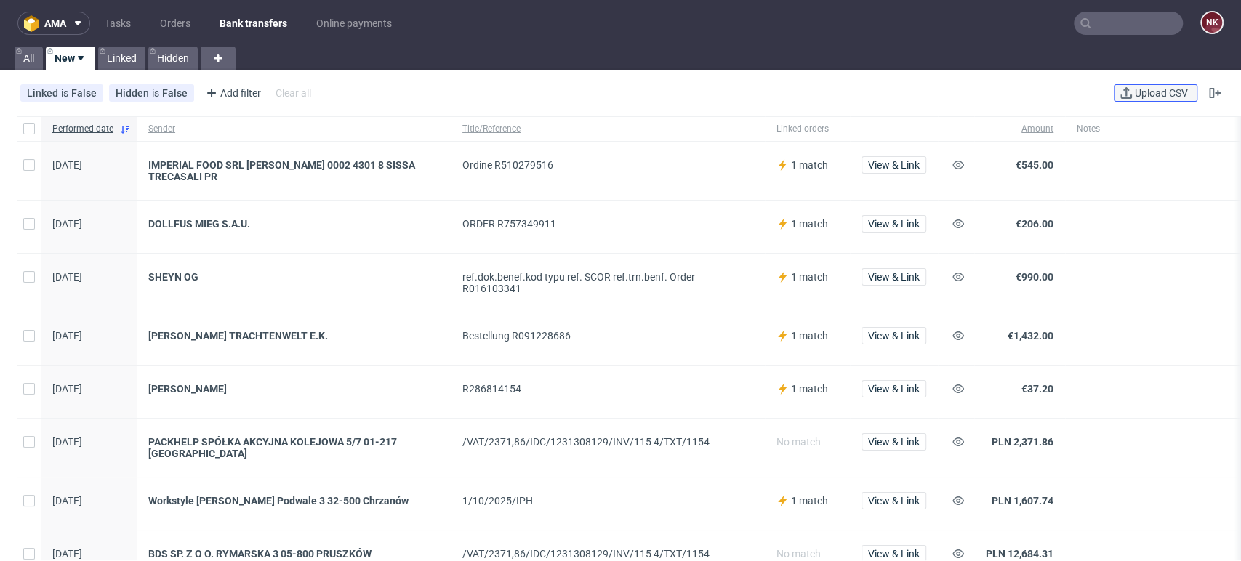
click at [1129, 99] on button "Upload CSV" at bounding box center [1156, 92] width 84 height 17
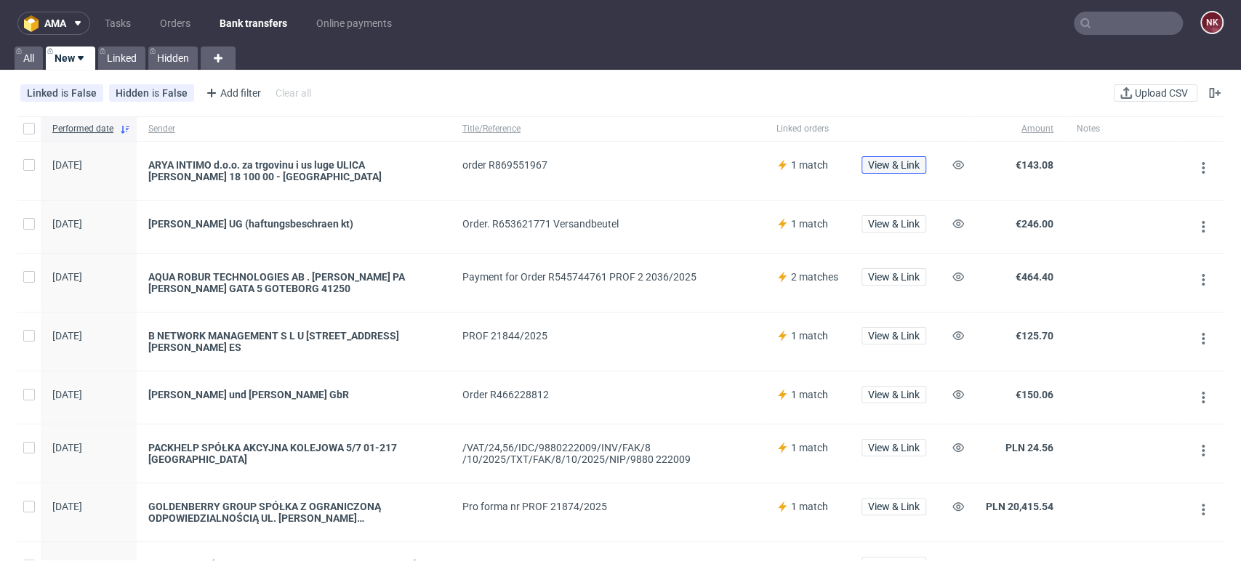
click at [889, 161] on span "View & Link" at bounding box center [894, 165] width 52 height 10
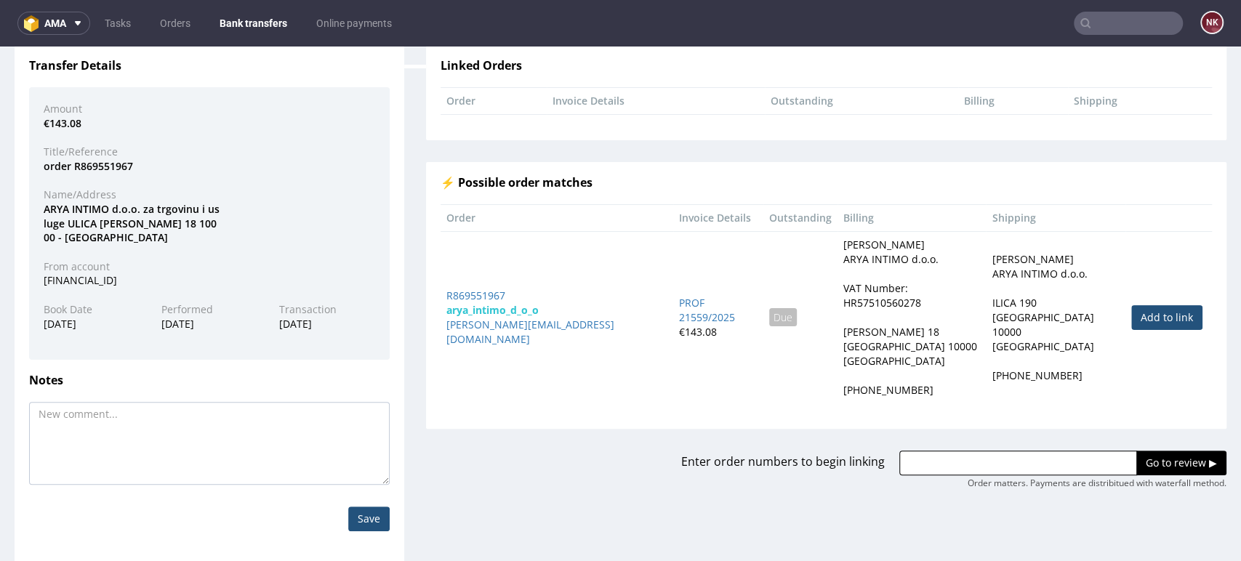
scroll to position [129, 0]
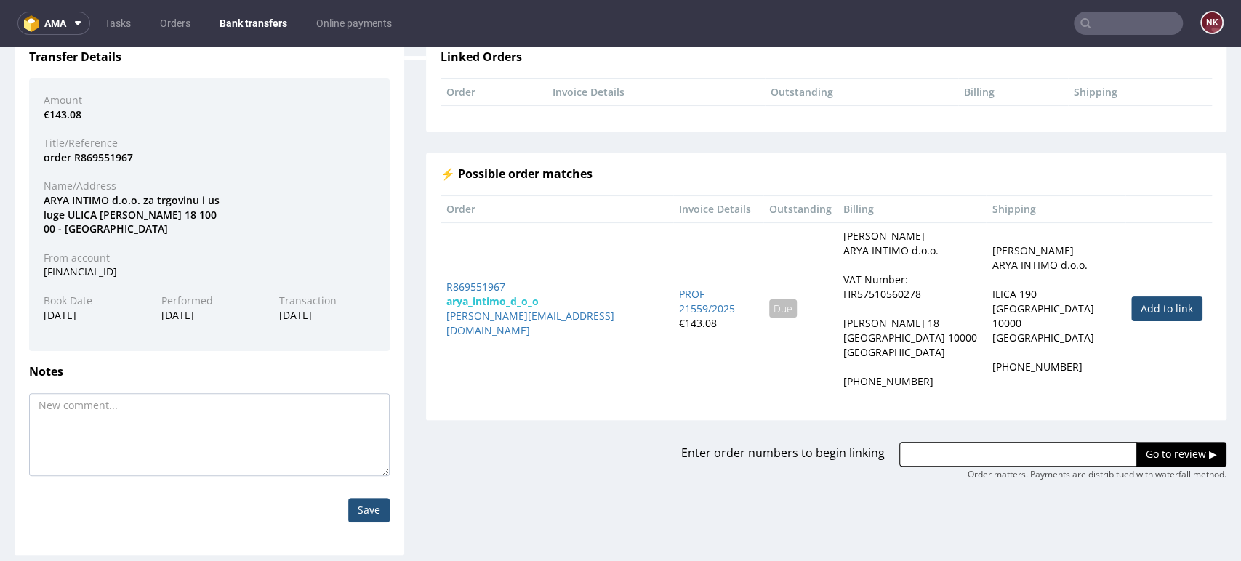
click at [1131, 305] on link "Add to link" at bounding box center [1166, 309] width 71 height 25
type input "R869551967"
click at [1145, 442] on input "Go to review ▶" at bounding box center [1182, 454] width 90 height 25
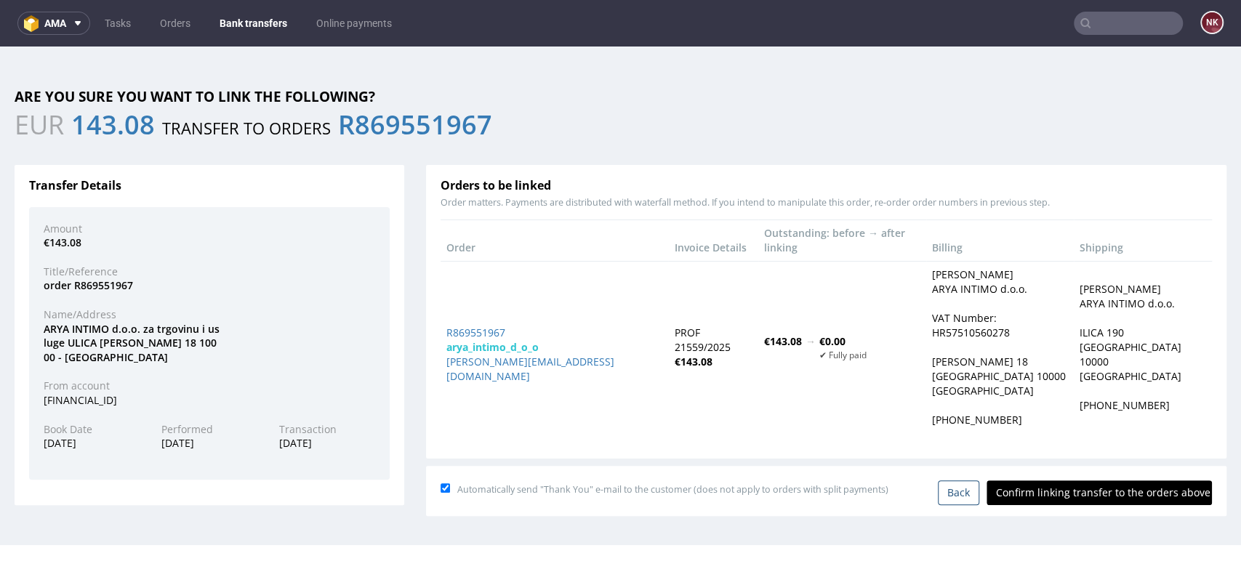
scroll to position [0, 0]
click at [1089, 481] on input "Confirm linking transfer to the orders above" at bounding box center [1099, 493] width 225 height 25
type input "In progress..."
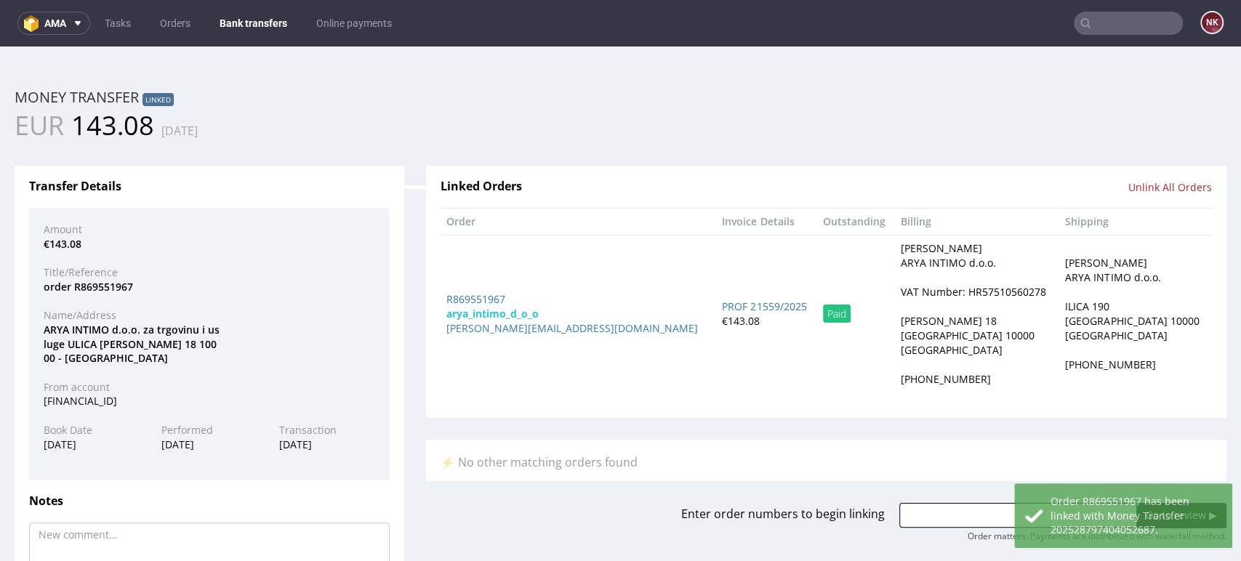
click at [270, 16] on link "Bank transfers" at bounding box center [253, 23] width 85 height 23
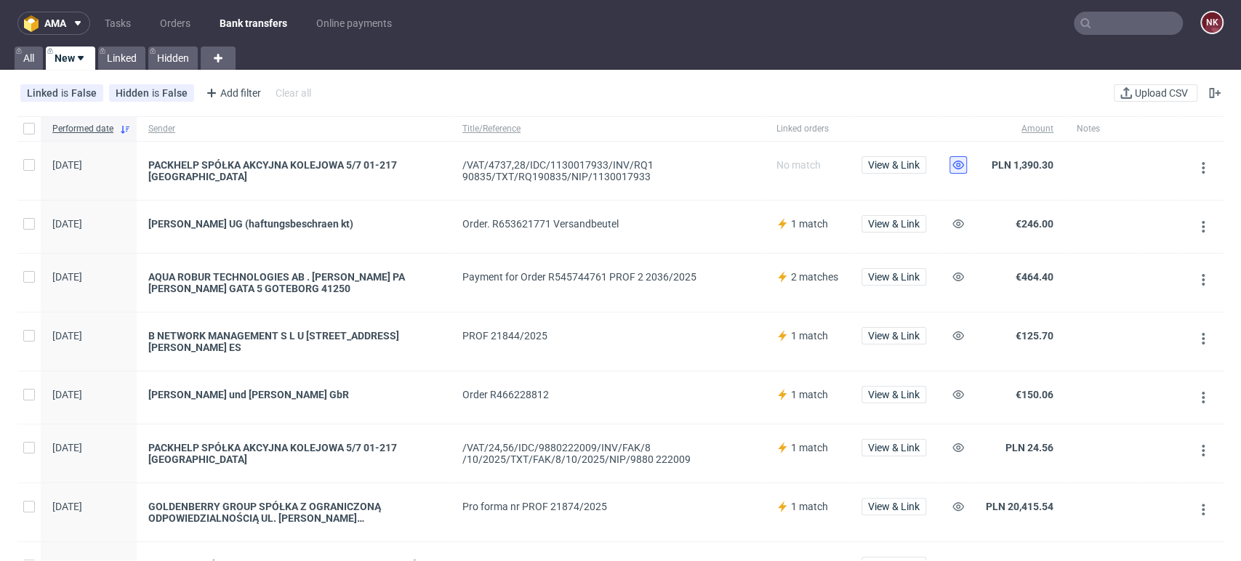
click at [964, 167] on icon at bounding box center [959, 165] width 12 height 12
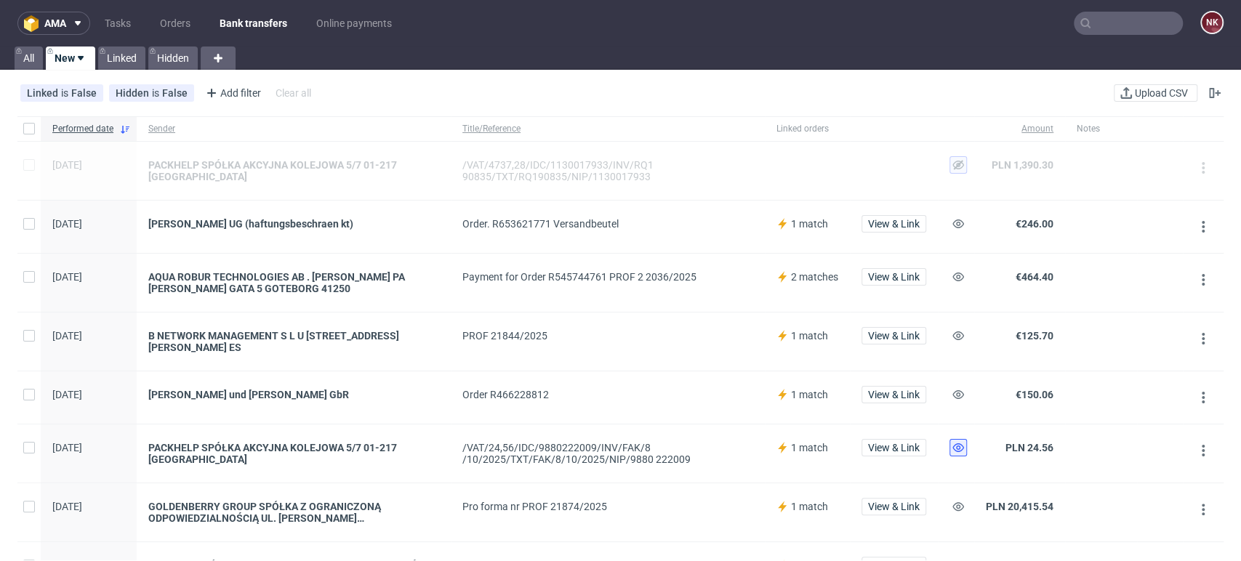
click at [952, 449] on button at bounding box center [958, 447] width 17 height 17
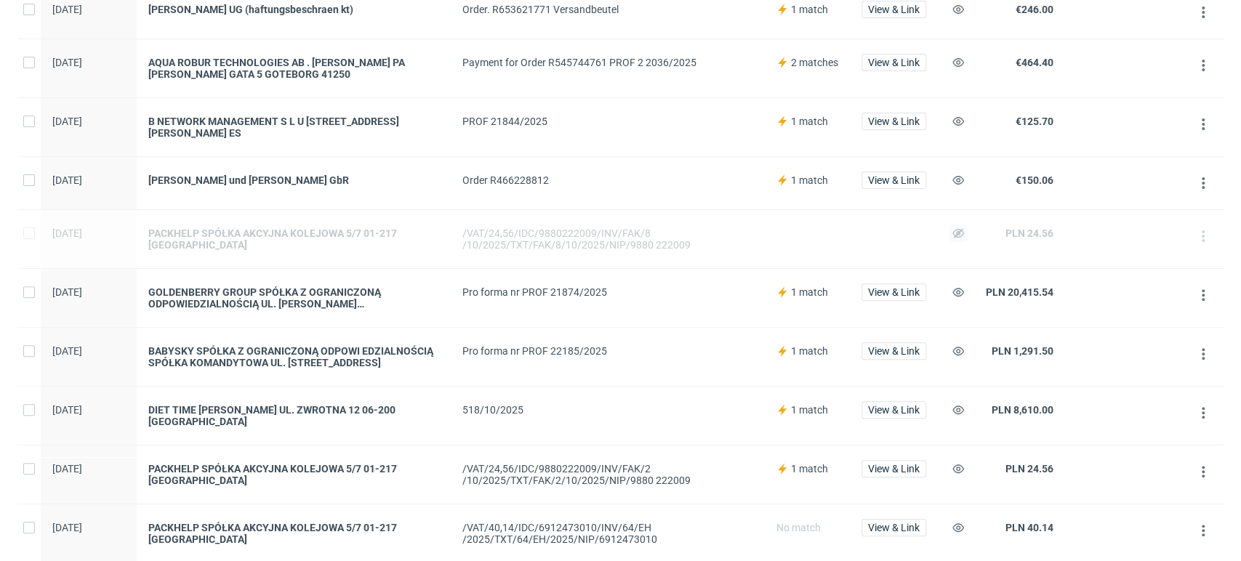
scroll to position [242, 0]
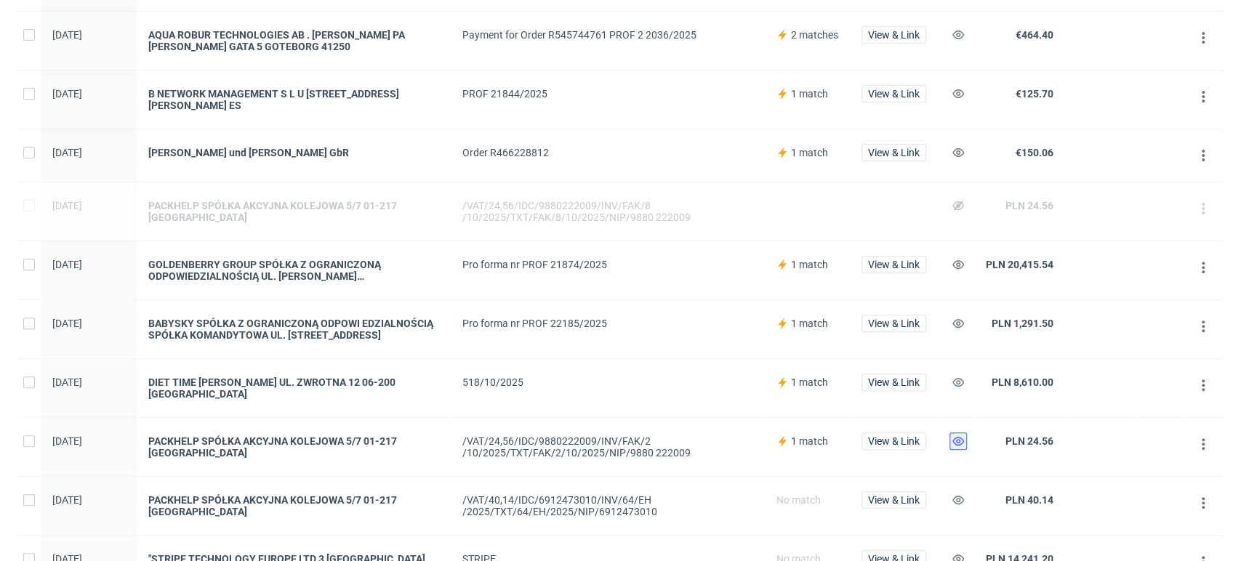
click at [955, 437] on use at bounding box center [959, 441] width 12 height 9
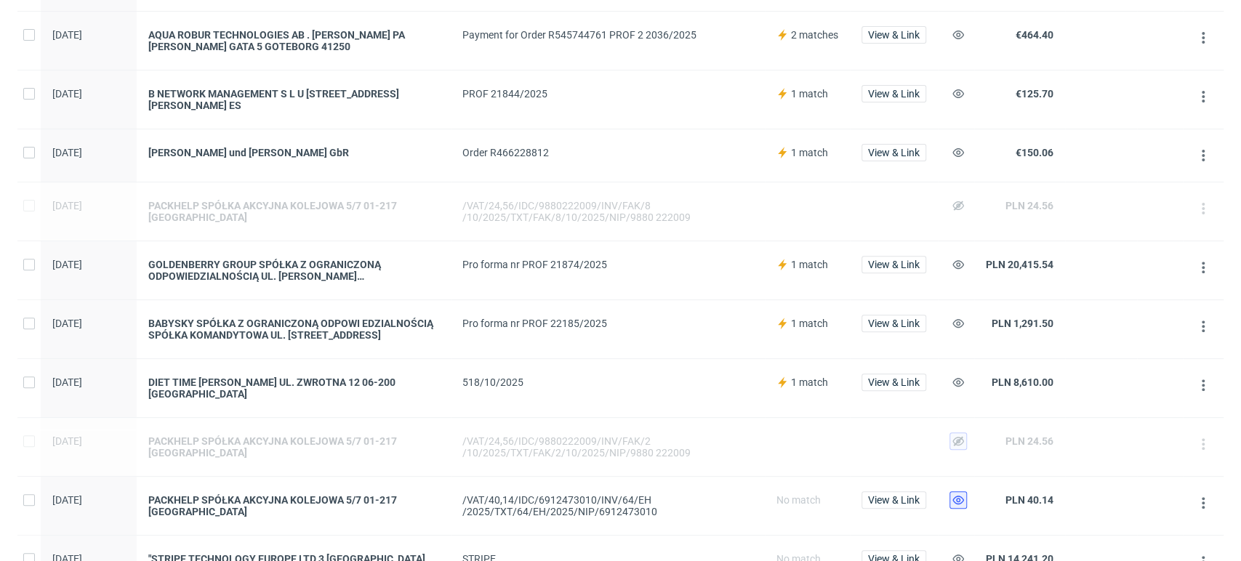
click at [960, 492] on button at bounding box center [958, 500] width 17 height 17
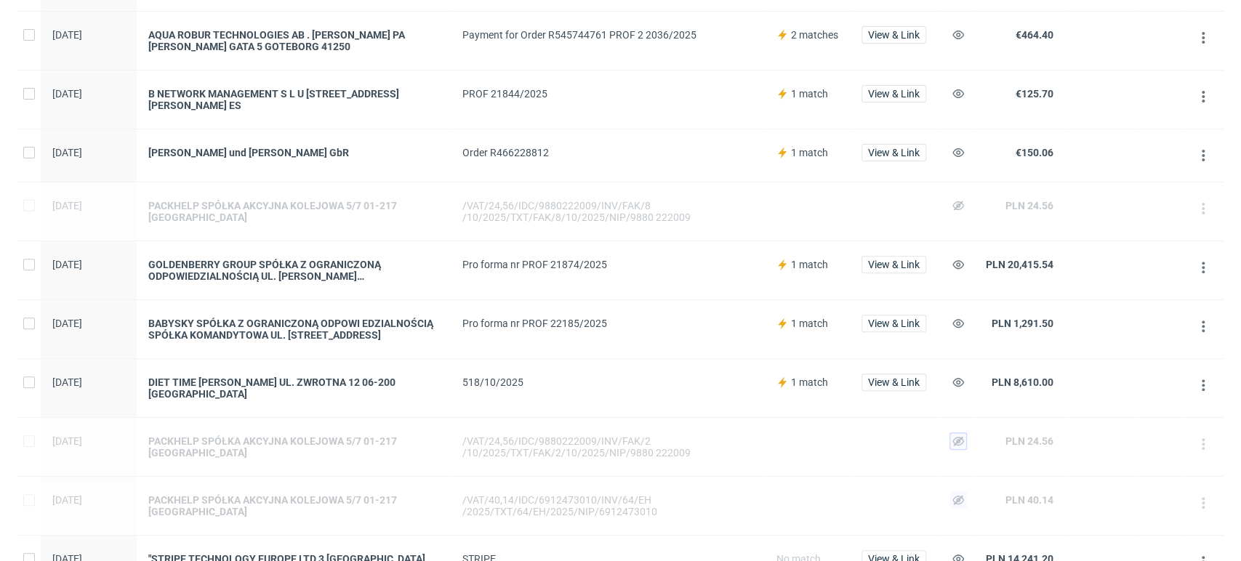
scroll to position [404, 0]
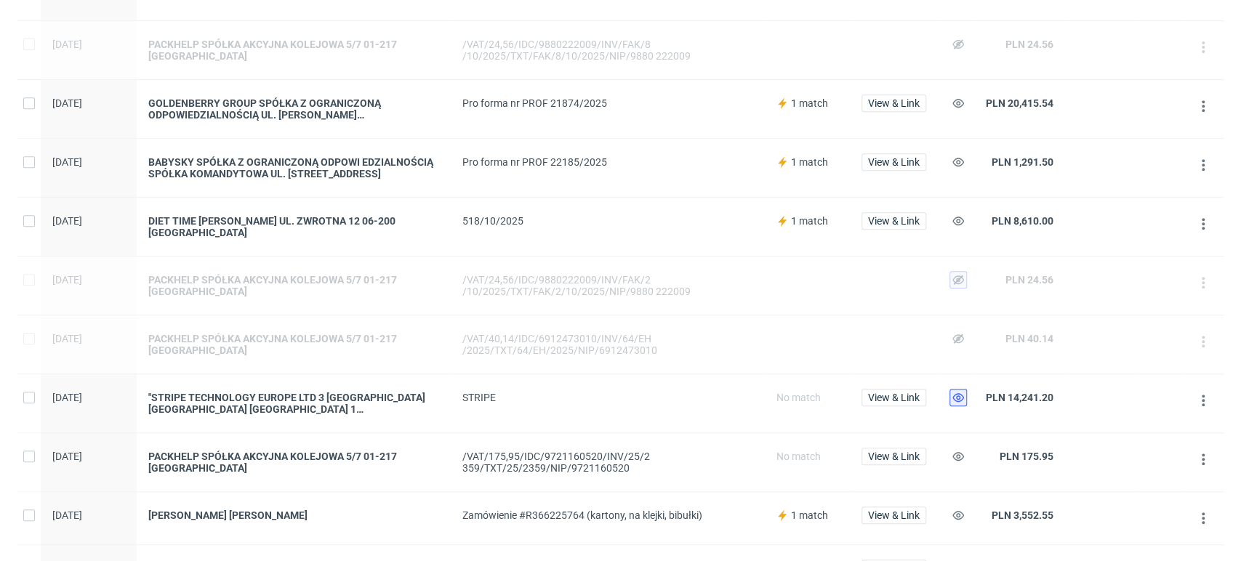
click at [959, 399] on icon at bounding box center [959, 398] width 12 height 12
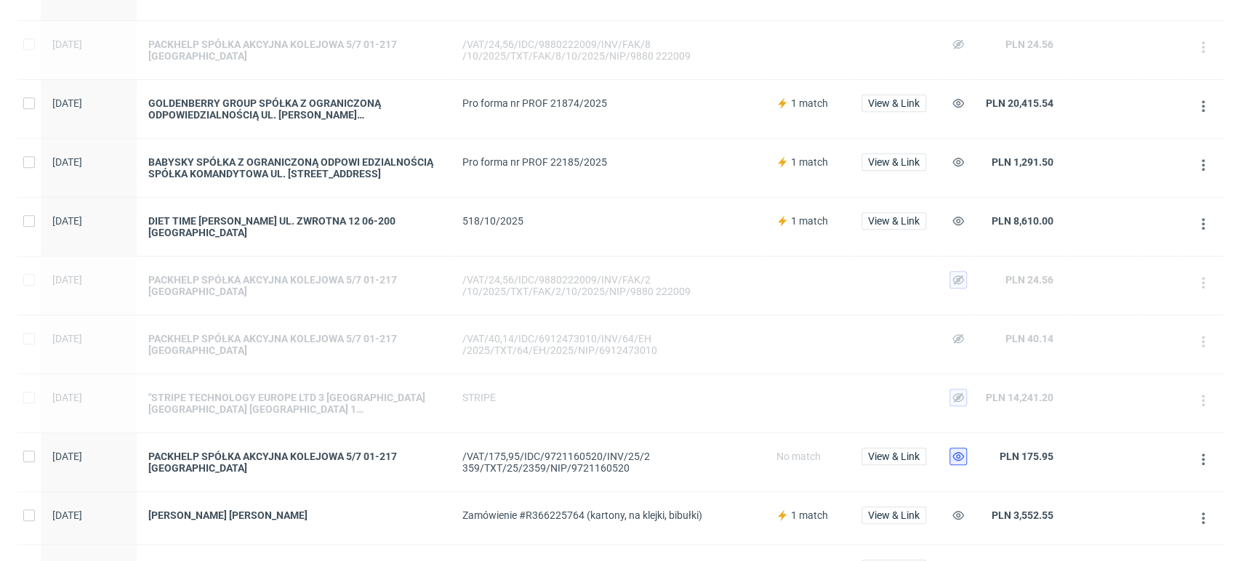
click at [963, 458] on icon at bounding box center [959, 457] width 12 height 12
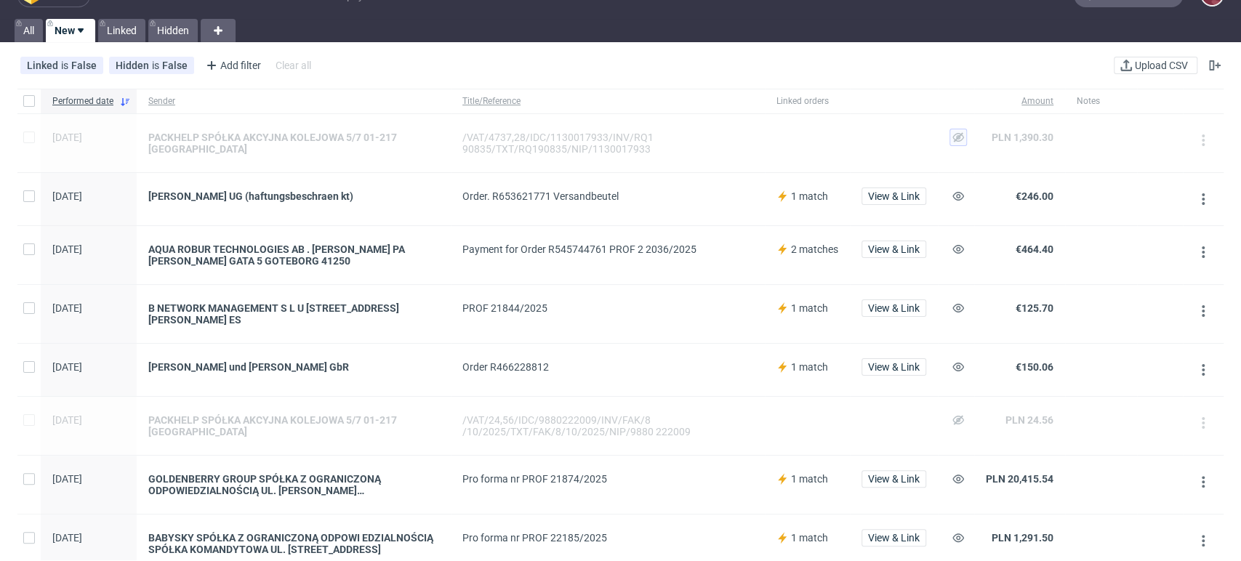
scroll to position [0, 0]
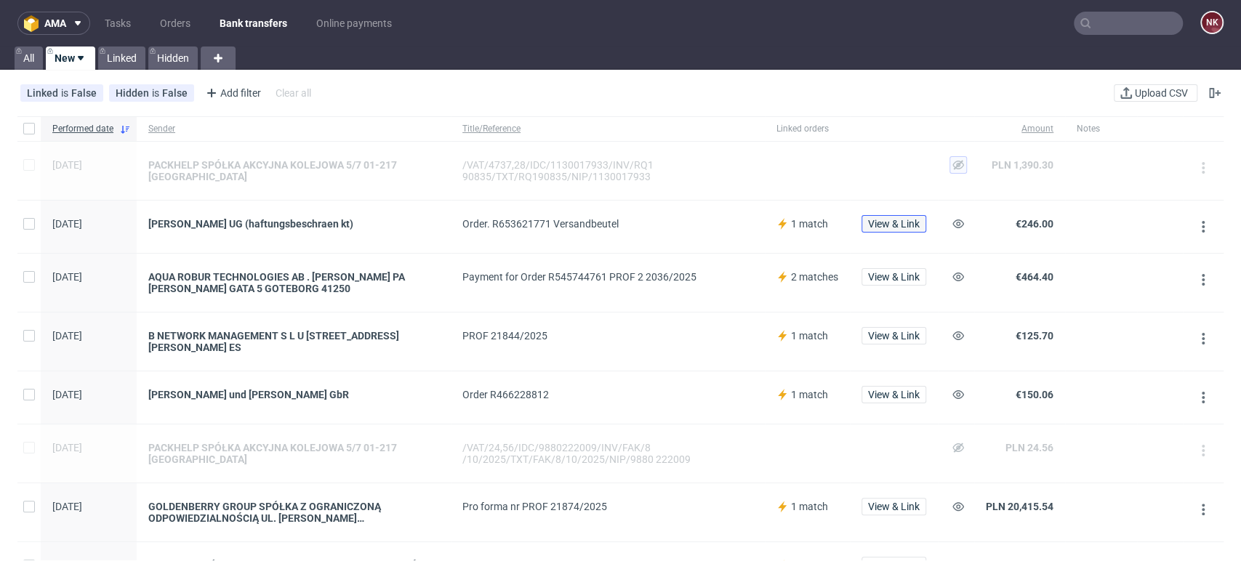
click at [893, 220] on span "View & Link" at bounding box center [894, 224] width 52 height 10
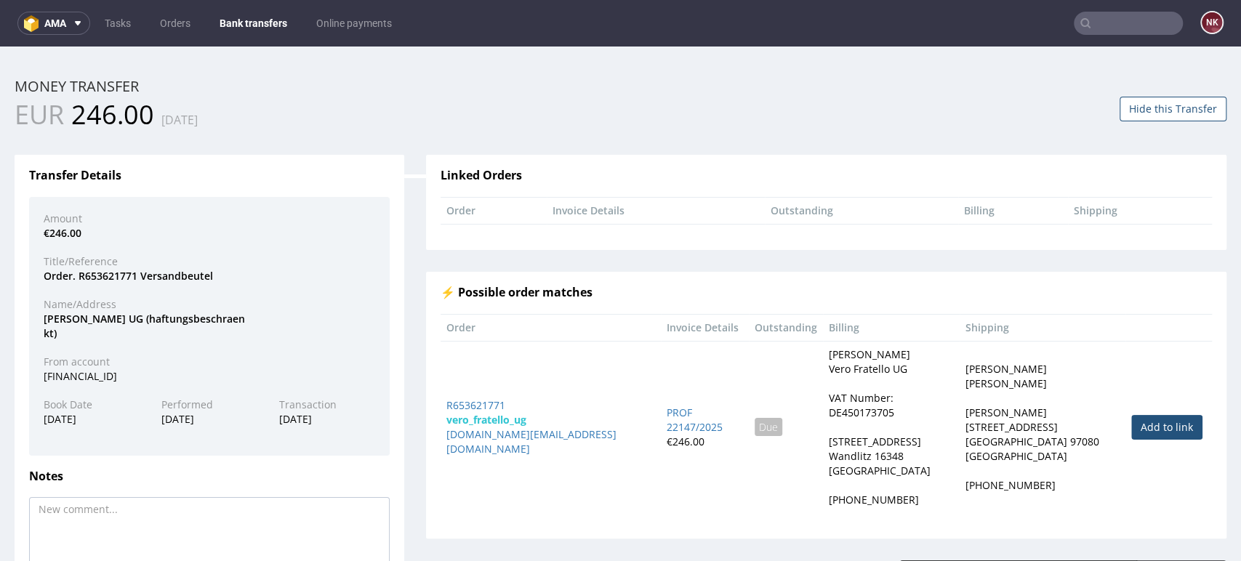
scroll to position [116, 0]
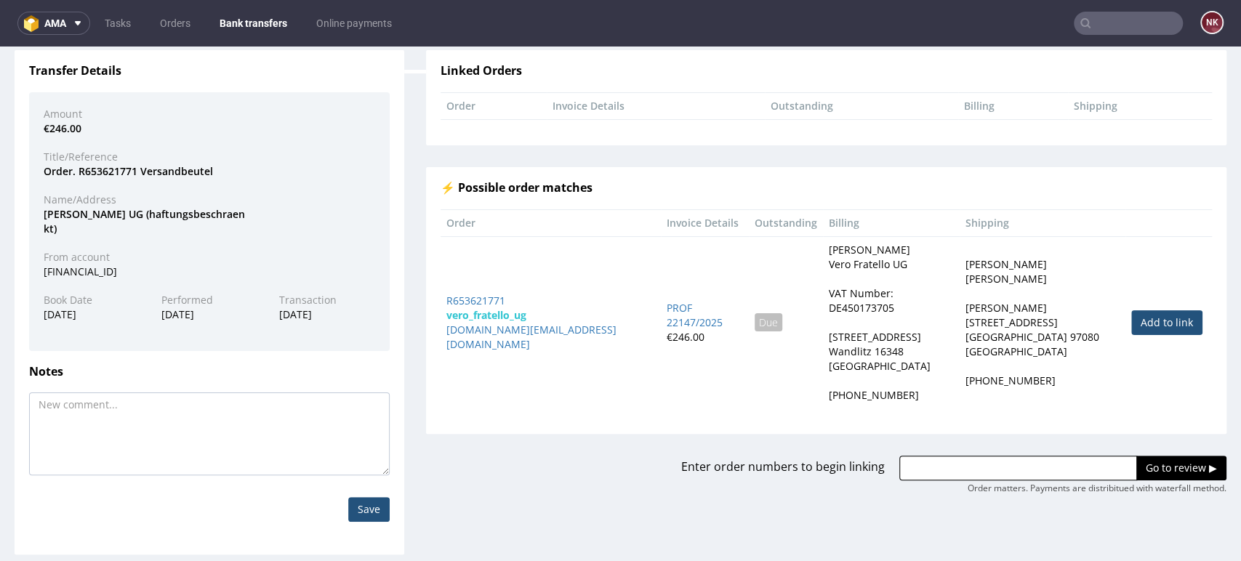
click at [1131, 316] on link "Add to link" at bounding box center [1166, 322] width 71 height 25
type input "R653621771"
click at [1137, 456] on input "Go to review ▶" at bounding box center [1182, 468] width 90 height 25
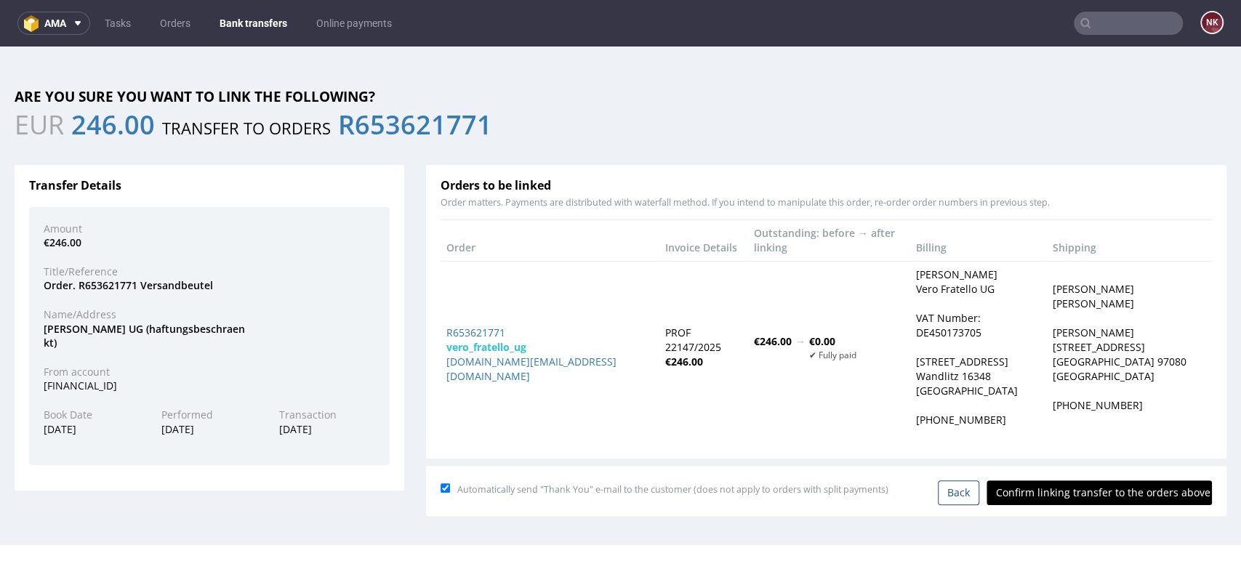
scroll to position [0, 0]
click at [1099, 481] on input "Confirm linking transfer to the orders above" at bounding box center [1099, 493] width 225 height 25
type input "In progress..."
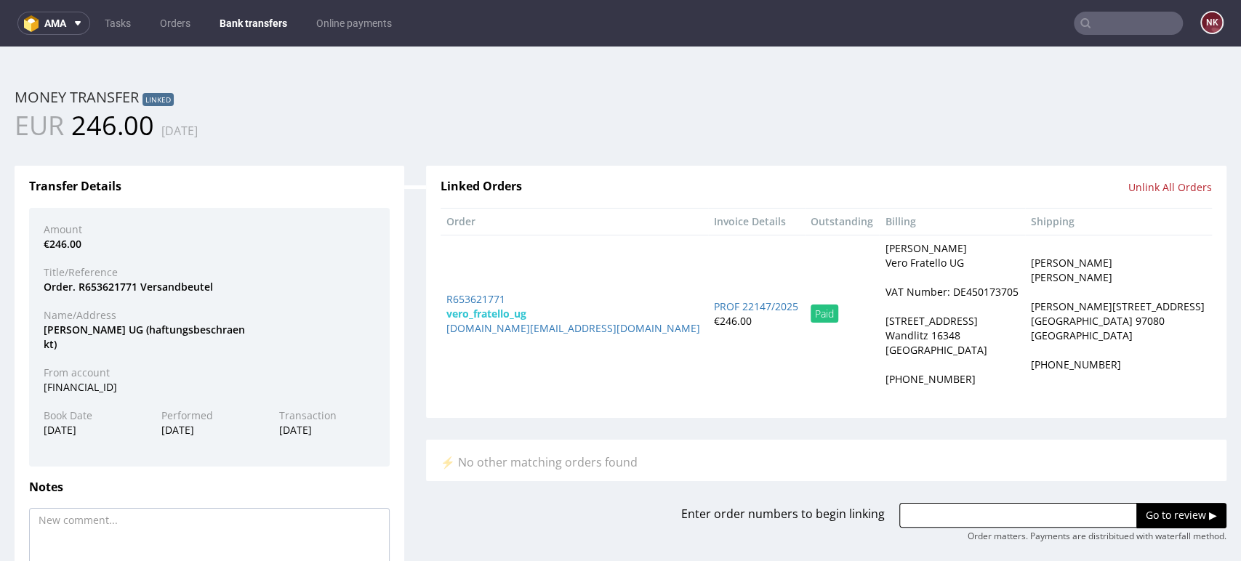
click at [250, 10] on nav "ama Tasks Orders Bank transfers Online payments NK" at bounding box center [620, 23] width 1241 height 47
click at [249, 14] on link "Bank transfers" at bounding box center [253, 23] width 85 height 23
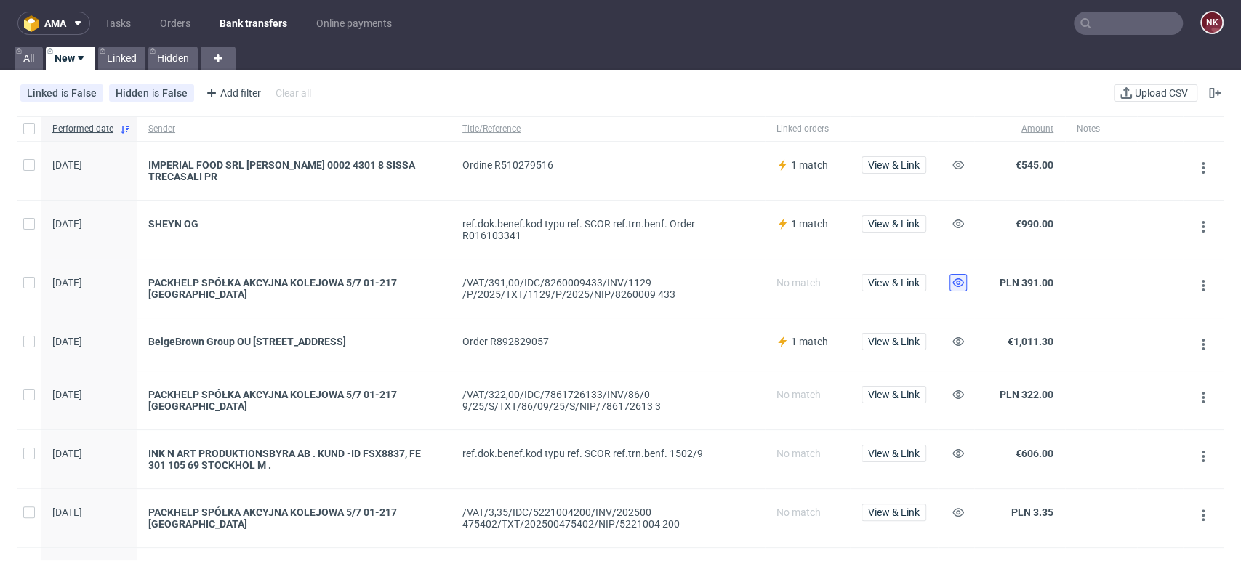
click at [954, 278] on use at bounding box center [959, 282] width 12 height 9
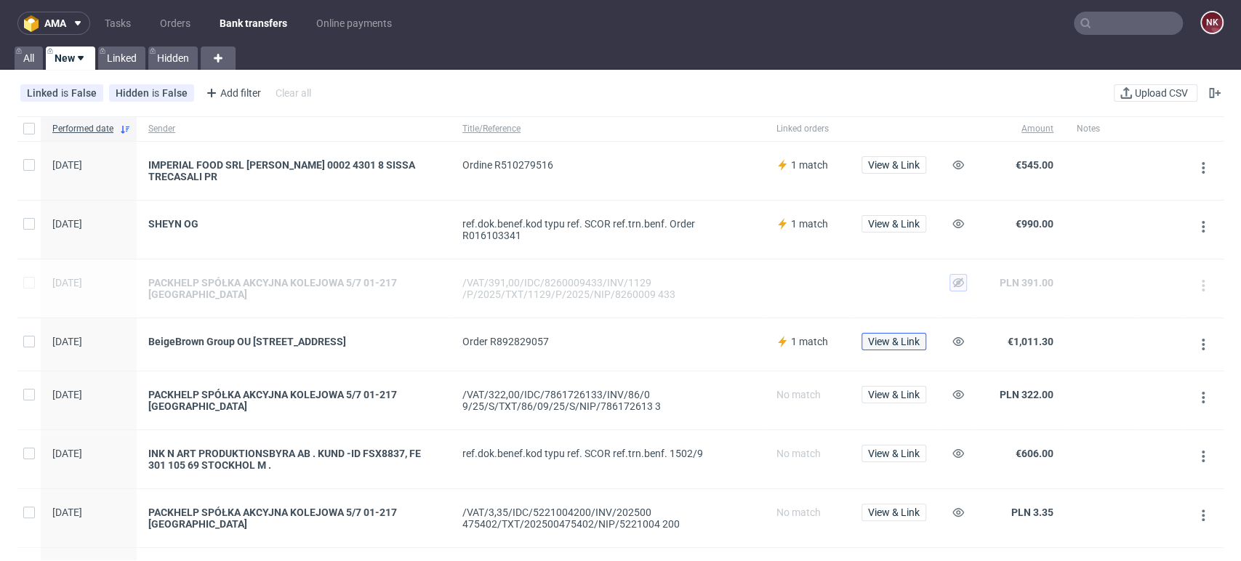
click at [893, 337] on span "View & Link" at bounding box center [894, 342] width 52 height 10
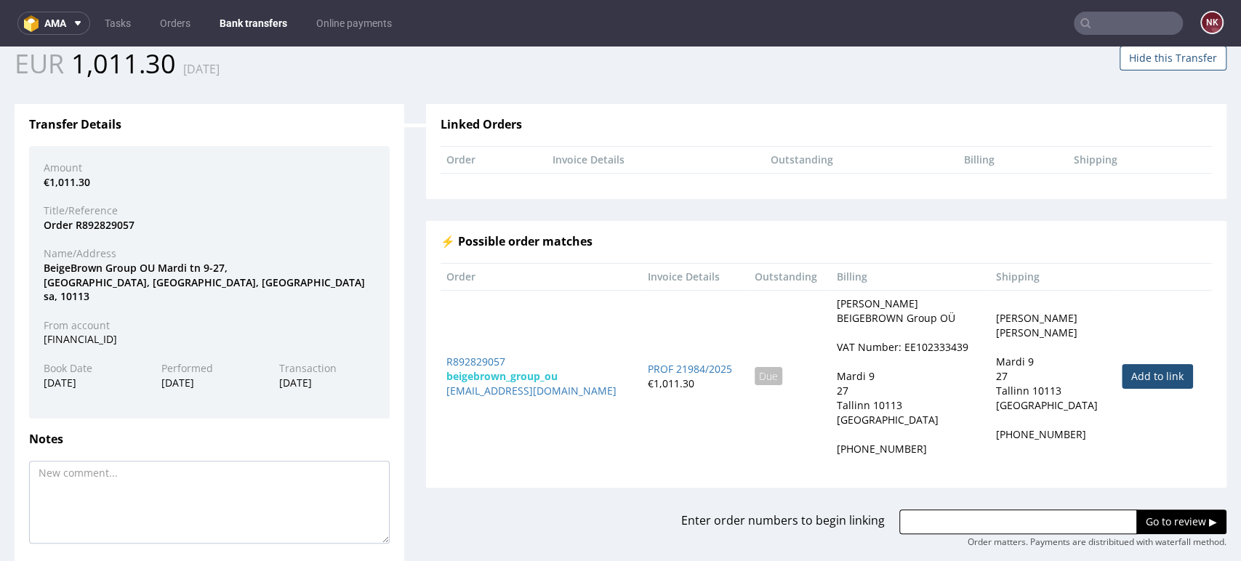
scroll to position [129, 0]
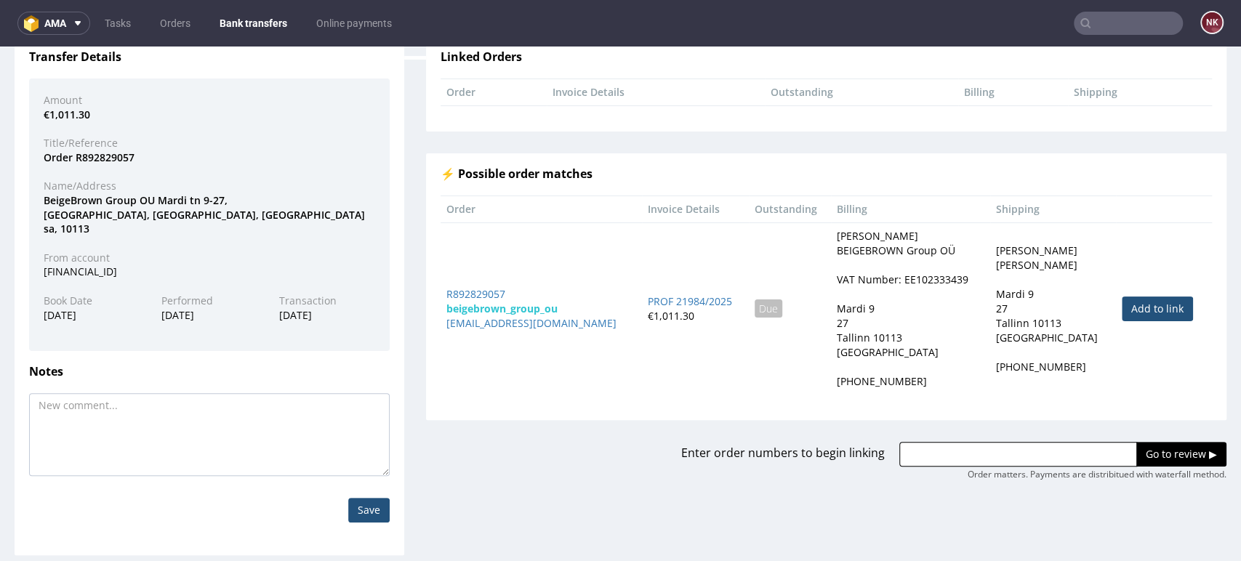
click at [1132, 304] on link "Add to link" at bounding box center [1157, 309] width 71 height 25
type input "R892829057"
click at [1137, 452] on input "Go to review ▶" at bounding box center [1182, 454] width 90 height 25
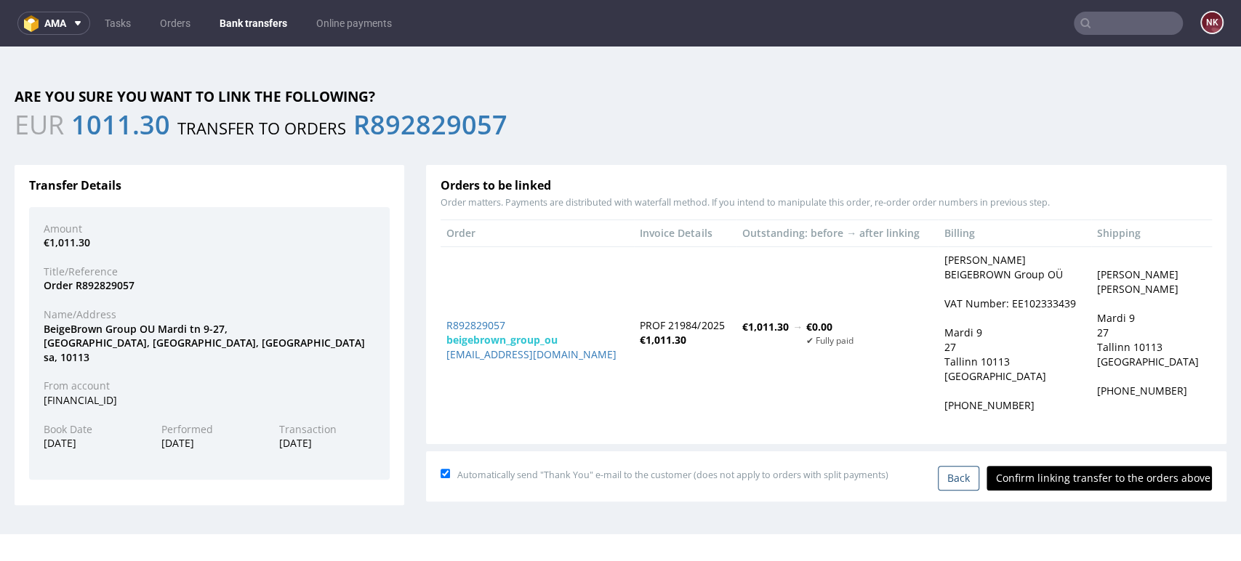
scroll to position [0, 0]
click at [1088, 468] on input "Confirm linking transfer to the orders above" at bounding box center [1099, 478] width 225 height 25
type input "In progress..."
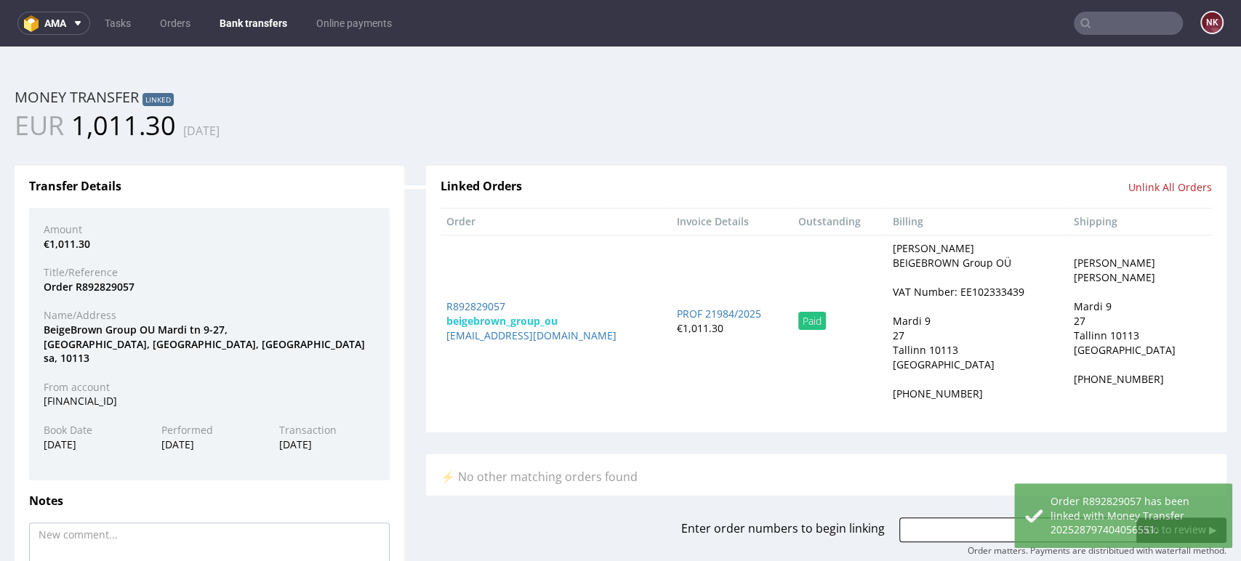
click at [243, 7] on nav "ama Tasks Orders Bank transfers Online payments NK" at bounding box center [620, 23] width 1241 height 47
click at [247, 16] on link "Bank transfers" at bounding box center [253, 23] width 85 height 23
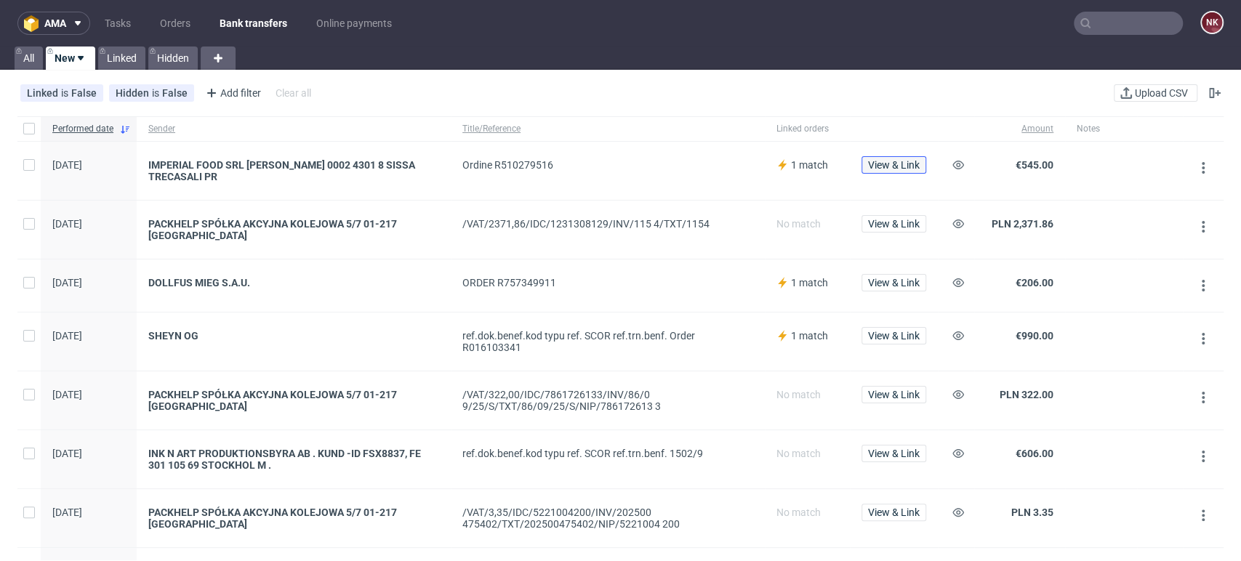
click at [895, 160] on span "View & Link" at bounding box center [894, 165] width 52 height 10
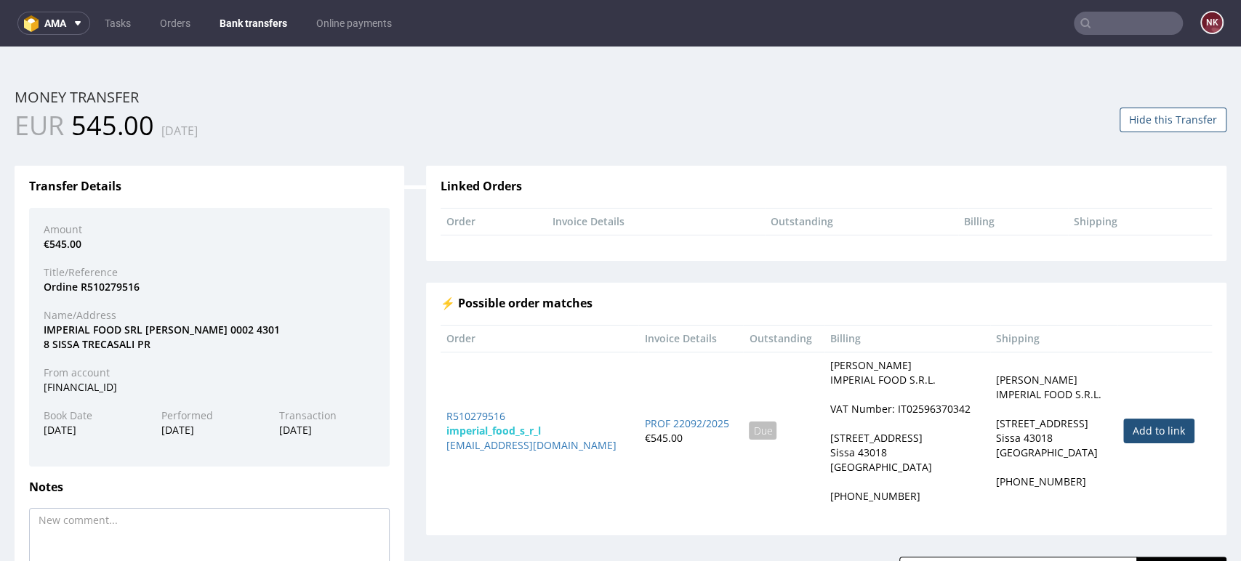
click at [1150, 424] on link "Add to link" at bounding box center [1158, 431] width 71 height 25
type input "R510279516"
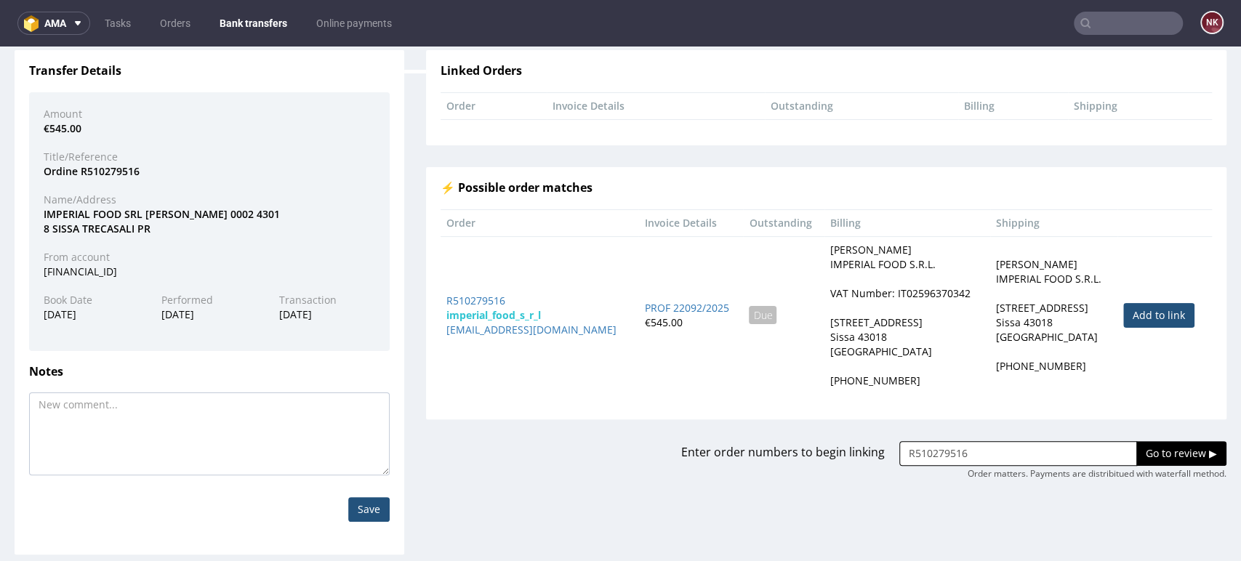
click at [1142, 449] on input "Go to review ▶" at bounding box center [1182, 453] width 90 height 25
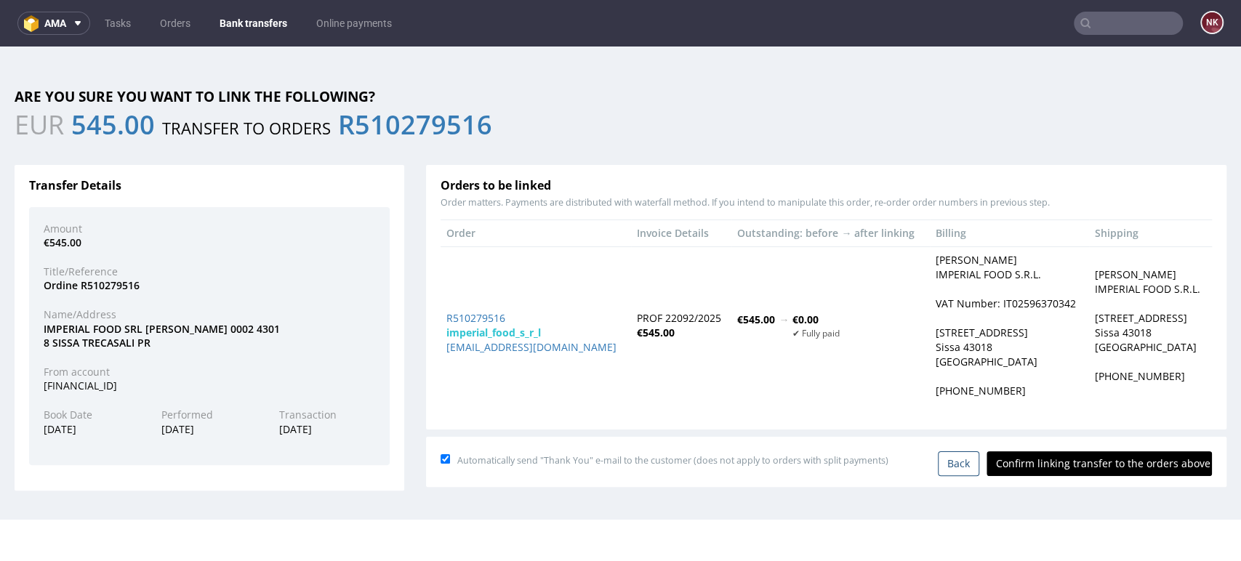
scroll to position [0, 0]
click at [1082, 468] on input "Confirm linking transfer to the orders above" at bounding box center [1099, 464] width 225 height 25
type input "In progress..."
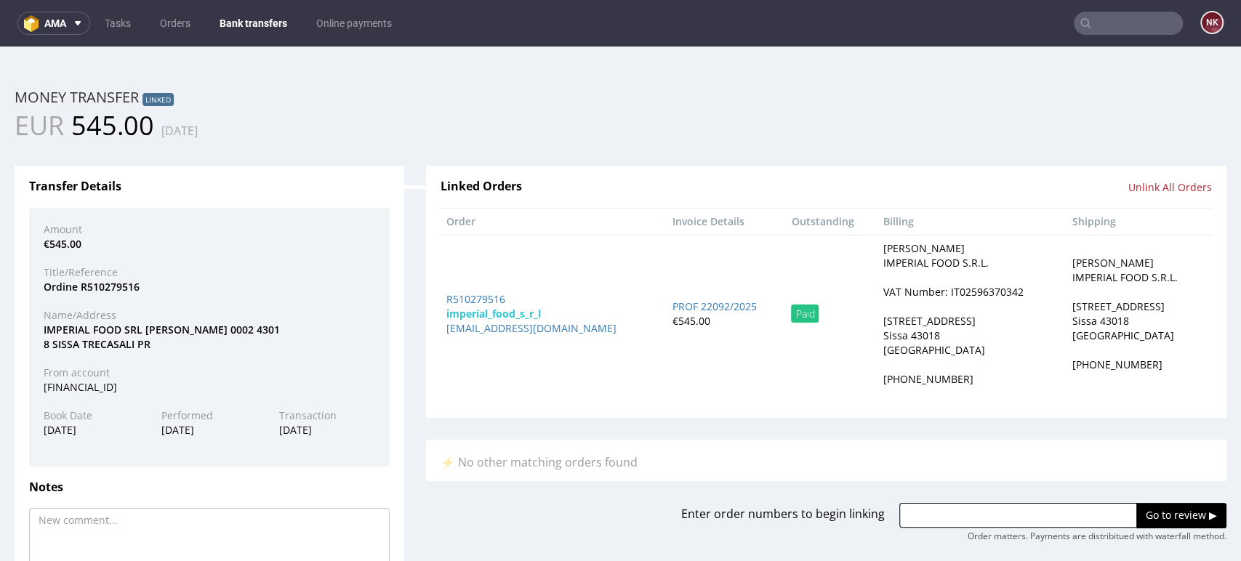
click at [244, 17] on link "Bank transfers" at bounding box center [253, 23] width 85 height 23
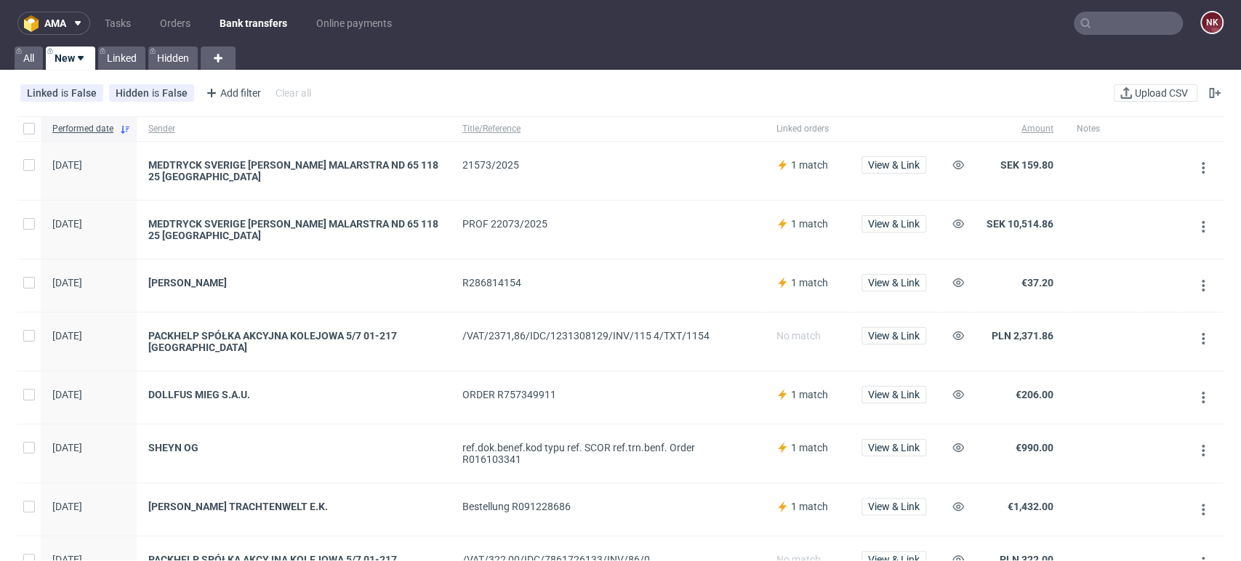
drag, startPoint x: 692, startPoint y: 197, endPoint x: 745, endPoint y: 191, distance: 54.2
click at [692, 197] on div "21573/2025" at bounding box center [608, 171] width 314 height 58
click at [902, 164] on span "View & Link" at bounding box center [894, 165] width 52 height 10
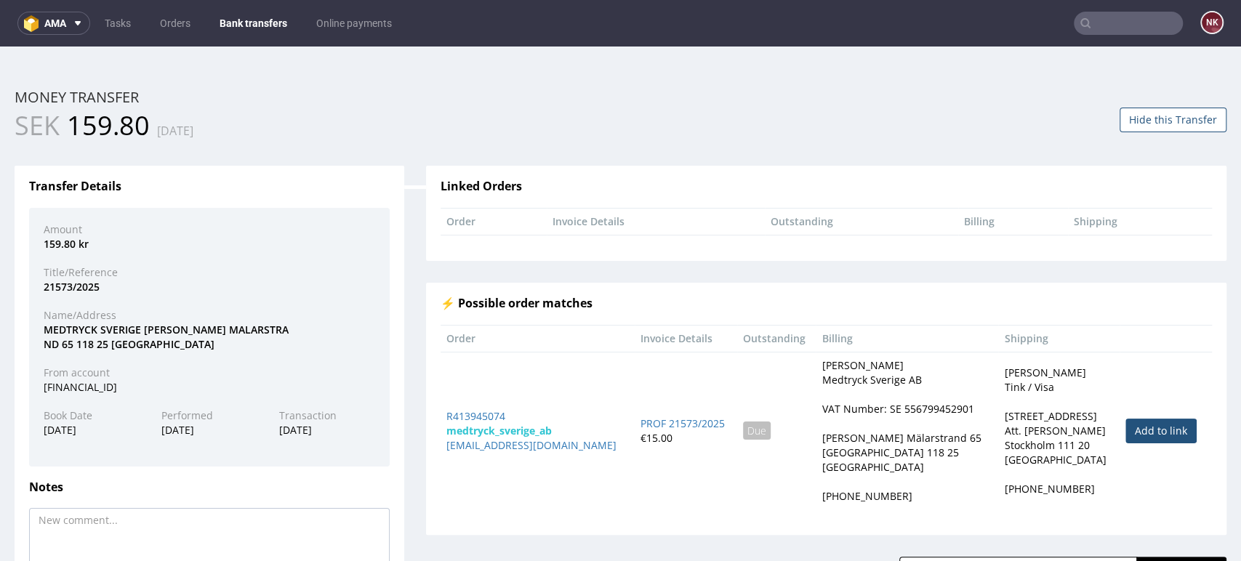
click at [1140, 429] on link "Add to link" at bounding box center [1161, 431] width 71 height 25
type input "R413945074"
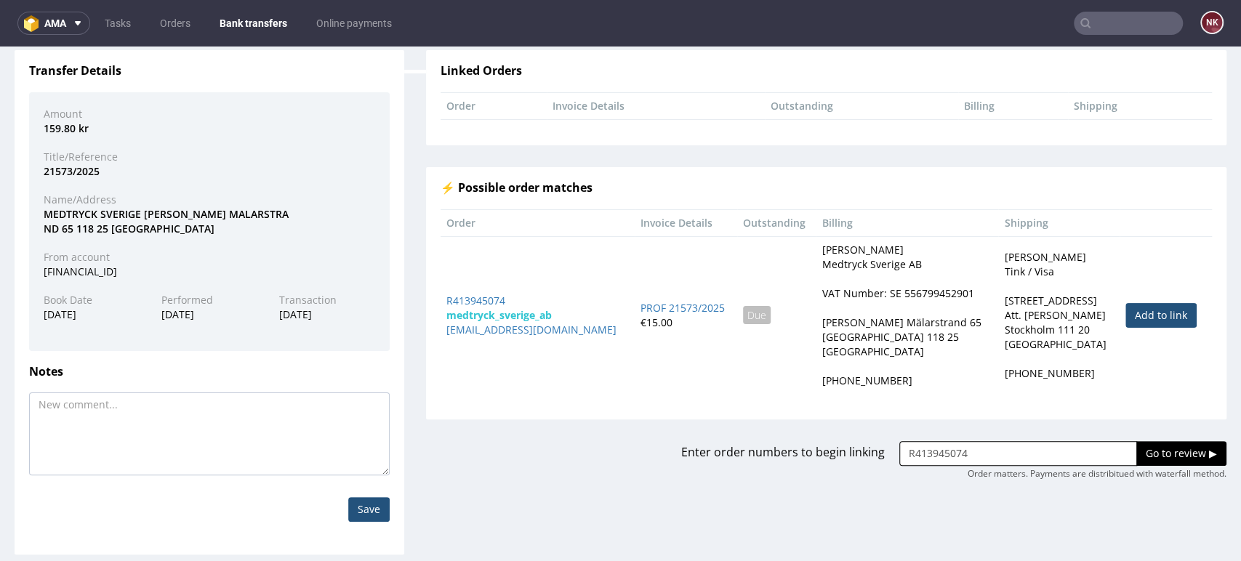
click at [1138, 446] on input "Go to review ▶" at bounding box center [1182, 453] width 90 height 25
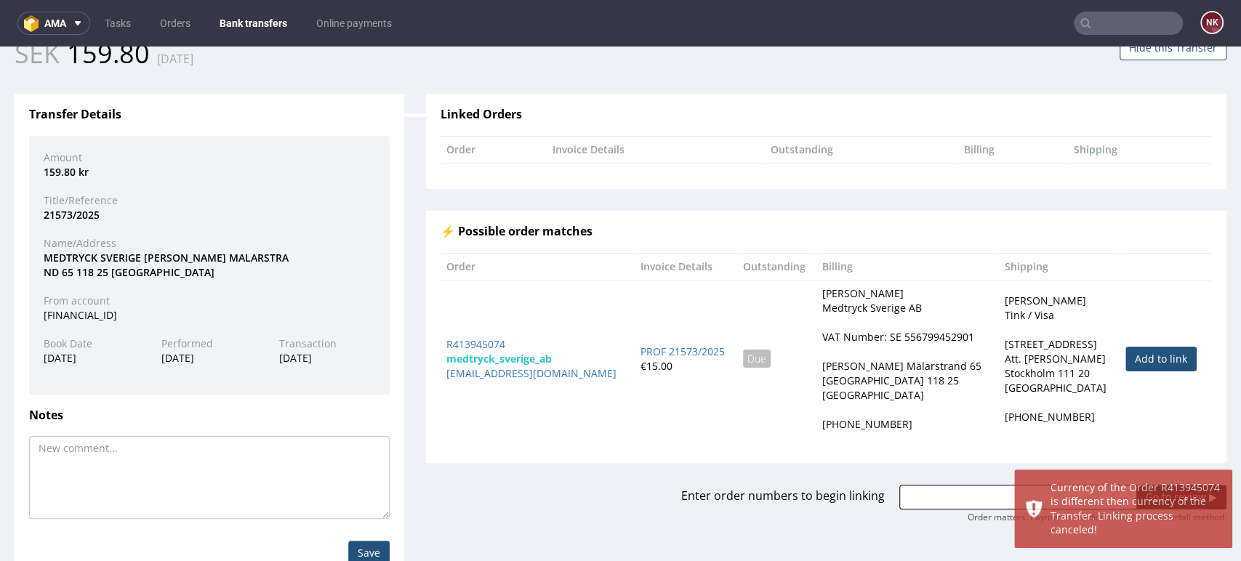
scroll to position [129, 0]
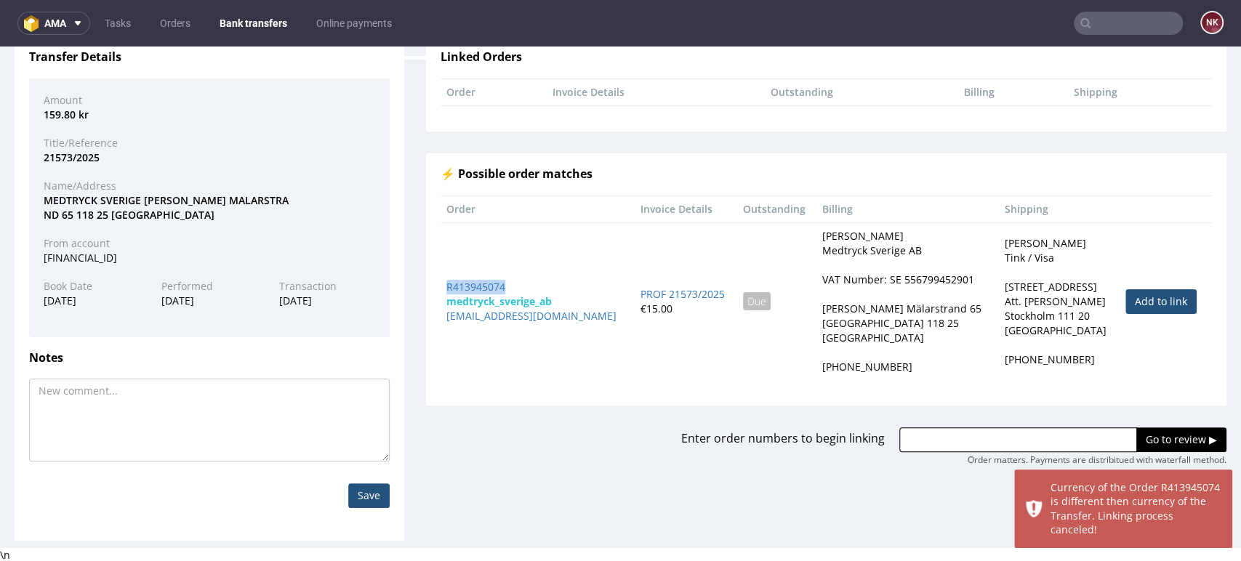
drag, startPoint x: 516, startPoint y: 289, endPoint x: 436, endPoint y: 284, distance: 80.1
click at [441, 284] on td "R413945074 medtryck_sverige_ab admin@medtryck.com" at bounding box center [538, 302] width 194 height 158
copy link "R413945074"
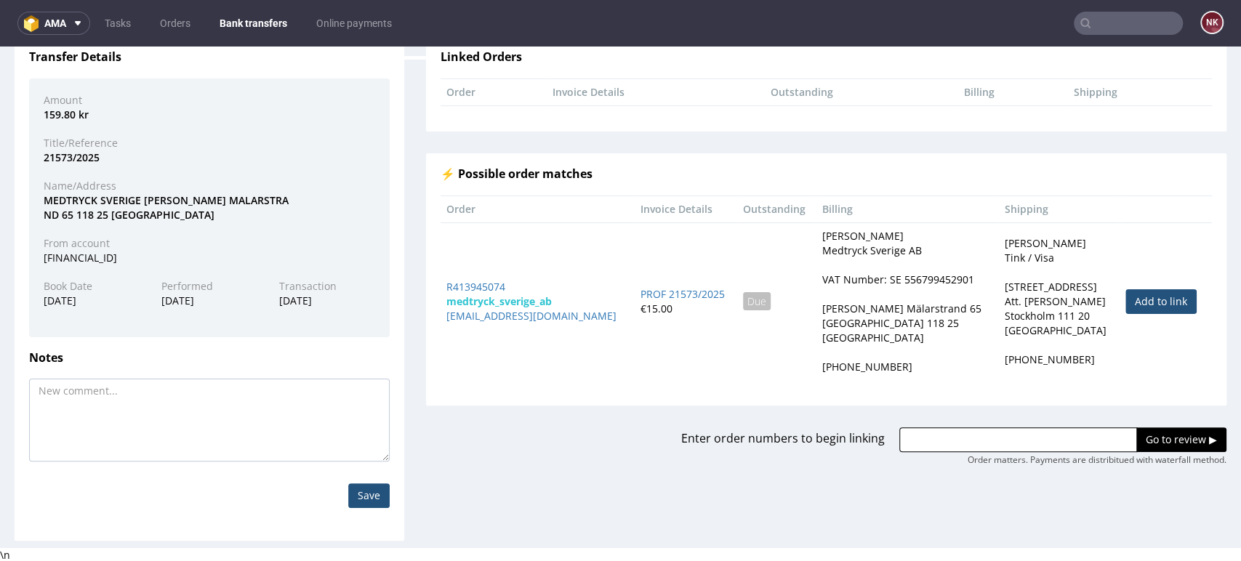
drag, startPoint x: 987, startPoint y: 432, endPoint x: 1047, endPoint y: 440, distance: 60.2
click at [987, 433] on input "text" at bounding box center [1018, 440] width 238 height 25
paste input "R413945074"
type input "R413945074"
click at [1137, 444] on input "Go to review ▶" at bounding box center [1182, 440] width 90 height 25
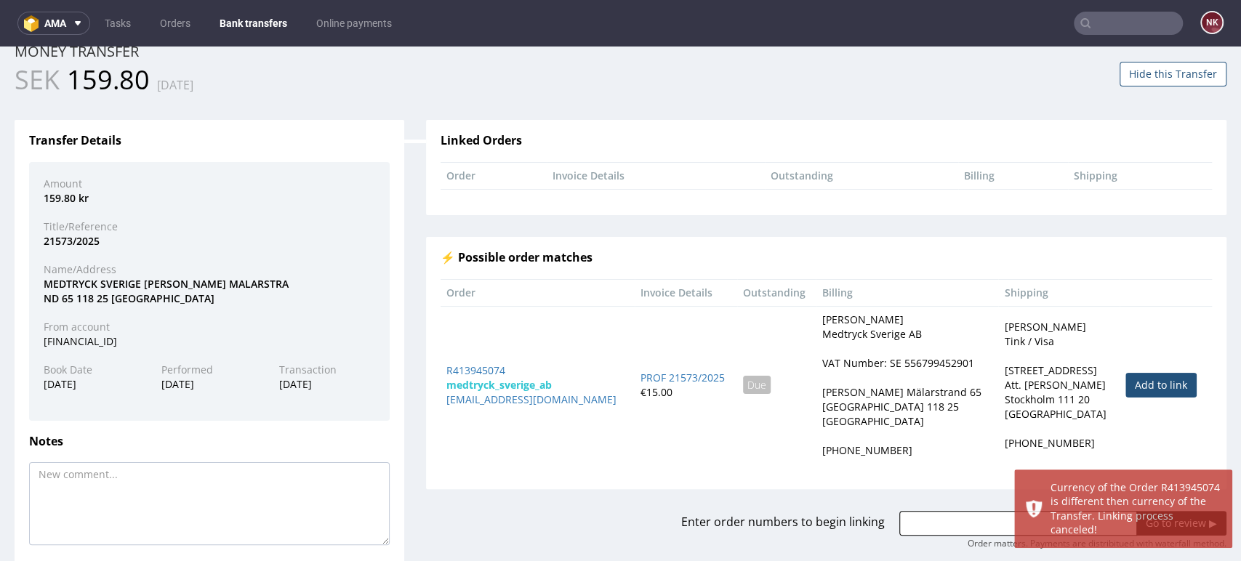
scroll to position [81, 0]
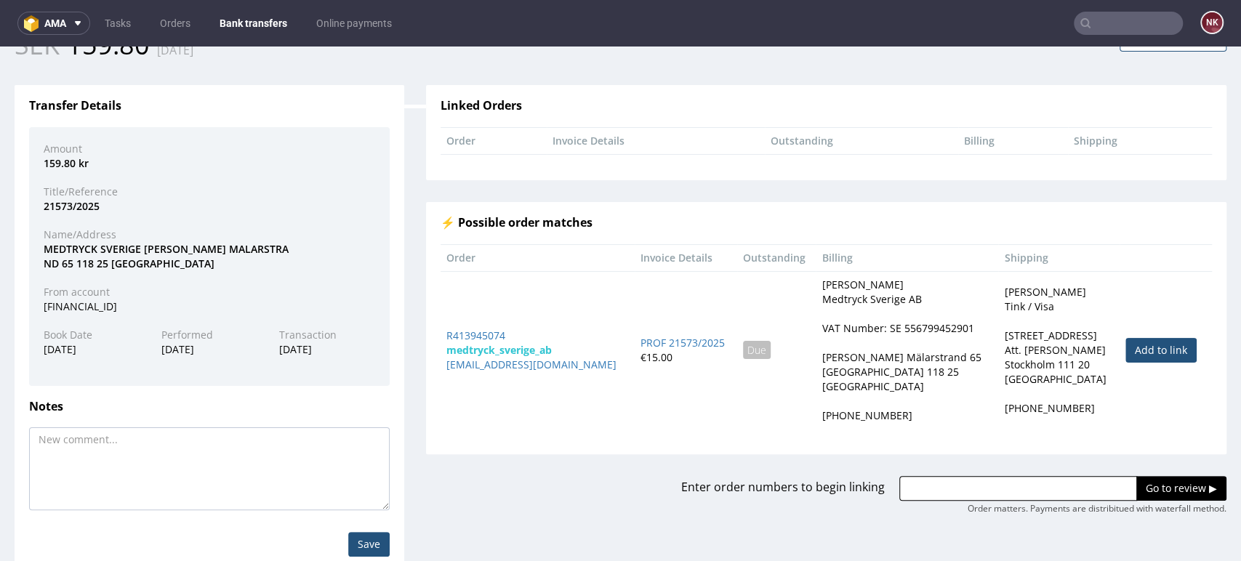
click at [67, 246] on div "MEDTRYCK SVERIGE AB SODER MALARSTRA ND 65 118 25 STOCKHOLM" at bounding box center [209, 256] width 353 height 28
copy div "MEDTRYCK"
click at [241, 201] on div "21573/2025" at bounding box center [209, 206] width 353 height 15
drag, startPoint x: 105, startPoint y: 201, endPoint x: 41, endPoint y: 202, distance: 63.3
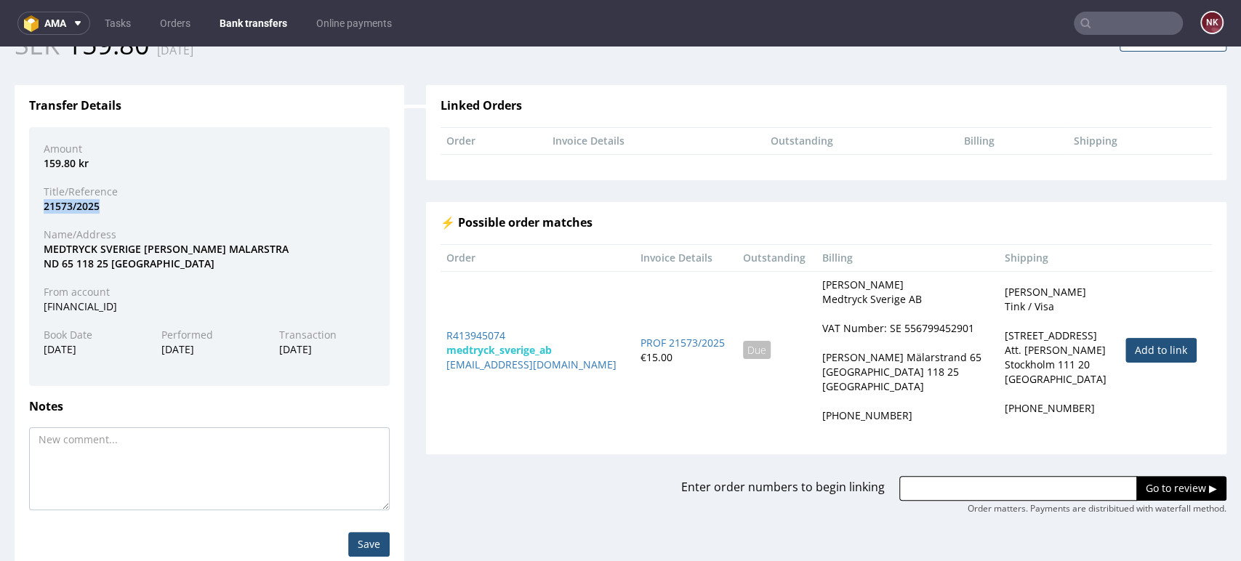
click at [41, 202] on div "21573/2025" at bounding box center [209, 206] width 353 height 15
copy div "21573/2025"
click at [352, 295] on div "From account" at bounding box center [209, 292] width 353 height 15
click at [199, 475] on textarea at bounding box center [209, 469] width 361 height 83
type textarea "Klient zapłacił w SEK a zamówienie jest w EUR"
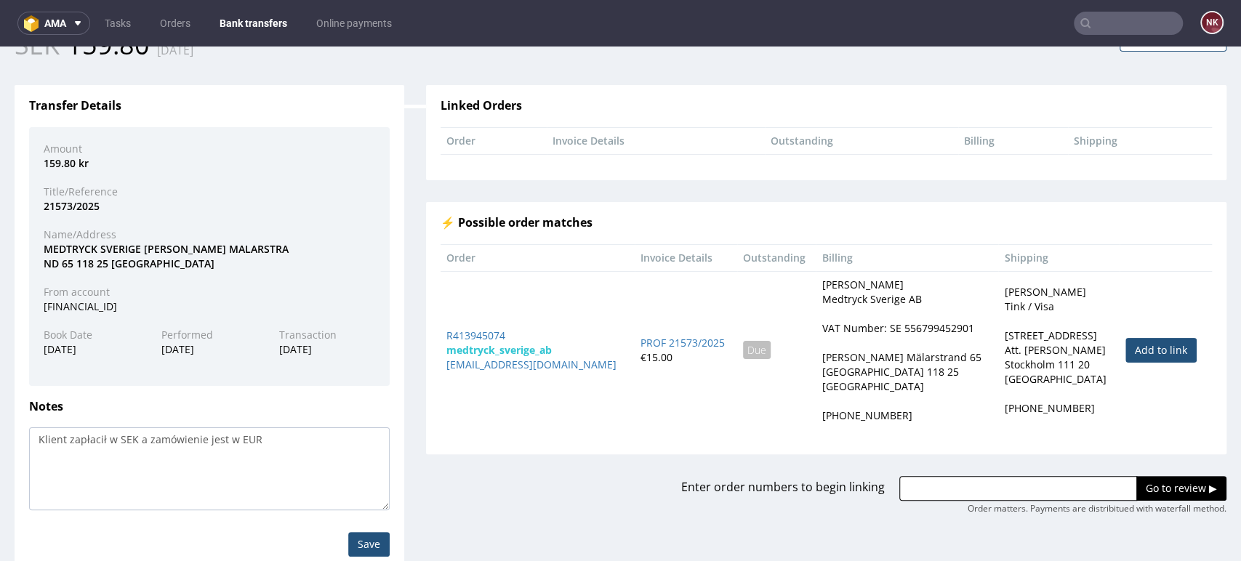
click at [372, 529] on div "Save" at bounding box center [209, 544] width 382 height 68
click at [369, 533] on input "Save" at bounding box center [368, 544] width 41 height 25
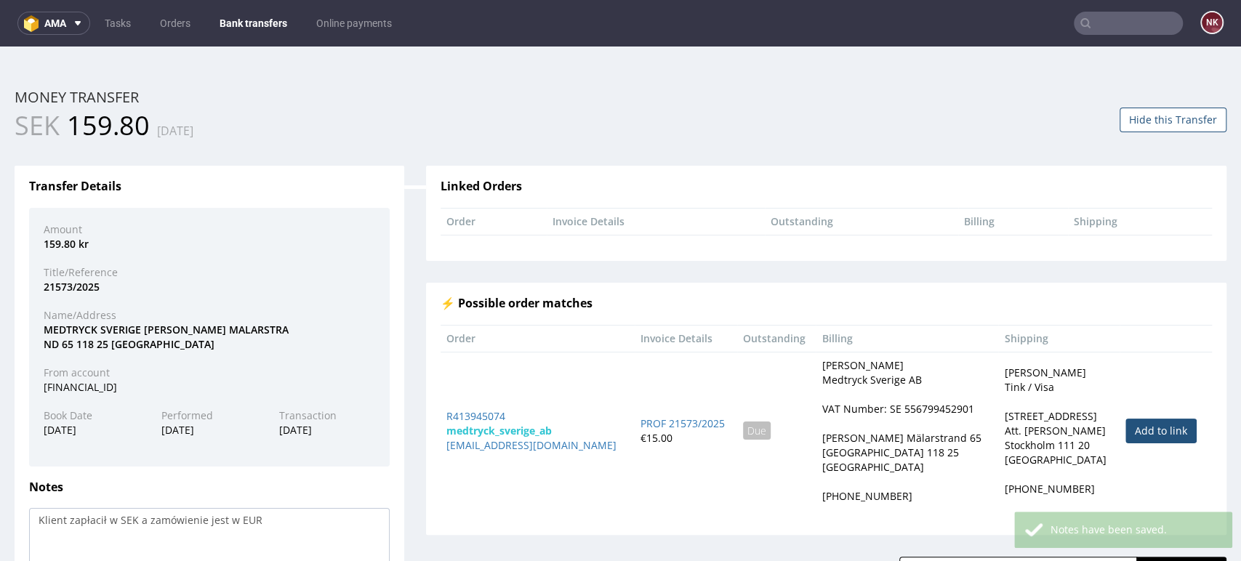
scroll to position [0, 0]
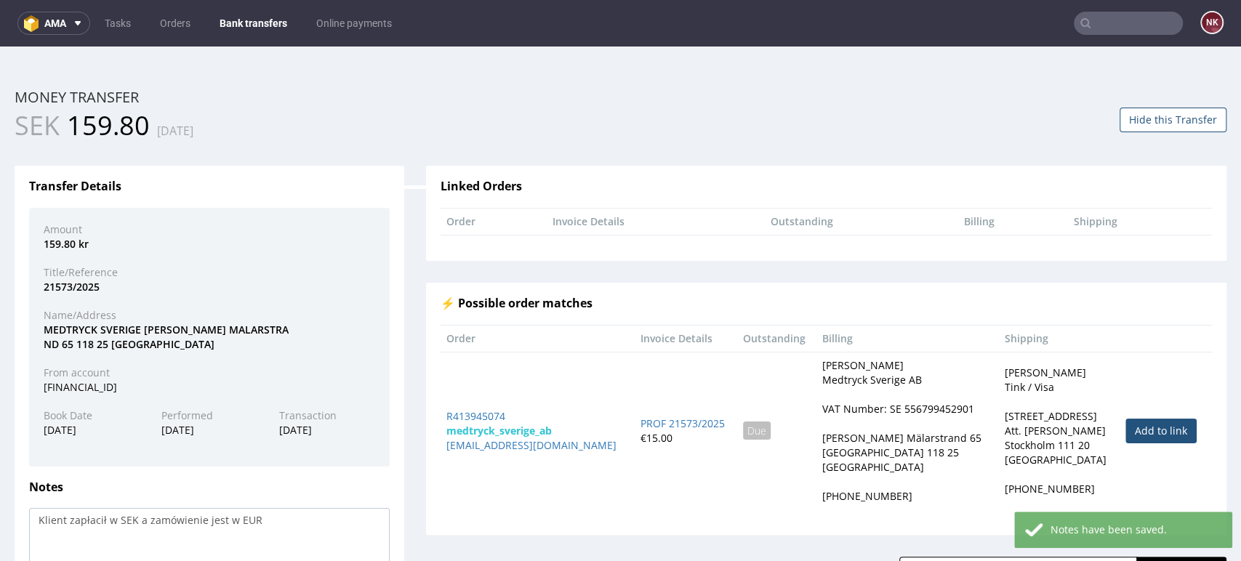
click at [254, 24] on link "Bank transfers" at bounding box center [253, 23] width 85 height 23
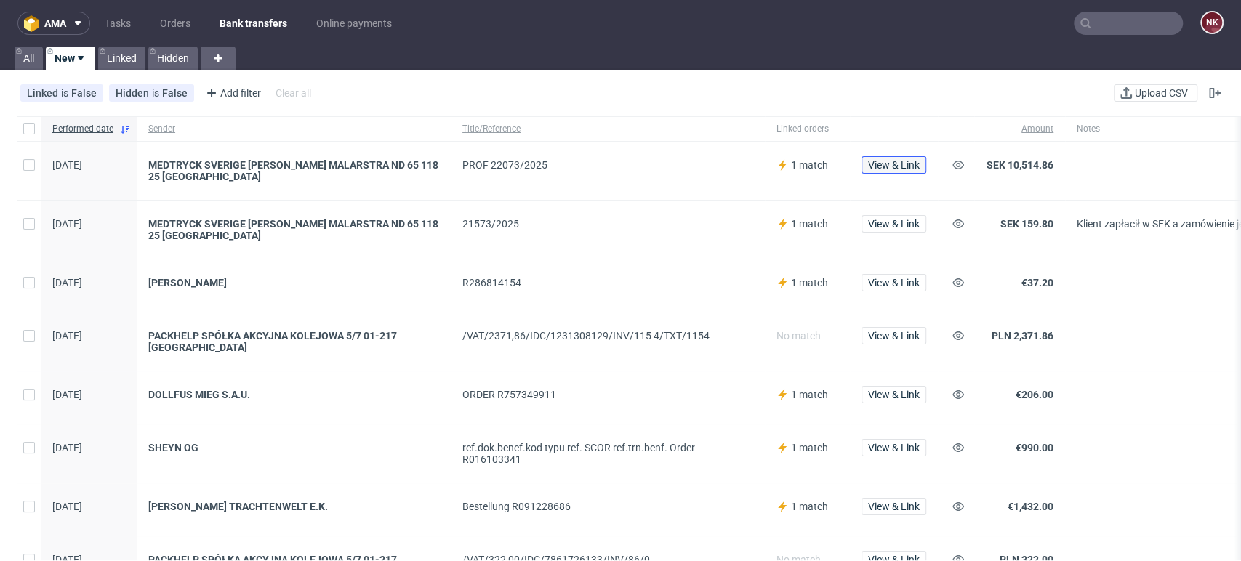
click at [890, 164] on span "View & Link" at bounding box center [894, 165] width 52 height 10
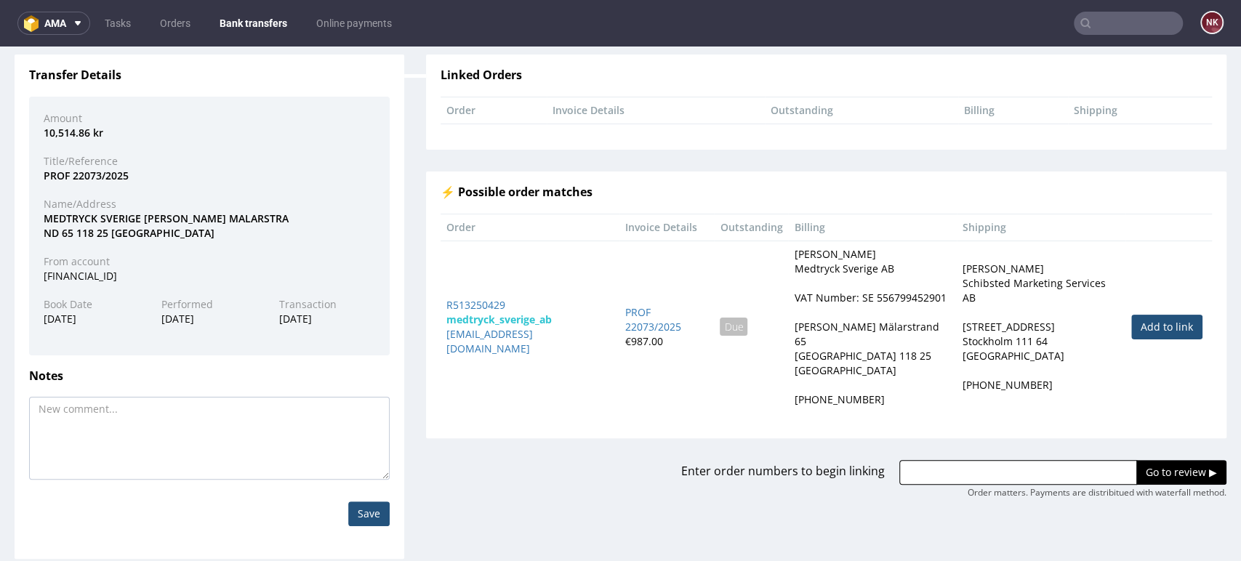
scroll to position [116, 0]
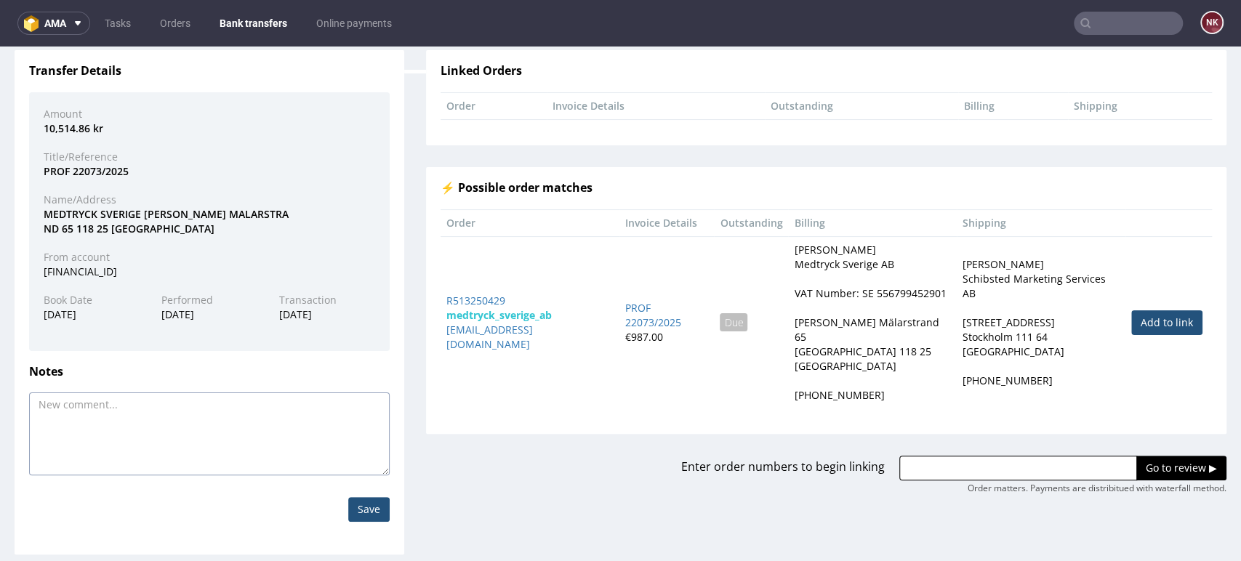
click at [131, 417] on textarea at bounding box center [209, 434] width 361 height 83
type textarea "Klient zapłacił w SEK a zamówienie jest w EUR"
click at [373, 510] on input "Save" at bounding box center [368, 509] width 41 height 25
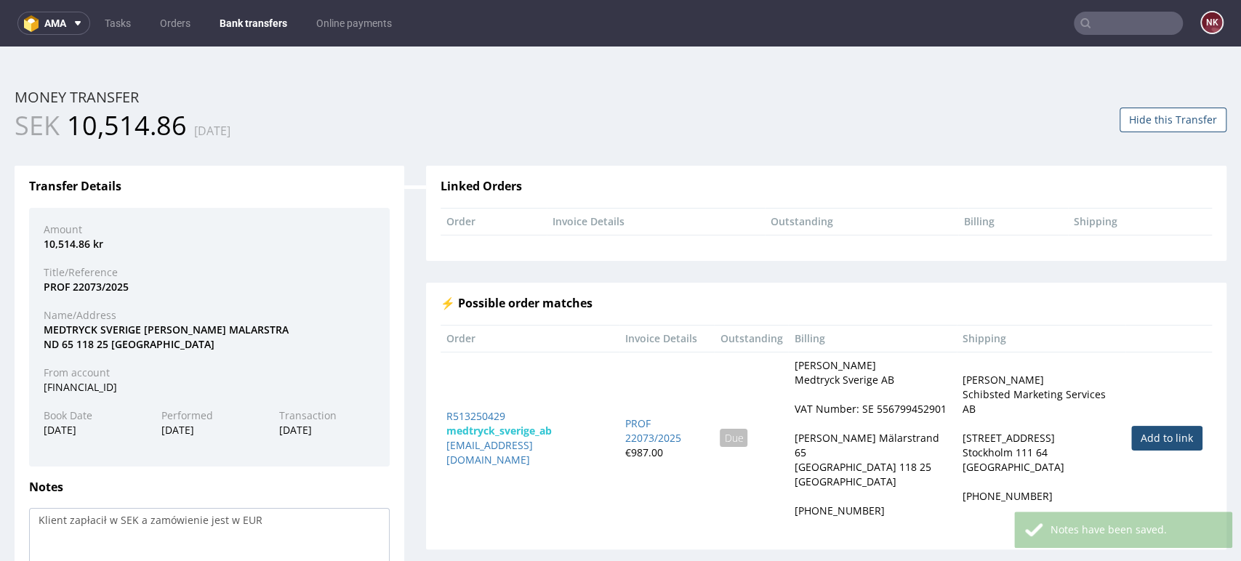
scroll to position [0, 0]
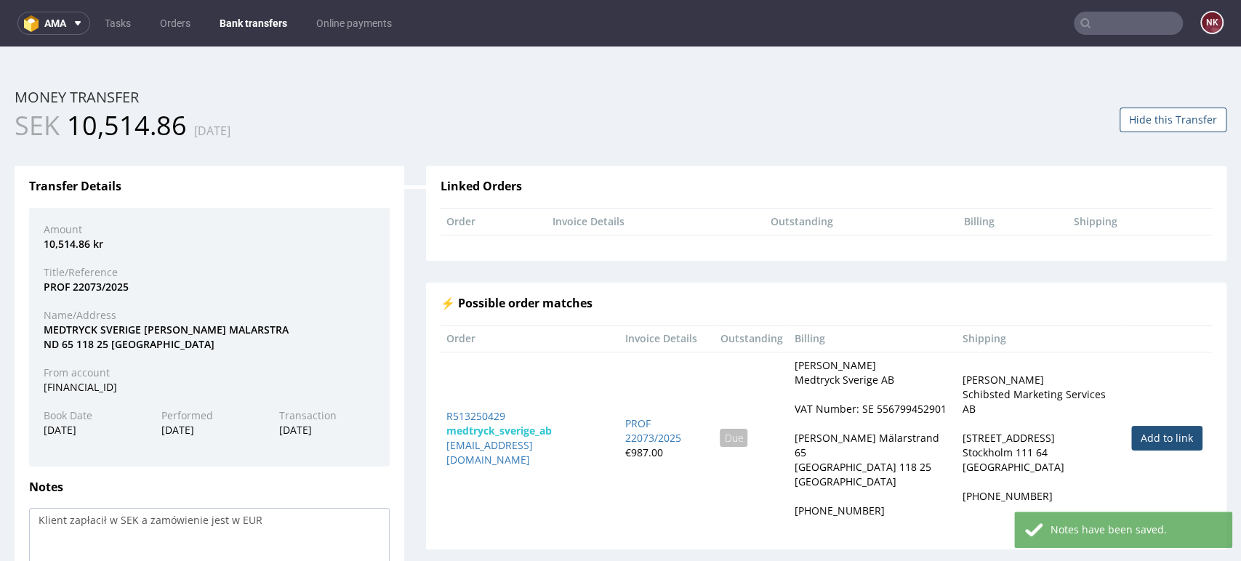
click at [257, 12] on link "Bank transfers" at bounding box center [253, 23] width 85 height 23
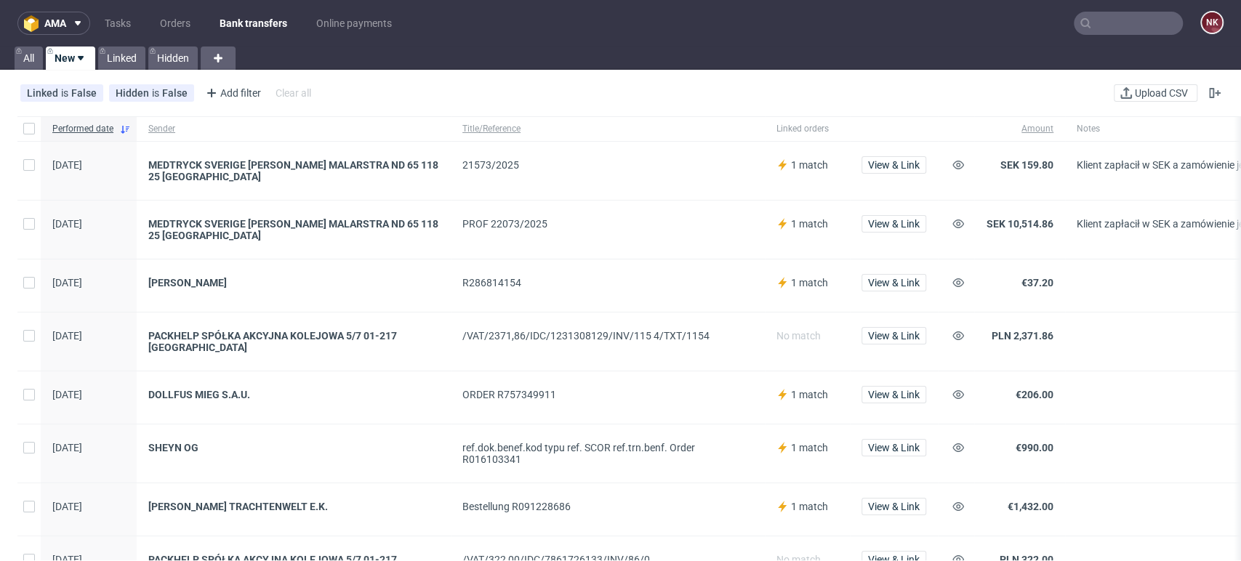
click at [895, 271] on div "View & Link" at bounding box center [894, 286] width 88 height 52
click at [897, 278] on span "View & Link" at bounding box center [894, 283] width 52 height 10
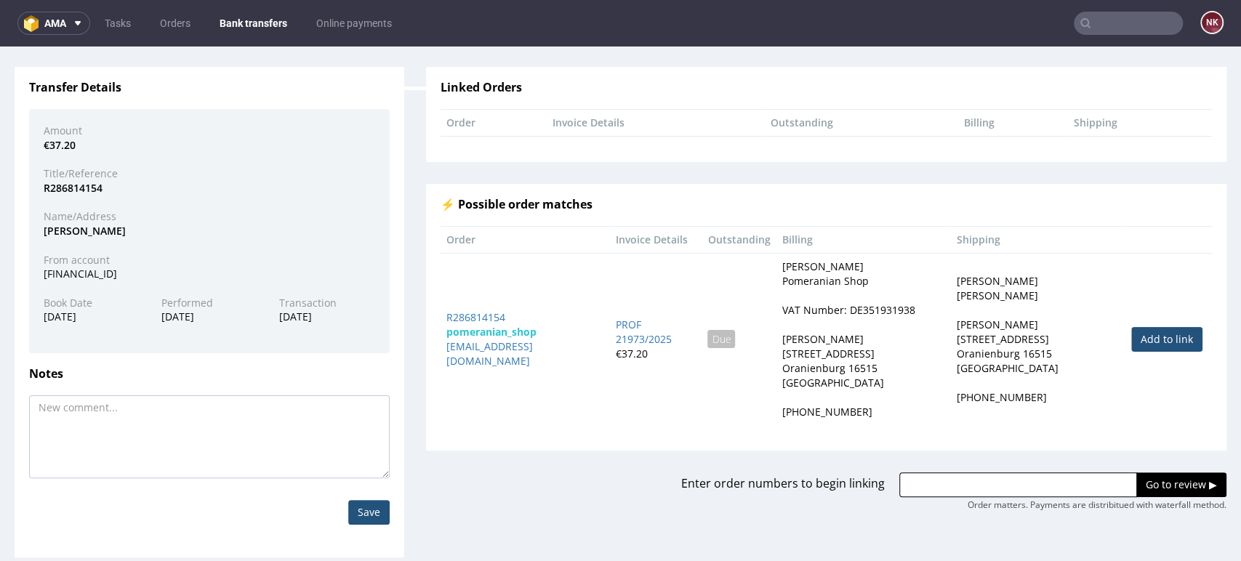
scroll to position [101, 0]
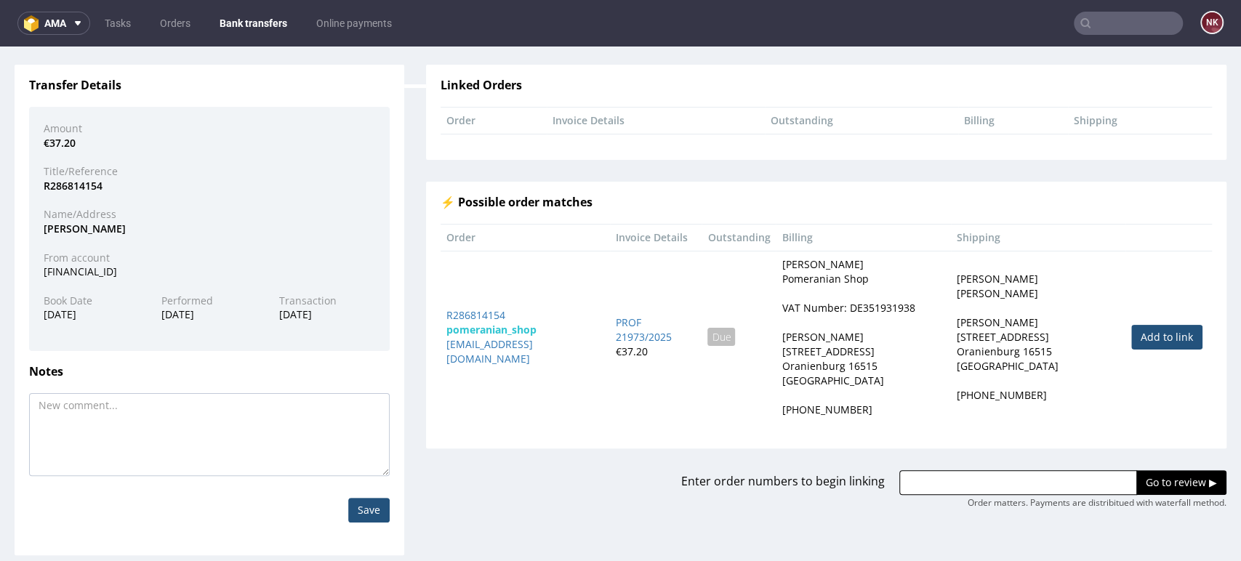
click at [1135, 325] on link "Add to link" at bounding box center [1166, 337] width 71 height 25
type input "R286814154"
click at [1139, 470] on input "Go to review ▶" at bounding box center [1182, 482] width 90 height 25
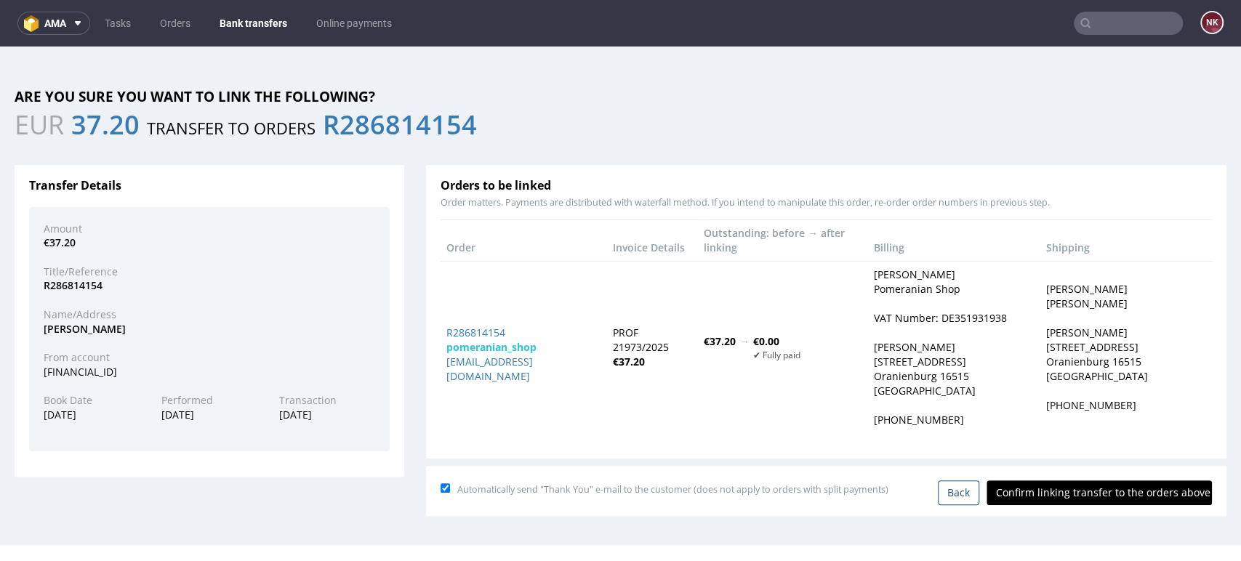
scroll to position [0, 0]
click at [1113, 478] on div "Automatically send "Thank You" e-mail to the customer (does not apply to orders…" at bounding box center [826, 491] width 801 height 50
click at [1108, 481] on input "Confirm linking transfer to the orders above" at bounding box center [1099, 493] width 225 height 25
type input "In progress..."
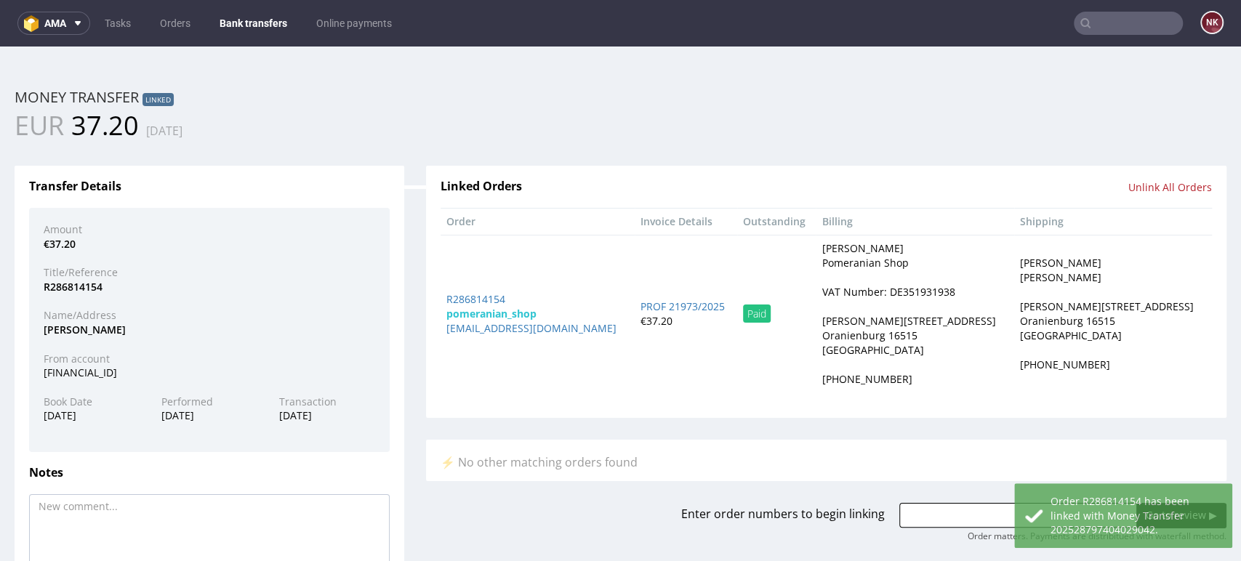
click at [254, 13] on link "Bank transfers" at bounding box center [253, 23] width 85 height 23
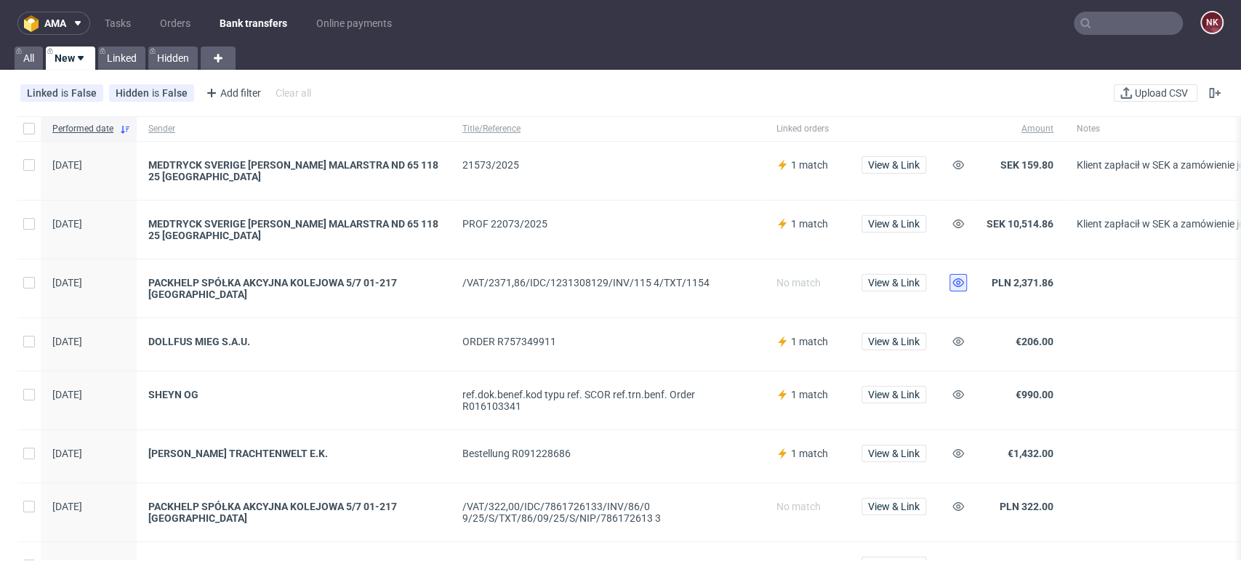
click at [953, 284] on icon at bounding box center [959, 283] width 12 height 12
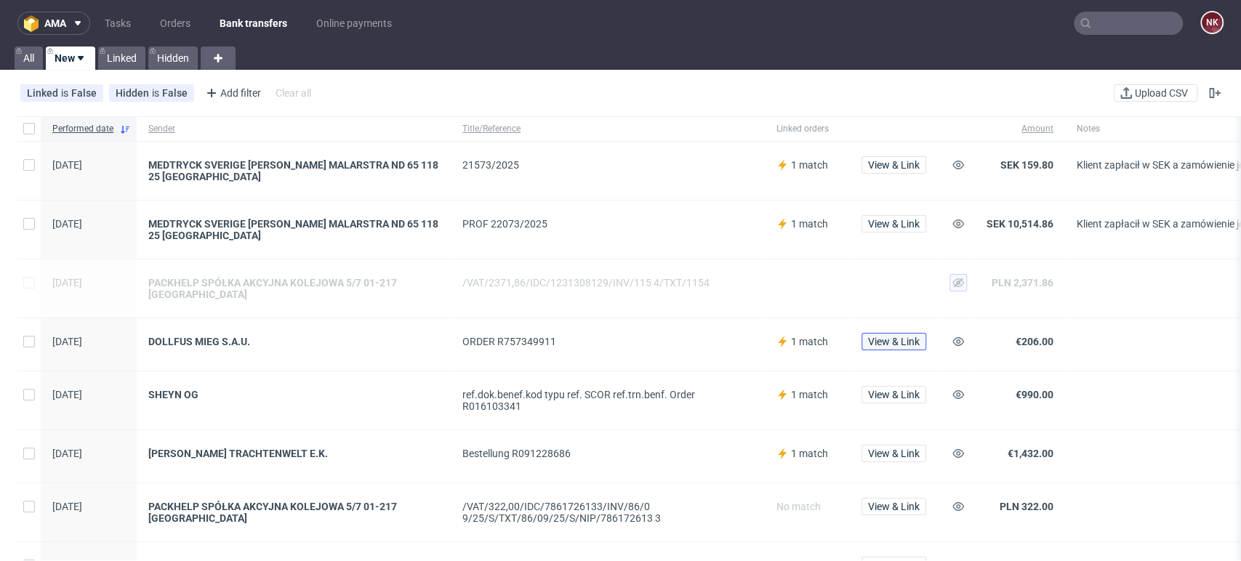
click at [891, 340] on span "View & Link" at bounding box center [894, 342] width 52 height 10
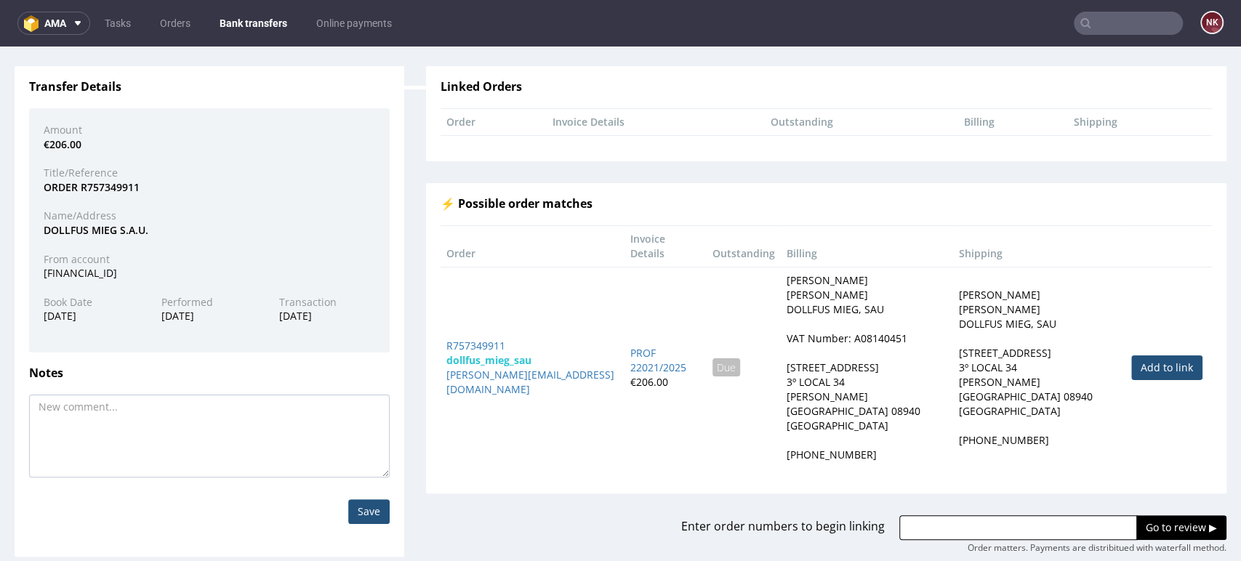
scroll to position [101, 0]
click at [1134, 354] on link "Add to link" at bounding box center [1166, 366] width 71 height 25
type input "R757349911"
click at [1137, 514] on input "Go to review ▶" at bounding box center [1182, 526] width 90 height 25
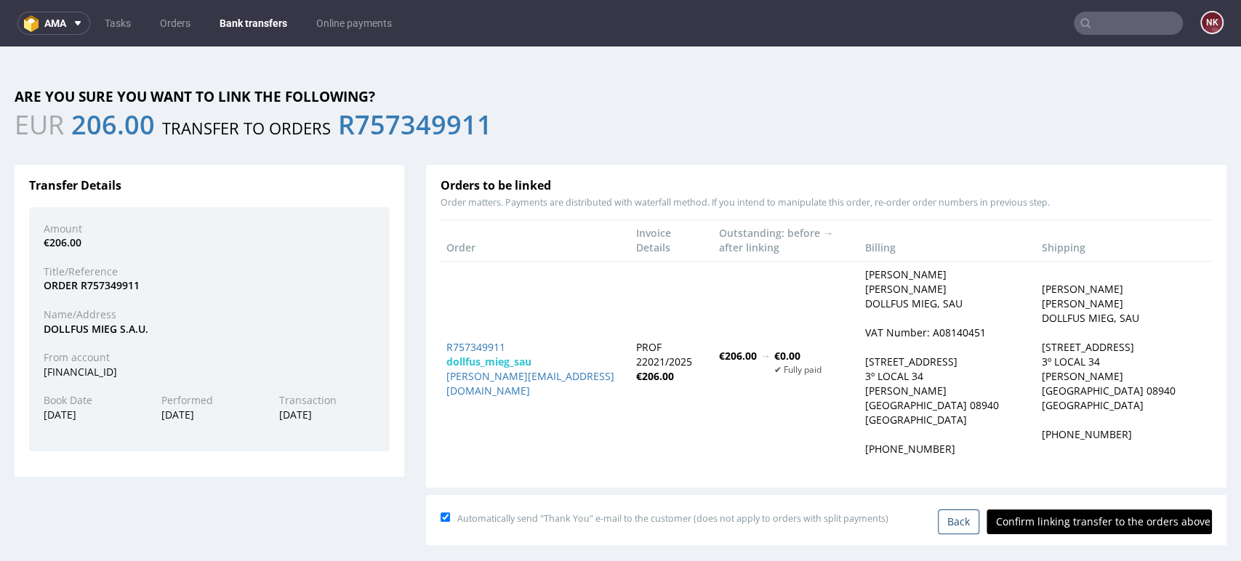
scroll to position [0, 0]
click at [1092, 510] on input "Confirm linking transfer to the orders above" at bounding box center [1099, 522] width 225 height 25
type input "In progress..."
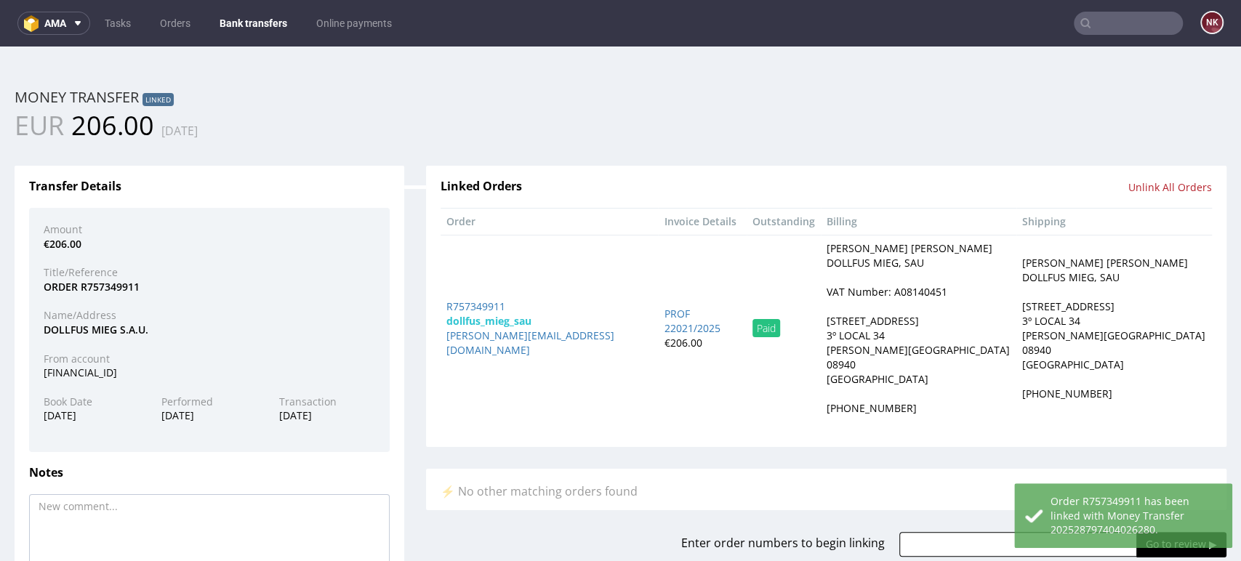
click at [249, 23] on link "Bank transfers" at bounding box center [253, 23] width 85 height 23
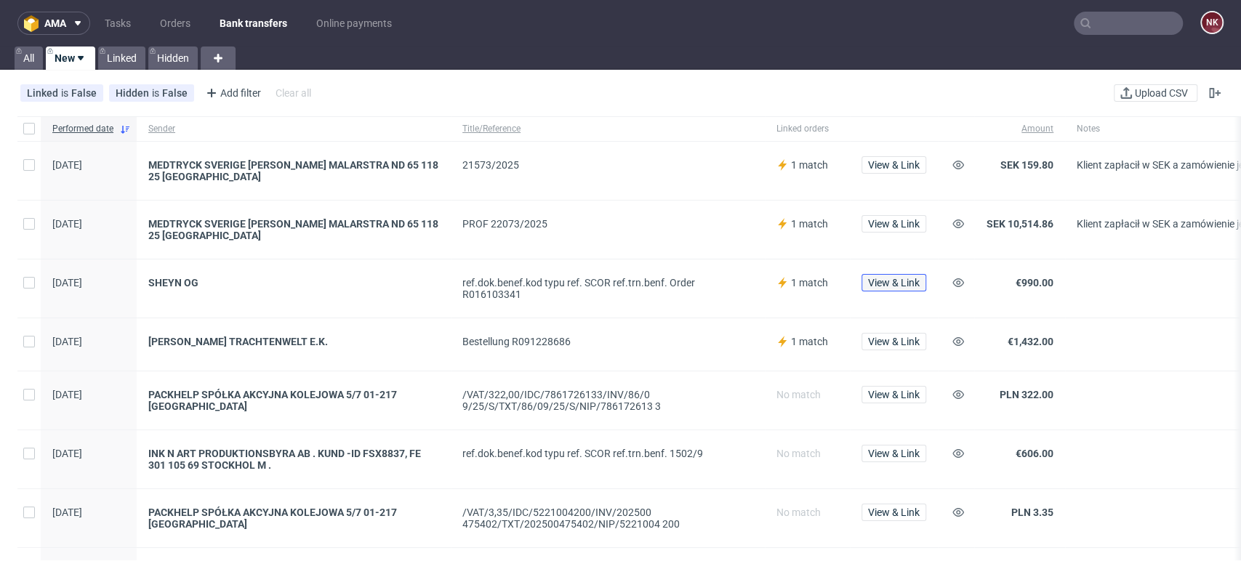
click at [902, 282] on span "View & Link" at bounding box center [894, 283] width 52 height 10
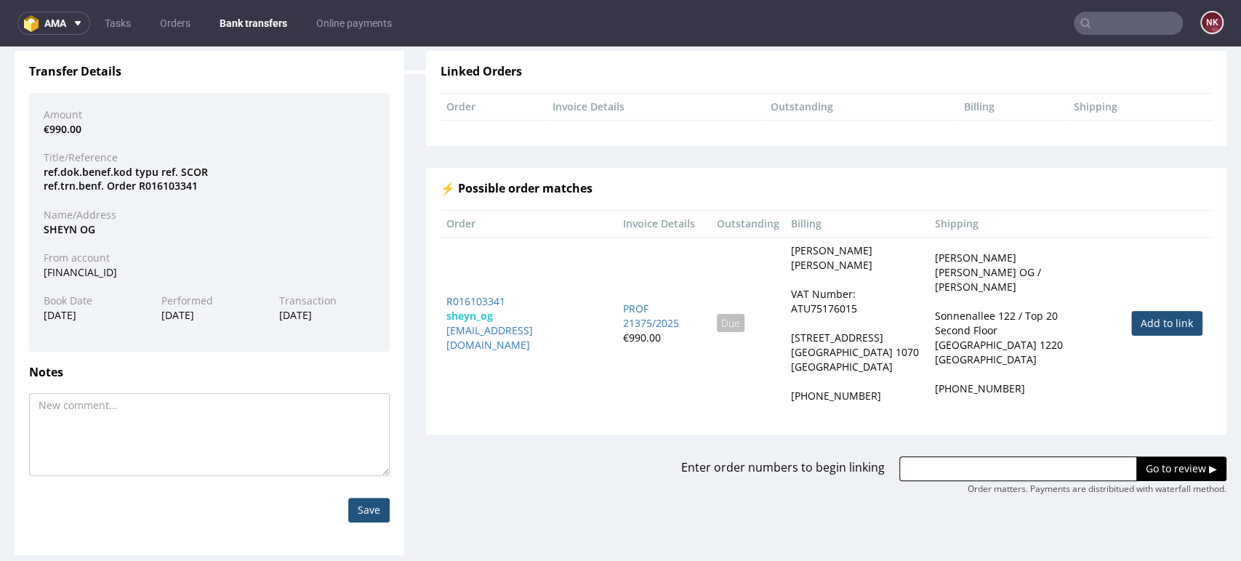
scroll to position [116, 0]
click at [1131, 318] on link "Add to link" at bounding box center [1166, 322] width 71 height 25
type input "R016103341"
click at [1145, 456] on input "Go to review ▶" at bounding box center [1182, 468] width 90 height 25
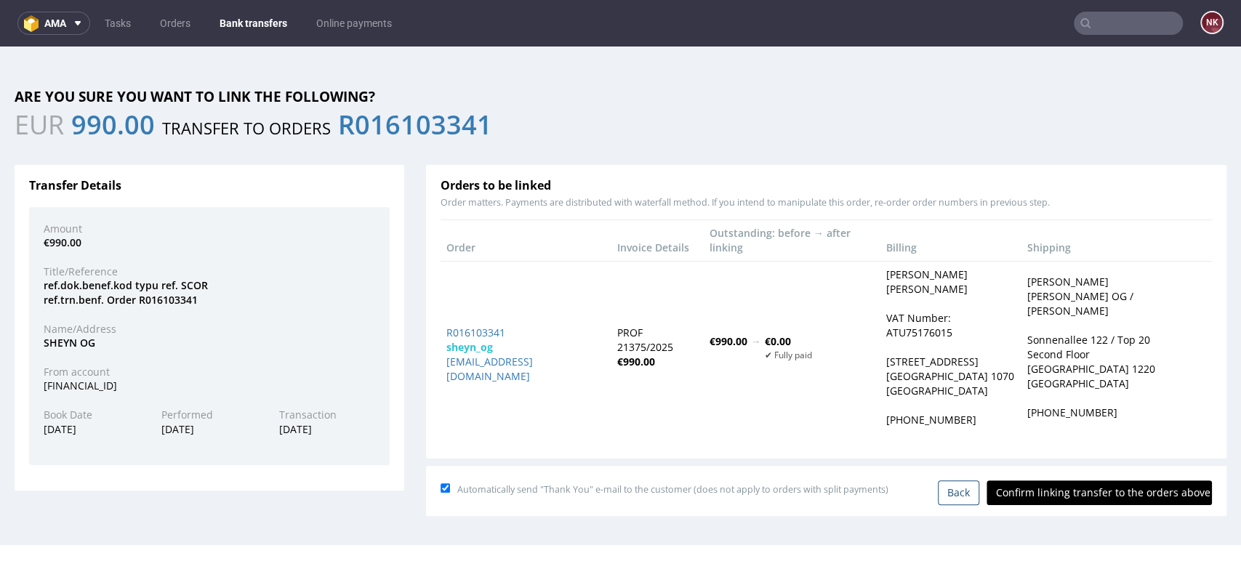
scroll to position [0, 0]
click at [1076, 481] on input "Confirm linking transfer to the orders above" at bounding box center [1099, 493] width 225 height 25
type input "In progress..."
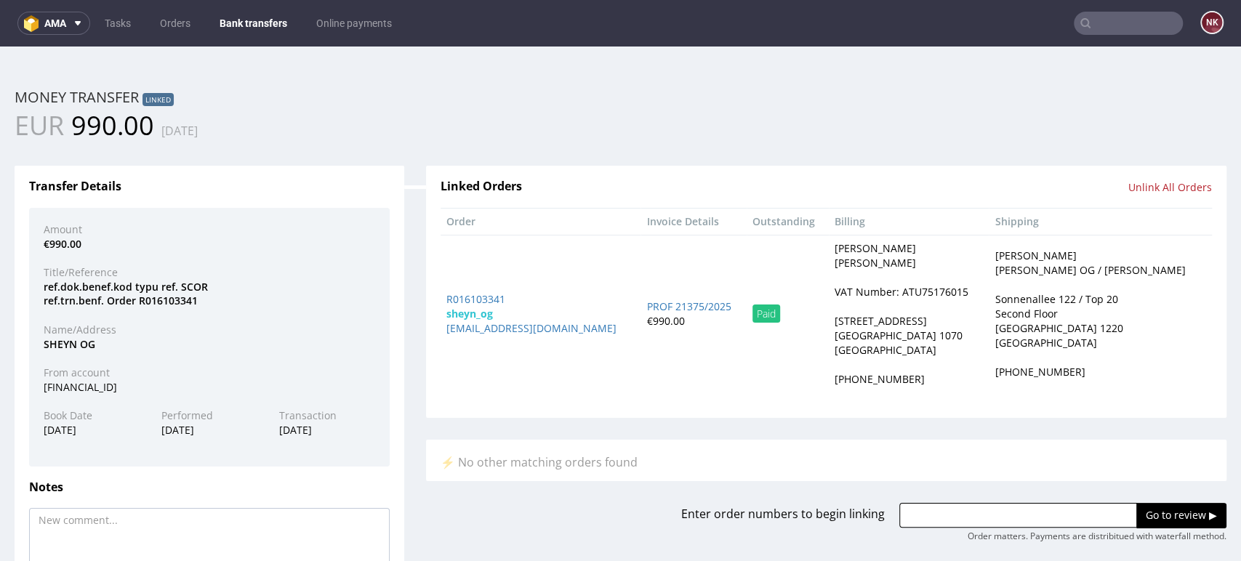
click at [241, 13] on link "Bank transfers" at bounding box center [253, 23] width 85 height 23
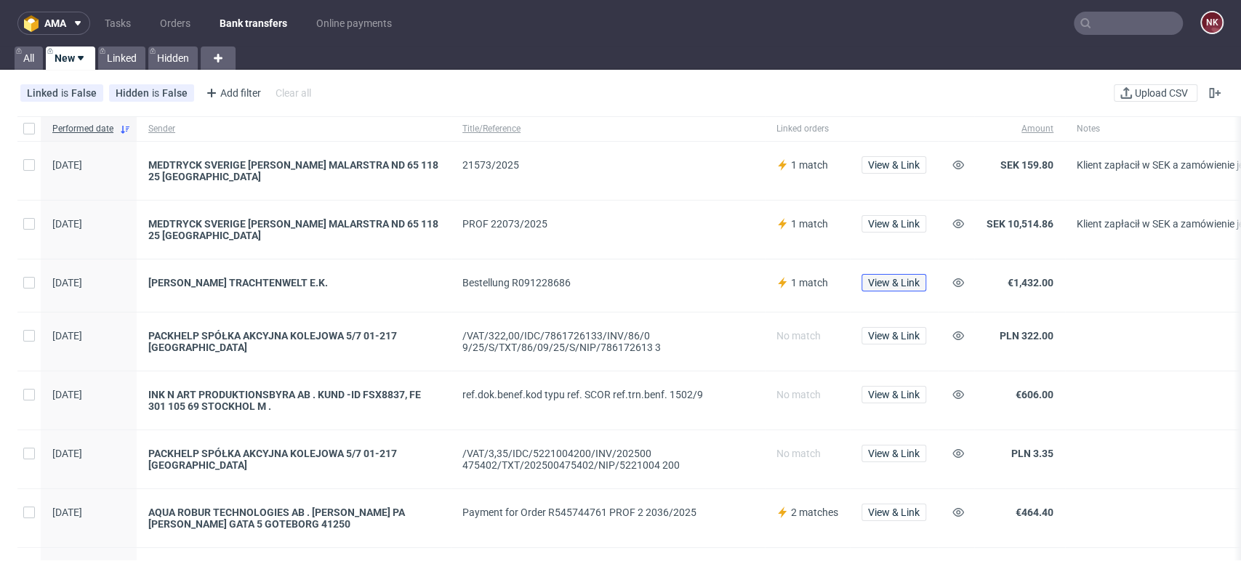
click at [905, 278] on span "View & Link" at bounding box center [894, 283] width 52 height 10
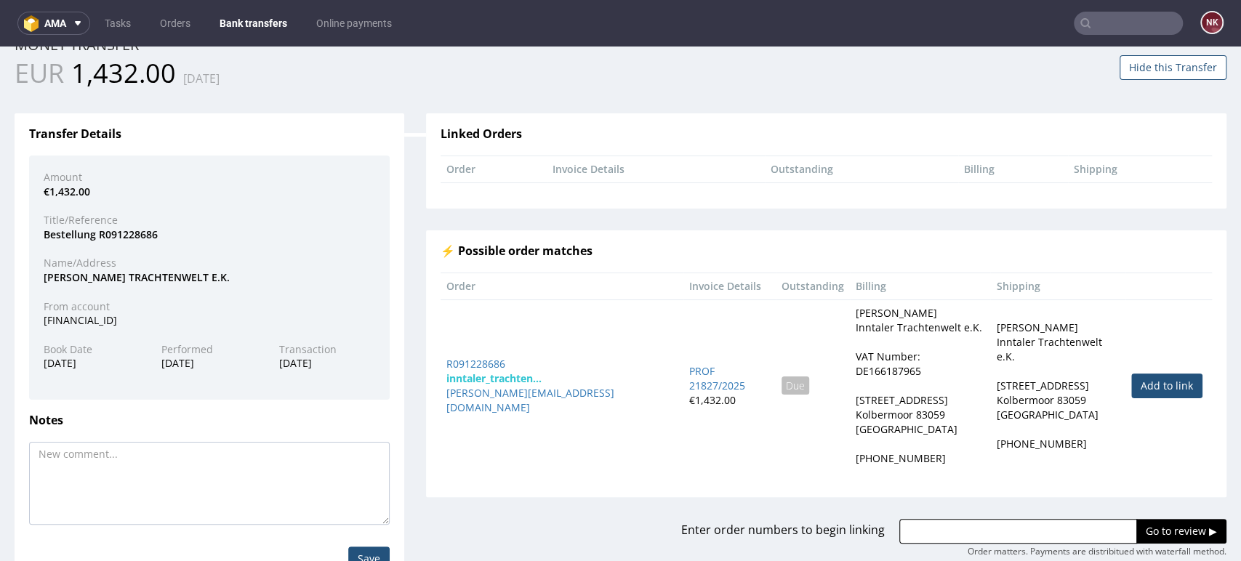
scroll to position [101, 0]
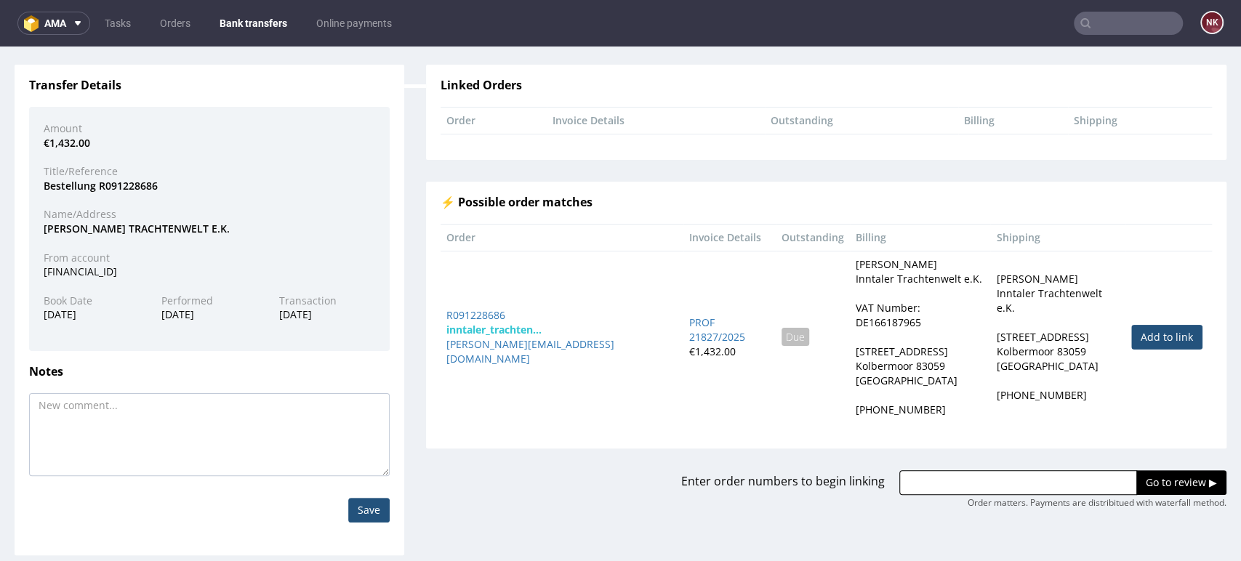
click at [1140, 330] on link "Add to link" at bounding box center [1166, 337] width 71 height 25
type input "R091228686"
click at [1137, 470] on input "Go to review ▶" at bounding box center [1182, 482] width 90 height 25
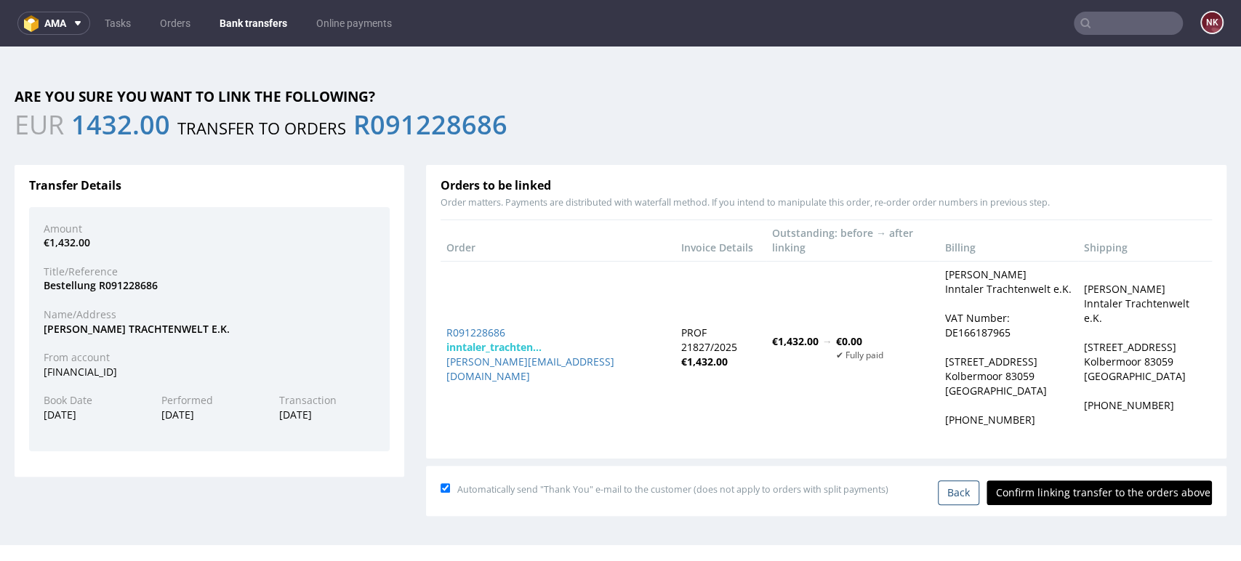
scroll to position [0, 0]
click at [1088, 481] on input "Confirm linking transfer to the orders above" at bounding box center [1099, 493] width 225 height 25
type input "In progress..."
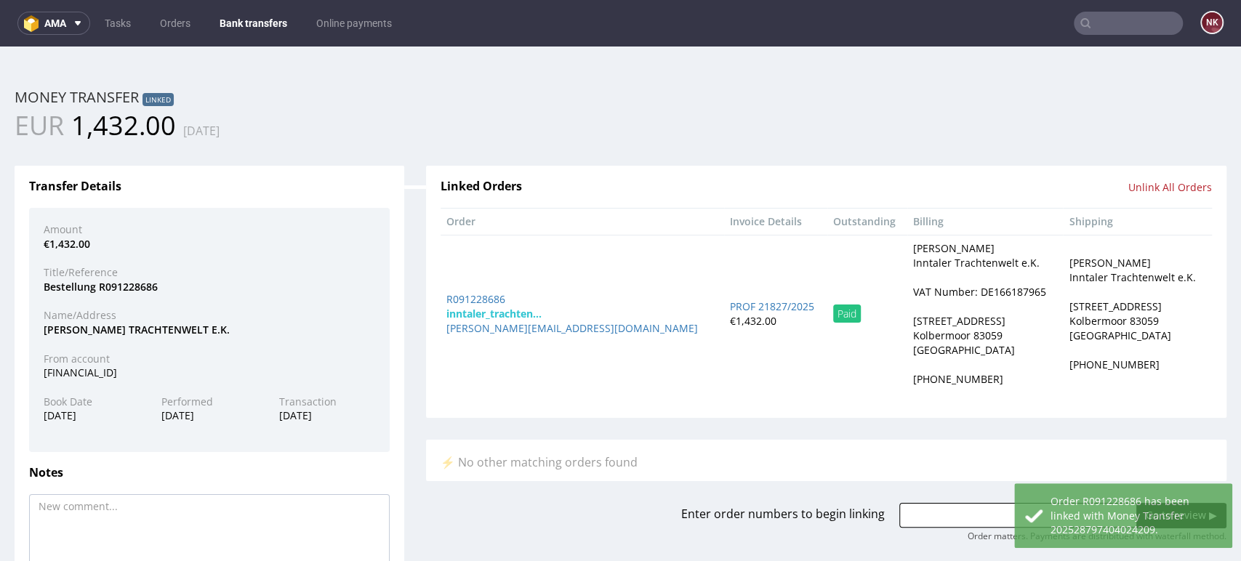
click at [242, 16] on link "Bank transfers" at bounding box center [253, 23] width 85 height 23
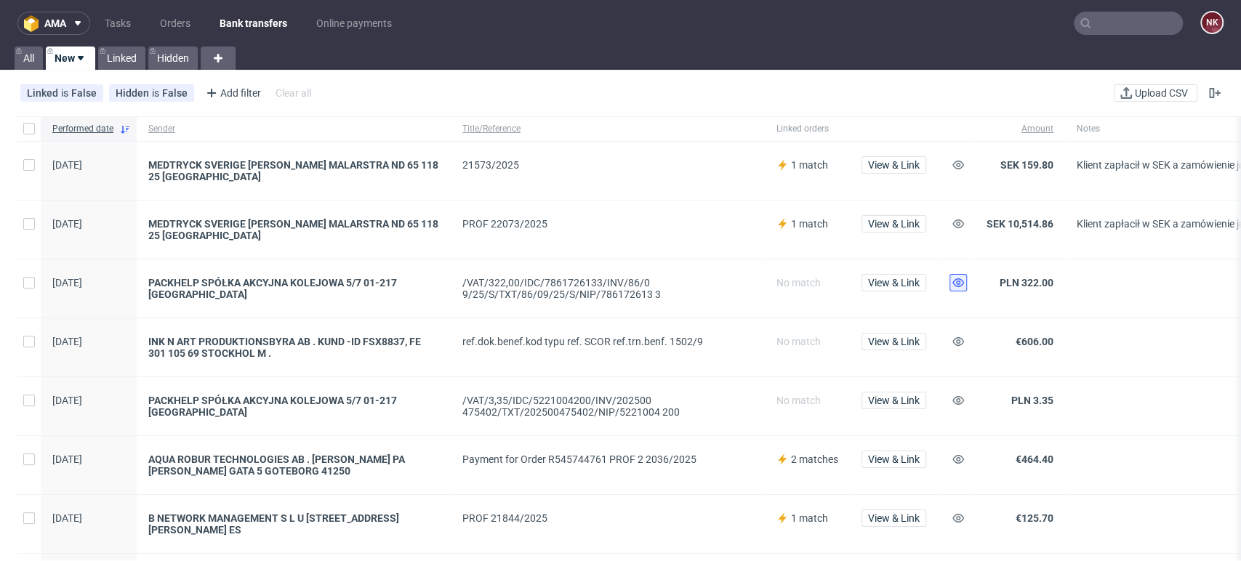
click at [955, 277] on icon at bounding box center [959, 283] width 12 height 12
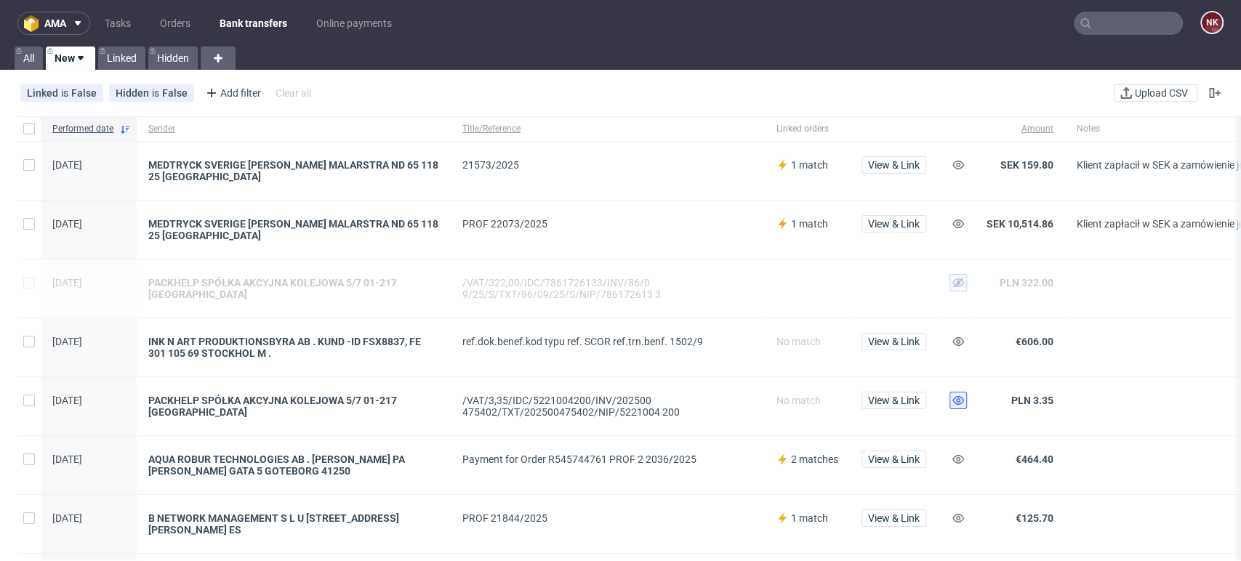
click at [961, 398] on icon at bounding box center [959, 401] width 12 height 12
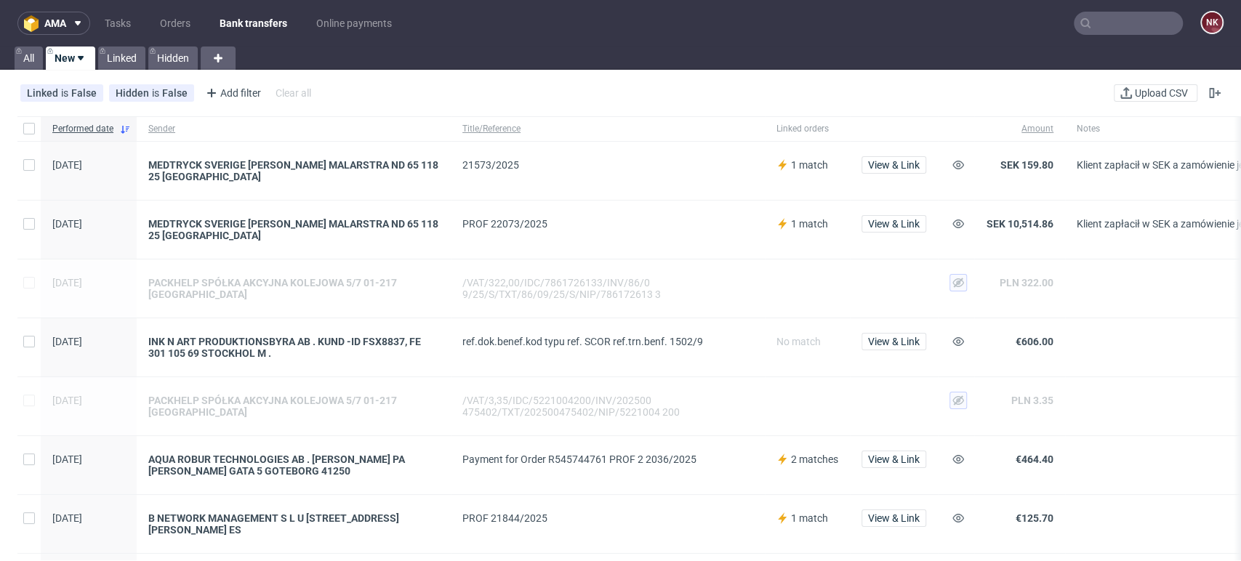
click at [96, 52] on div "Linked" at bounding box center [120, 58] width 50 height 23
click at [113, 54] on link "Linked" at bounding box center [121, 58] width 47 height 23
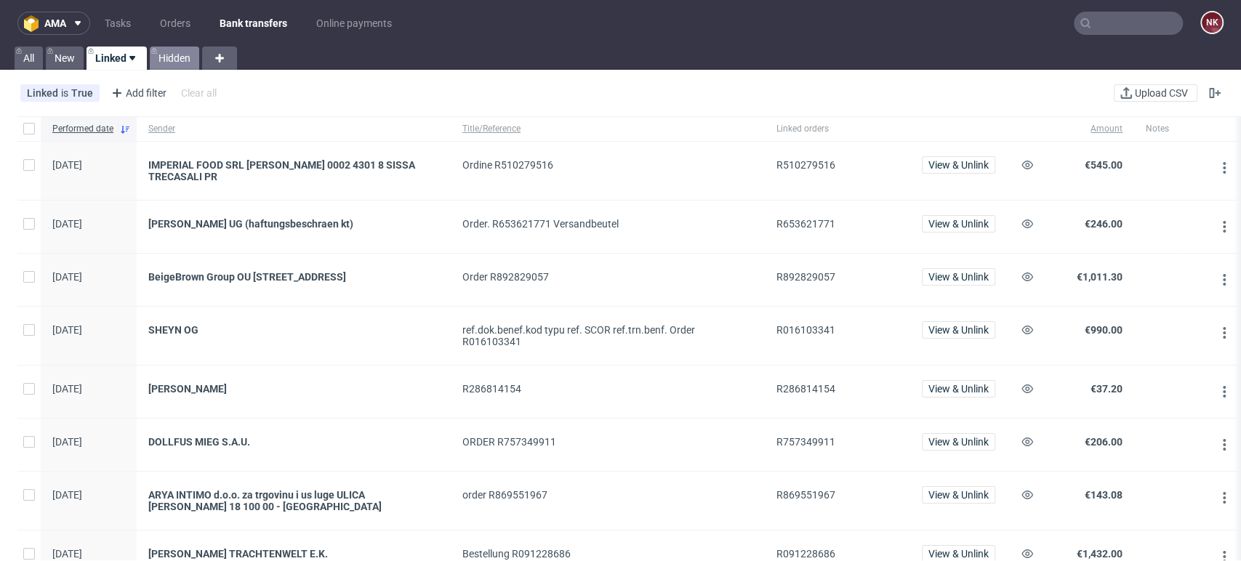
click at [181, 57] on link "Hidden" at bounding box center [174, 58] width 49 height 23
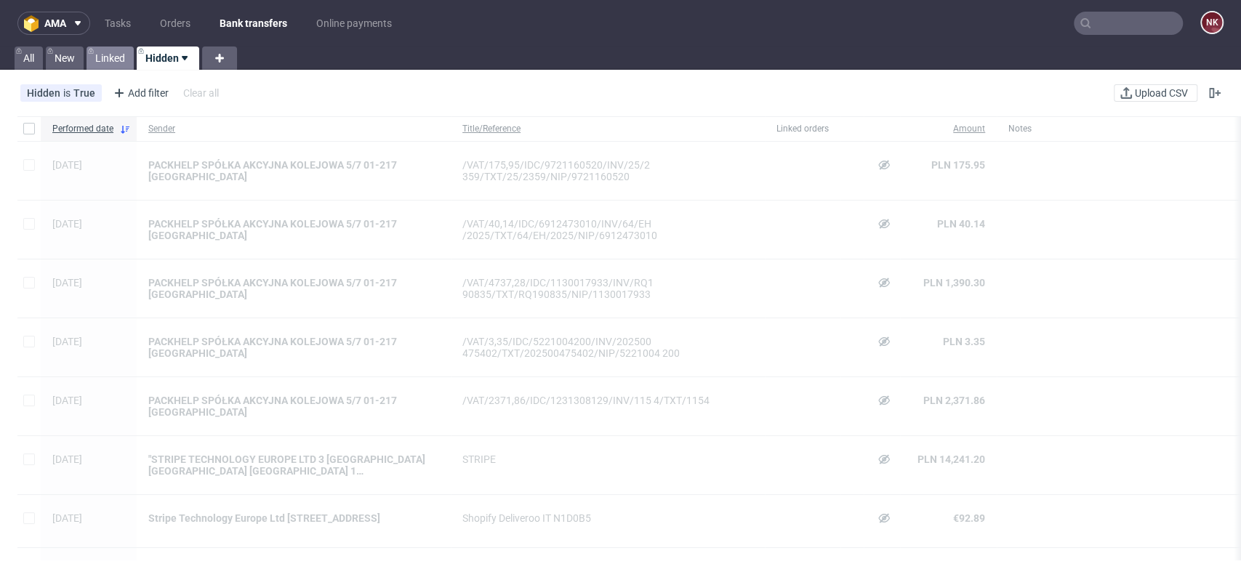
click at [110, 54] on link "Linked" at bounding box center [110, 58] width 47 height 23
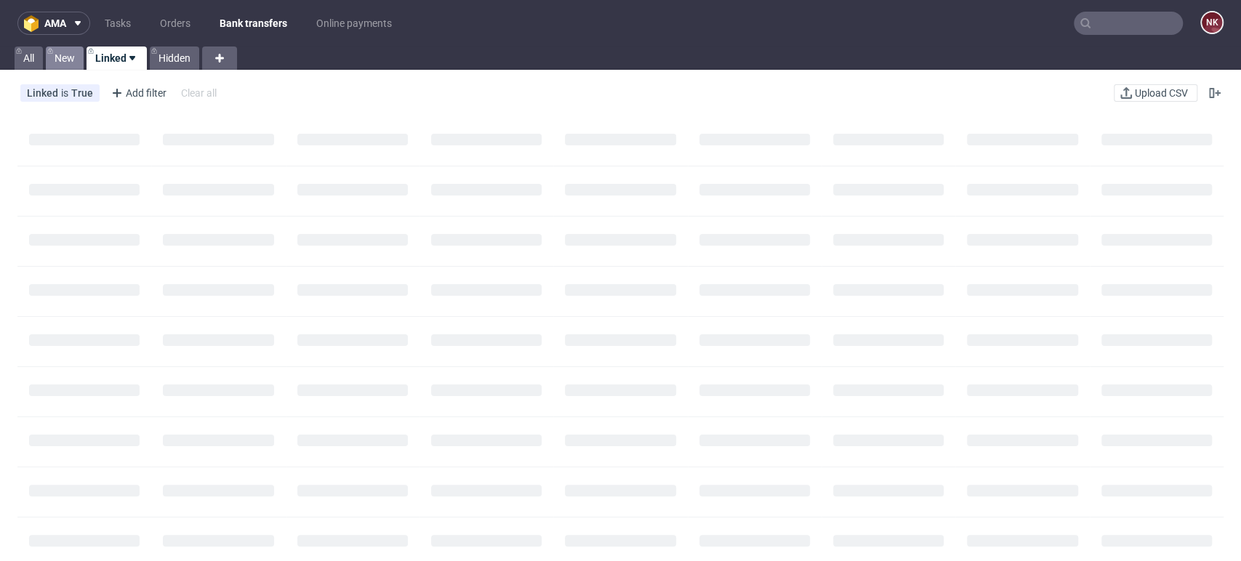
click at [58, 54] on link "New" at bounding box center [65, 58] width 38 height 23
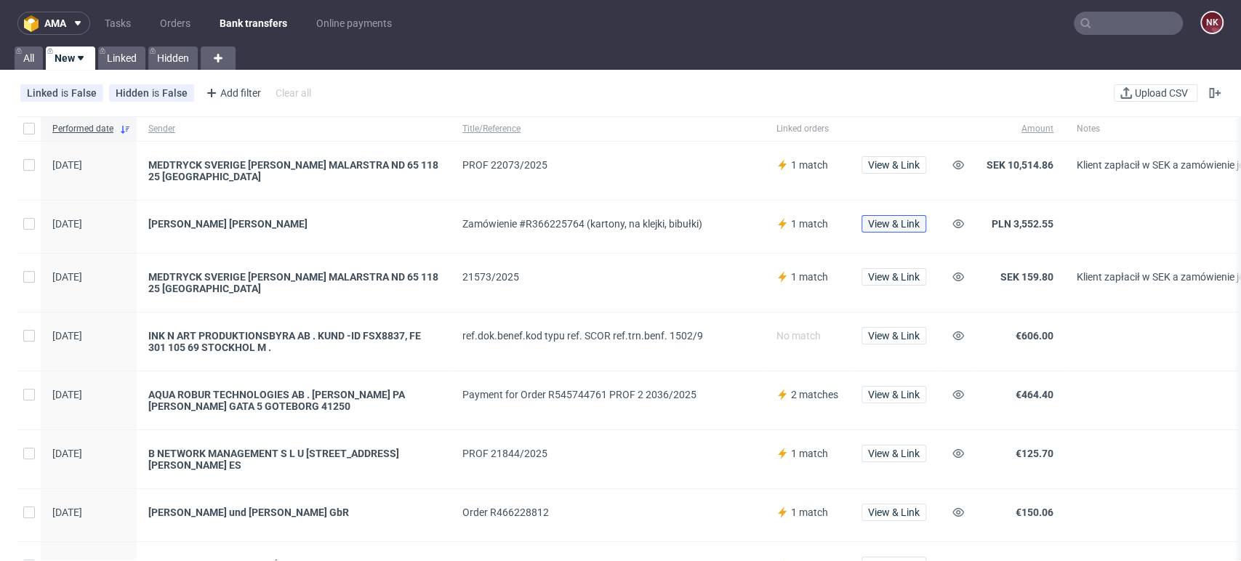
click at [893, 219] on span "View & Link" at bounding box center [894, 224] width 52 height 10
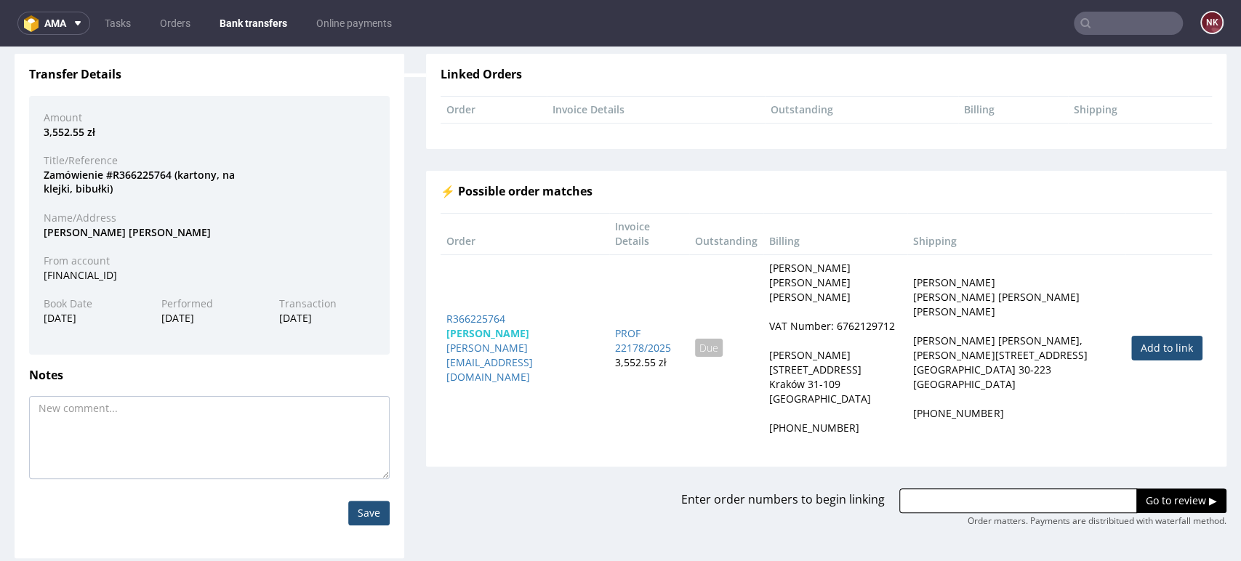
scroll to position [116, 0]
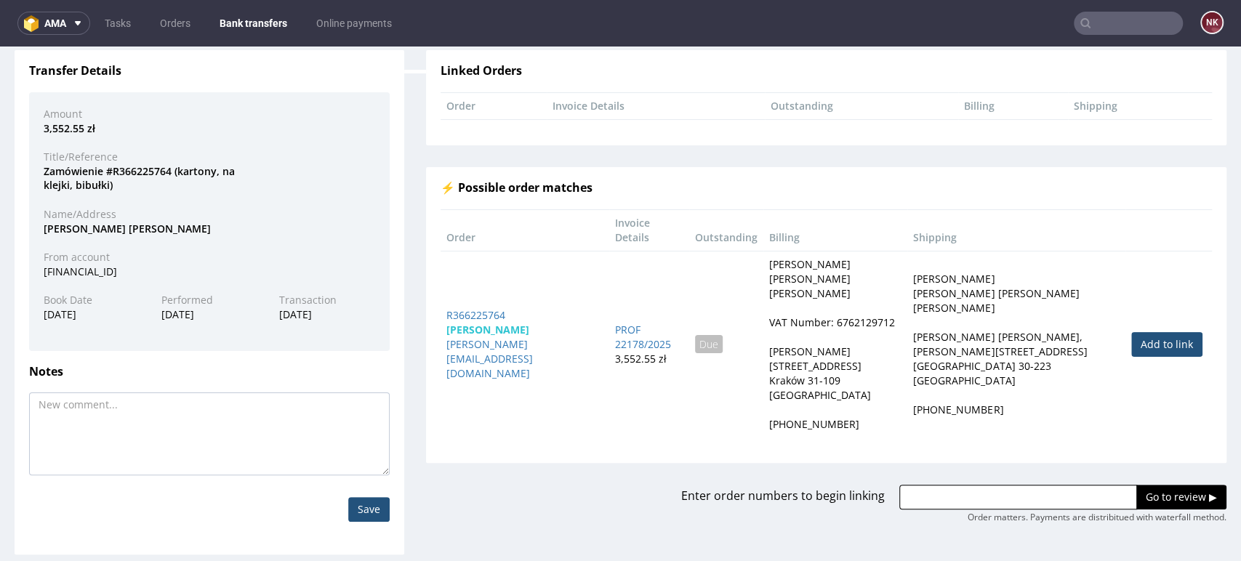
click at [1131, 332] on link "Add to link" at bounding box center [1166, 344] width 71 height 25
type input "R366225764"
click at [1137, 485] on input "Go to review ▶" at bounding box center [1182, 497] width 90 height 25
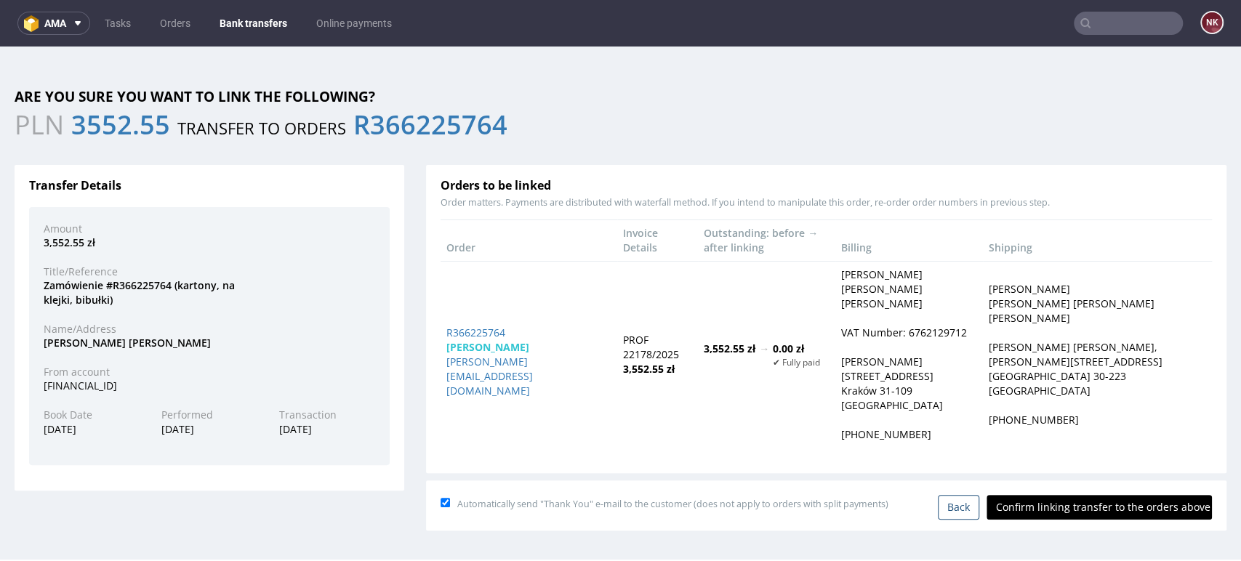
scroll to position [0, 0]
click at [1110, 495] on input "Confirm linking transfer to the orders above" at bounding box center [1099, 507] width 225 height 25
type input "In progress..."
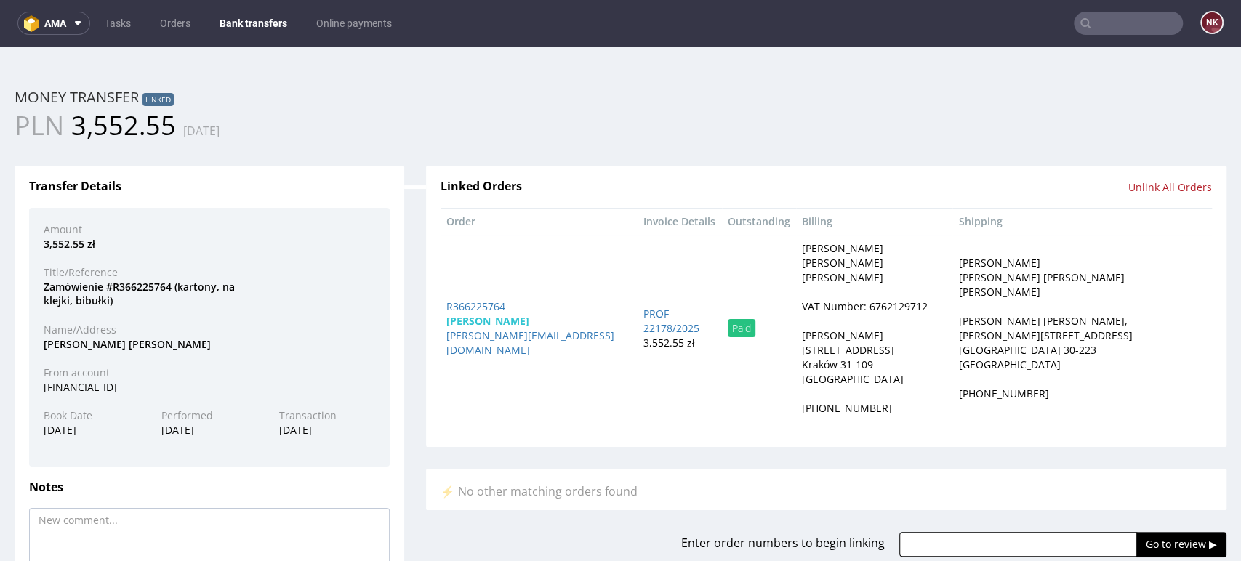
click at [231, 9] on nav "ama Tasks Orders Bank transfers Online payments NK" at bounding box center [620, 23] width 1241 height 47
click at [241, 17] on link "Bank transfers" at bounding box center [253, 23] width 85 height 23
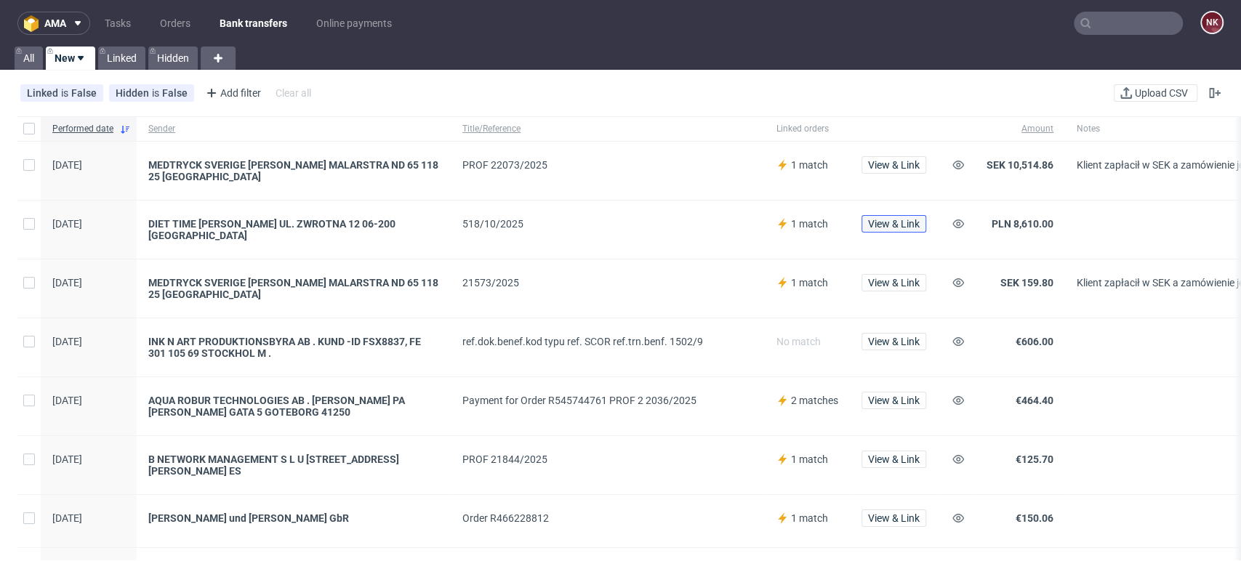
click at [891, 227] on span "View & Link" at bounding box center [894, 224] width 52 height 10
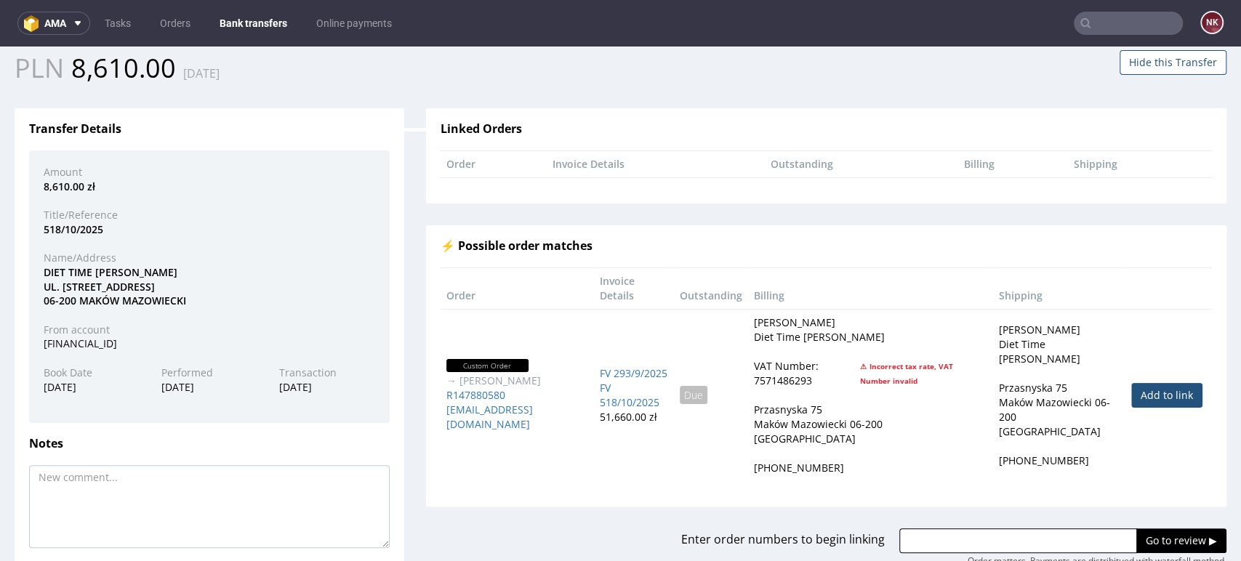
scroll to position [81, 0]
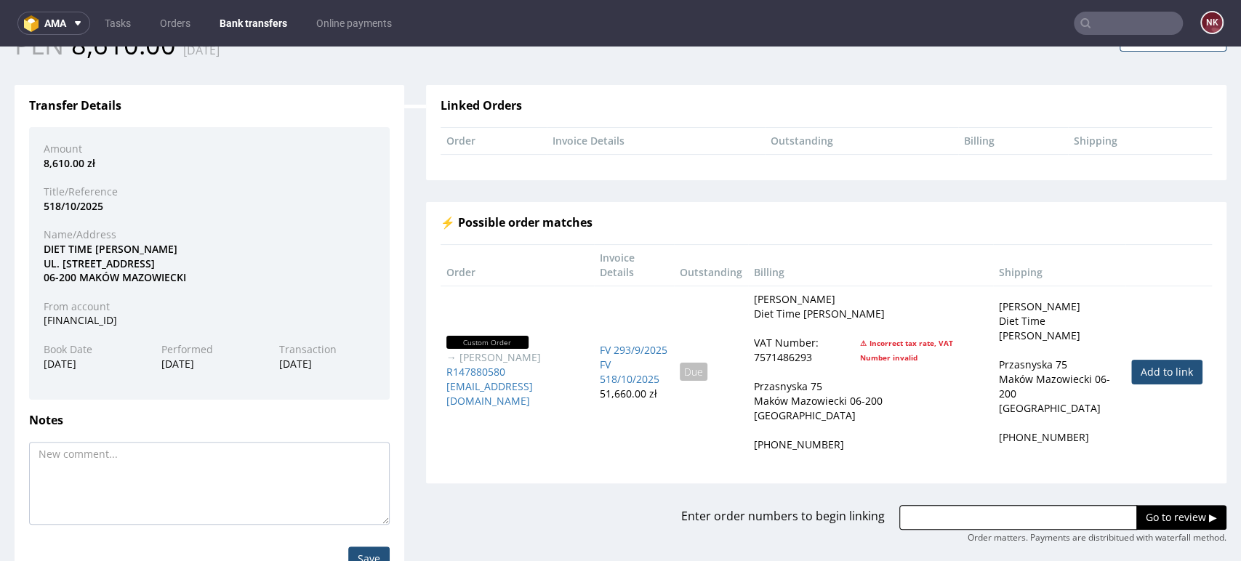
click at [1150, 370] on link "Add to link" at bounding box center [1166, 372] width 71 height 25
type input "R147880580"
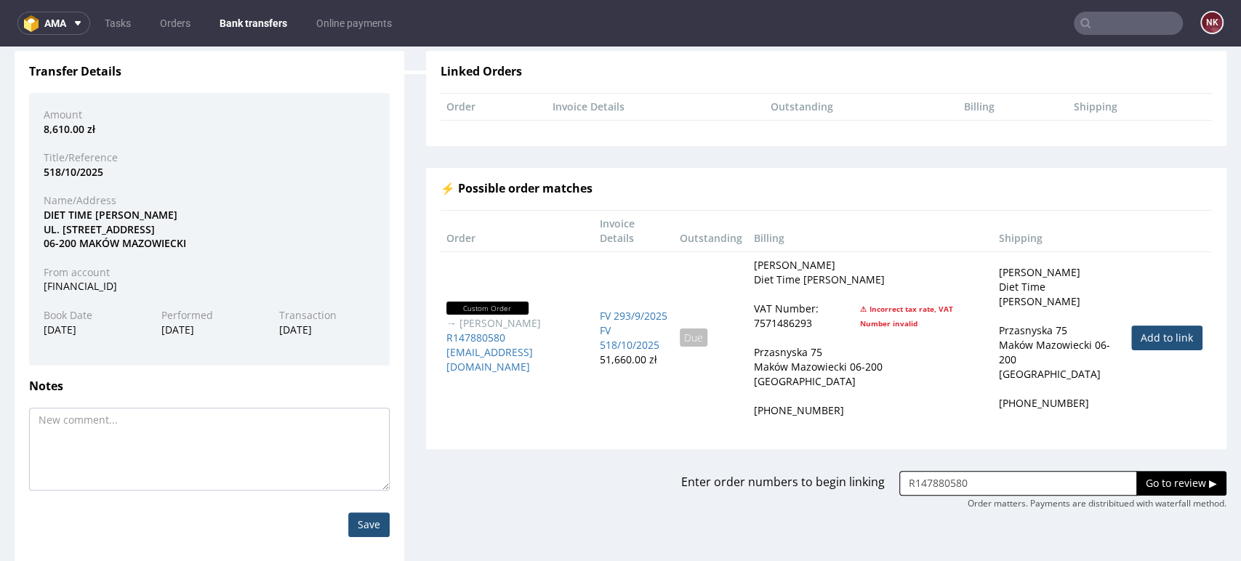
scroll to position [129, 0]
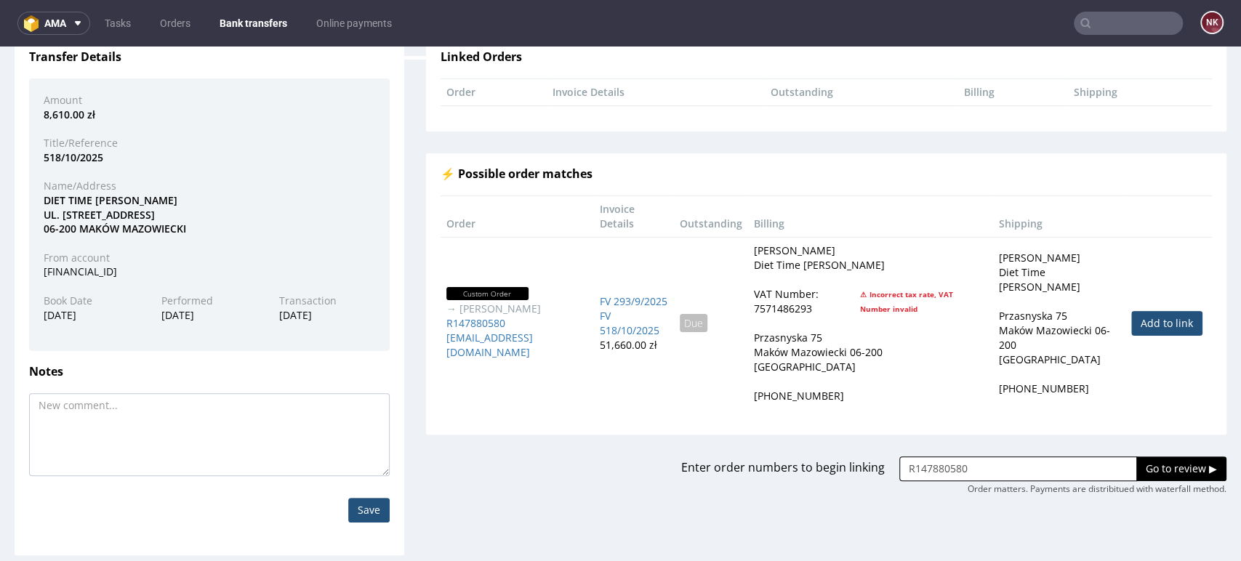
click at [1137, 464] on input "Go to review ▶" at bounding box center [1182, 469] width 90 height 25
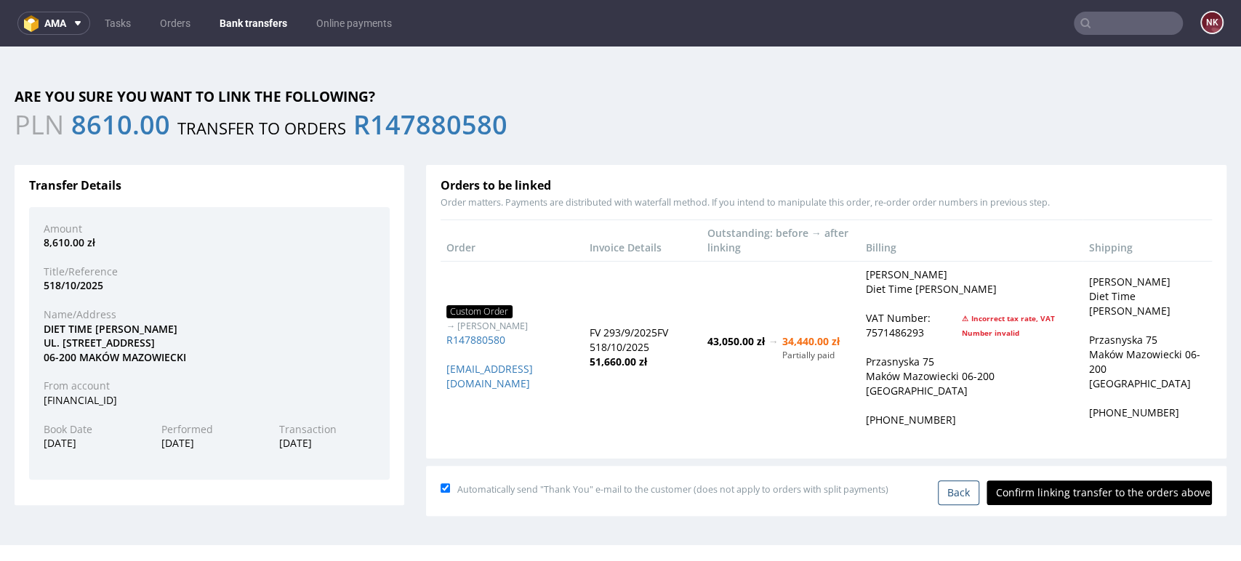
scroll to position [0, 0]
click at [1100, 493] on input "Confirm linking transfer to the orders above" at bounding box center [1099, 493] width 225 height 25
type input "In progress..."
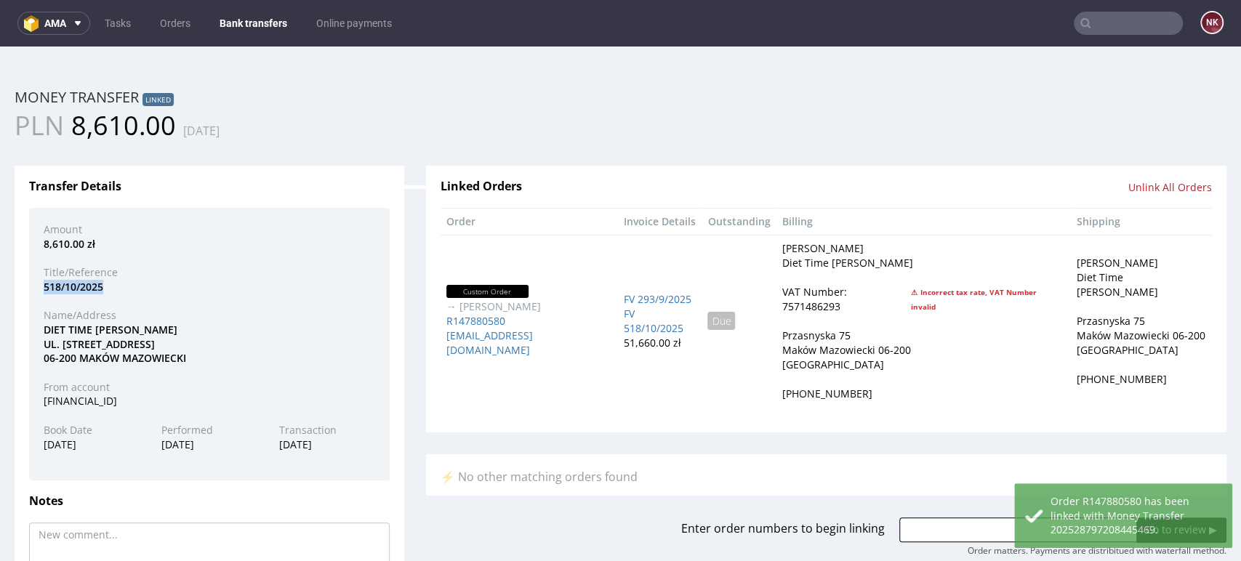
drag, startPoint x: 105, startPoint y: 287, endPoint x: 14, endPoint y: 286, distance: 90.9
click at [15, 286] on div "Transfer Details Amount 8,610.00 zł Title/Reference 518/10/2025 Name/Address DI…" at bounding box center [210, 425] width 390 height 518
copy div "518/10/2025"
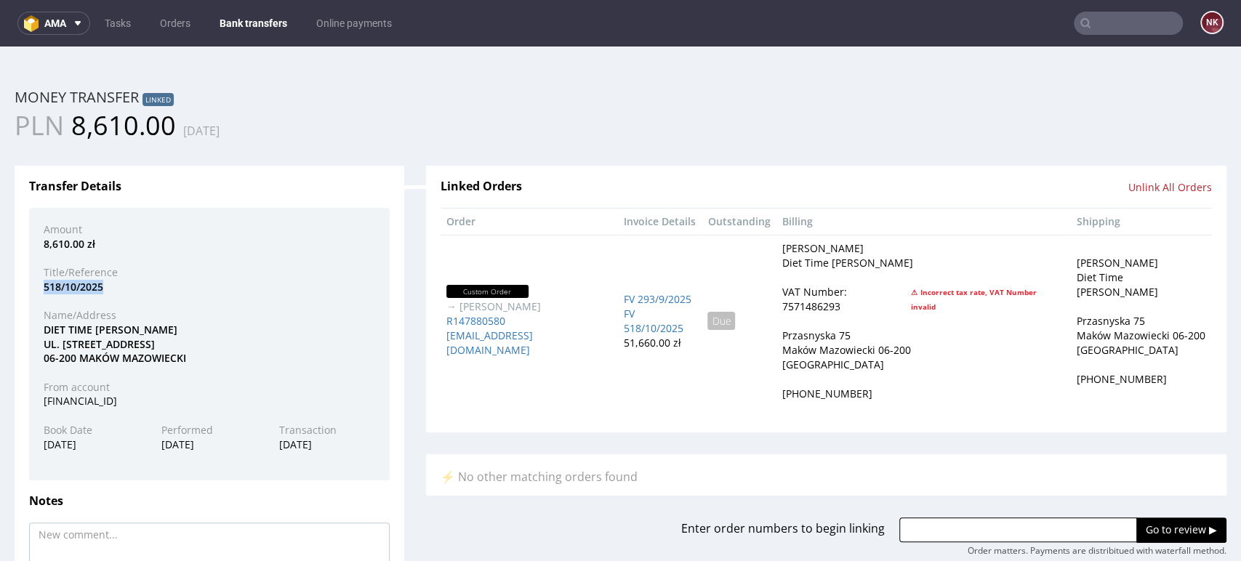
click at [236, 20] on link "Bank transfers" at bounding box center [253, 23] width 85 height 23
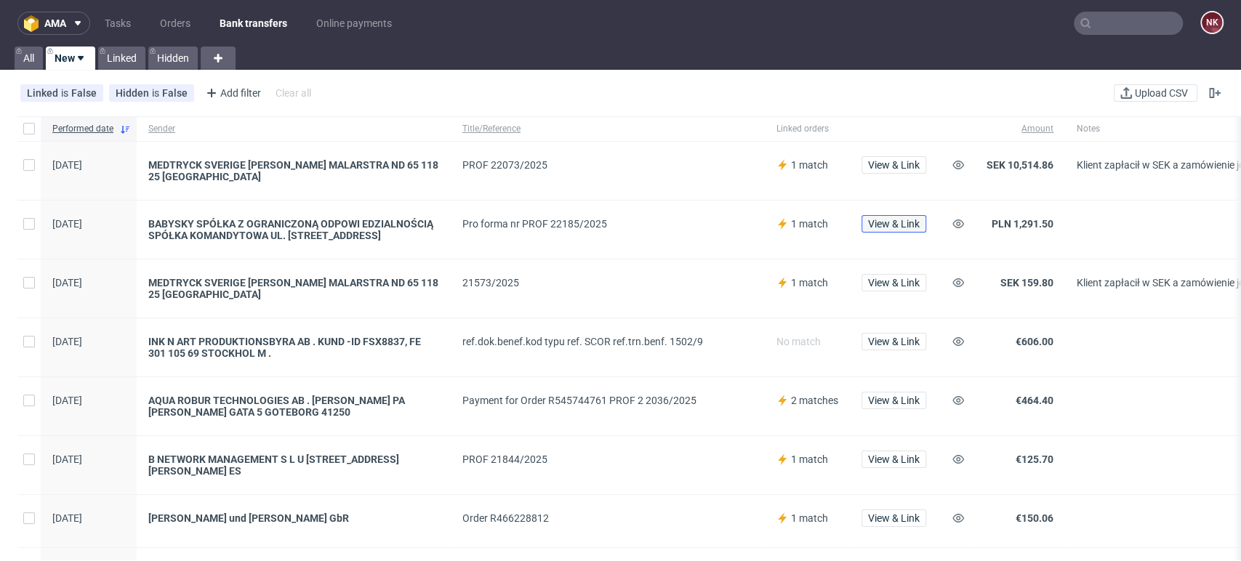
click at [907, 220] on span "View & Link" at bounding box center [894, 224] width 52 height 10
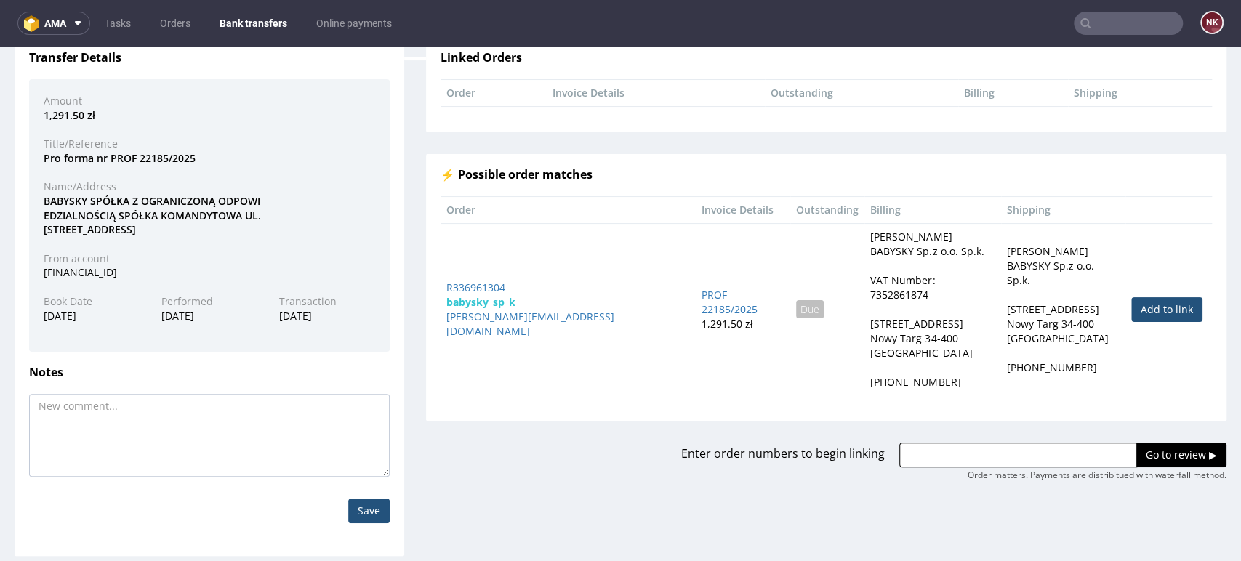
scroll to position [129, 0]
click at [1131, 303] on link "Add to link" at bounding box center [1166, 309] width 71 height 25
type input "R336961304"
click at [1137, 442] on input "Go to review ▶" at bounding box center [1182, 454] width 90 height 25
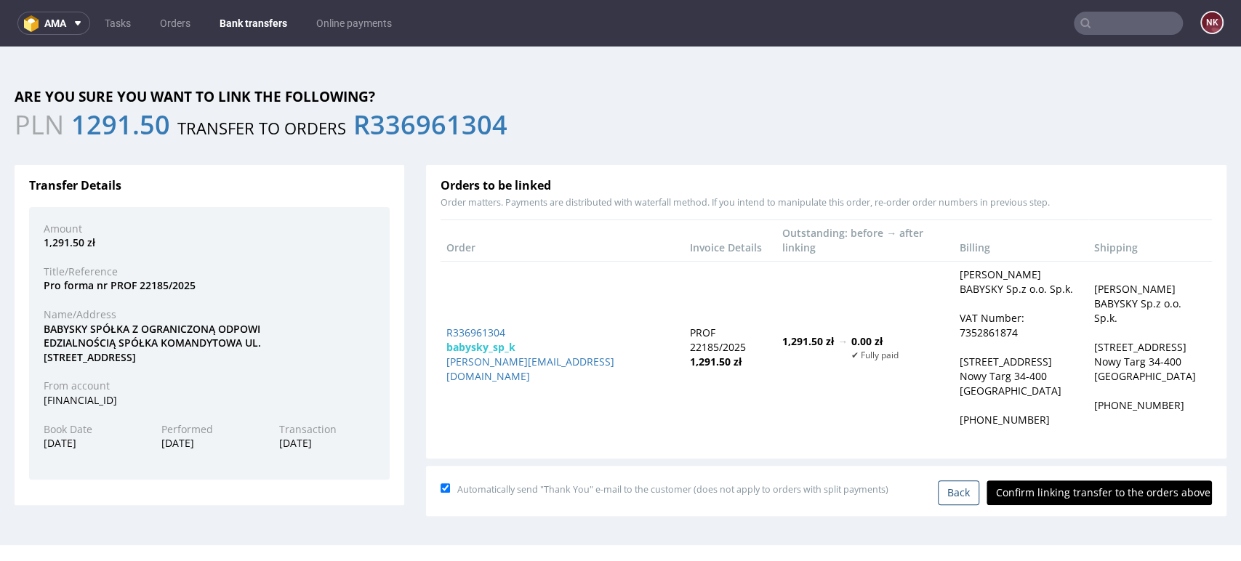
scroll to position [0, 0]
click at [1088, 481] on input "Confirm linking transfer to the orders above" at bounding box center [1099, 493] width 225 height 25
type input "In progress..."
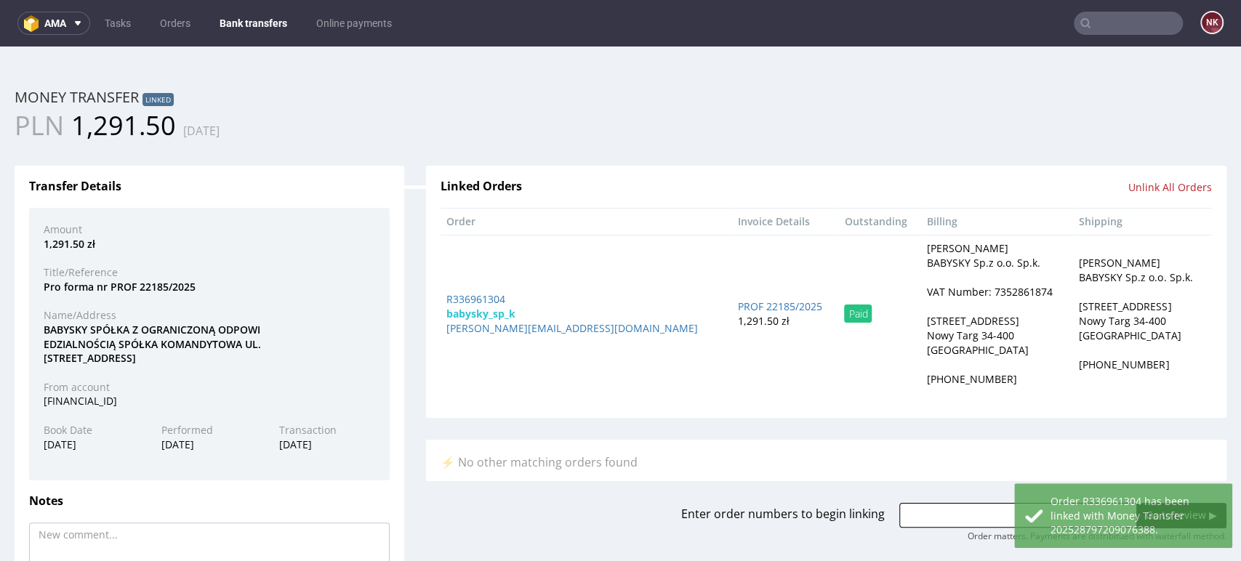
click at [241, 14] on link "Bank transfers" at bounding box center [253, 23] width 85 height 23
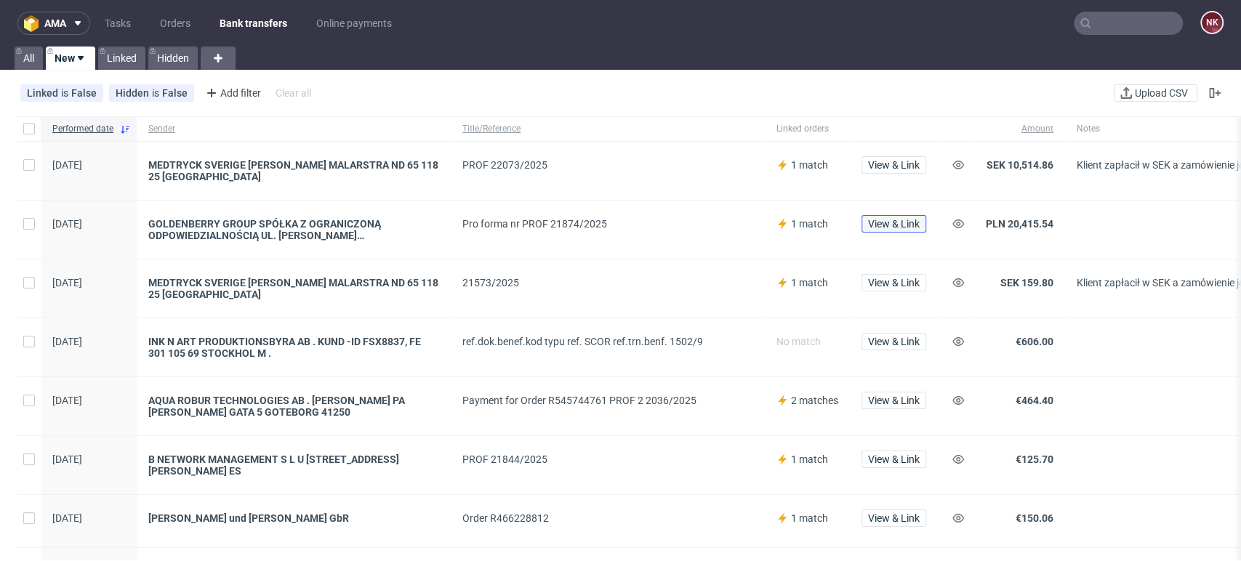
click at [909, 220] on span "View & Link" at bounding box center [894, 224] width 52 height 10
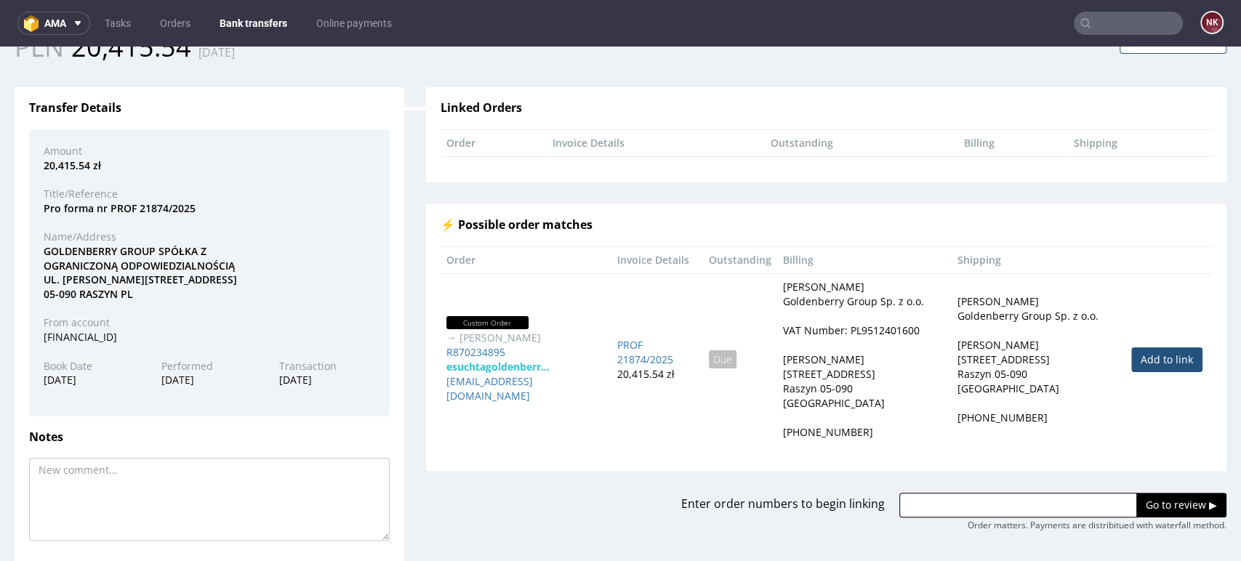
scroll to position [81, 0]
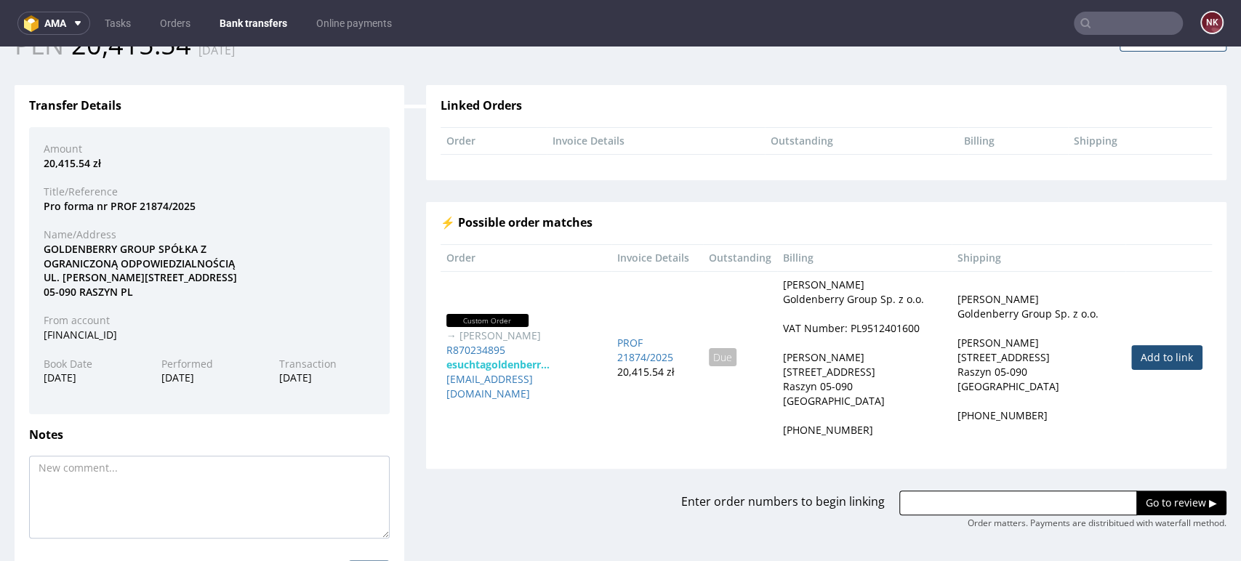
click at [1147, 345] on link "Add to link" at bounding box center [1166, 357] width 71 height 25
type input "R870234895"
click at [1140, 469] on div "Enter order numbers to begin linking R870234895 Go to review ▶ Order matters. P…" at bounding box center [826, 499] width 822 height 61
click at [1140, 491] on input "Go to review ▶" at bounding box center [1182, 503] width 90 height 25
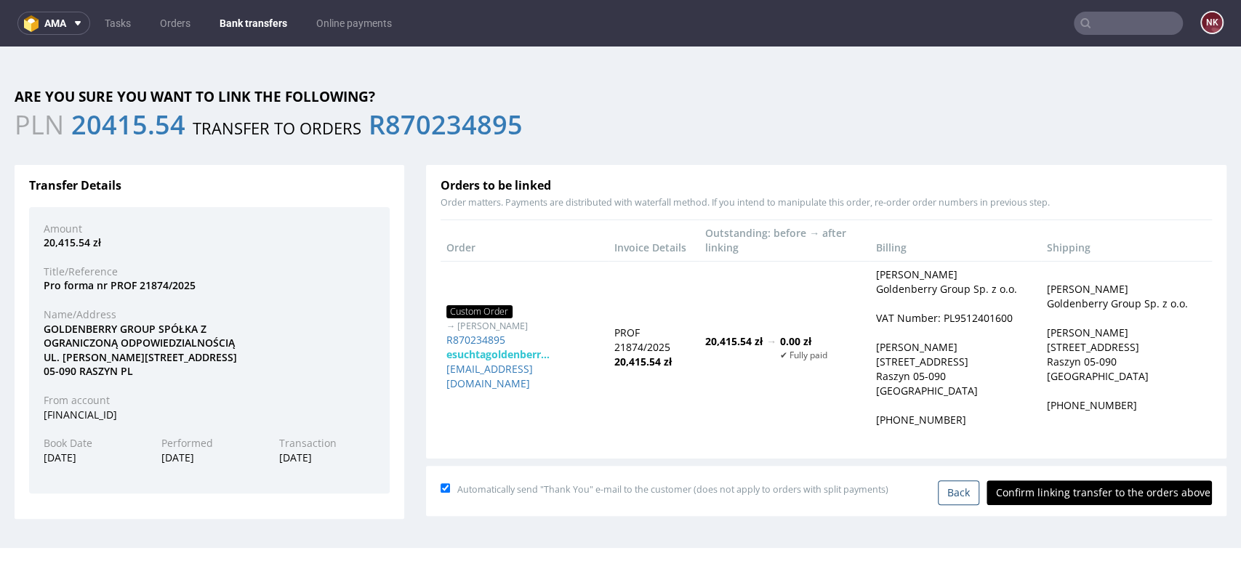
scroll to position [0, 0]
click at [1097, 481] on input "Confirm linking transfer to the orders above" at bounding box center [1099, 493] width 225 height 25
type input "In progress..."
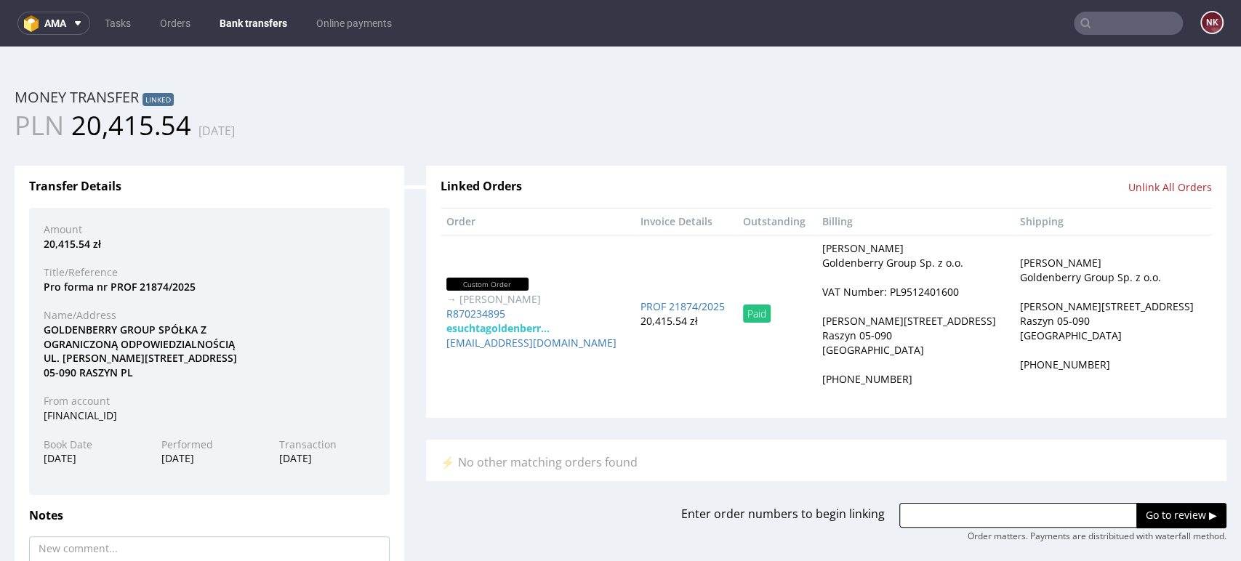
click at [267, 31] on link "Bank transfers" at bounding box center [253, 23] width 85 height 23
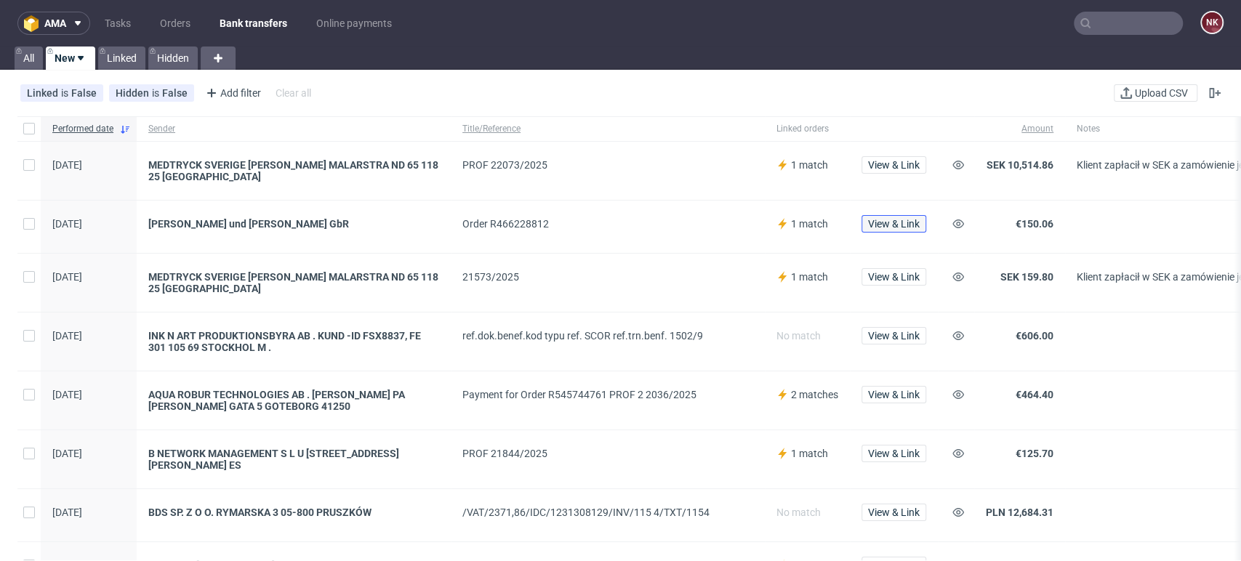
click at [918, 220] on span "View & Link" at bounding box center [894, 224] width 52 height 10
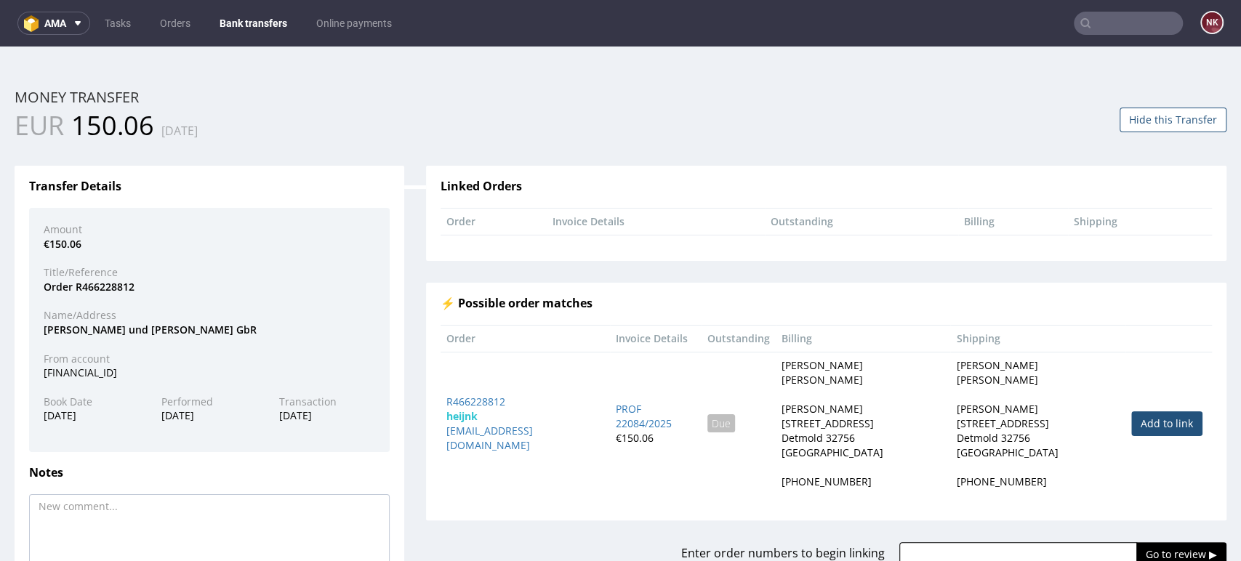
click at [1131, 412] on link "Add to link" at bounding box center [1166, 424] width 71 height 25
type input "R466228812"
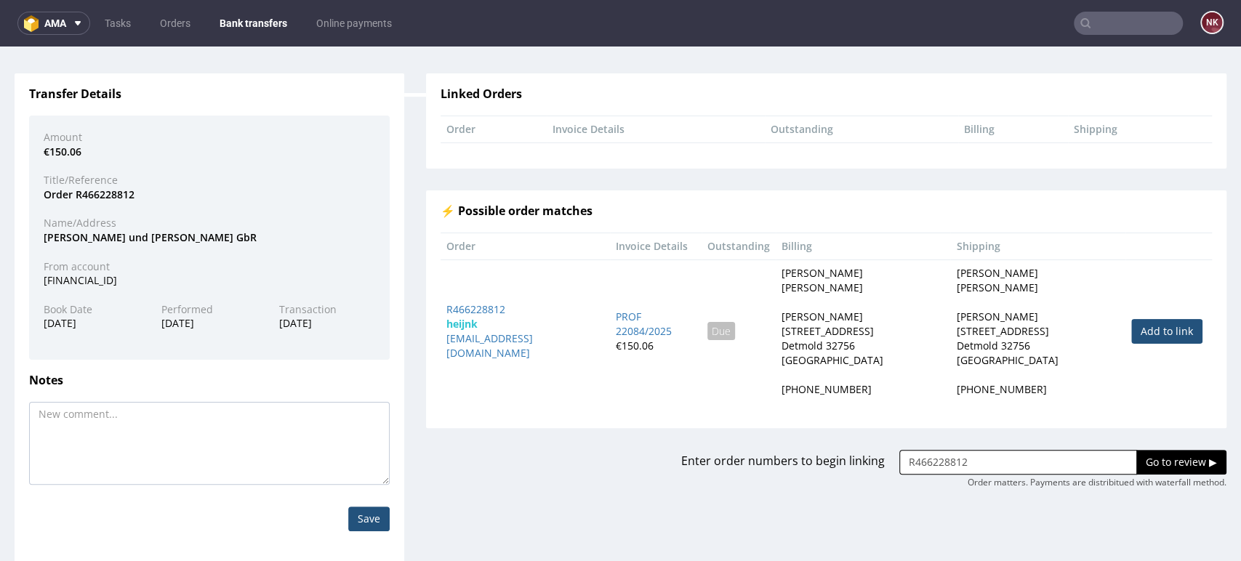
scroll to position [101, 0]
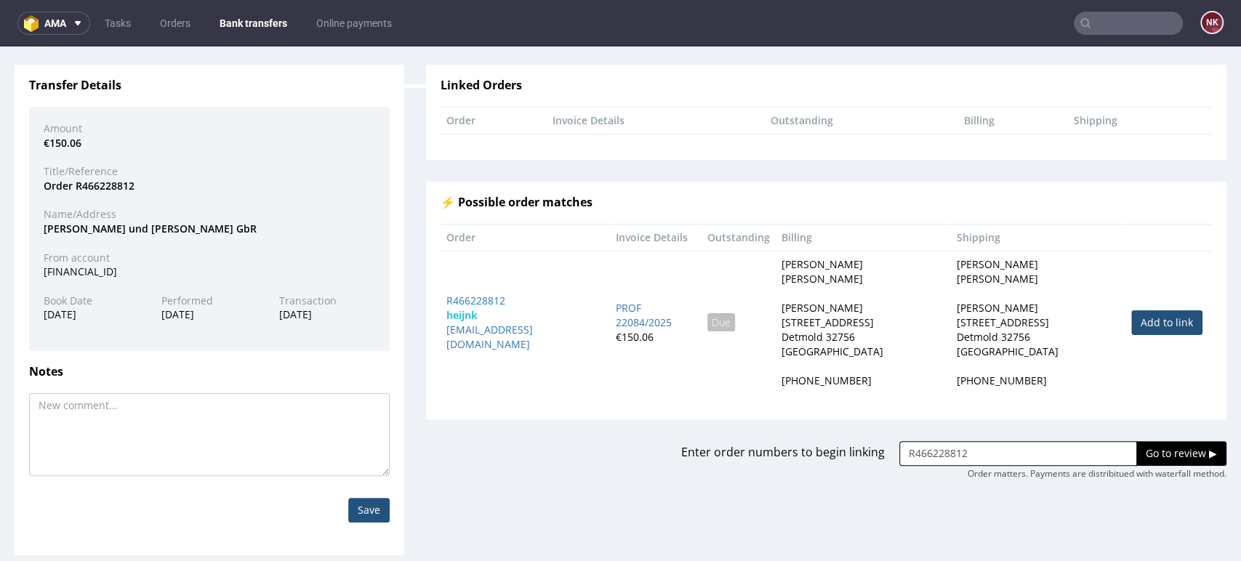
click at [1145, 441] on input "Go to review ▶" at bounding box center [1182, 453] width 90 height 25
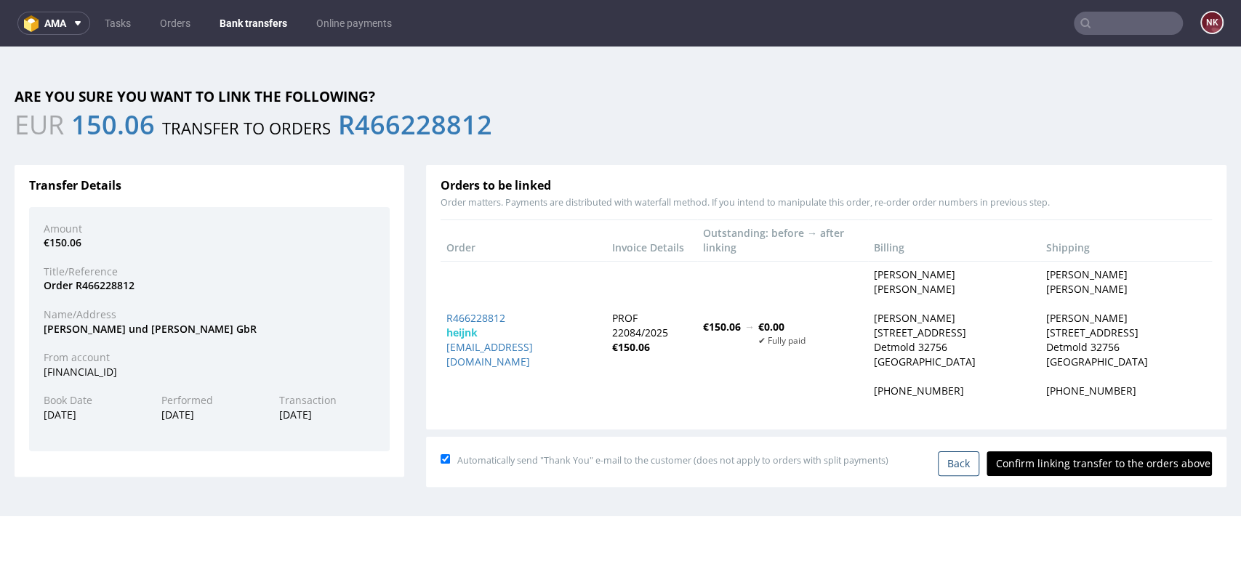
scroll to position [0, 0]
click at [1069, 452] on input "Confirm linking transfer to the orders above" at bounding box center [1099, 464] width 225 height 25
type input "In progress..."
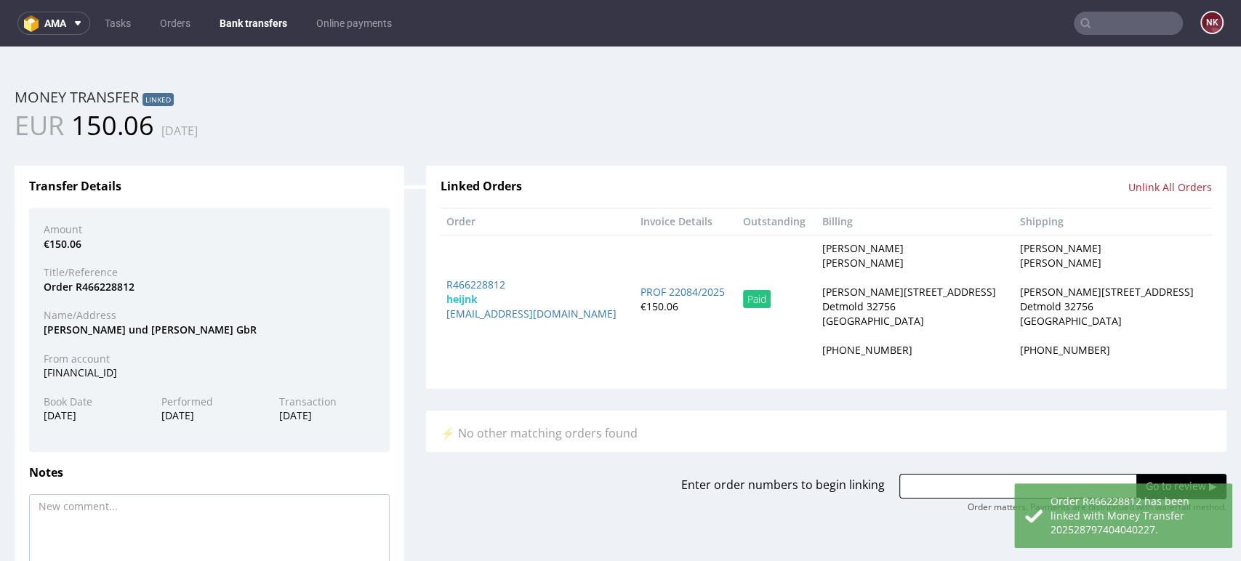
click at [245, 16] on link "Bank transfers" at bounding box center [253, 23] width 85 height 23
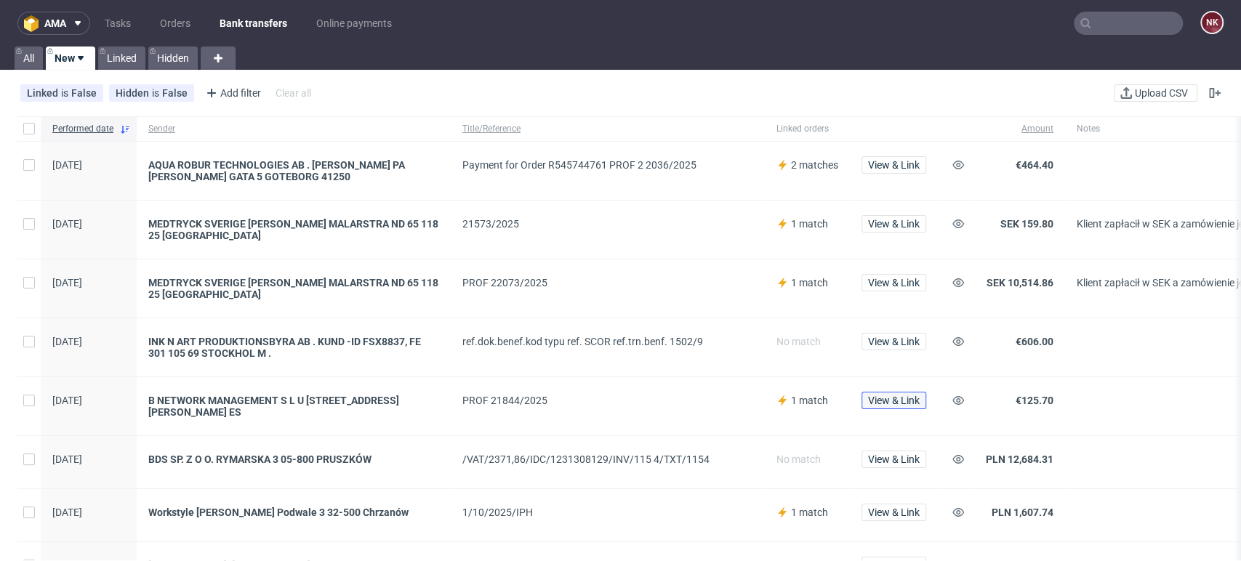
click at [894, 400] on span "View & Link" at bounding box center [894, 401] width 52 height 10
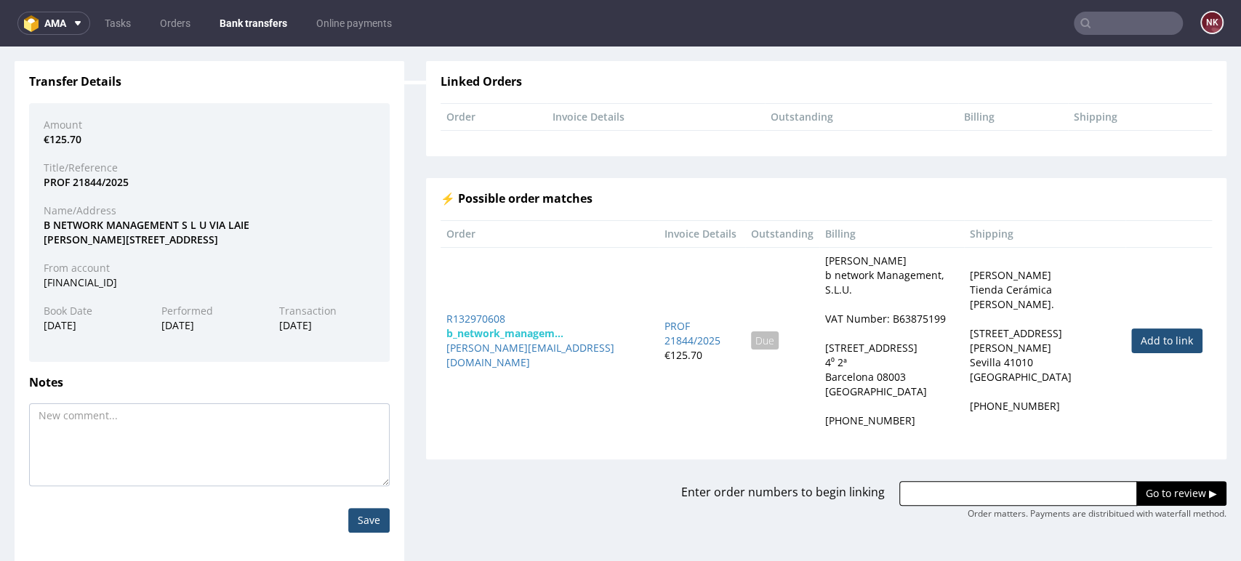
scroll to position [116, 0]
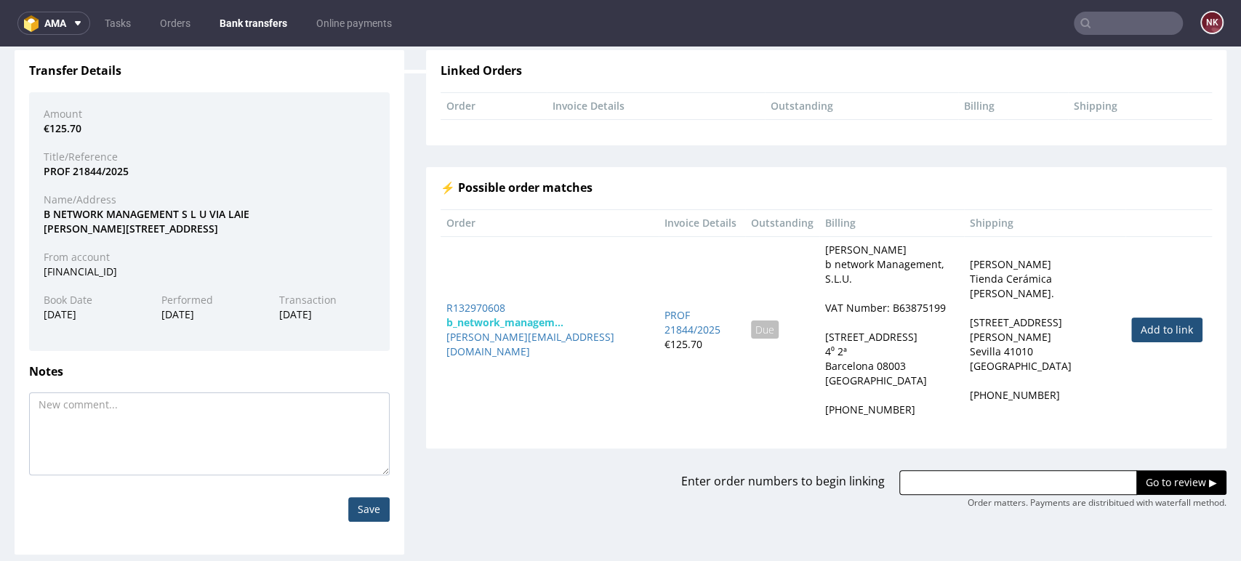
click at [1138, 318] on link "Add to link" at bounding box center [1166, 330] width 71 height 25
type input "R132970608"
click at [1137, 470] on input "Go to review ▶" at bounding box center [1182, 482] width 90 height 25
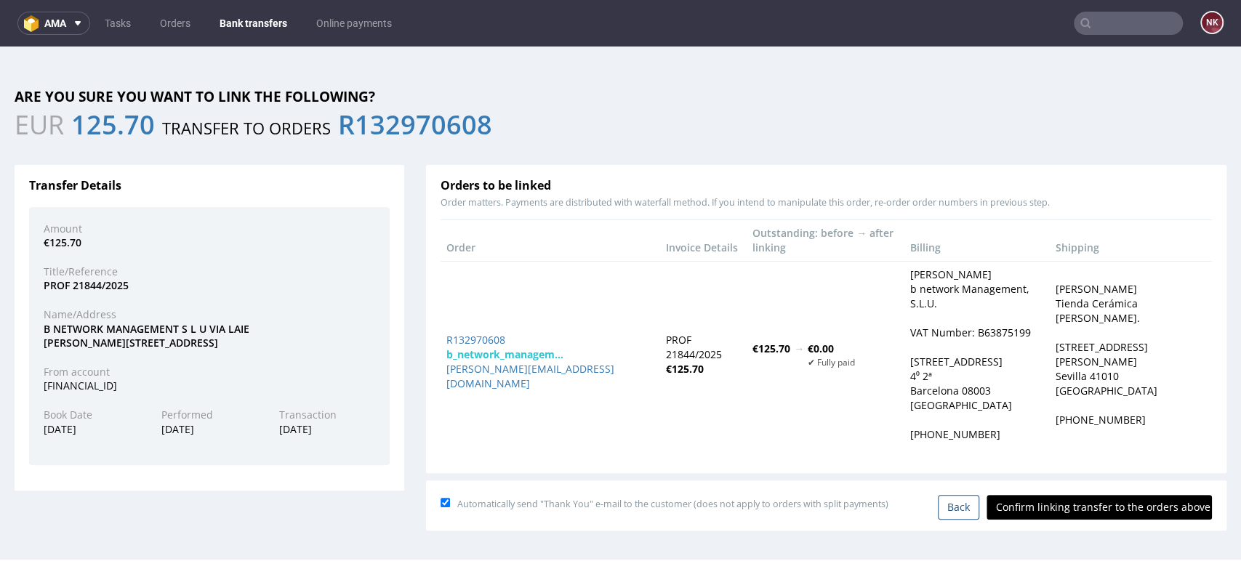
scroll to position [0, 0]
click at [1088, 495] on input "Confirm linking transfer to the orders above" at bounding box center [1099, 507] width 225 height 25
type input "In progress..."
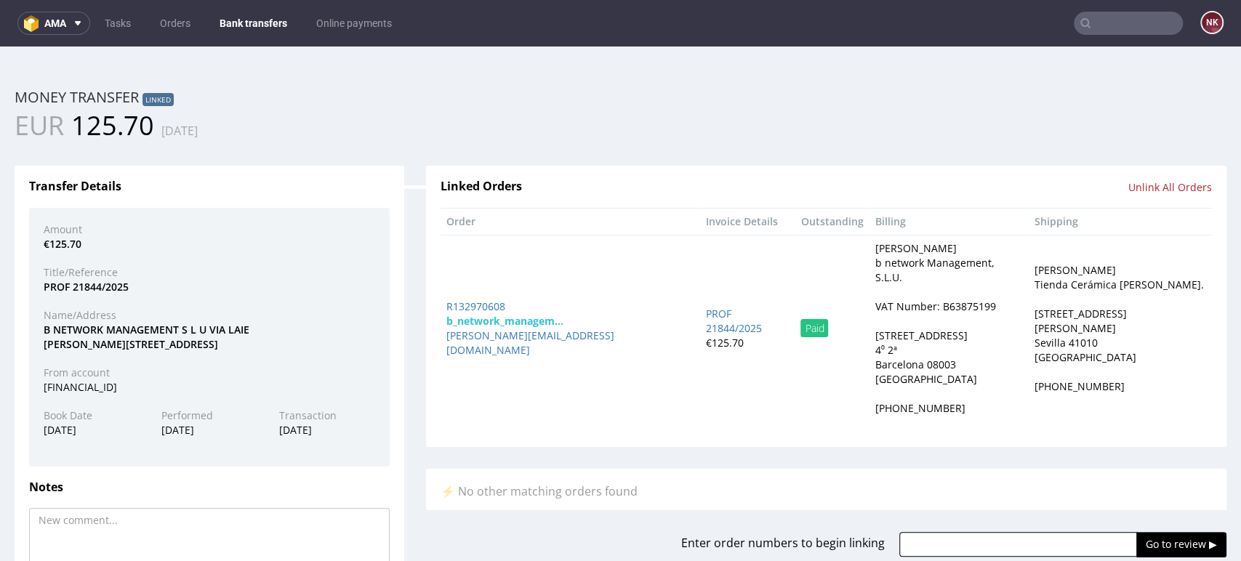
click at [270, 10] on nav "ama Tasks Orders Bank transfers Online payments NK" at bounding box center [620, 23] width 1241 height 47
click at [269, 20] on link "Bank transfers" at bounding box center [253, 23] width 85 height 23
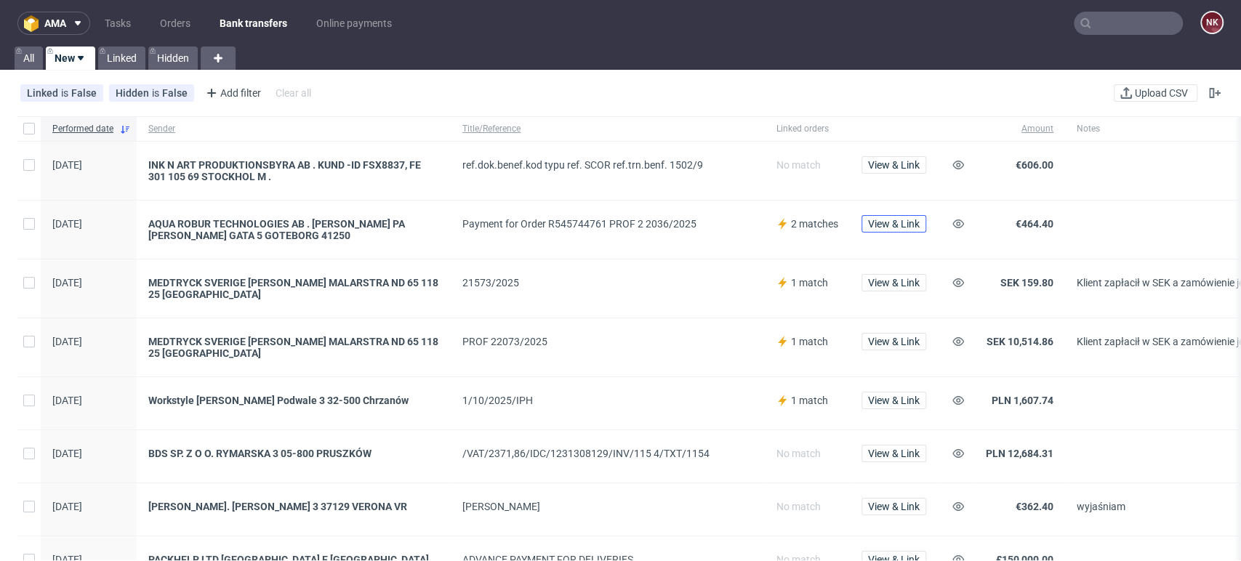
click at [891, 231] on button "View & Link" at bounding box center [894, 223] width 65 height 17
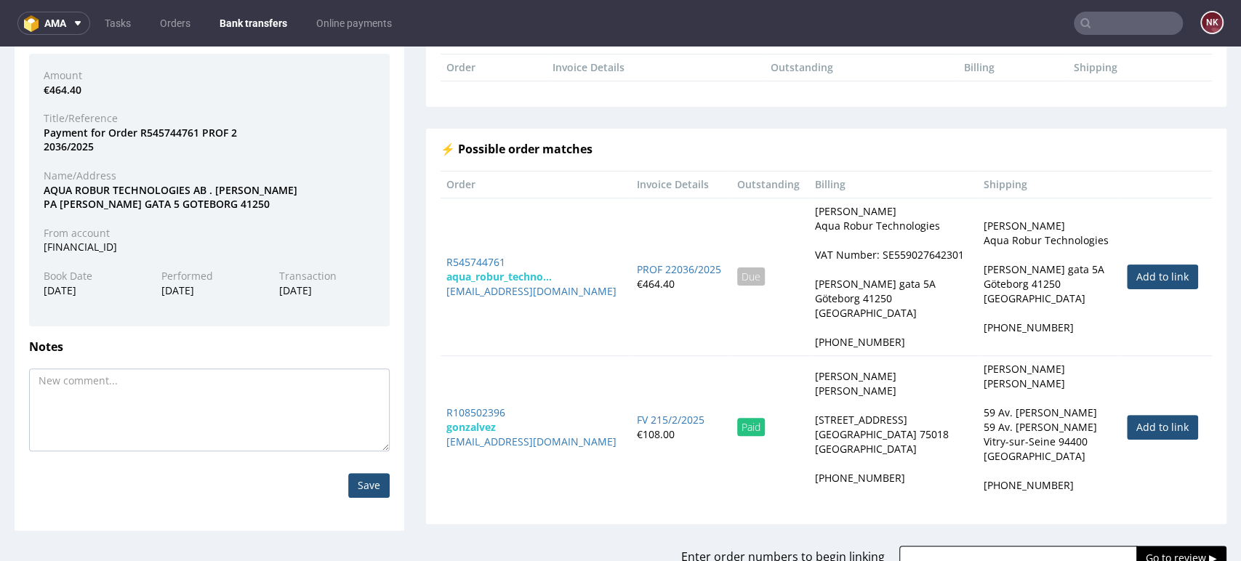
scroll to position [161, 0]
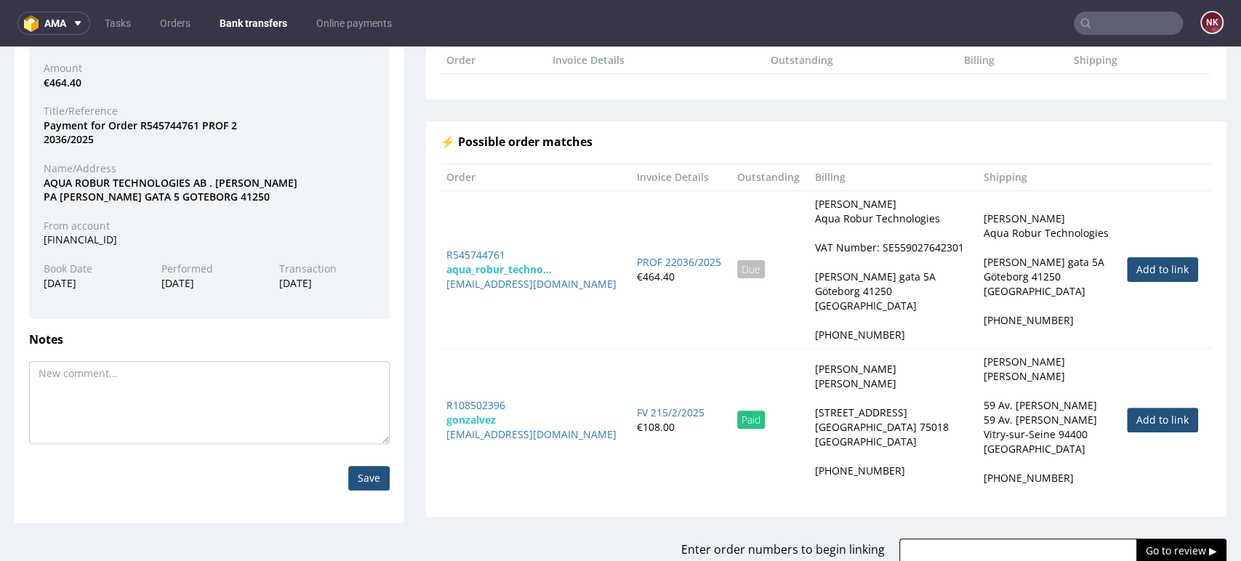
click at [1147, 270] on link "Add to link" at bounding box center [1162, 269] width 71 height 25
type input "R545744761"
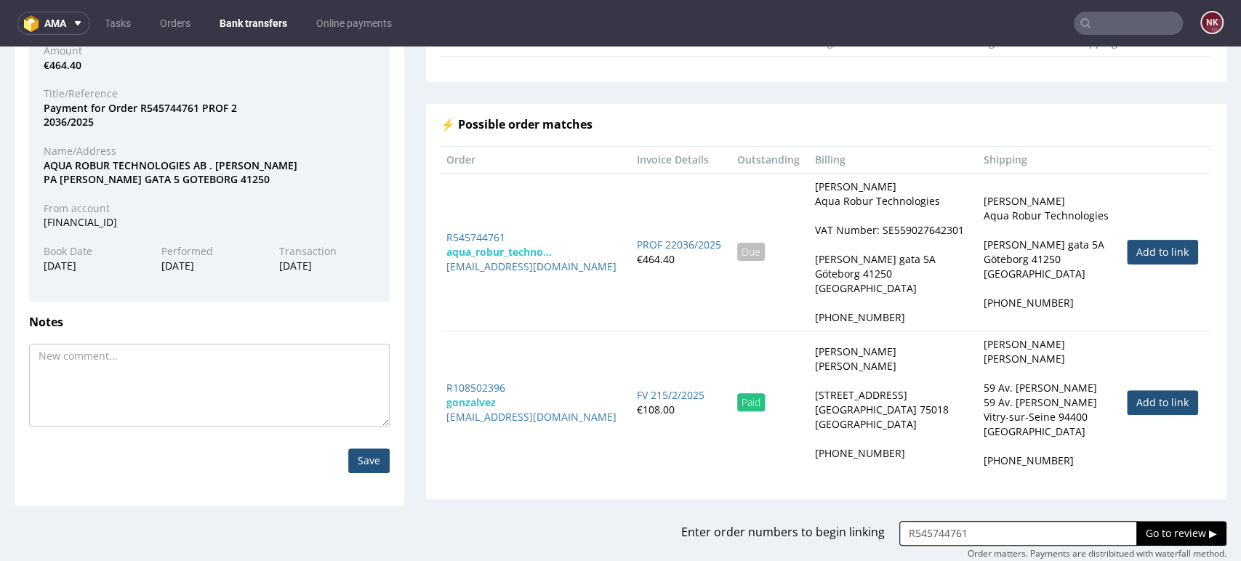
scroll to position [184, 0]
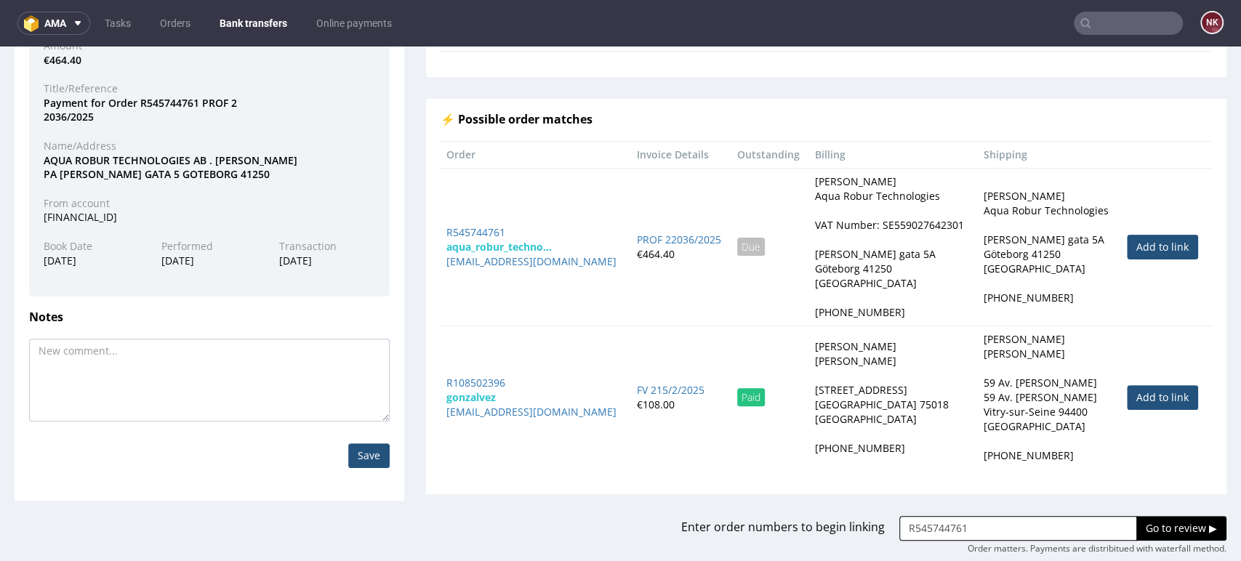
click at [1141, 529] on input "Go to review ▶" at bounding box center [1182, 528] width 90 height 25
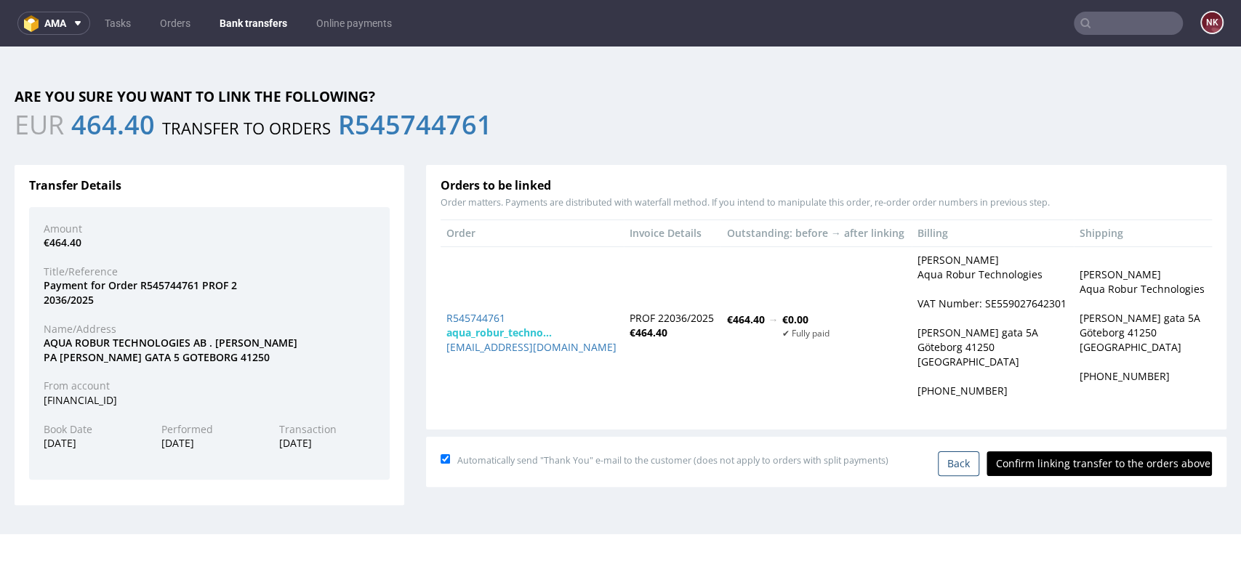
scroll to position [0, 0]
click at [1092, 470] on input "Confirm linking transfer to the orders above" at bounding box center [1099, 464] width 225 height 25
type input "In progress..."
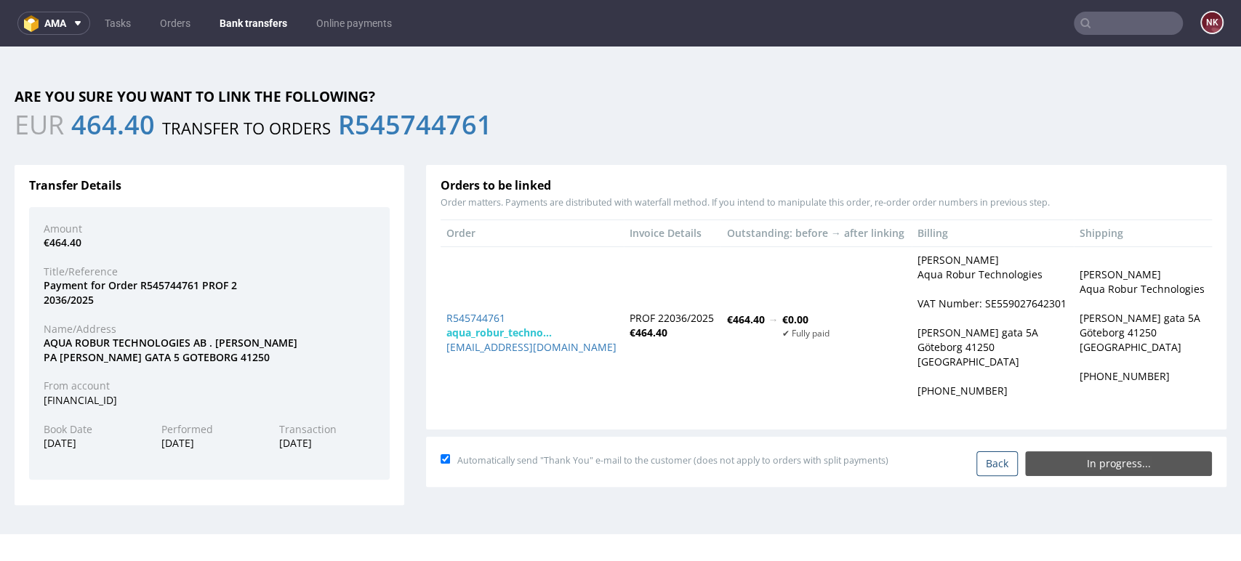
drag, startPoint x: 494, startPoint y: 326, endPoint x: 471, endPoint y: 310, distance: 28.2
drag, startPoint x: 471, startPoint y: 310, endPoint x: 465, endPoint y: 320, distance: 11.7
click at [248, 14] on link "Bank transfers" at bounding box center [253, 23] width 85 height 23
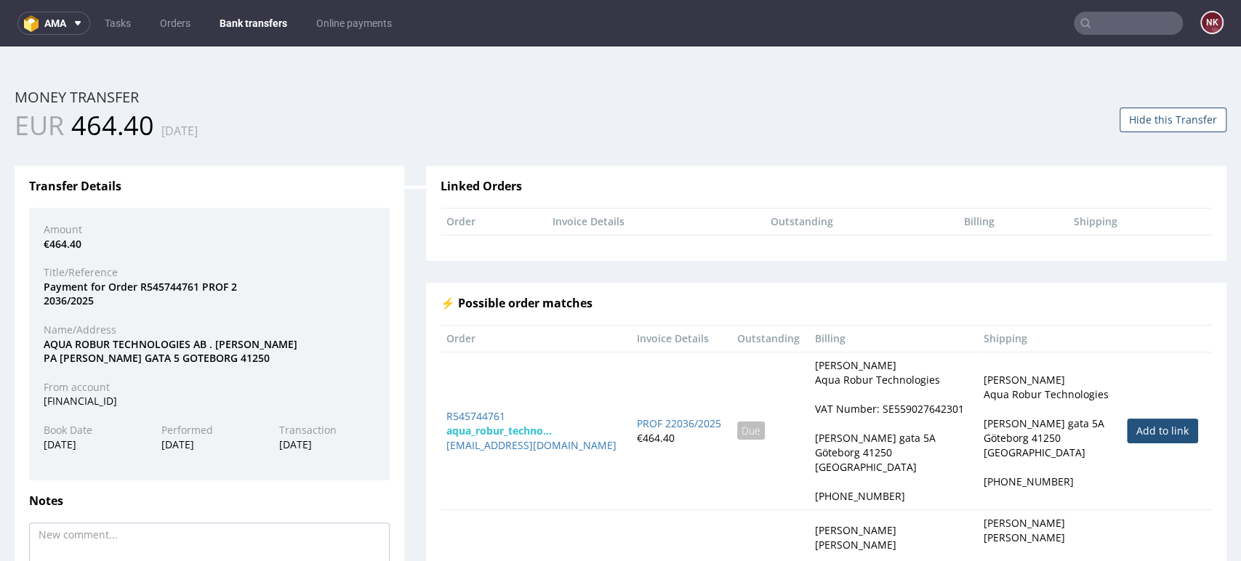
click at [237, 10] on nav "ama Tasks Orders Bank transfers Online payments NK" at bounding box center [620, 23] width 1241 height 47
click at [241, 26] on link "Bank transfers" at bounding box center [253, 23] width 85 height 23
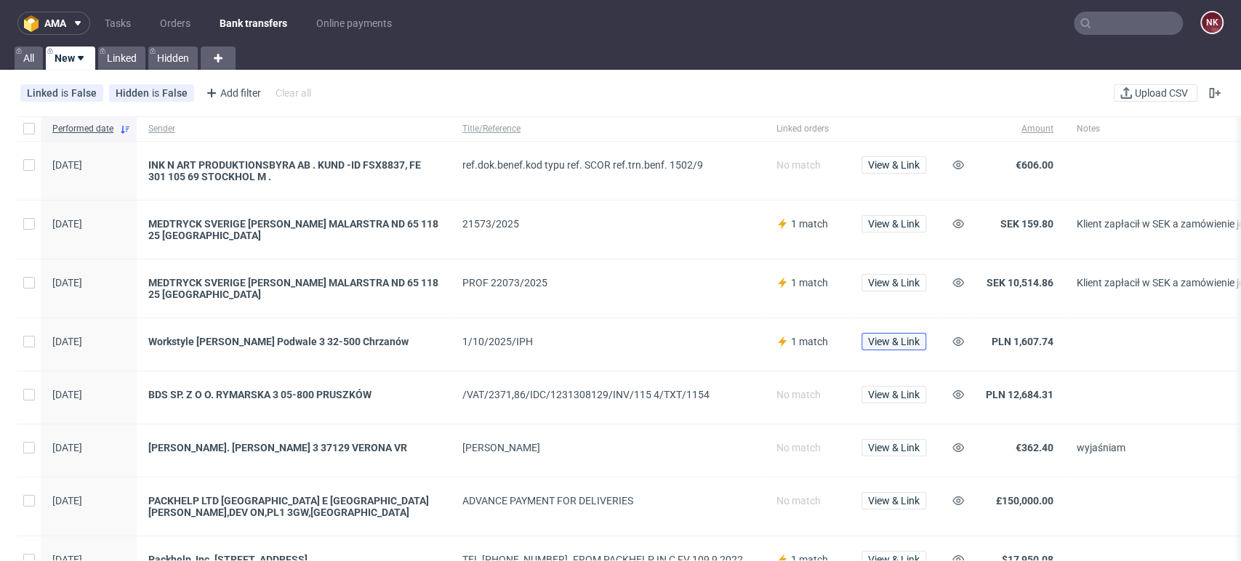
click at [873, 339] on span "View & Link" at bounding box center [894, 342] width 52 height 10
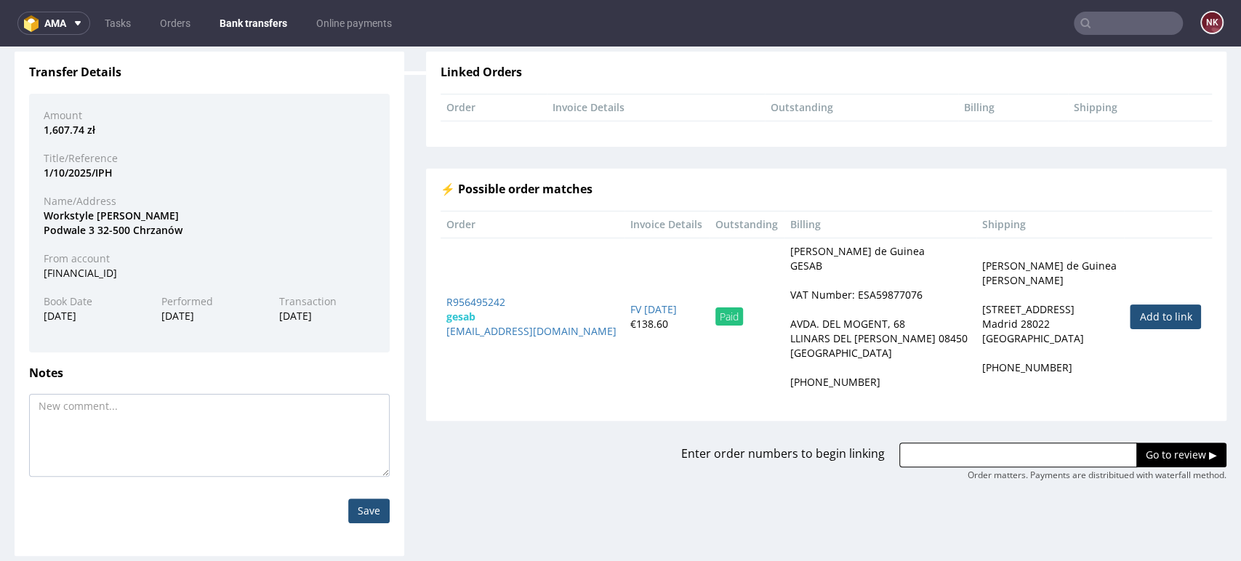
scroll to position [116, 0]
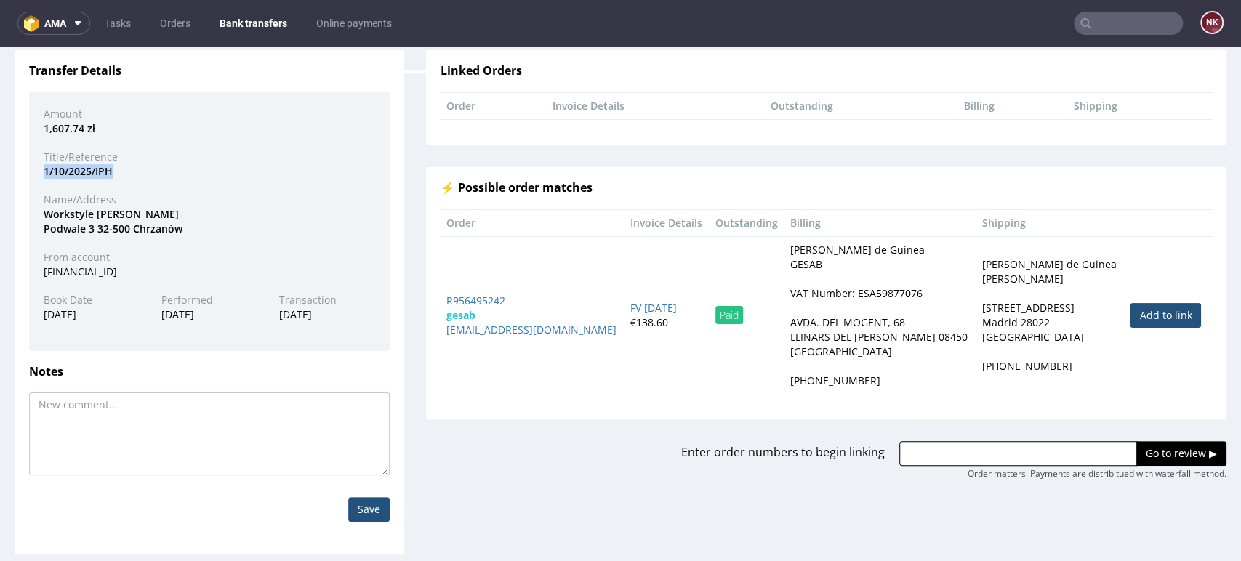
drag, startPoint x: 121, startPoint y: 168, endPoint x: 33, endPoint y: 168, distance: 87.3
click at [33, 168] on div "1/10/2025/IPH" at bounding box center [209, 171] width 353 height 15
copy div "1/10/2025/IPH"
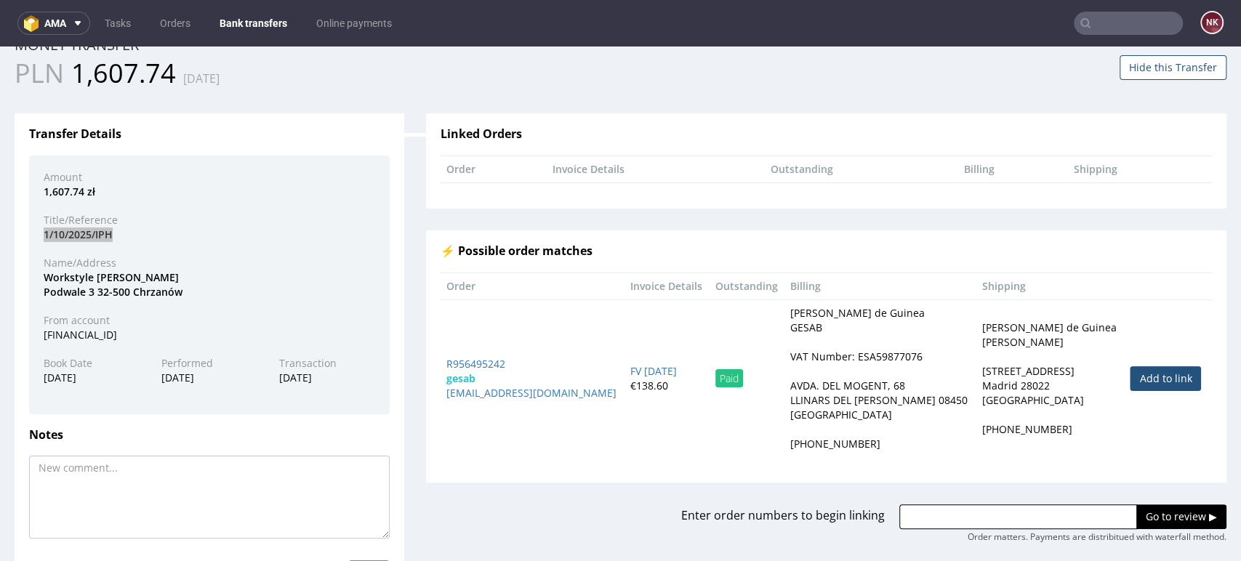
scroll to position [0, 0]
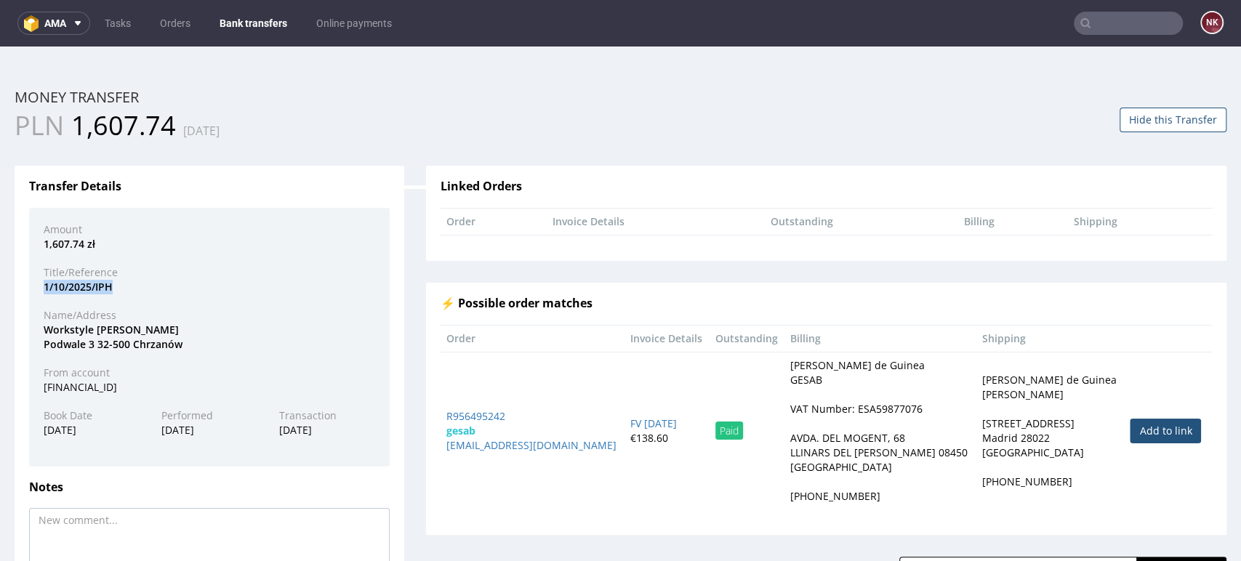
click at [1147, 120] on button "Hide this Transfer" at bounding box center [1173, 120] width 107 height 25
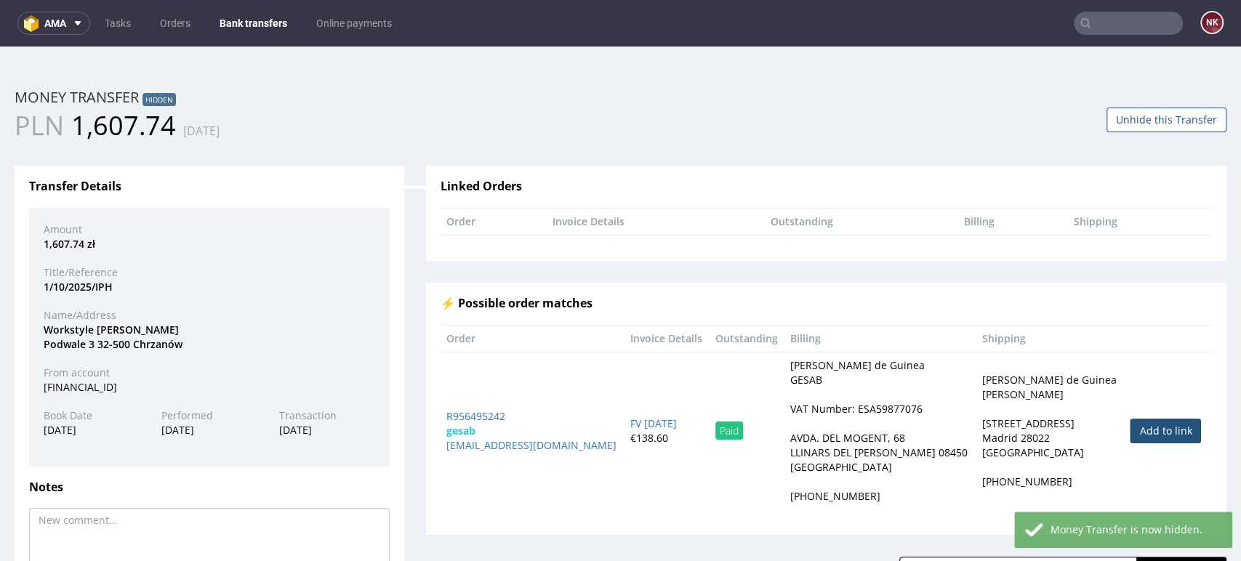
click at [232, 19] on link "Bank transfers" at bounding box center [253, 23] width 85 height 23
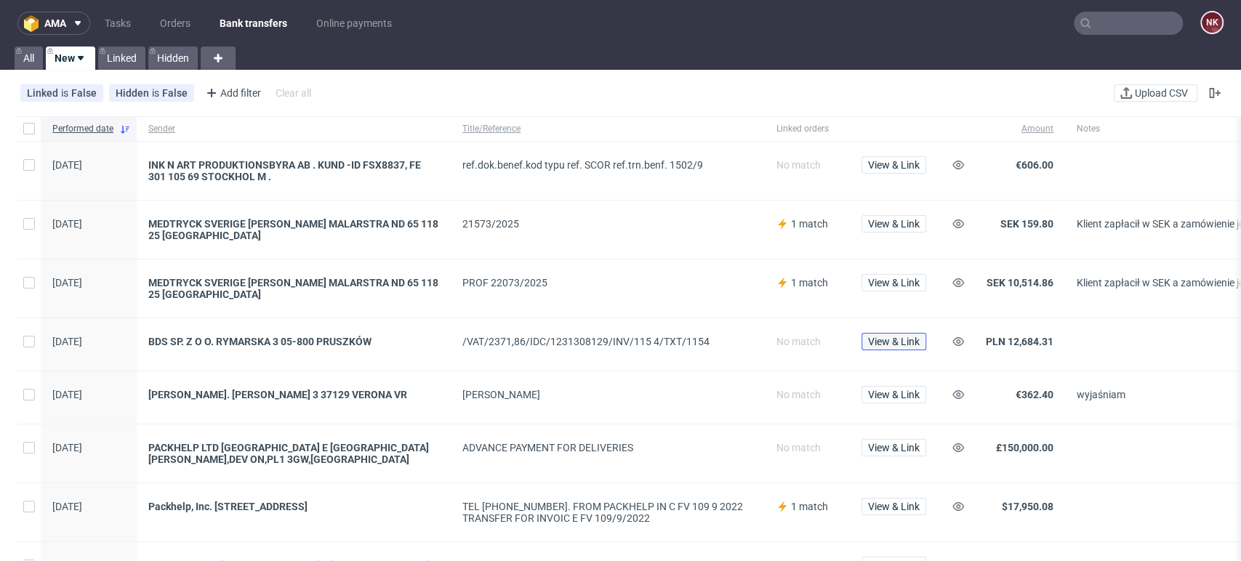
click at [899, 340] on span "View & Link" at bounding box center [894, 342] width 52 height 10
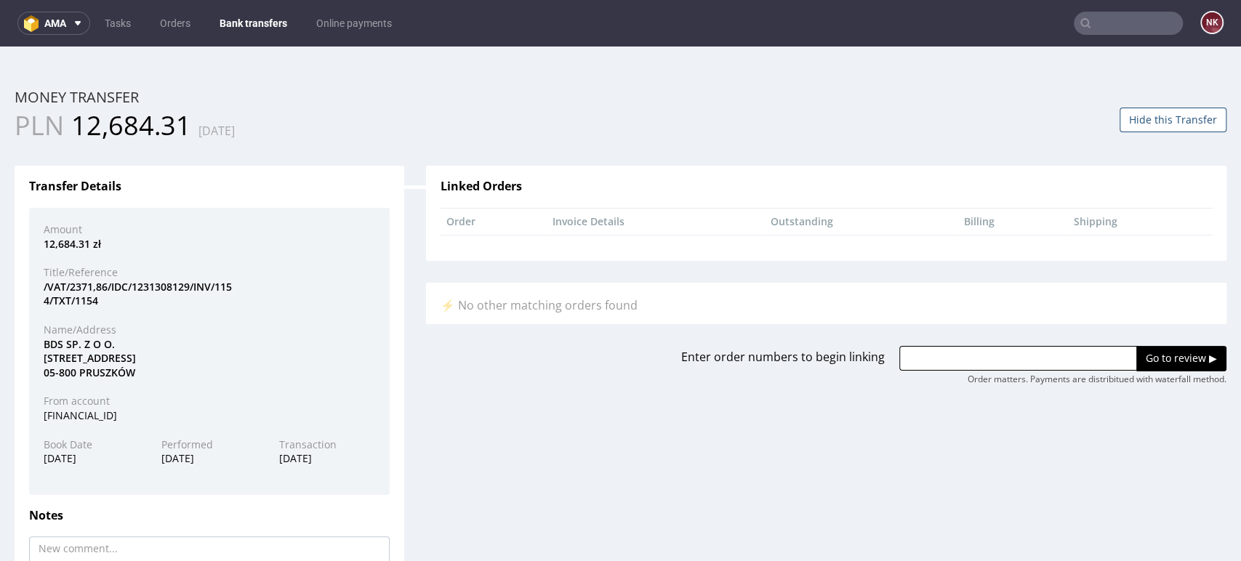
click at [56, 345] on div "BDS SP. Z O O. RYMARSKA 3 05-800 PRUSZKÓW" at bounding box center [209, 358] width 353 height 43
copy div "BDS"
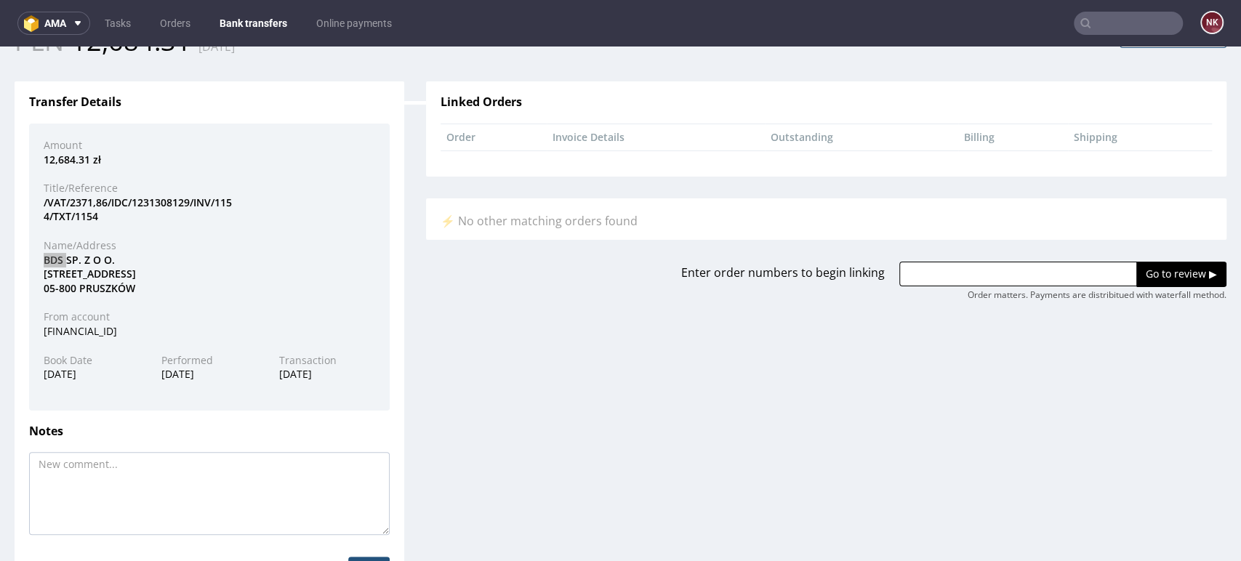
scroll to position [144, 0]
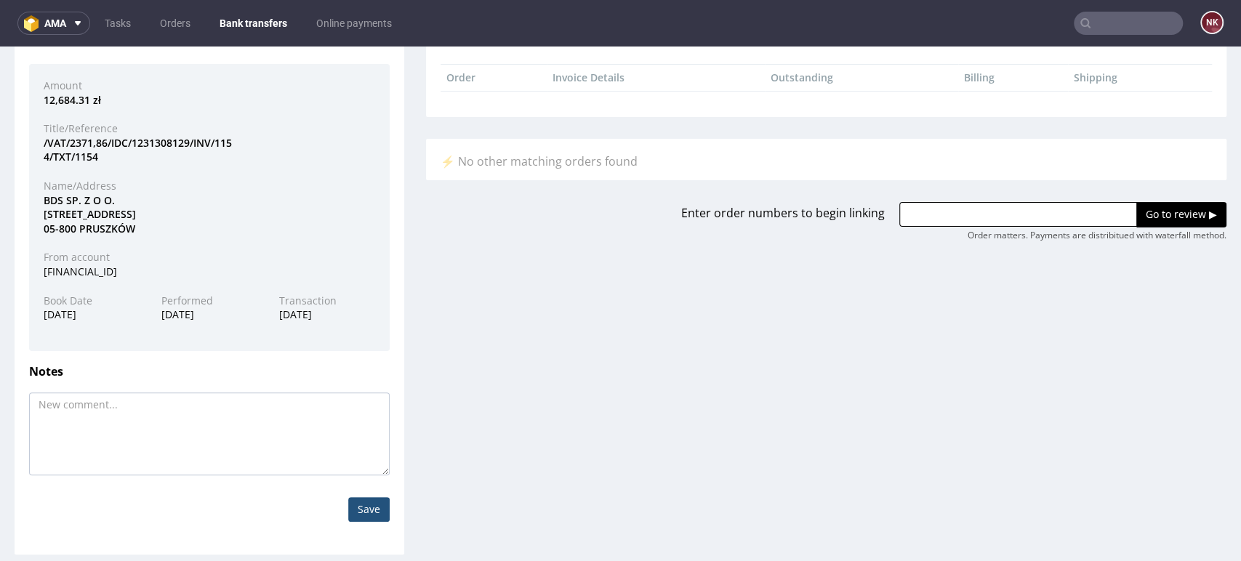
click at [260, 384] on div "Notes" at bounding box center [209, 380] width 382 height 28
click at [260, 411] on textarea at bounding box center [209, 434] width 361 height 83
paste textarea "FV 1154/9/2025"
click at [370, 511] on input "Save" at bounding box center [368, 509] width 41 height 25
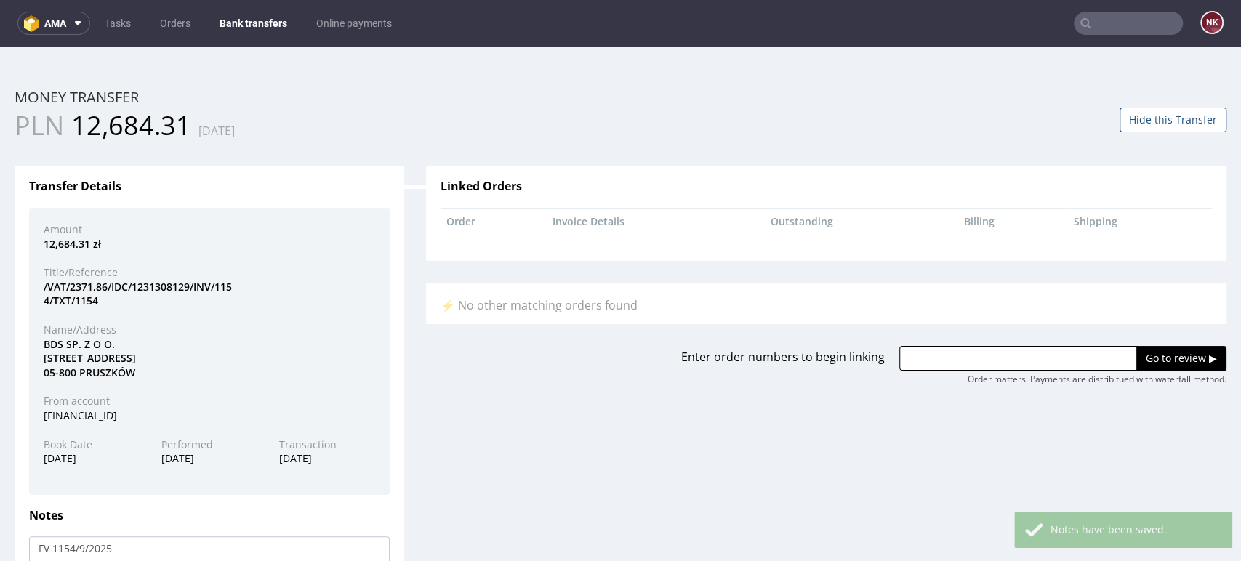
scroll to position [0, 0]
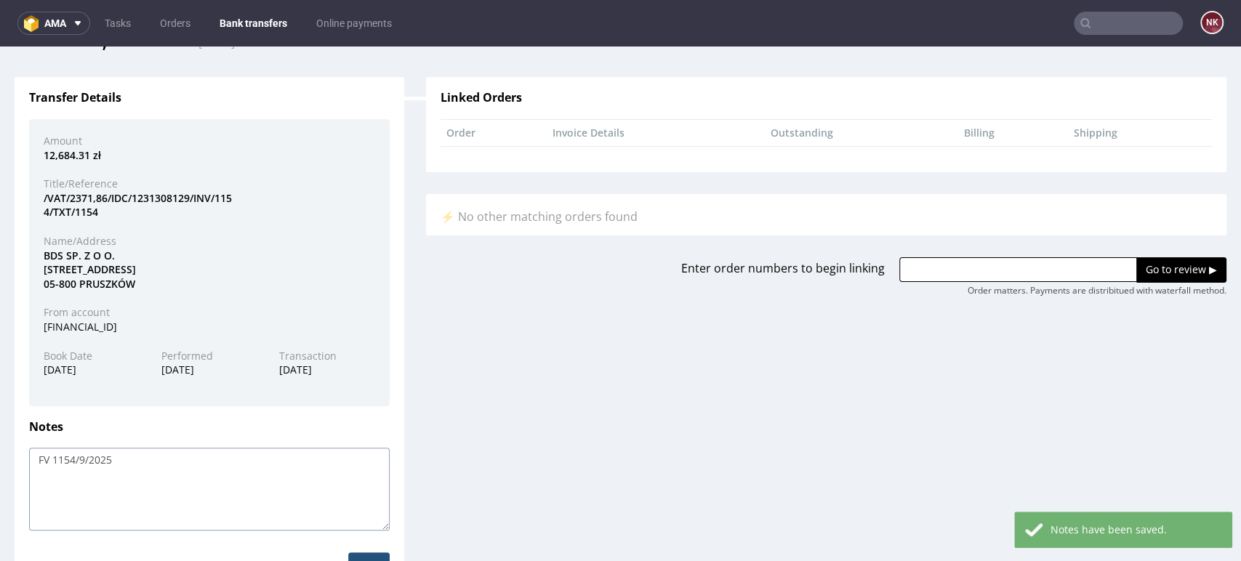
scroll to position [158, 0]
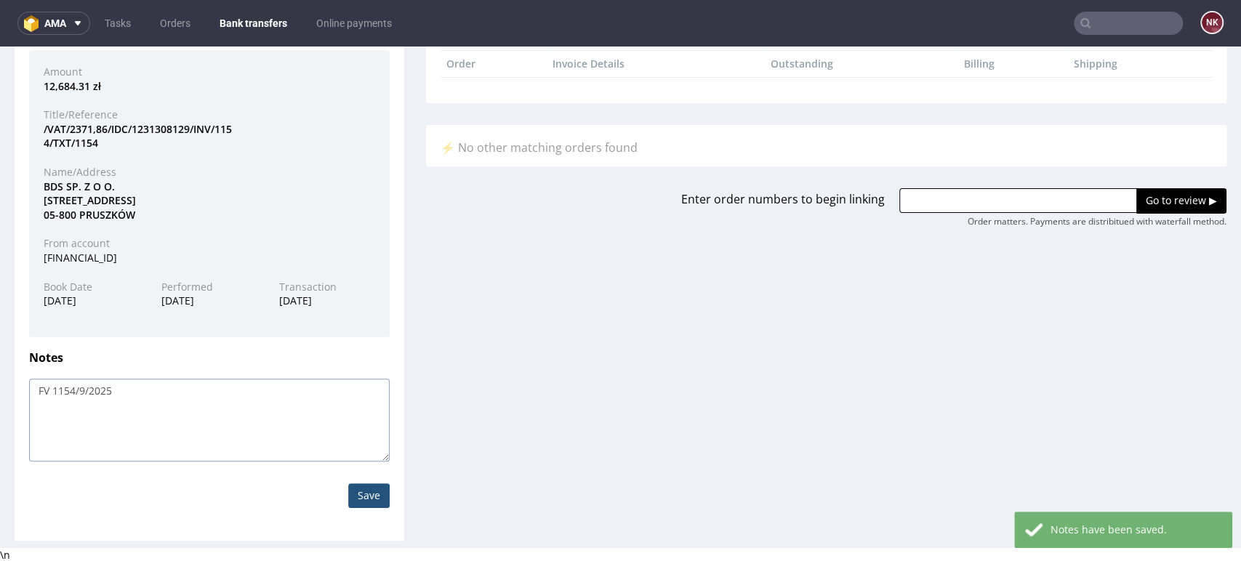
type textarea "FV 1154/9/2025"
click at [356, 503] on input "Save" at bounding box center [368, 496] width 41 height 25
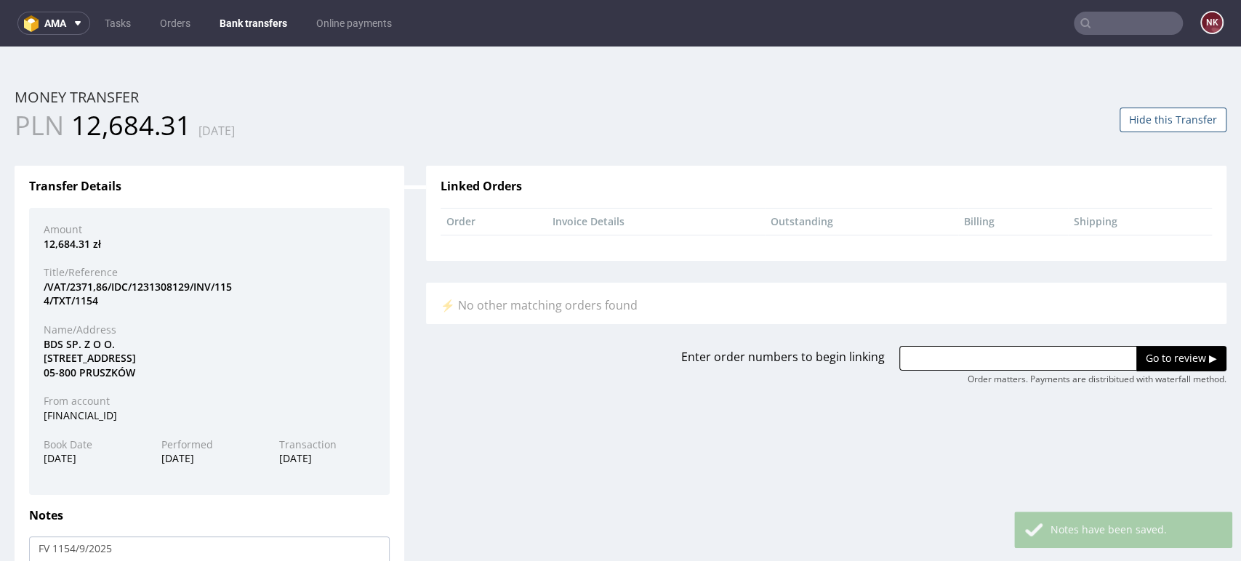
scroll to position [0, 0]
click at [1161, 124] on button "Hide this Transfer" at bounding box center [1173, 120] width 107 height 25
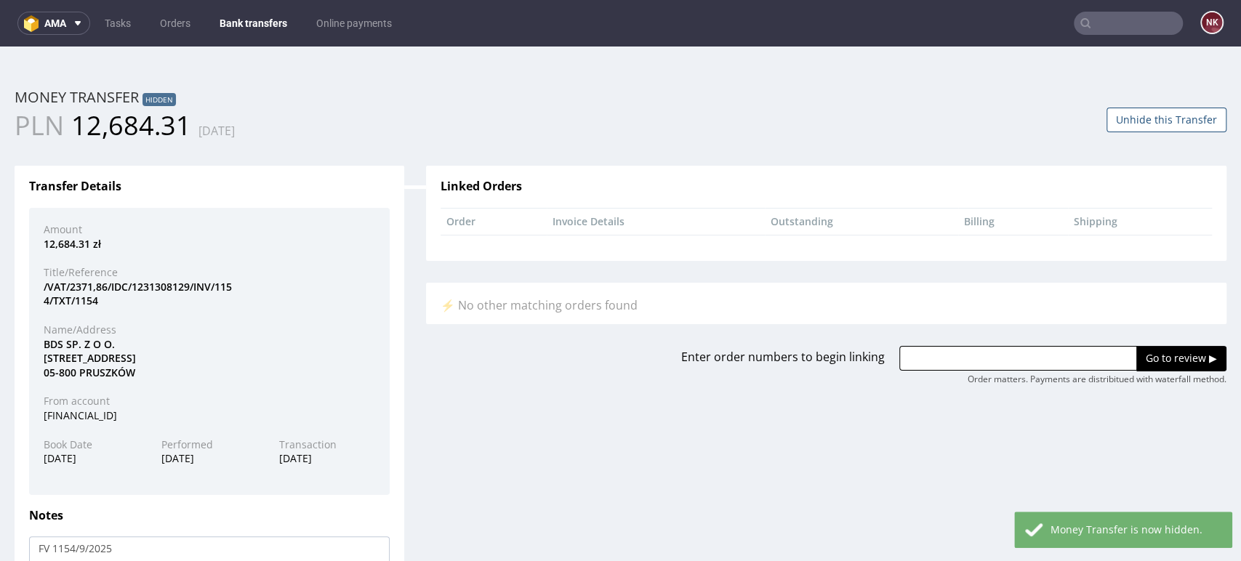
click at [242, 30] on link "Bank transfers" at bounding box center [253, 23] width 85 height 23
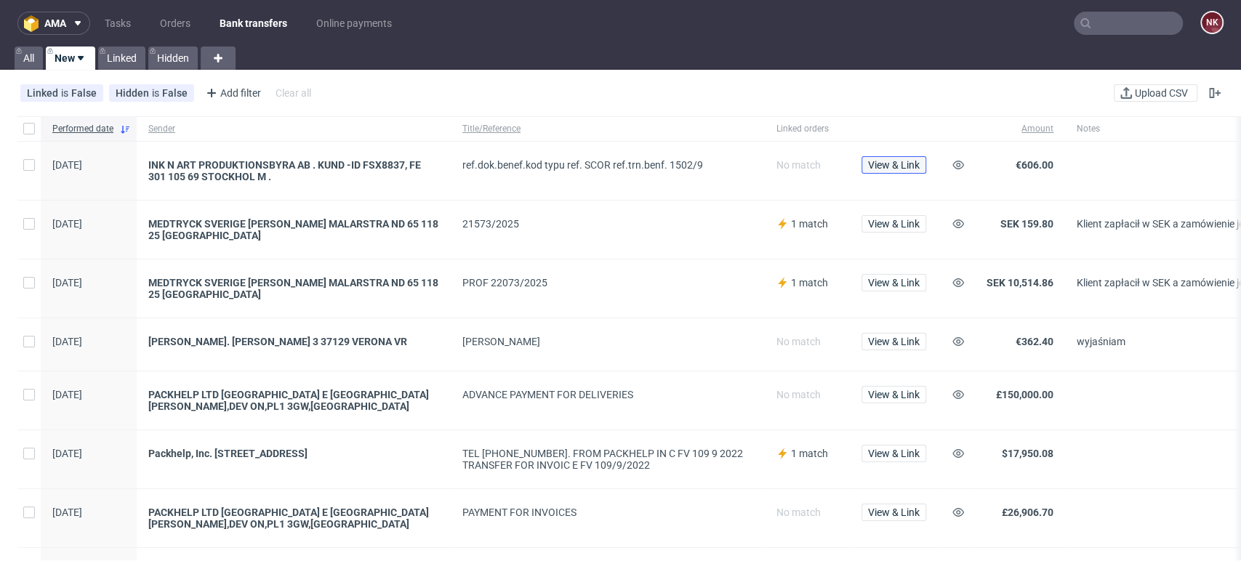
click at [893, 162] on span "View & Link" at bounding box center [894, 165] width 52 height 10
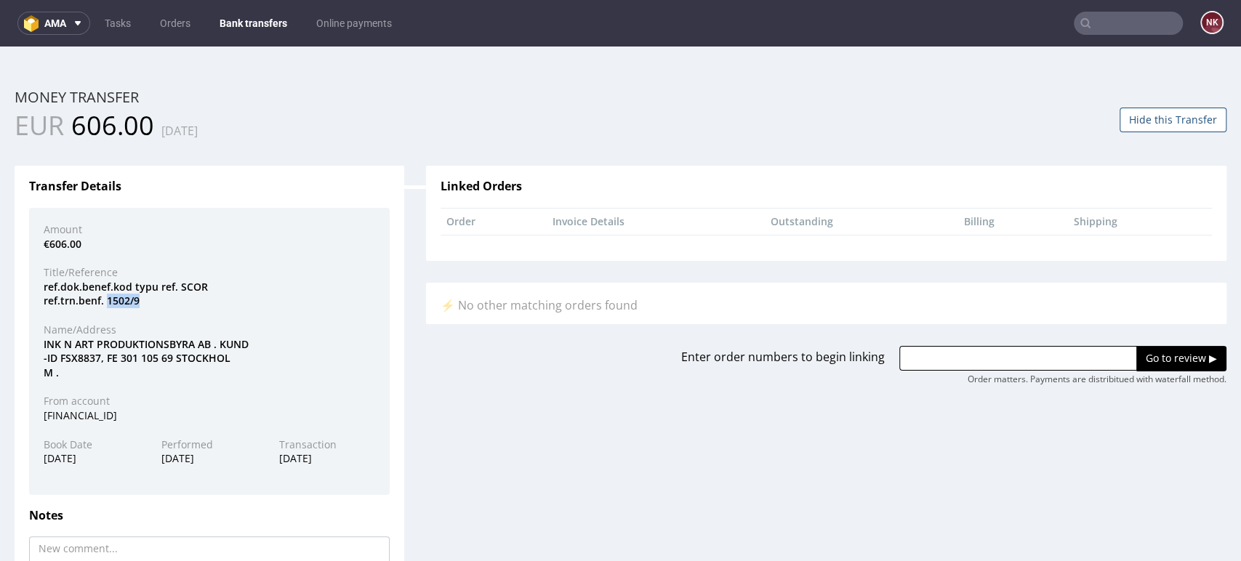
drag, startPoint x: 138, startPoint y: 303, endPoint x: 105, endPoint y: 303, distance: 32.7
click at [105, 303] on div "ref.dok.benef.kod typu ref. SCOR ref.trn.benf. 1502/9" at bounding box center [209, 294] width 353 height 28
copy div "1502/9"
click at [50, 345] on div "INK N ART PRODUKTIONSBYRA AB . KUND -ID FSX8837, FE 301 105 69 STOCKHOL M ." at bounding box center [209, 358] width 353 height 43
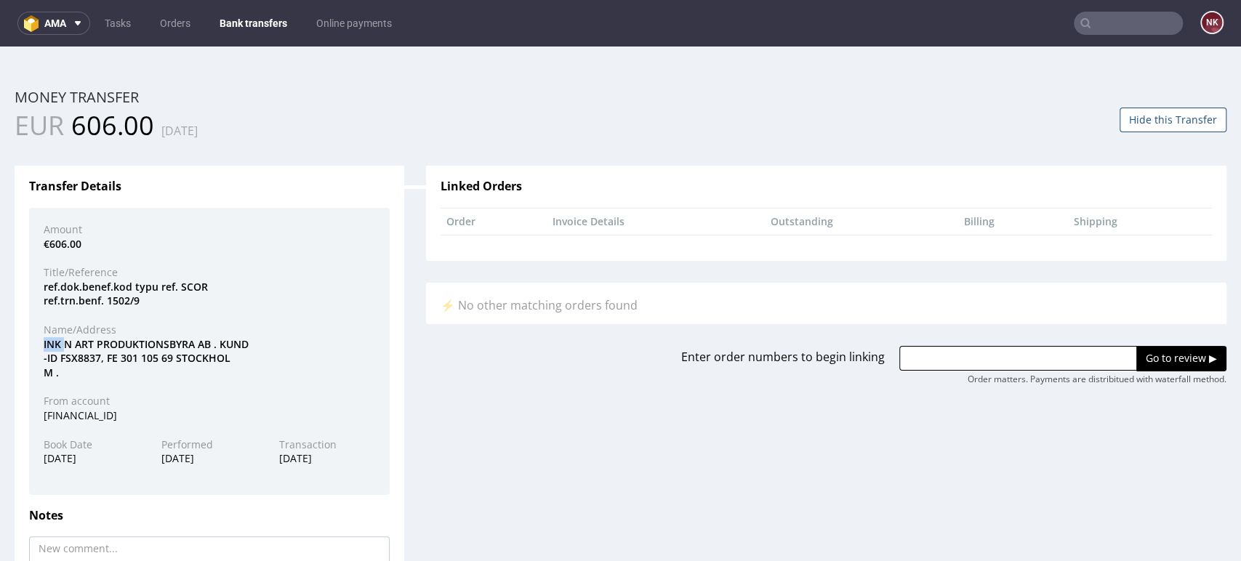
copy div "INK"
click at [937, 365] on input "text" at bounding box center [1018, 358] width 238 height 25
paste input "R269644221"
type input "R269644221"
click at [1143, 366] on input "Go to review ▶" at bounding box center [1182, 358] width 90 height 25
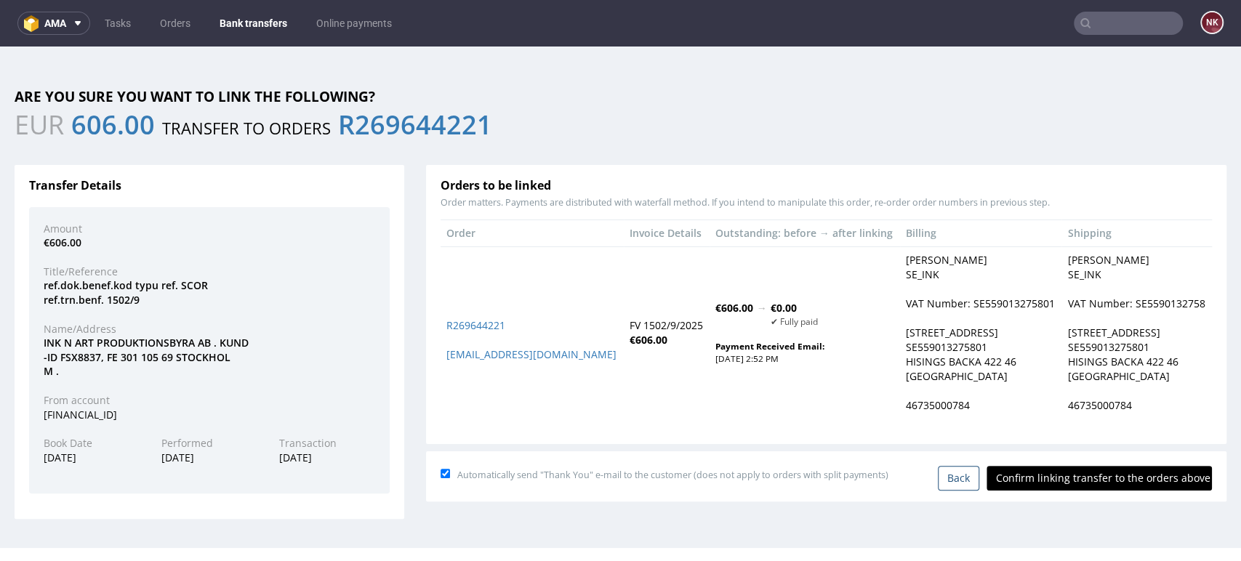
click at [1075, 480] on input "Confirm linking transfer to the orders above" at bounding box center [1099, 478] width 225 height 25
type input "In progress..."
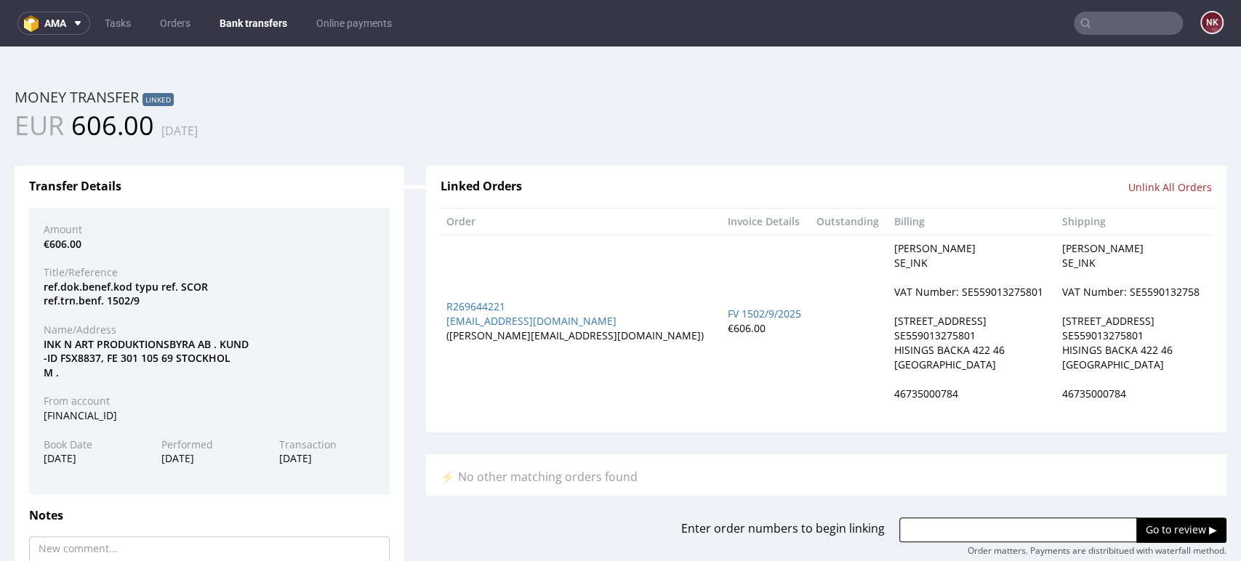
click at [242, 30] on link "Bank transfers" at bounding box center [253, 23] width 85 height 23
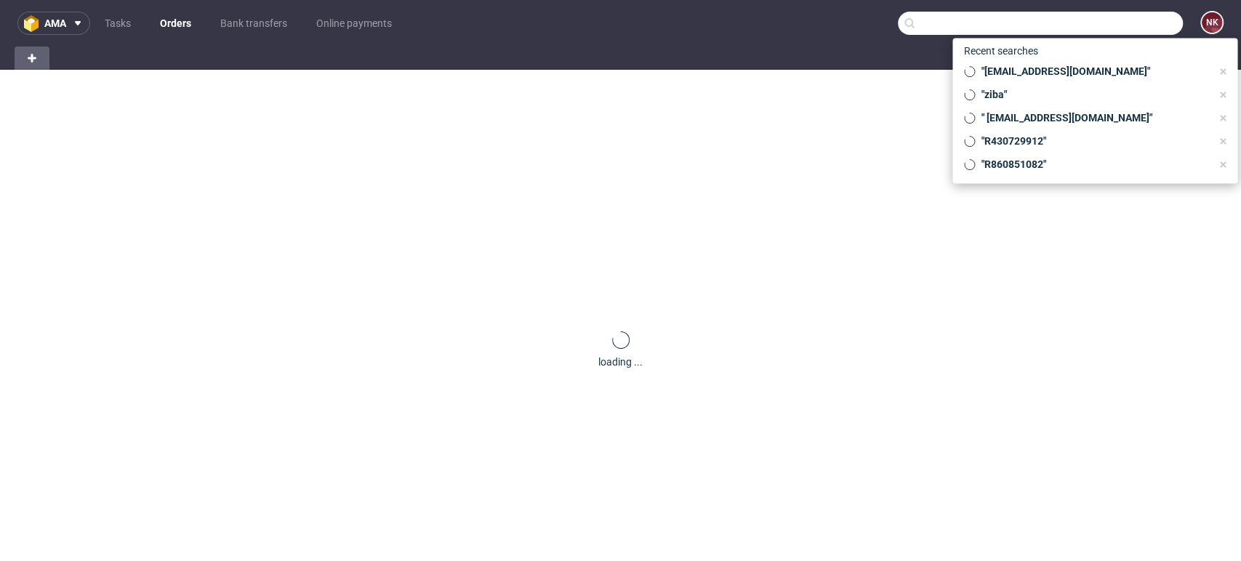
click at [1101, 31] on input "text" at bounding box center [1040, 23] width 285 height 23
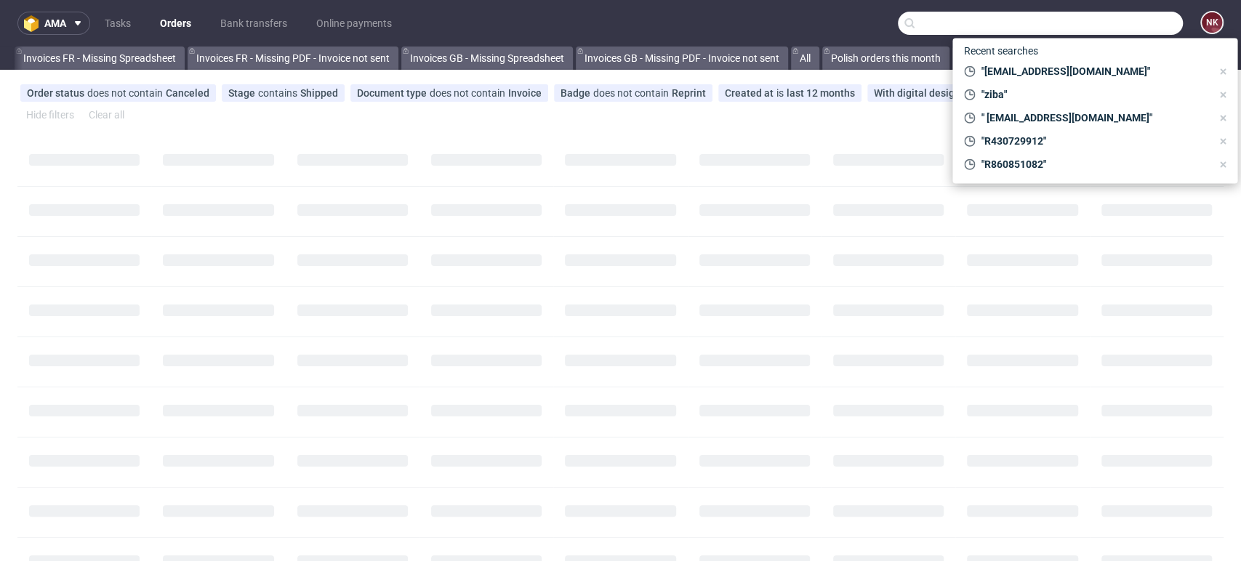
paste input "R413945074"
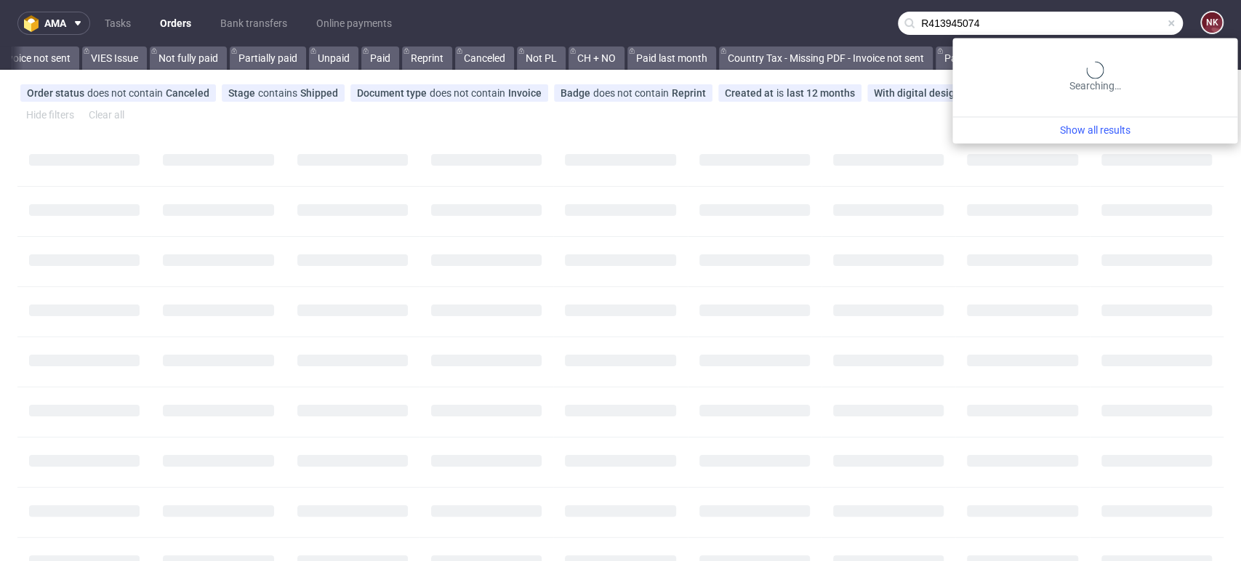
scroll to position [0, 1539]
type input "R413945074"
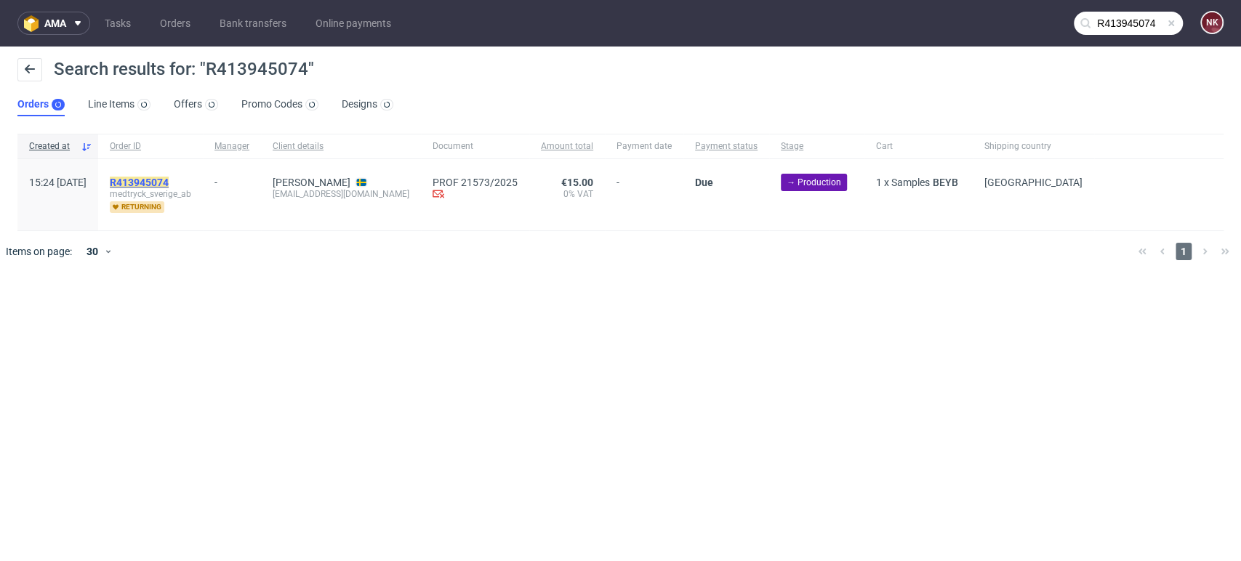
click at [169, 178] on mark "R413945074" at bounding box center [139, 183] width 59 height 12
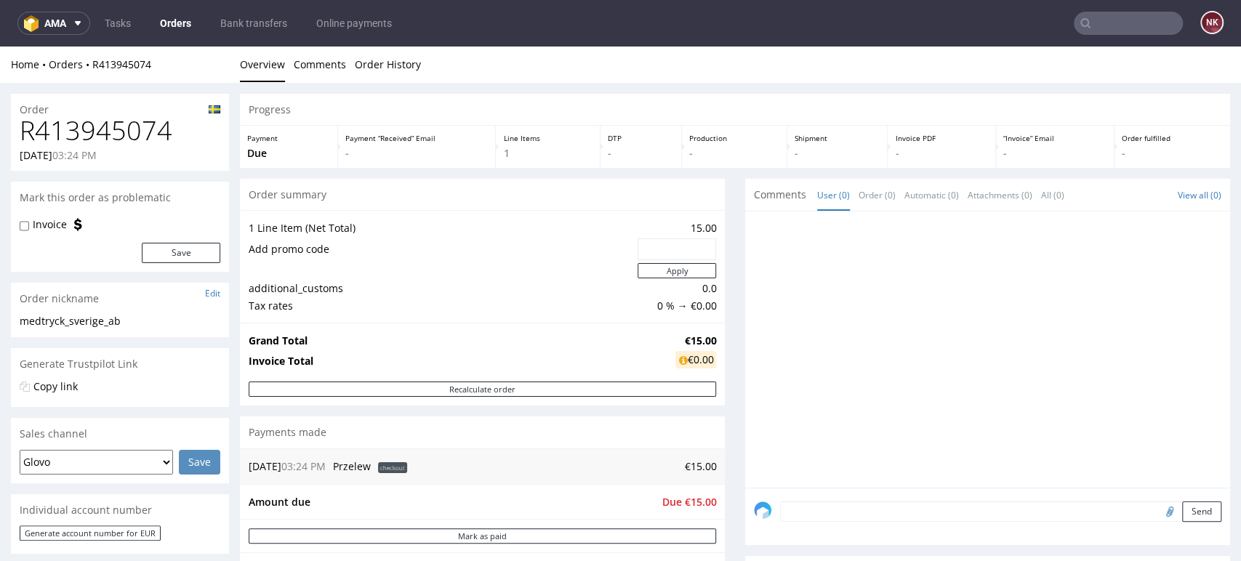
click at [151, 127] on h1 "R413945074" at bounding box center [120, 130] width 201 height 29
copy h1 "R413945074"
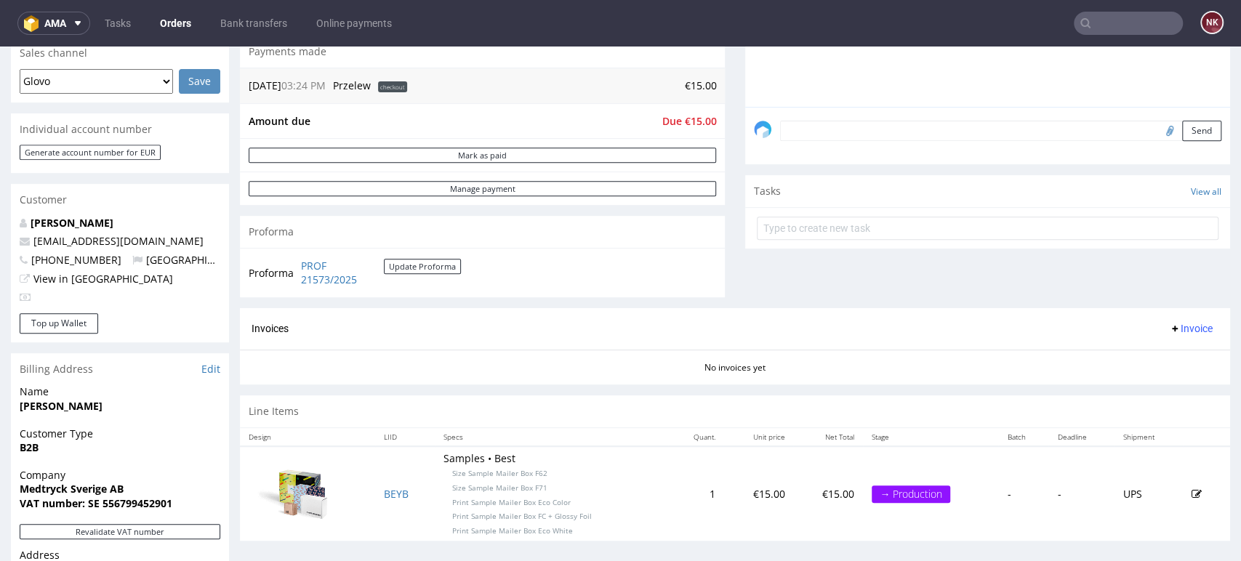
scroll to position [565, 0]
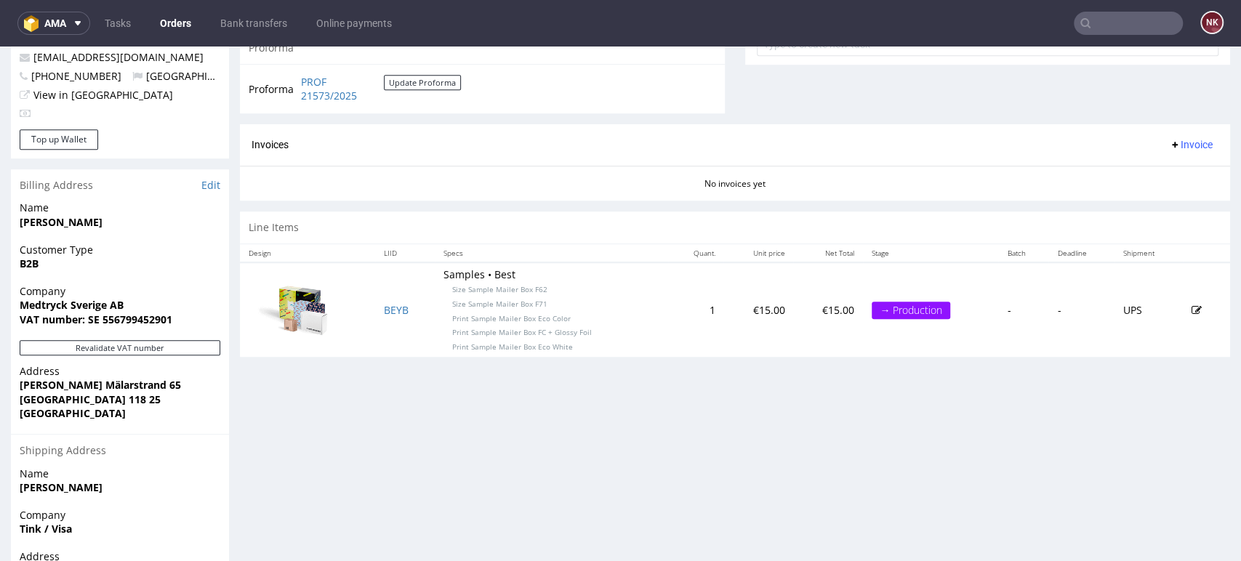
click at [1169, 150] on span "Invoice" at bounding box center [1191, 145] width 44 height 12
click at [1025, 476] on div "Progress Payment Due Payment “Received” Email - Line Items 1 DTP - Production -…" at bounding box center [735, 114] width 990 height 1171
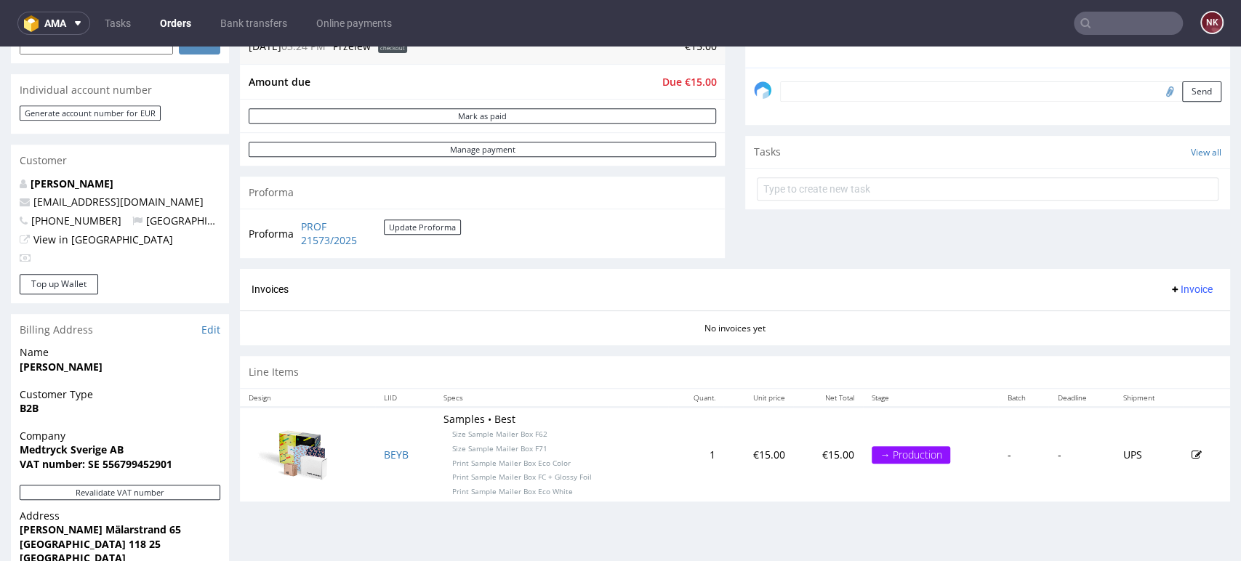
scroll to position [242, 0]
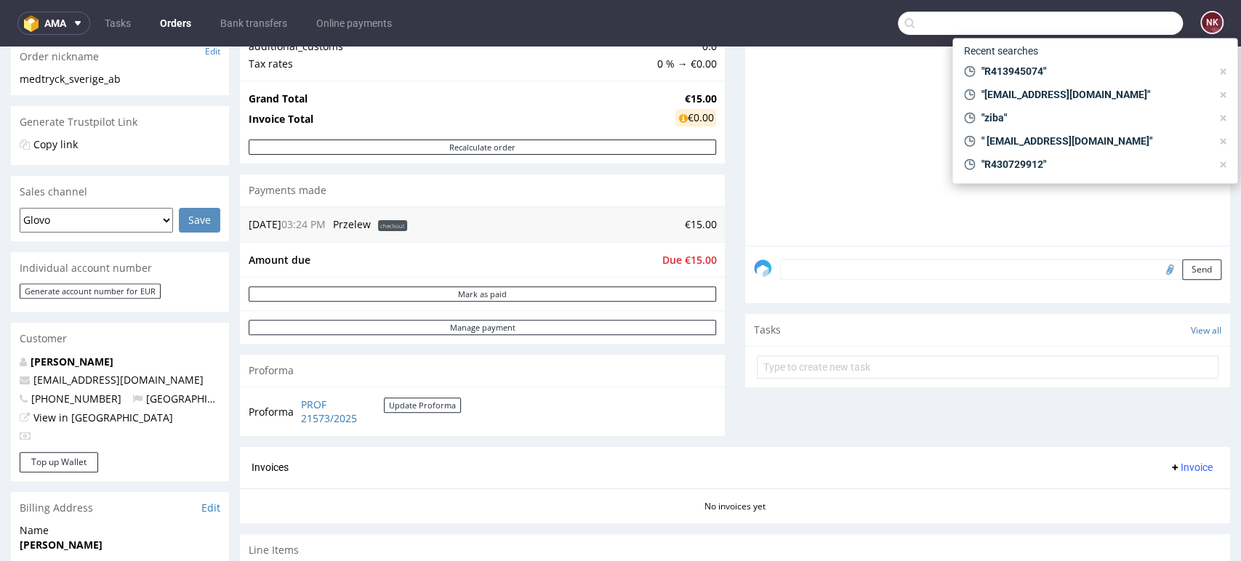
click at [1111, 23] on input "text" at bounding box center [1040, 23] width 285 height 23
paste input "MEDTRYCK"
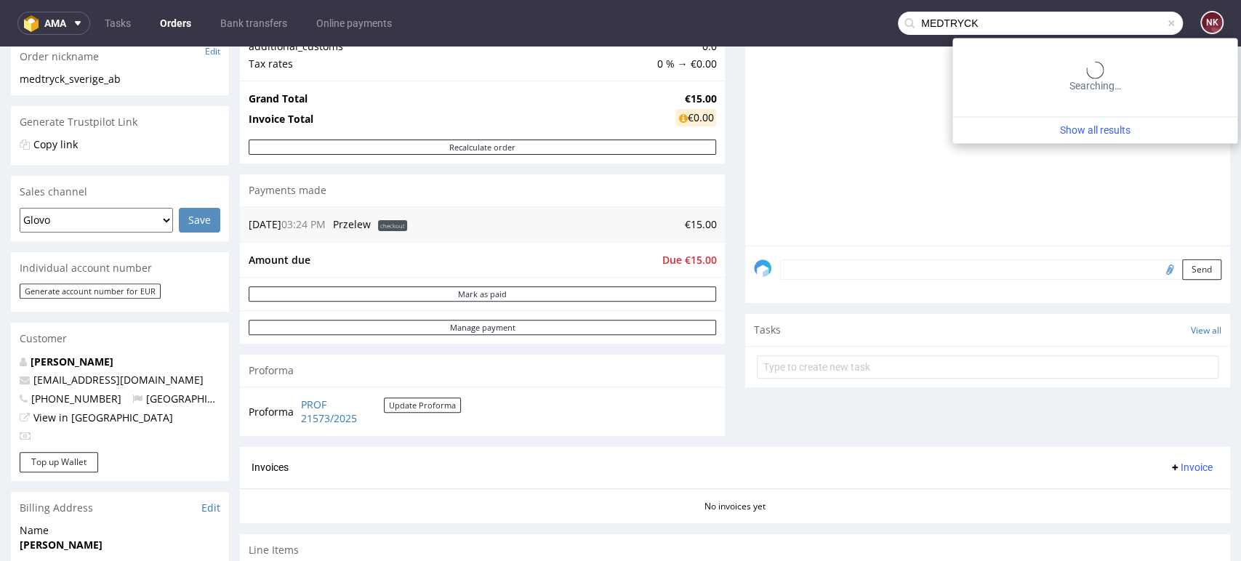
type input "MEDTRYCK"
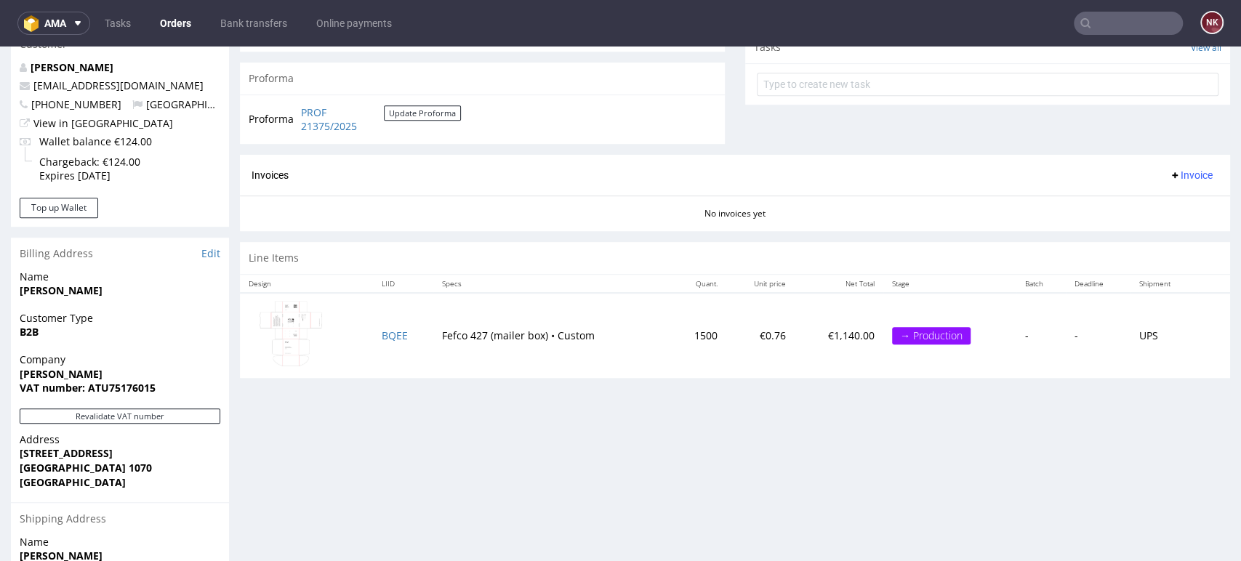
scroll to position [565, 0]
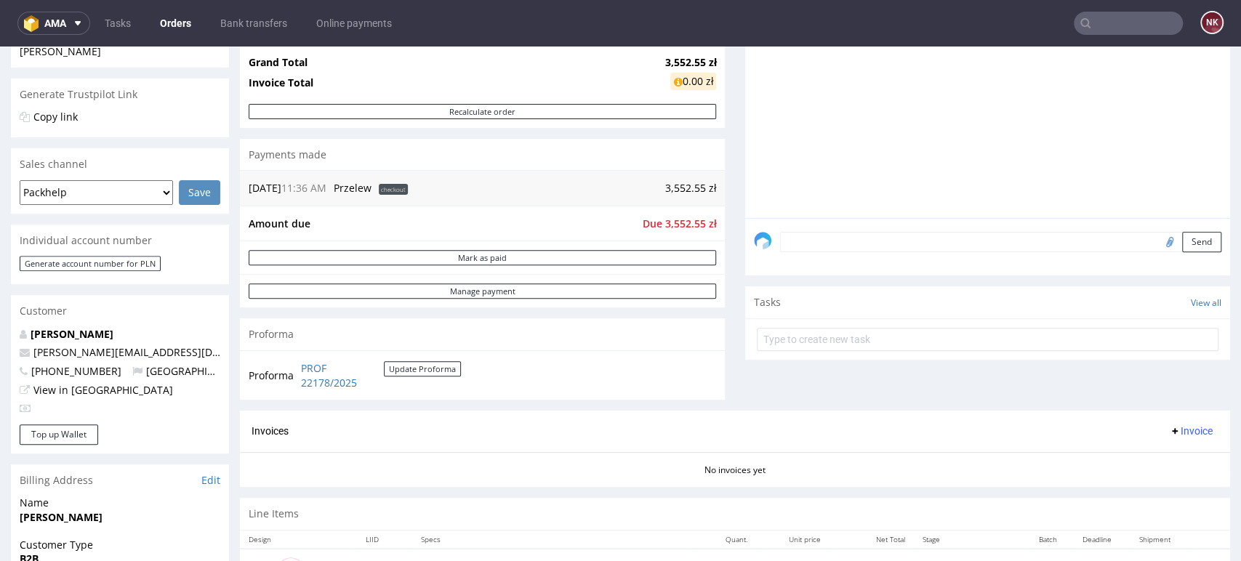
scroll to position [404, 0]
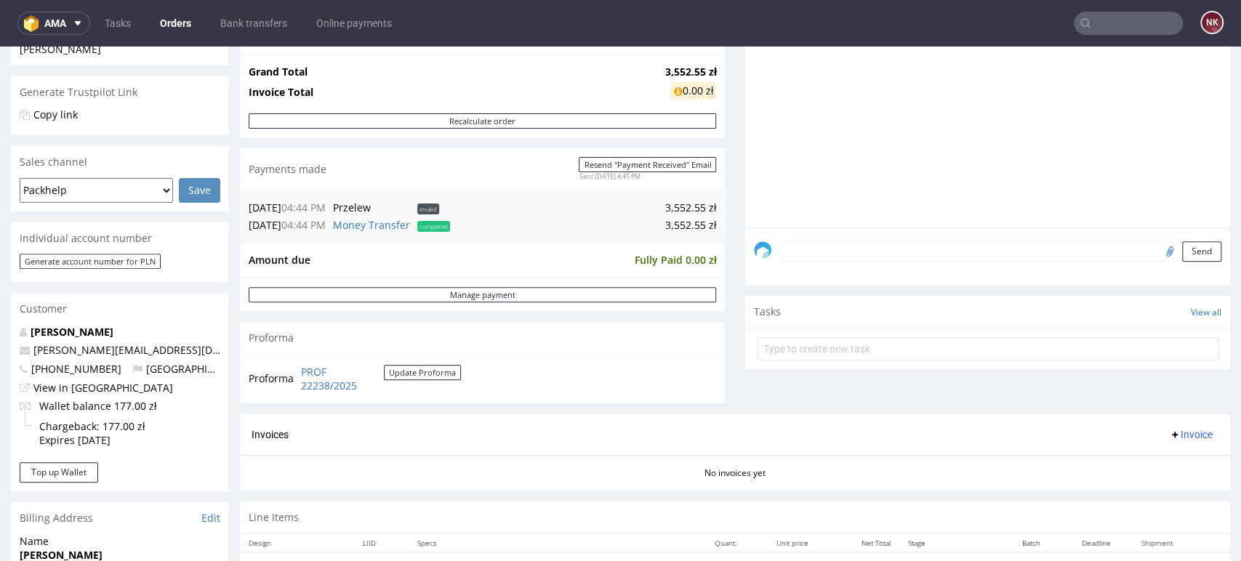
scroll to position [81, 0]
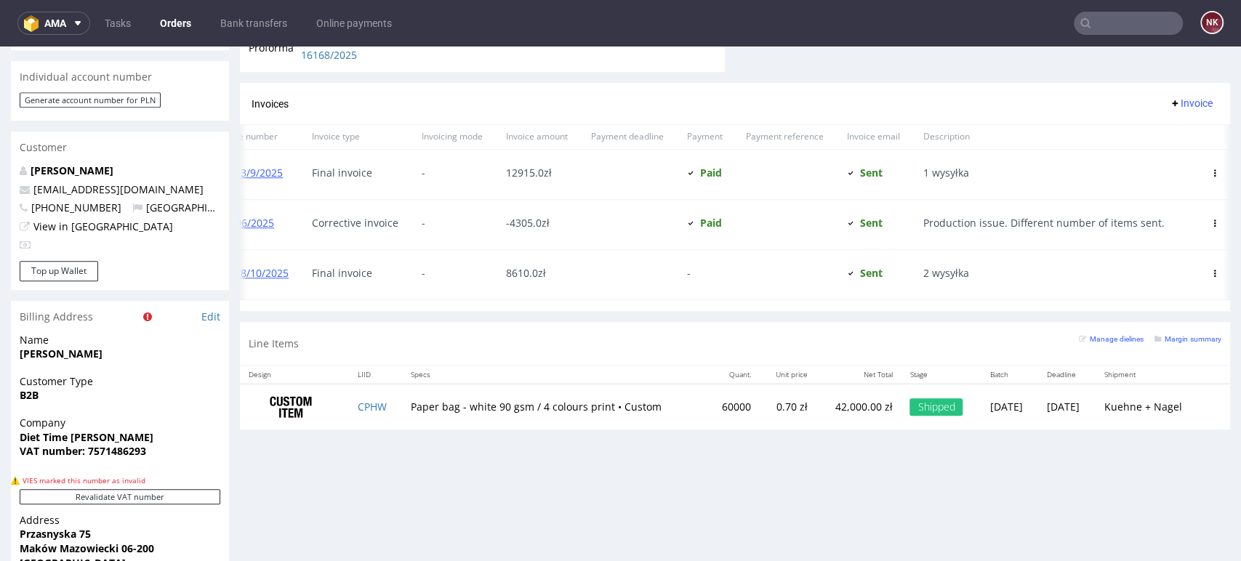
scroll to position [0, 54]
click at [1200, 271] on div at bounding box center [1215, 274] width 31 height 49
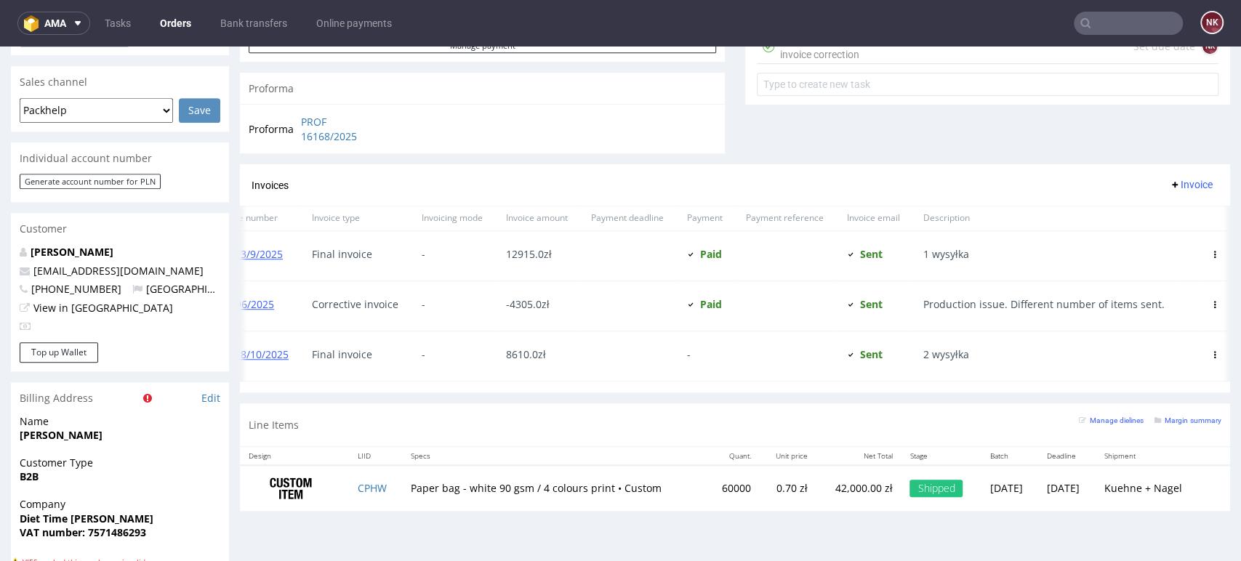
click at [1211, 356] on icon at bounding box center [1214, 354] width 7 height 7
click at [1164, 432] on span "Mark as paid" at bounding box center [1156, 435] width 88 height 15
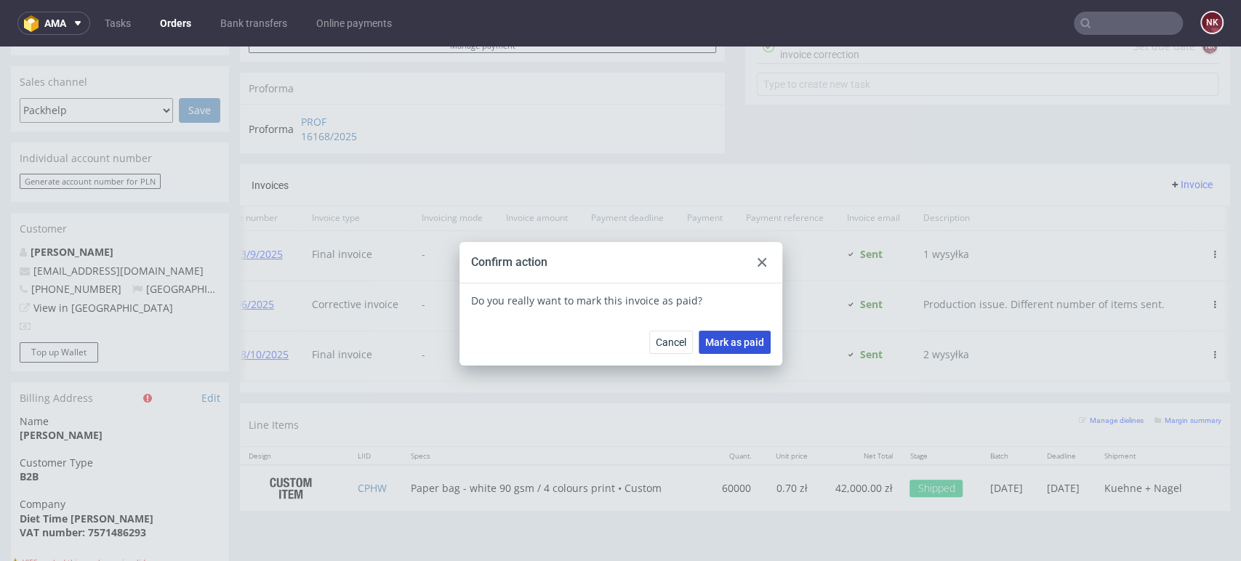
click at [739, 334] on button "Mark as paid" at bounding box center [735, 342] width 72 height 23
click at [758, 259] on use at bounding box center [762, 262] width 9 height 9
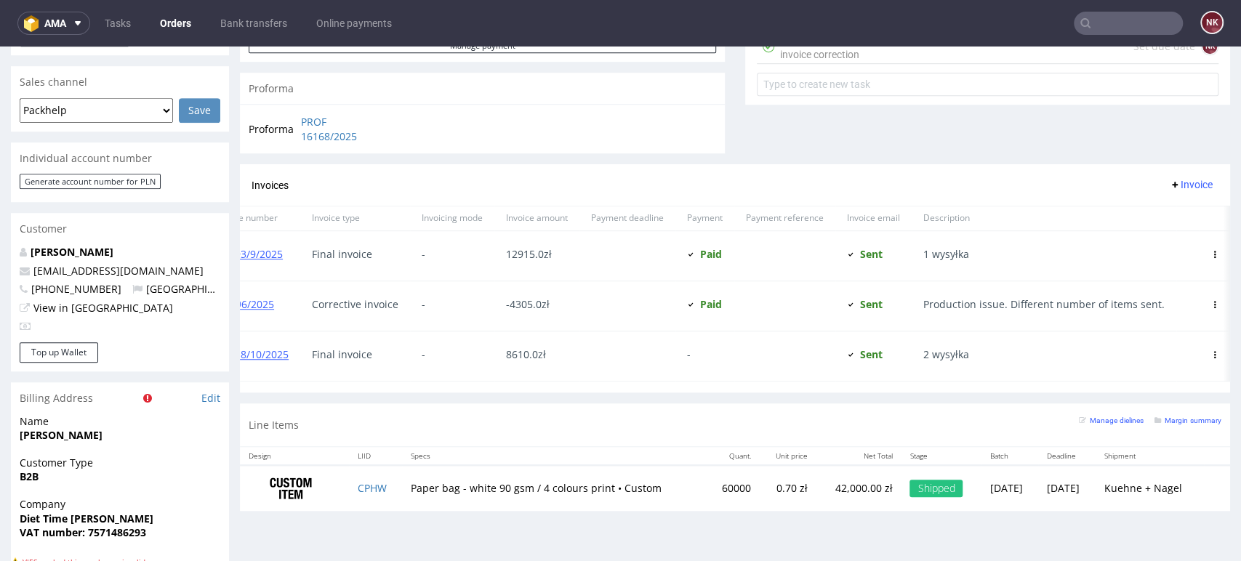
scroll to position [0, 0]
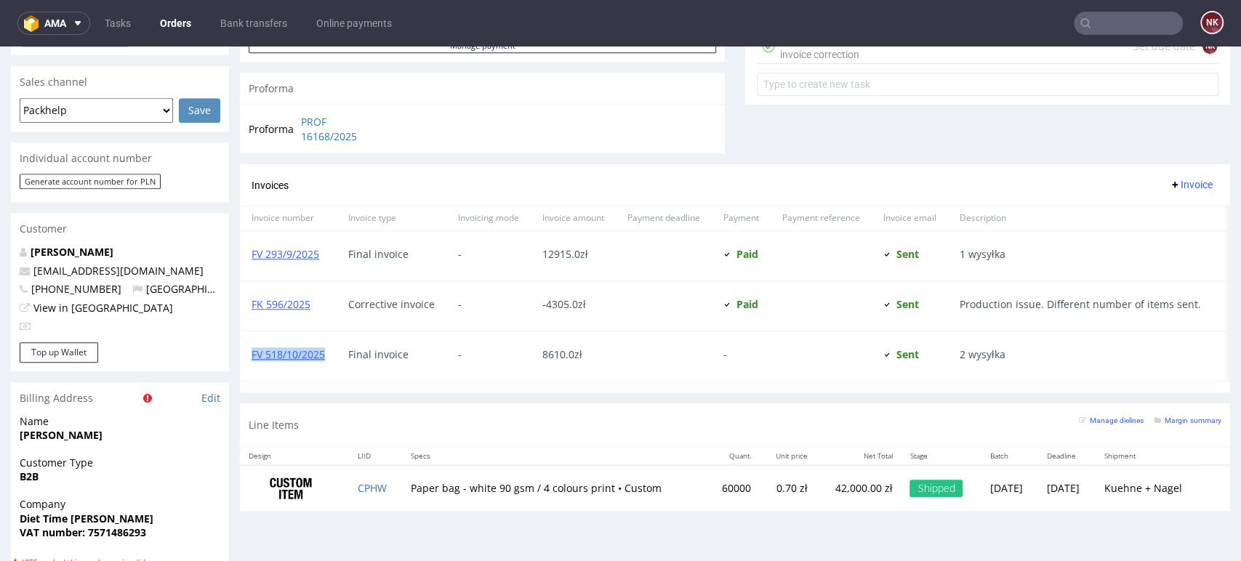
drag, startPoint x: 333, startPoint y: 359, endPoint x: 250, endPoint y: 359, distance: 82.9
click at [250, 359] on div "FV 518/10/2025" at bounding box center [288, 356] width 97 height 49
copy link "FV 518/10/2025"
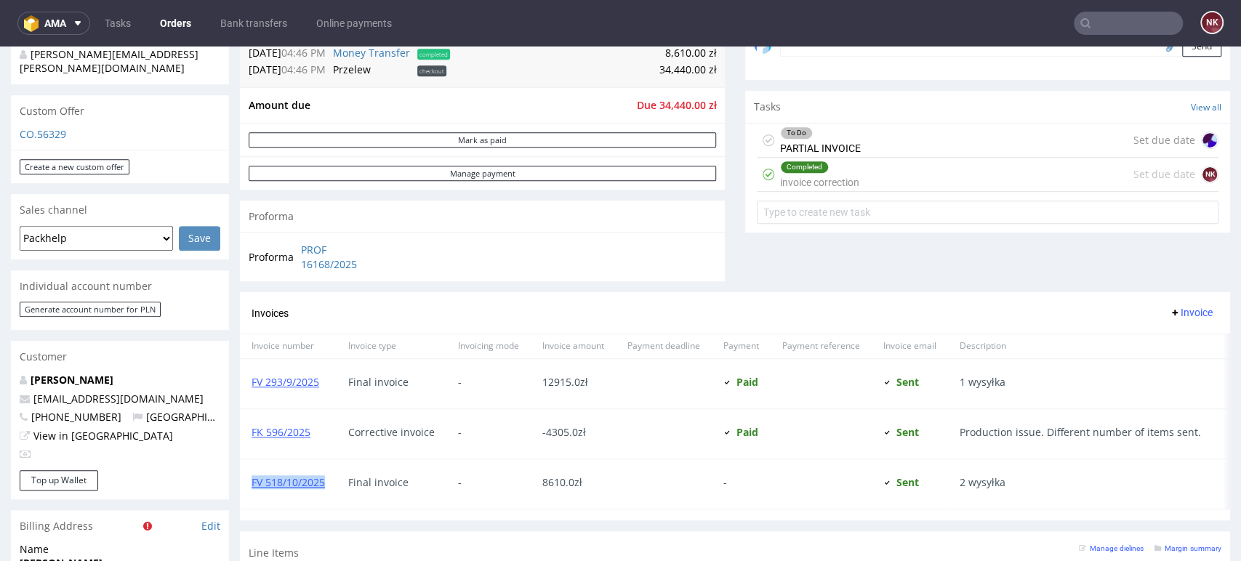
scroll to position [323, 0]
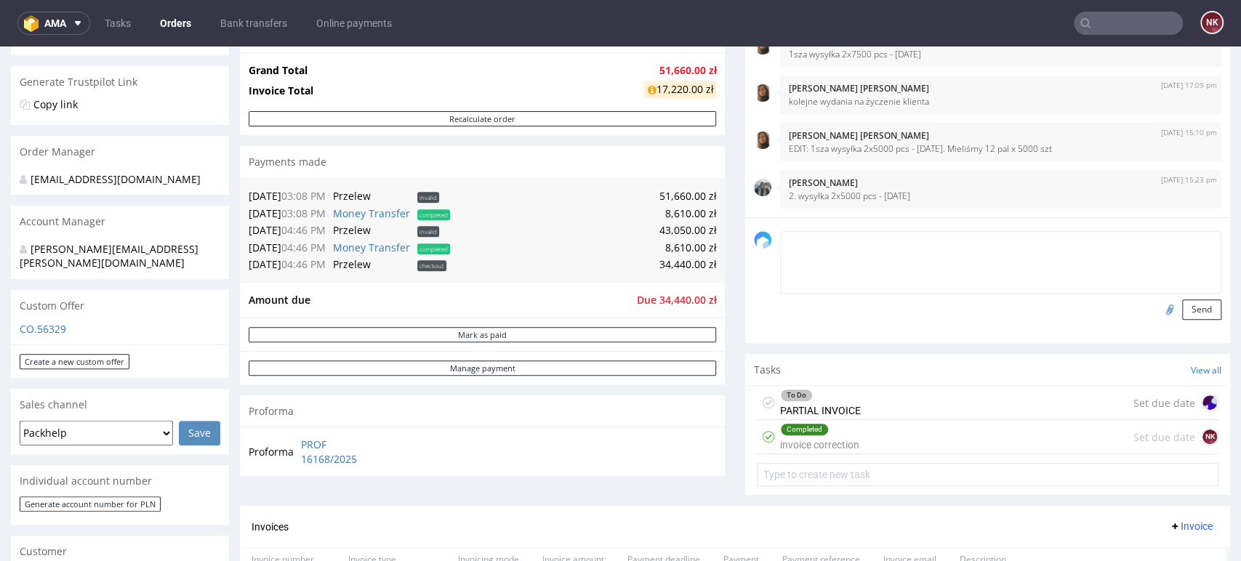
click at [809, 243] on textarea at bounding box center [1000, 262] width 441 height 63
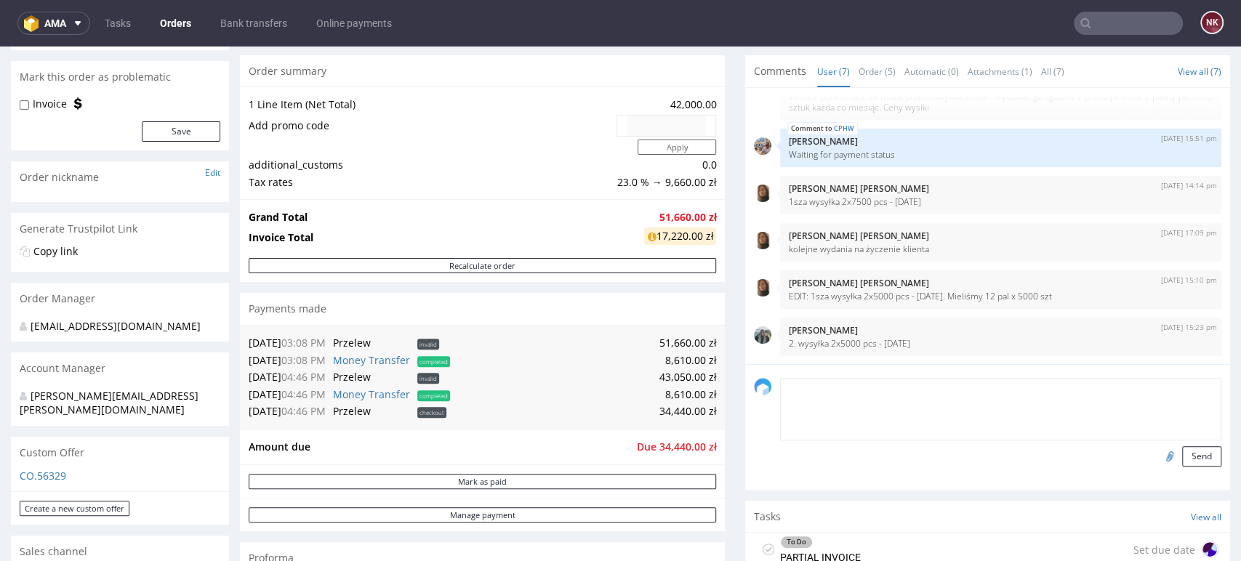
scroll to position [242, 0]
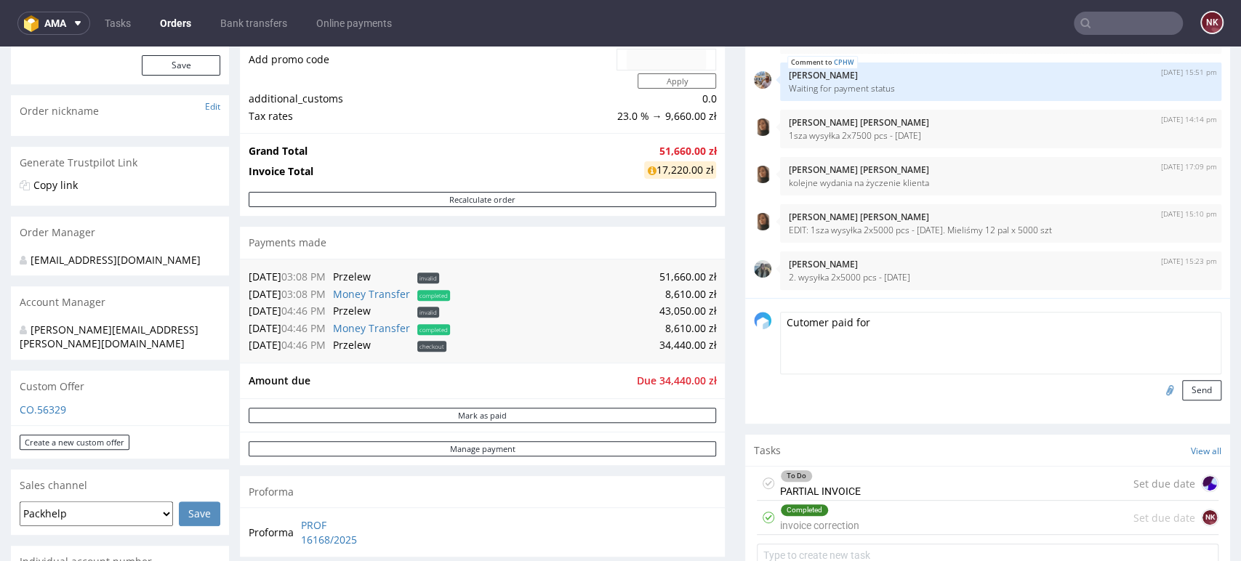
paste textarea "FV 518/10/2025"
type textarea "Cutomer paid for FV 518/10/2025"
click at [1182, 385] on button "Send" at bounding box center [1201, 390] width 39 height 20
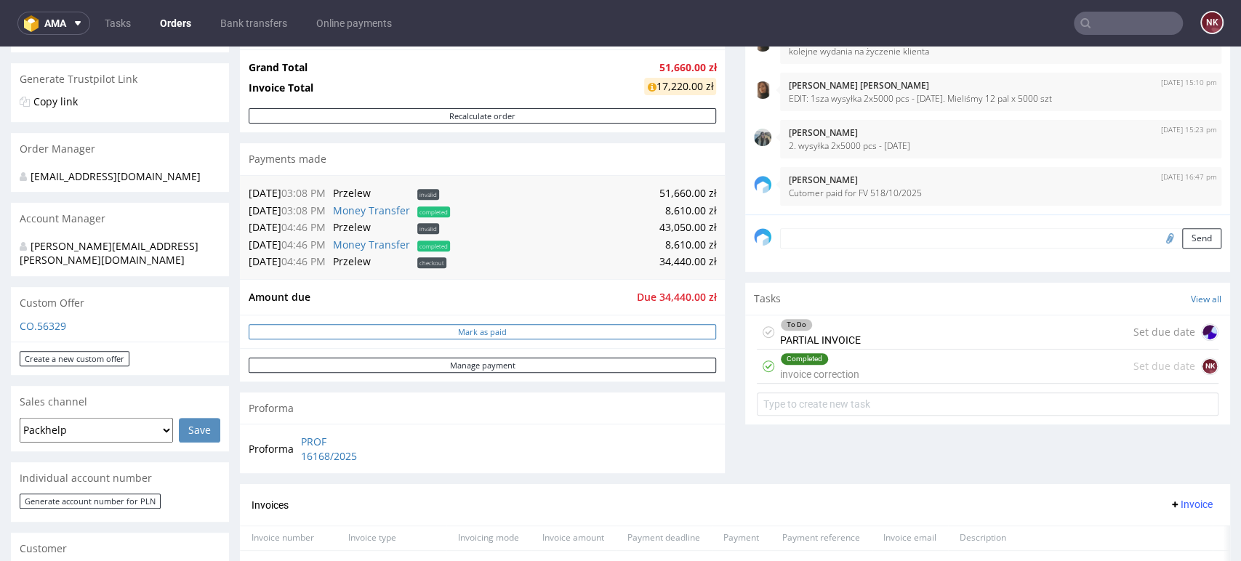
scroll to position [323, 0]
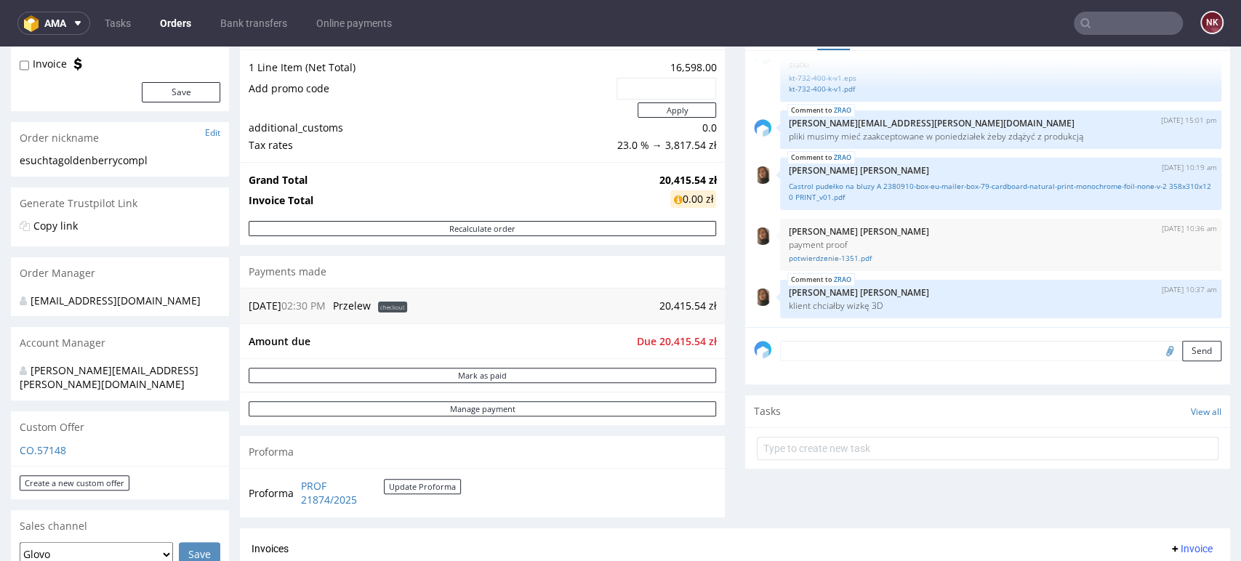
scroll to position [161, 0]
click at [721, 296] on div "Progress Payment Due Payment “Received” Email - Line Items 1 DTP - Production -…" at bounding box center [735, 332] width 990 height 801
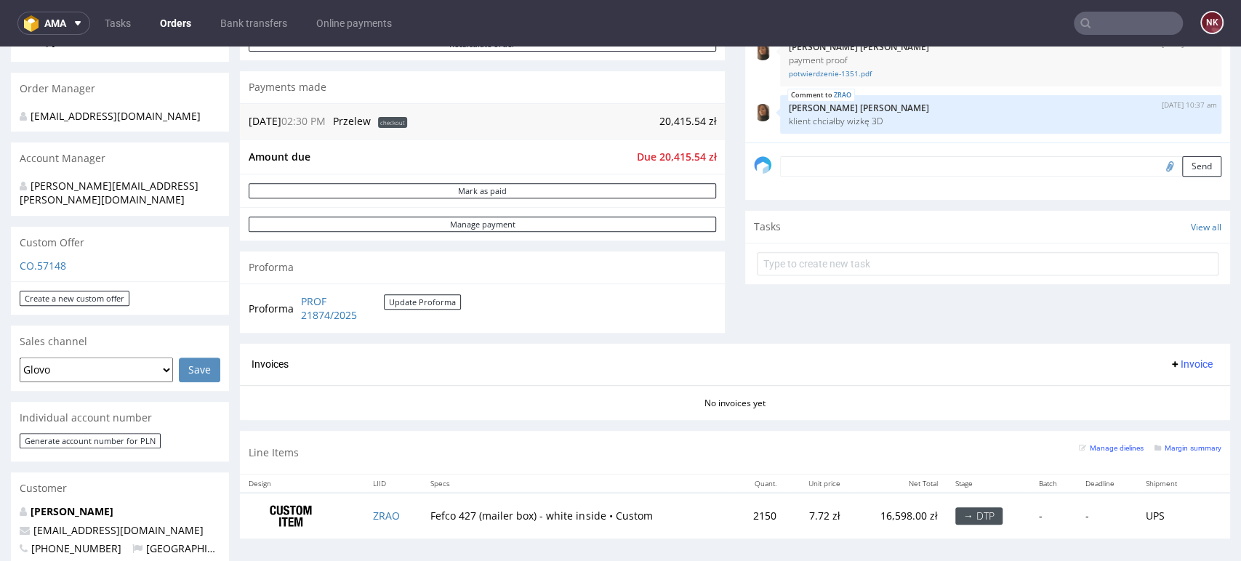
scroll to position [565, 0]
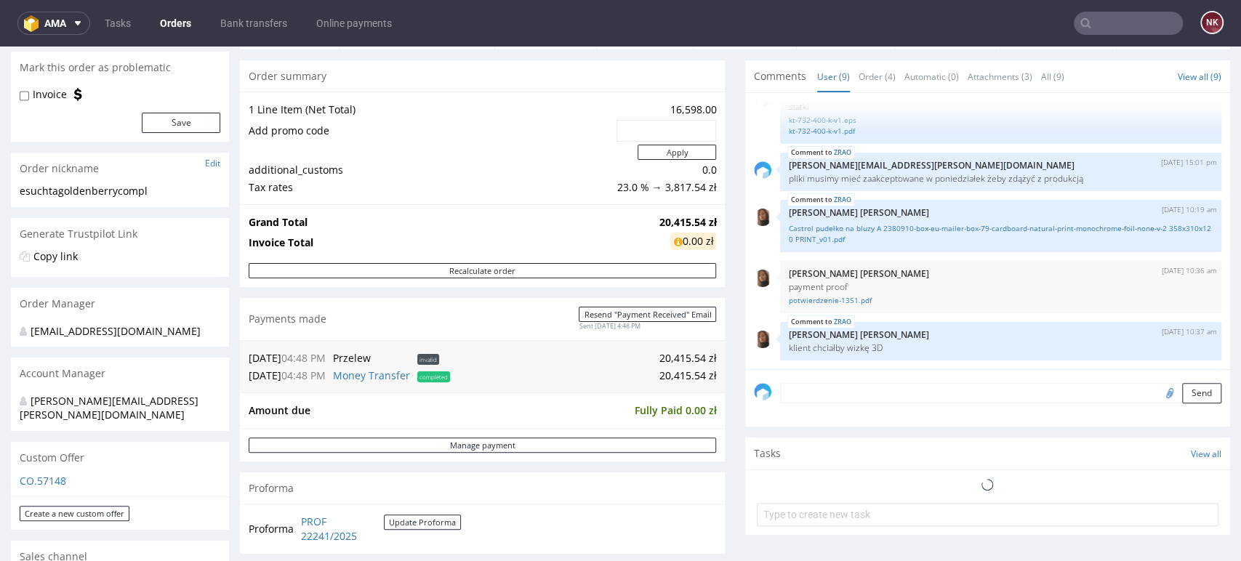
scroll to position [242, 0]
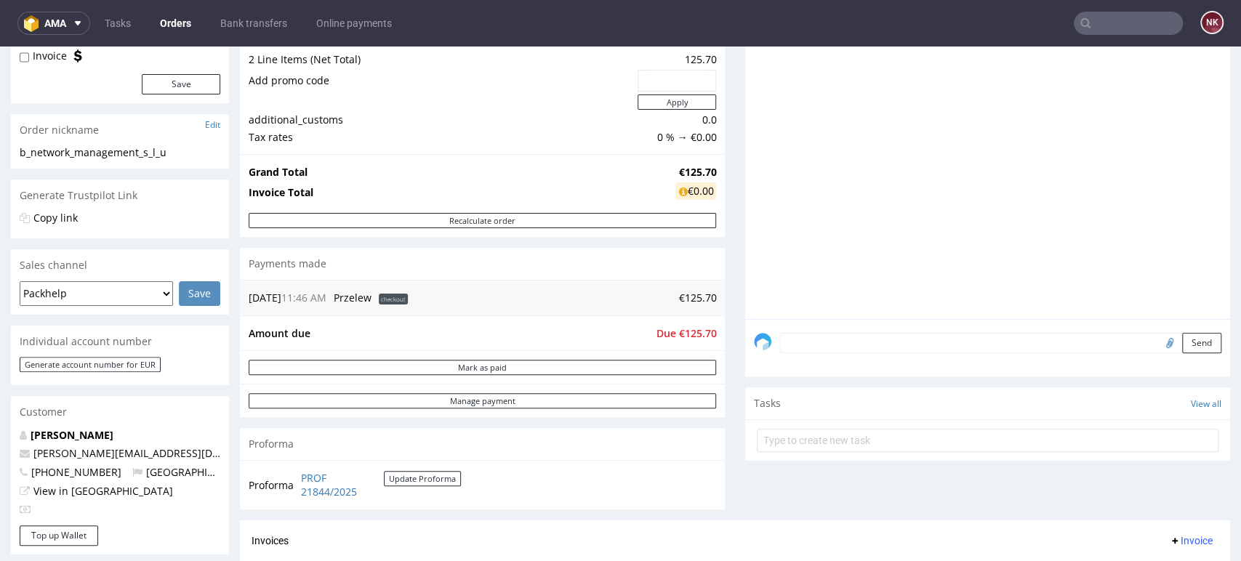
scroll to position [161, 0]
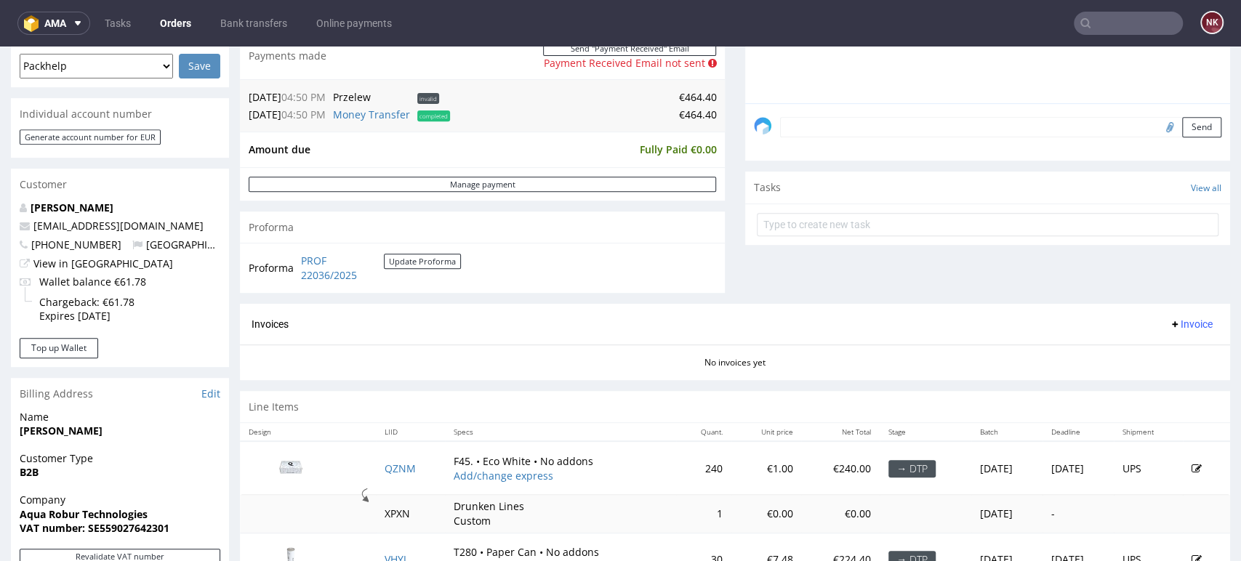
scroll to position [565, 0]
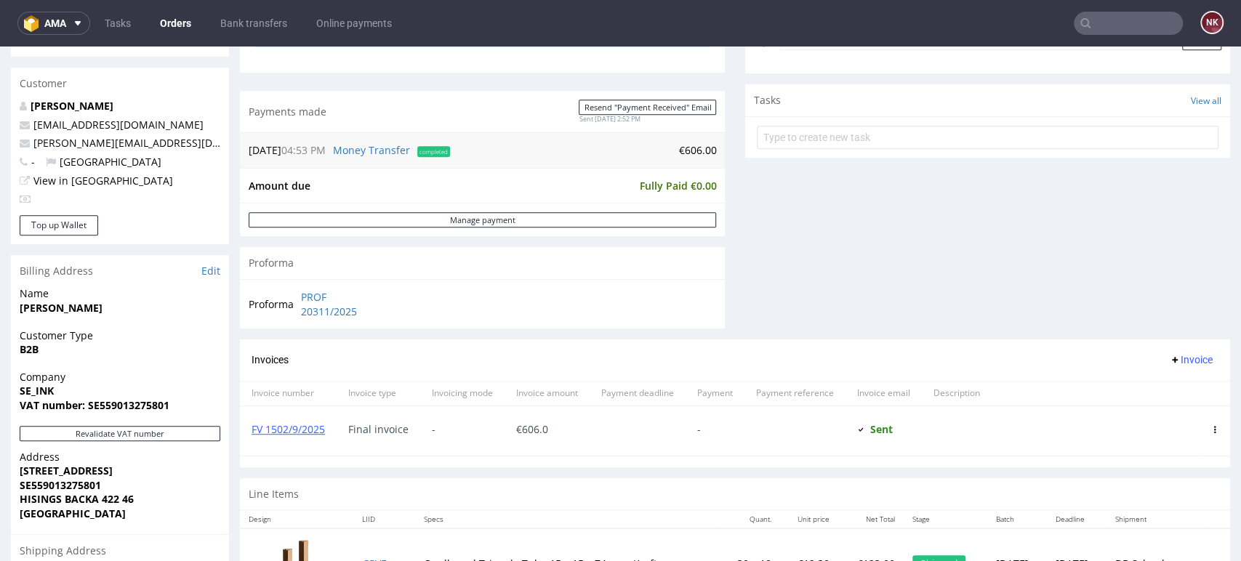
scroll to position [484, 0]
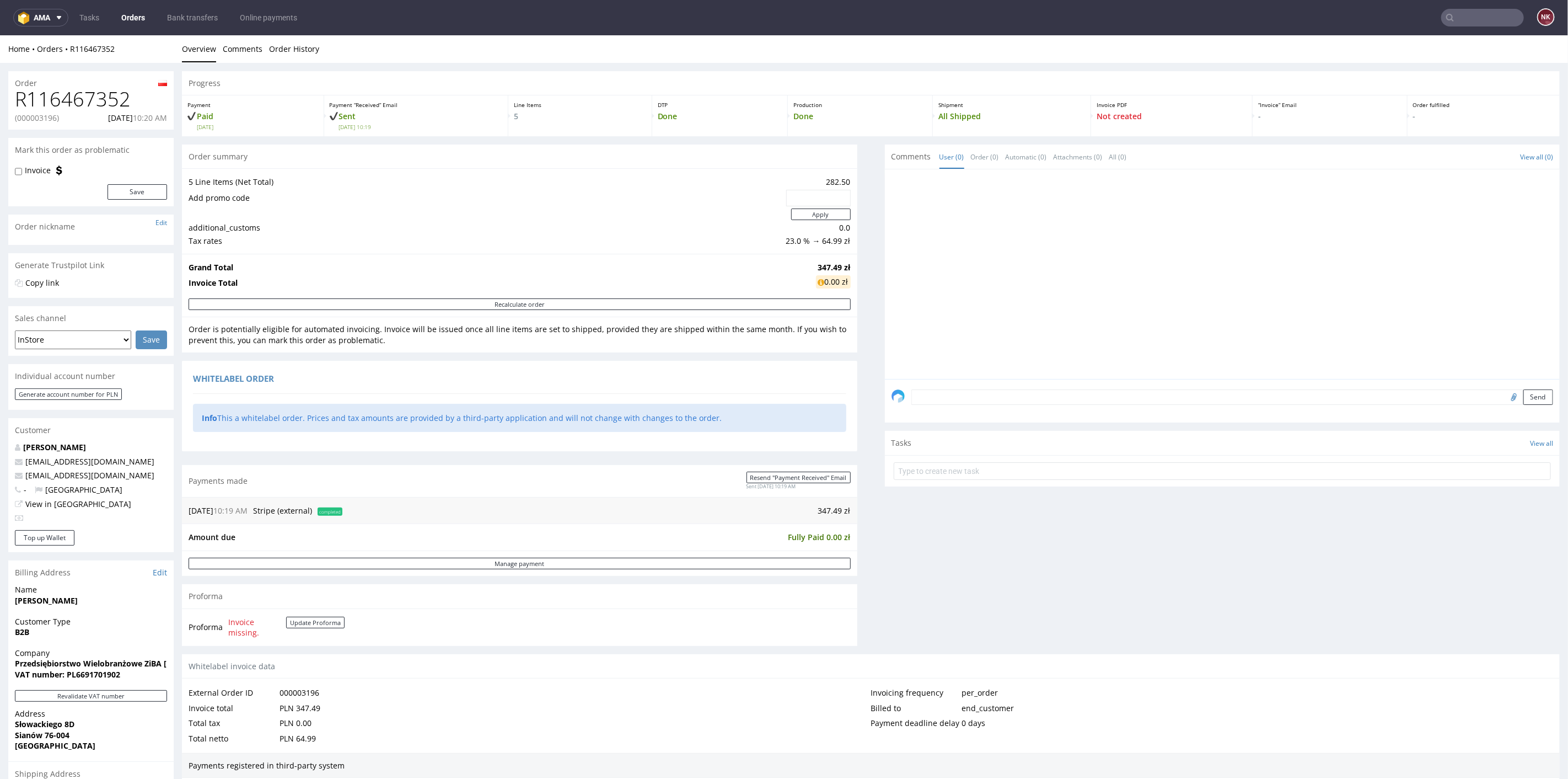
scroll to position [326, 0]
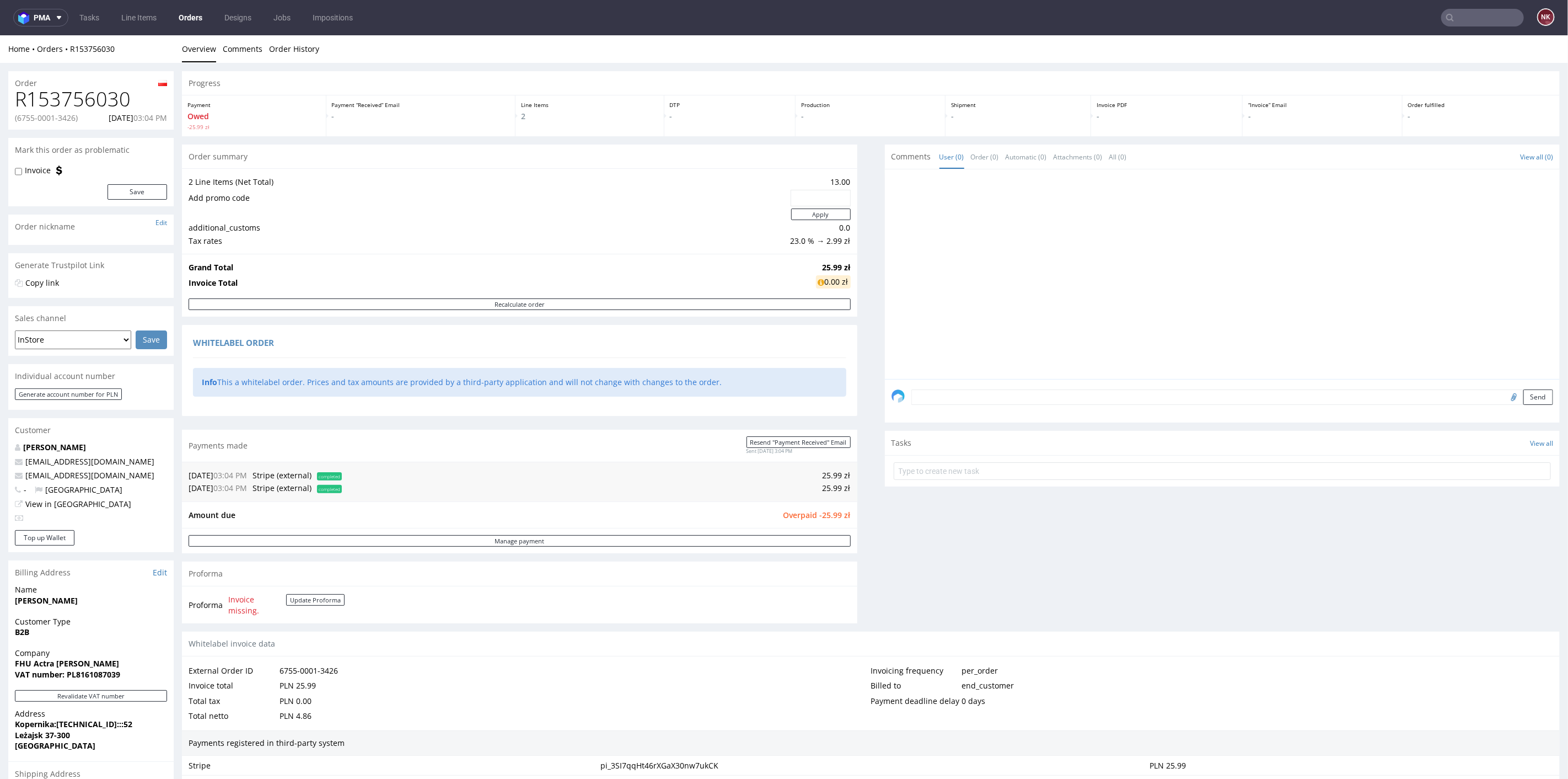
scroll to position [291, 0]
